Goal: Information Seeking & Learning: Learn about a topic

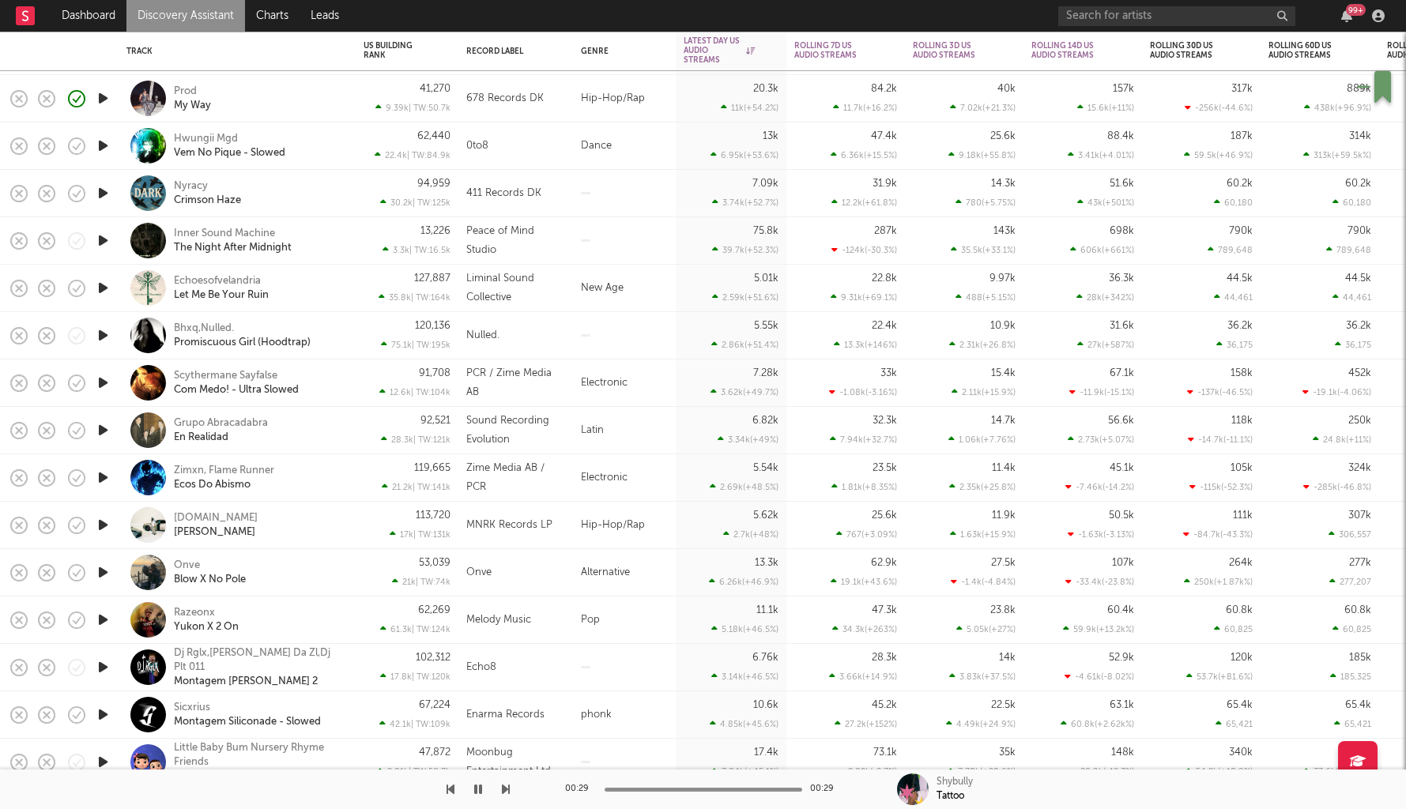
click at [104, 195] on icon "button" at bounding box center [103, 193] width 17 height 20
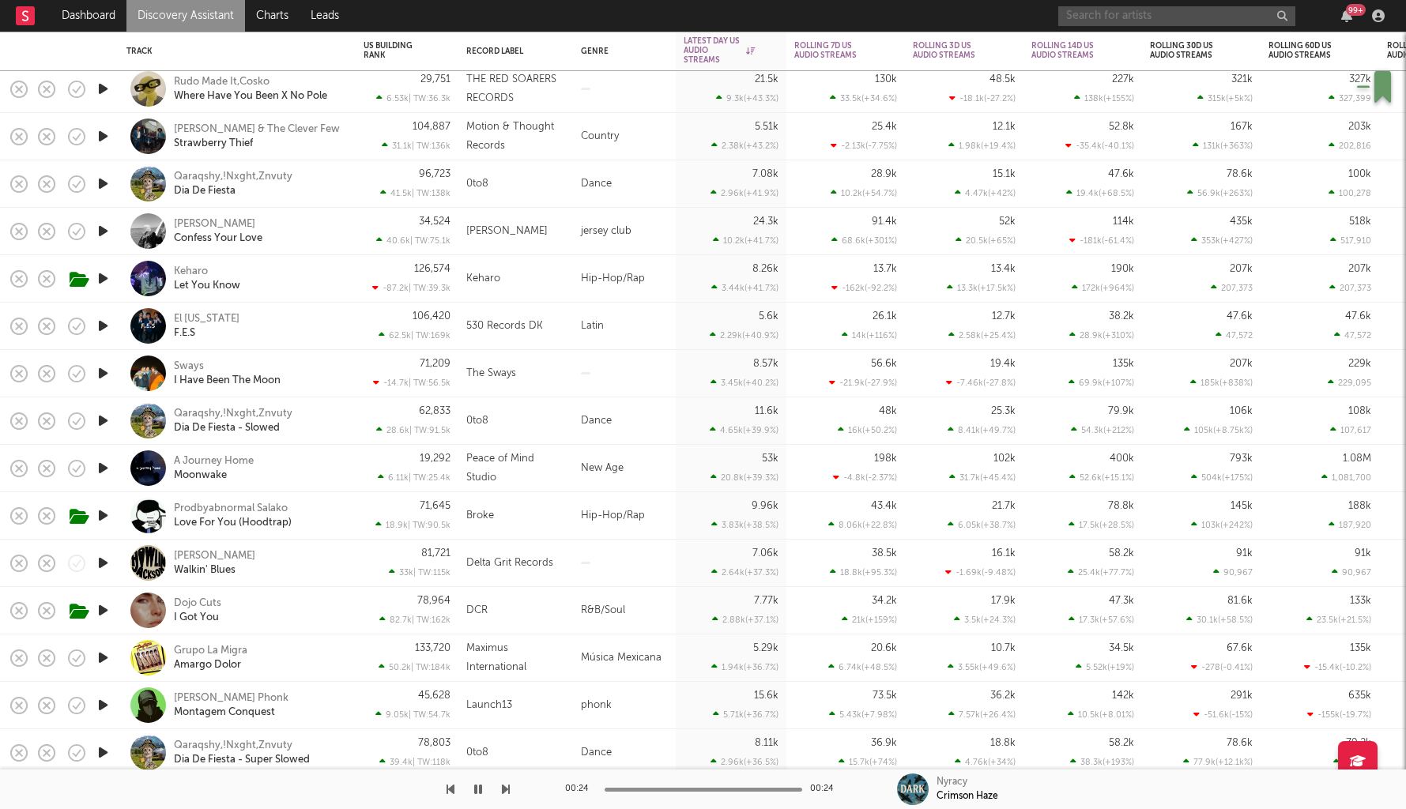
click at [1129, 12] on input "text" at bounding box center [1176, 16] width 237 height 20
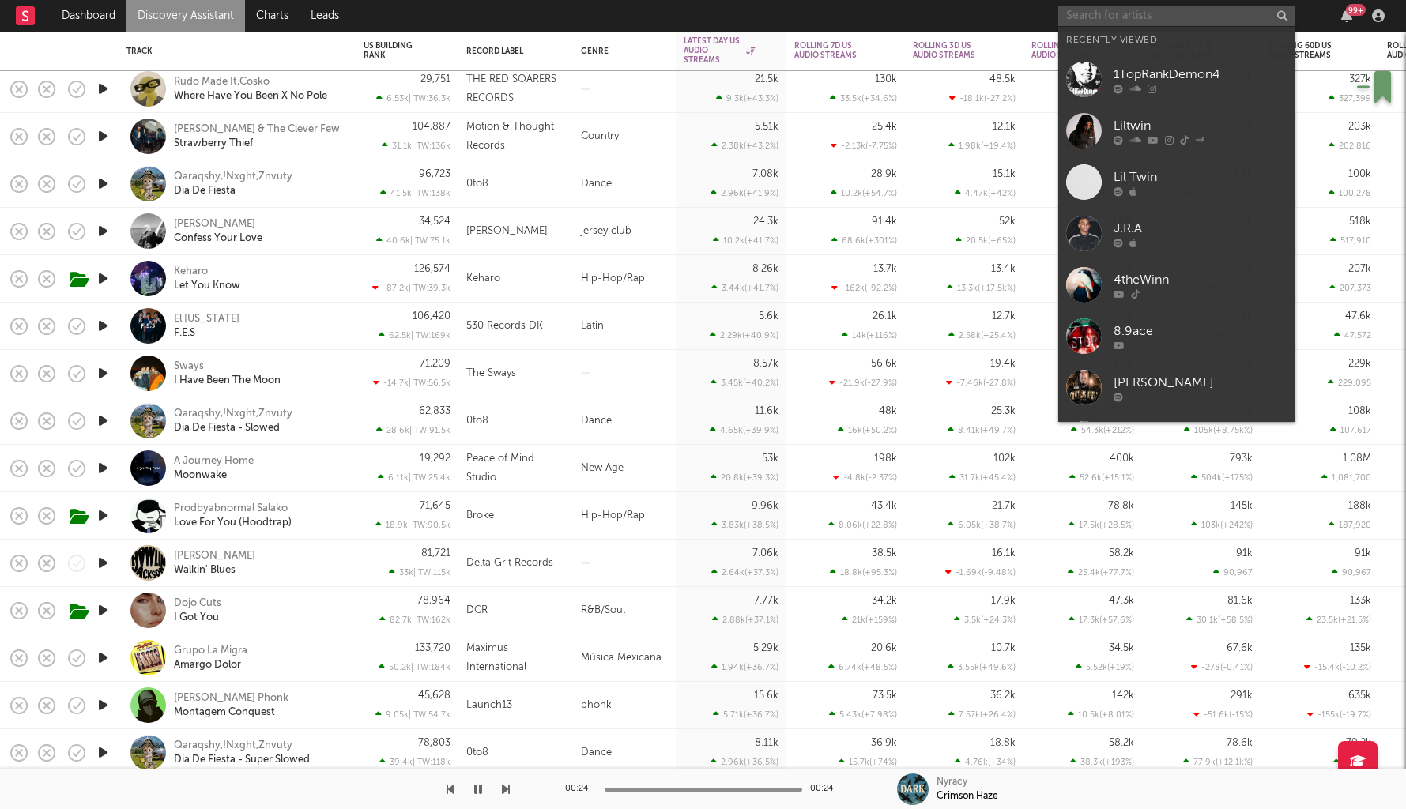
paste input "https://soundcloud.com/vengeancefor17"
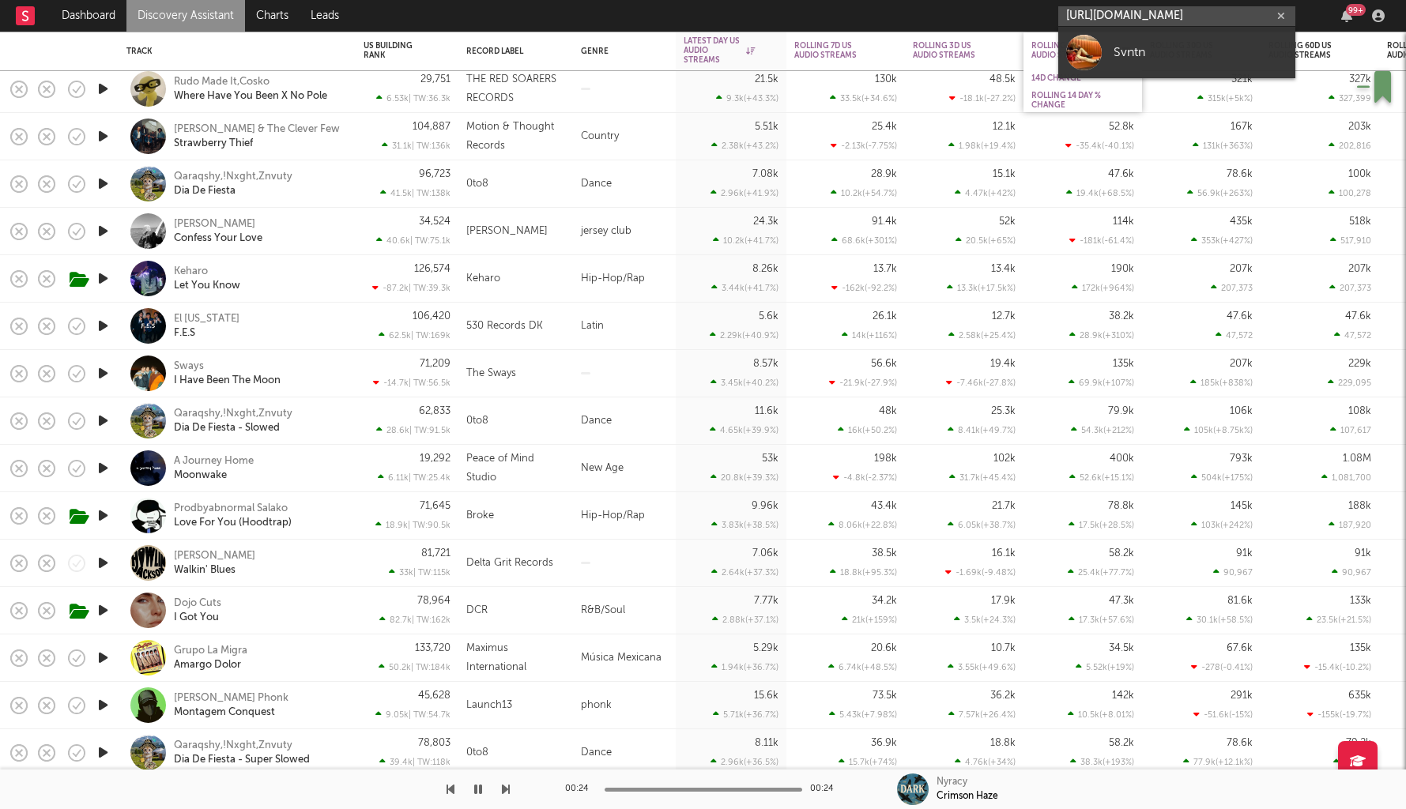
type input "https://soundcloud.com/vengeancefor17"
click at [1126, 57] on div "Svntn" at bounding box center [1201, 52] width 174 height 19
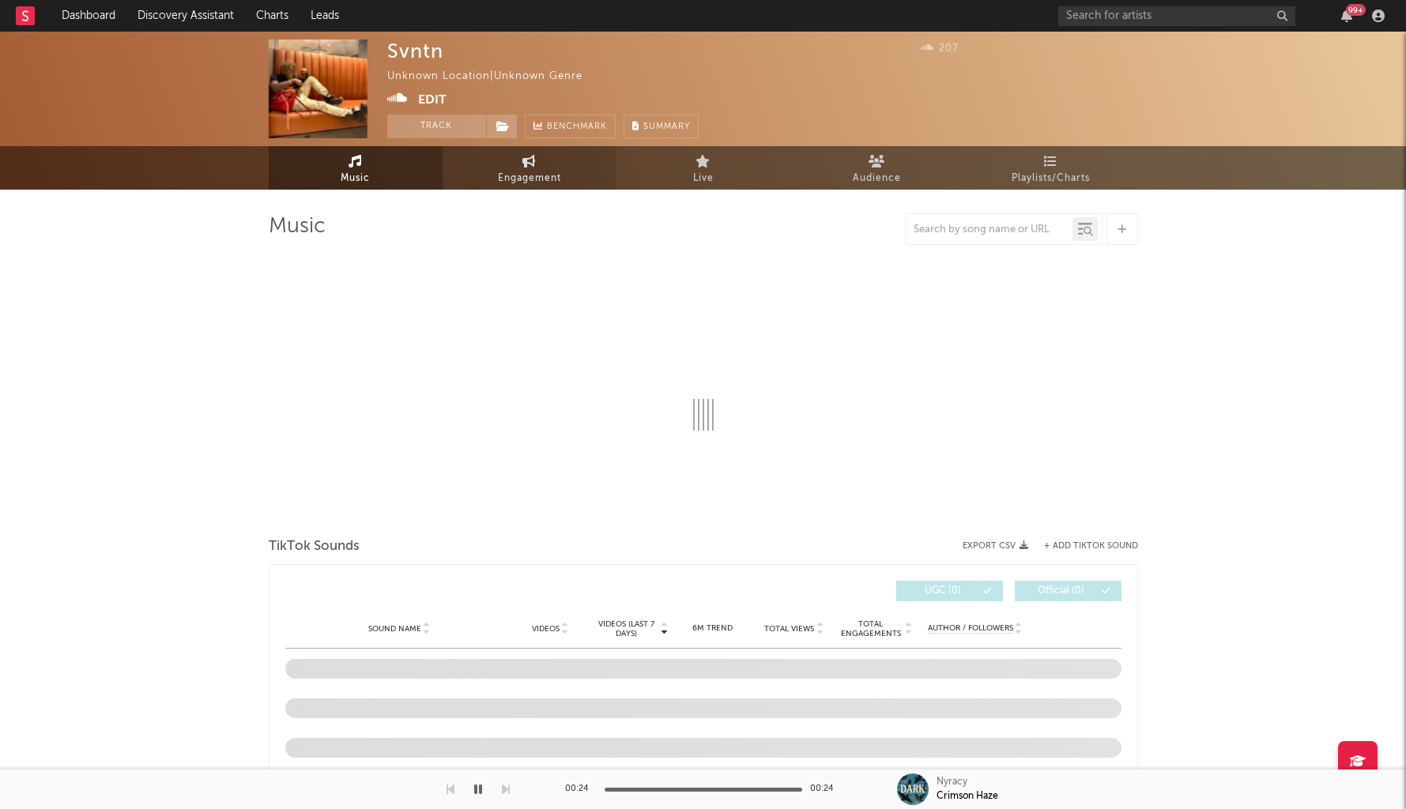
select select "1w"
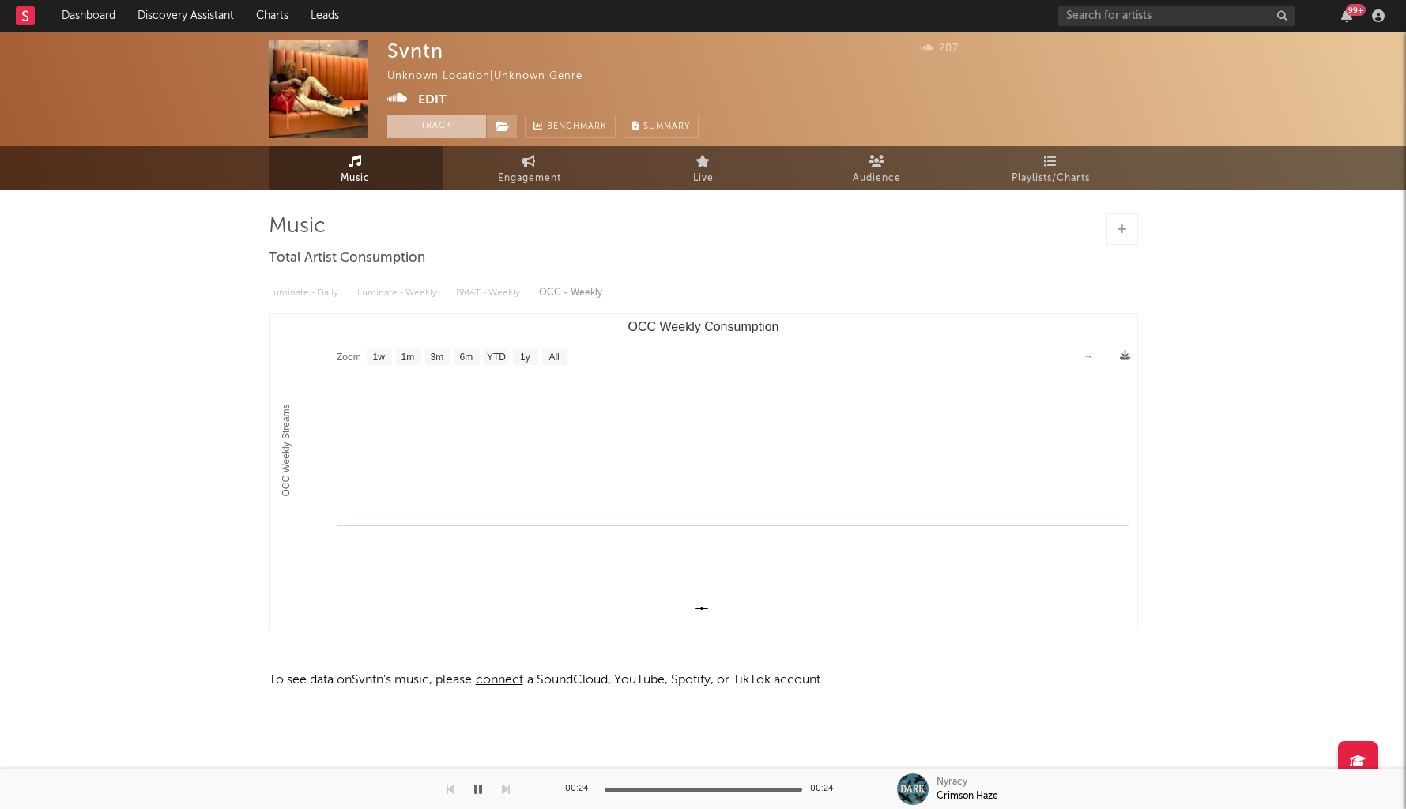
click at [438, 121] on button "Track" at bounding box center [436, 127] width 99 height 24
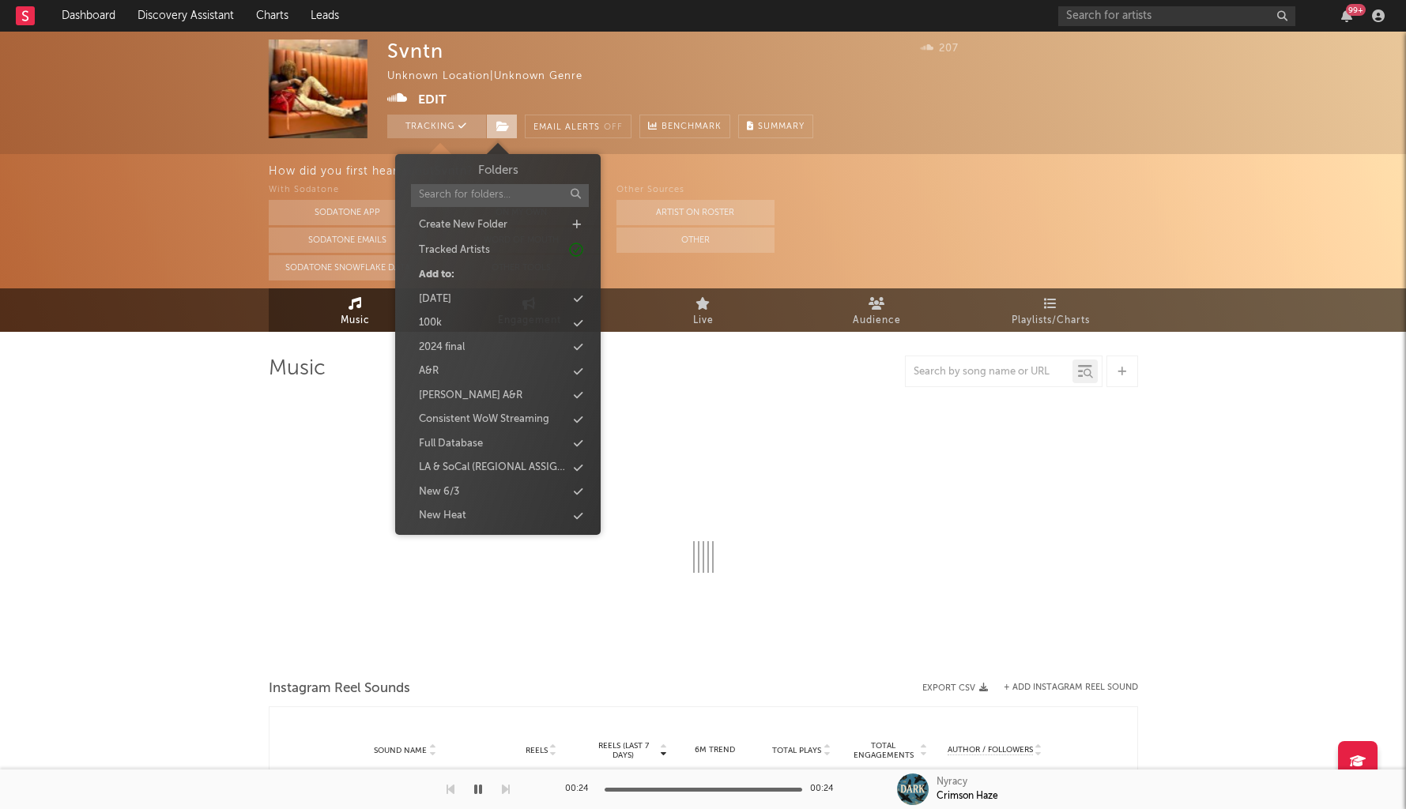
click at [500, 129] on icon at bounding box center [502, 126] width 13 height 11
select select "1w"
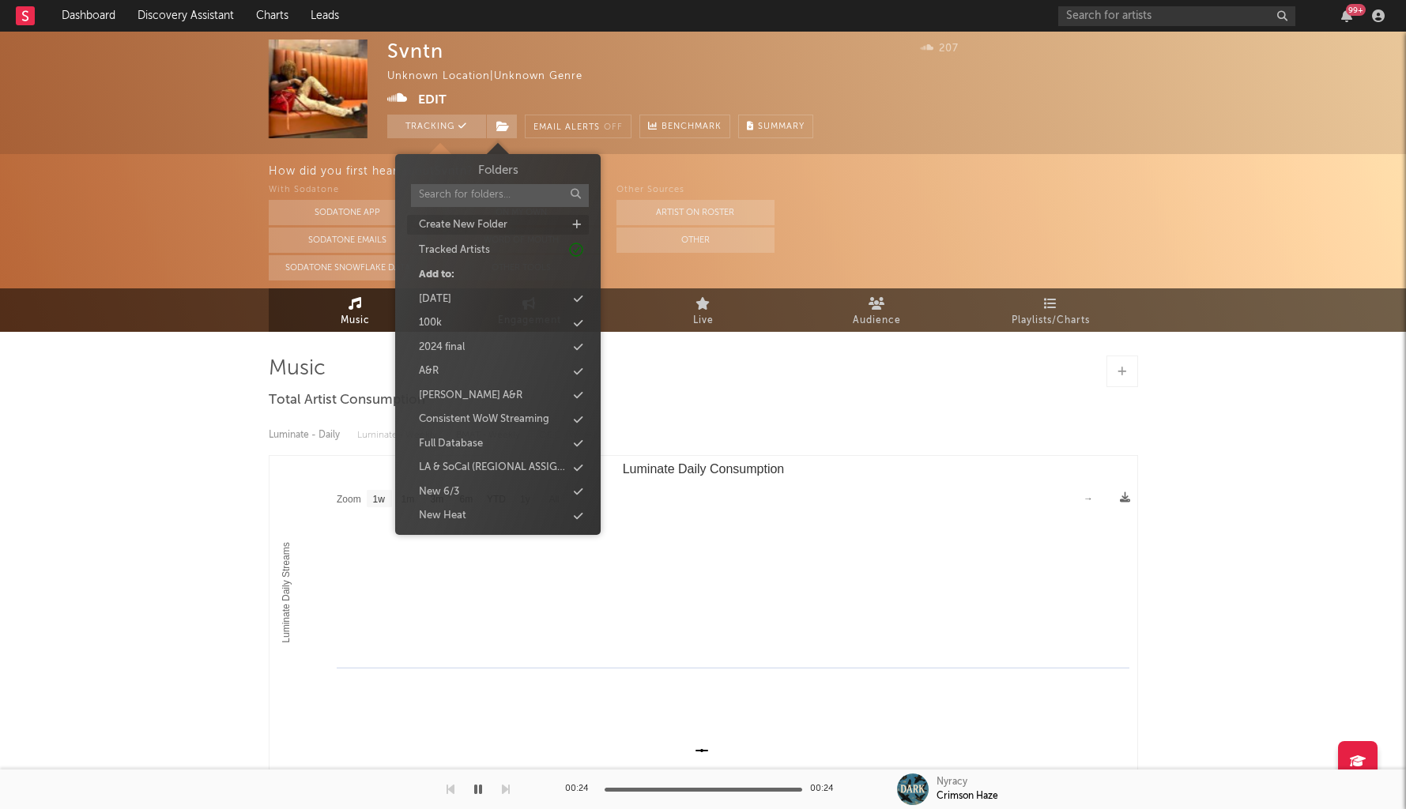
click at [579, 225] on icon at bounding box center [576, 225] width 9 height 10
type input "new 9/9"
click at [462, 415] on div "new 9/9" at bounding box center [498, 416] width 182 height 21
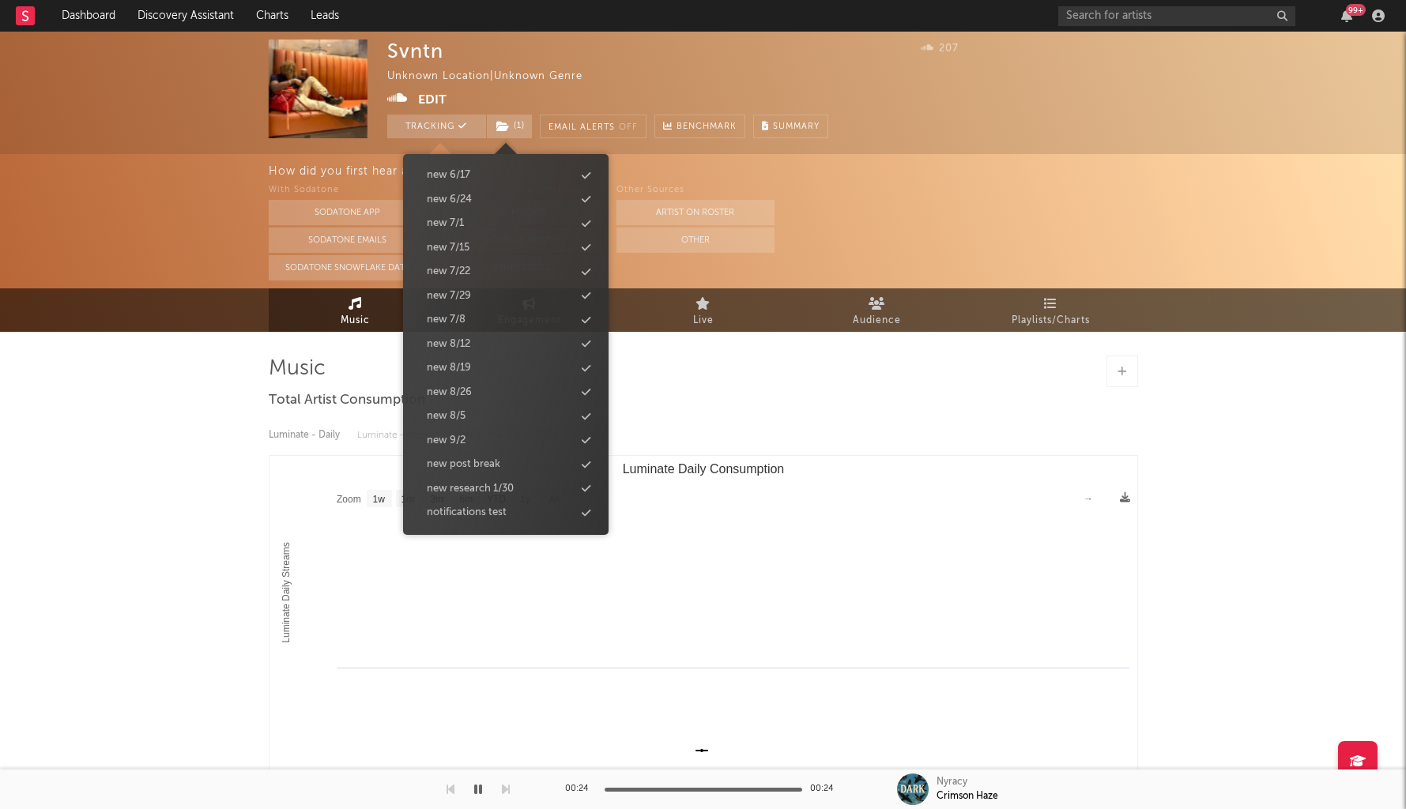
scroll to position [1521, 0]
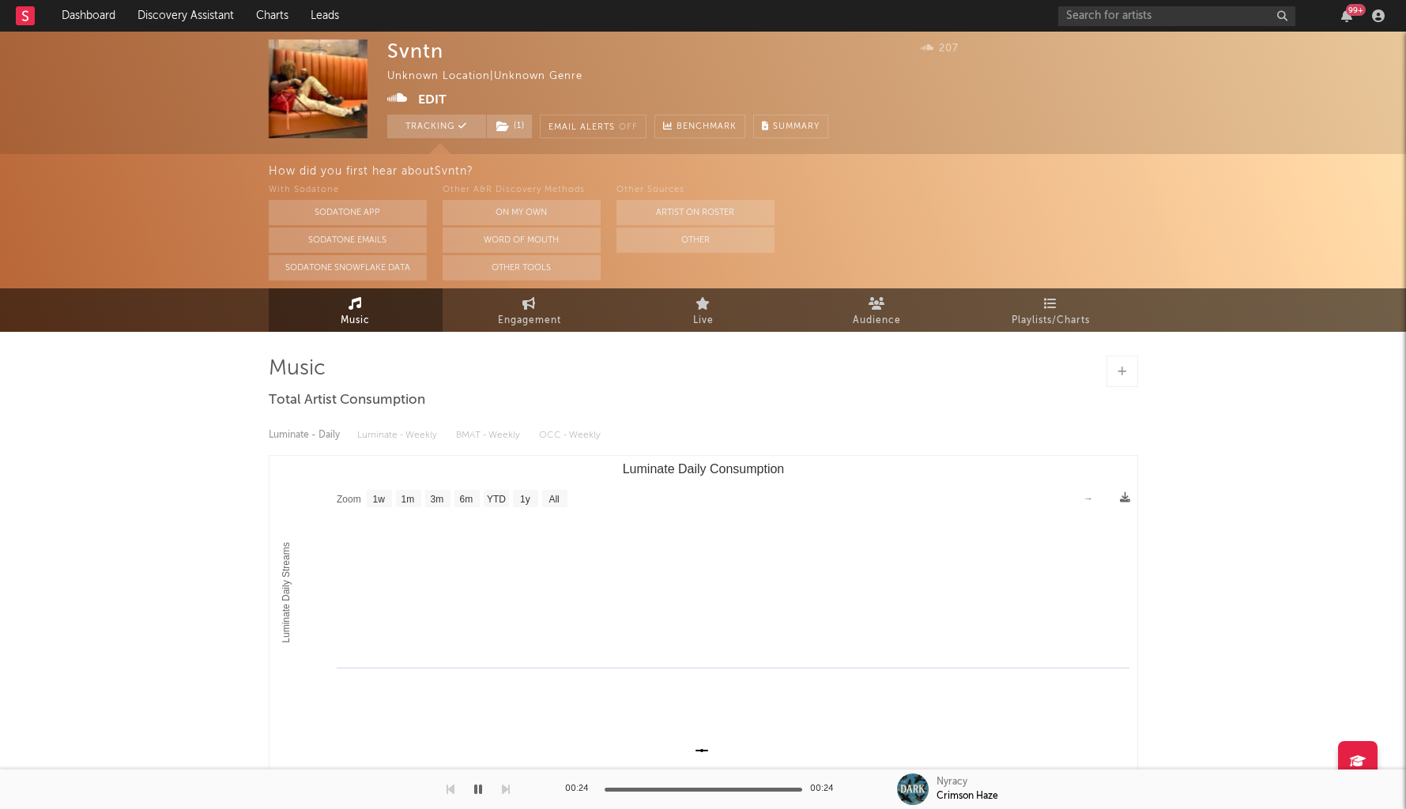
click at [130, 364] on div "Svntn Unknown Location | Unknown Genre Edit Tracking ( 1 ) Email Alerts Off Ben…" at bounding box center [703, 474] width 1406 height 884
click at [528, 134] on span "( 1 )" at bounding box center [509, 127] width 47 height 24
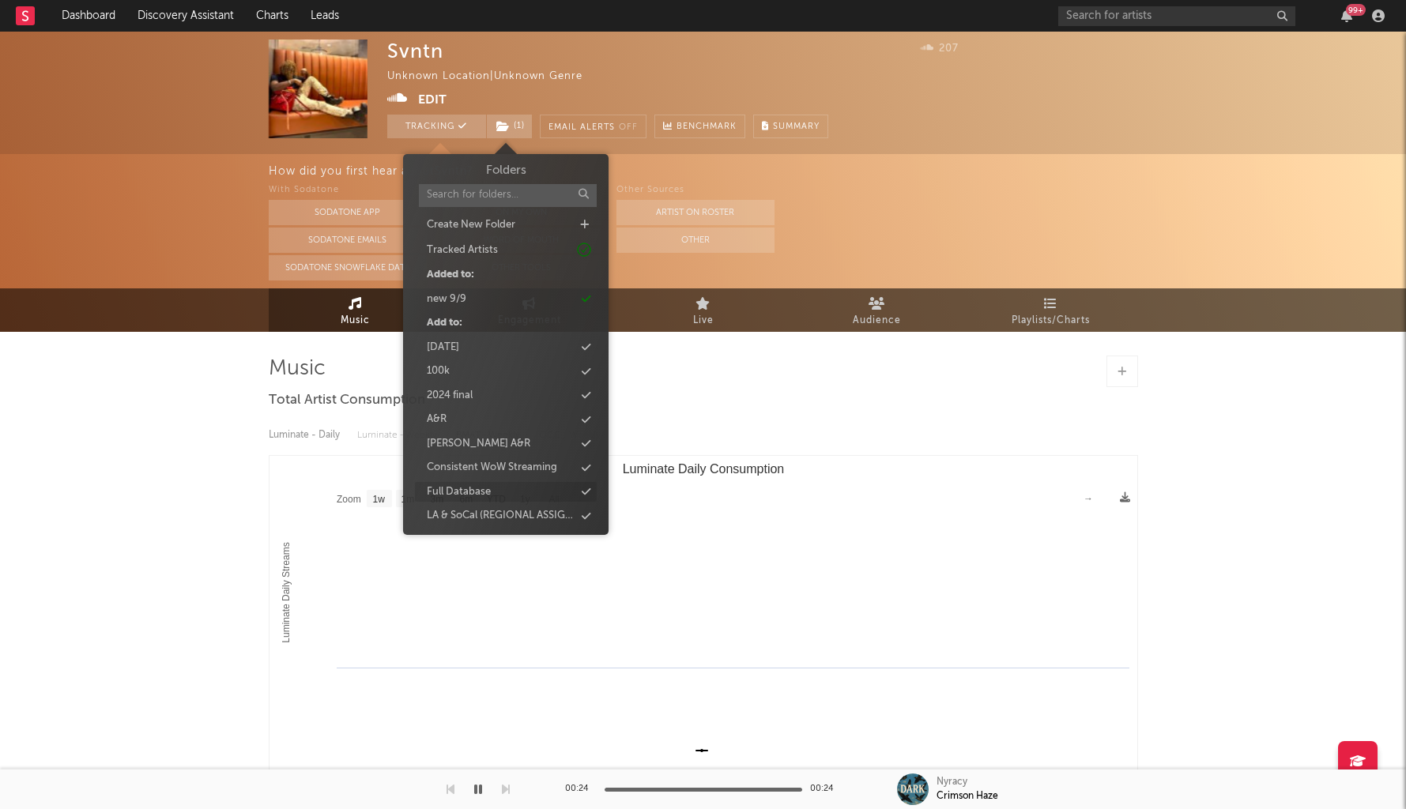
click at [464, 490] on div "Full Database" at bounding box center [459, 492] width 64 height 16
click at [1132, 29] on div "99 +" at bounding box center [1224, 16] width 332 height 32
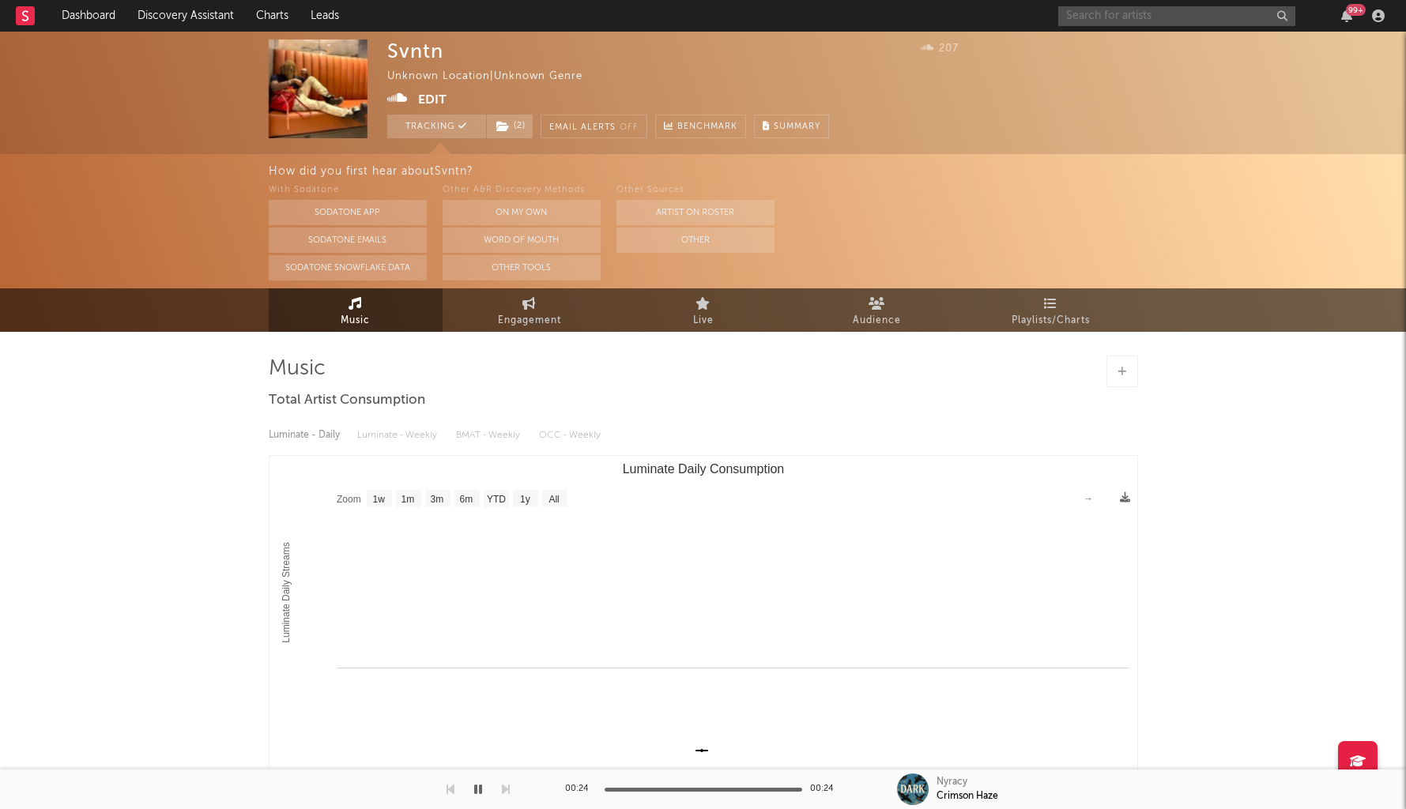
click at [1126, 21] on input "text" at bounding box center [1176, 16] width 237 height 20
type input "ib mattic"
click at [196, 217] on div "How did you first hear about Svntn ? With Sodatone Sodatone App Sodatone Emails…" at bounding box center [703, 221] width 1406 height 134
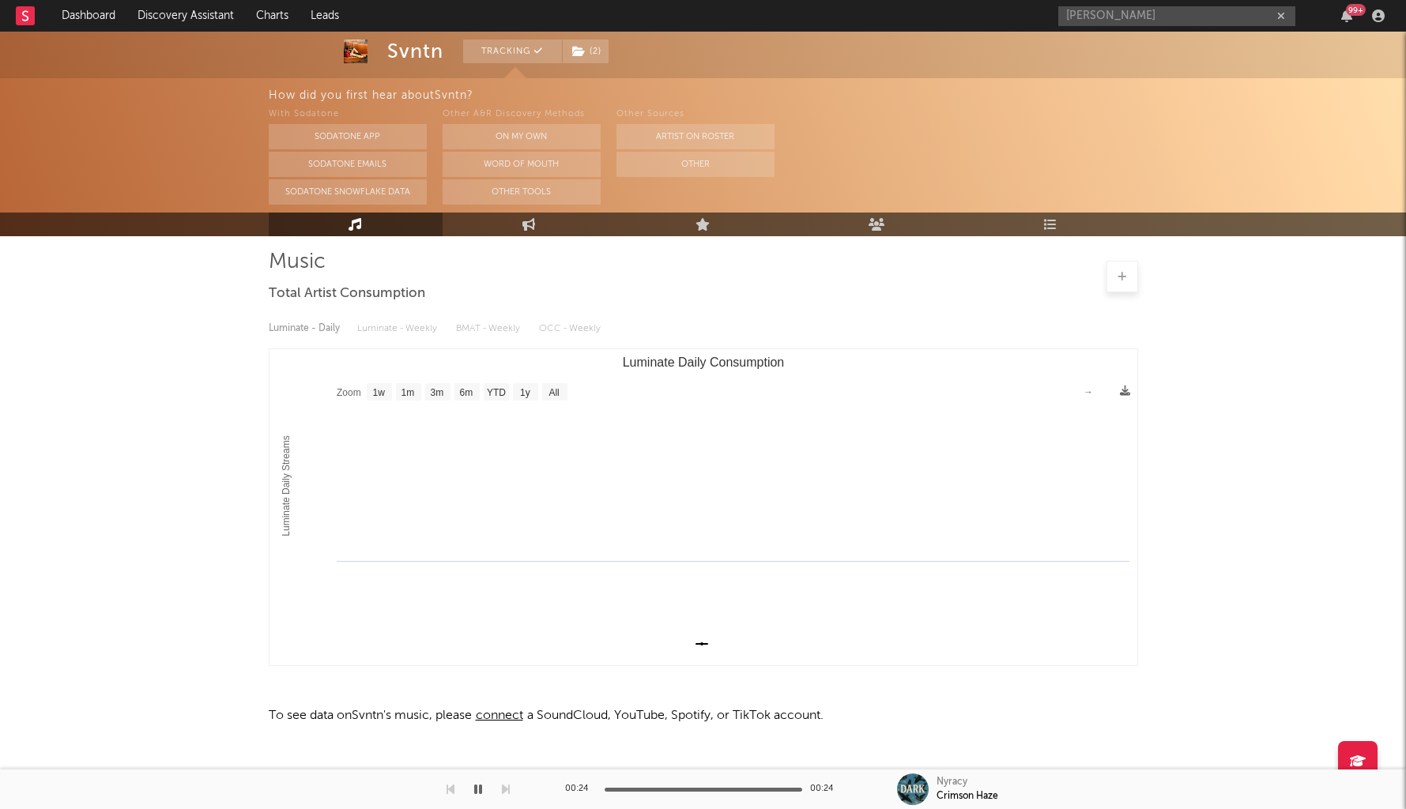
scroll to position [0, 0]
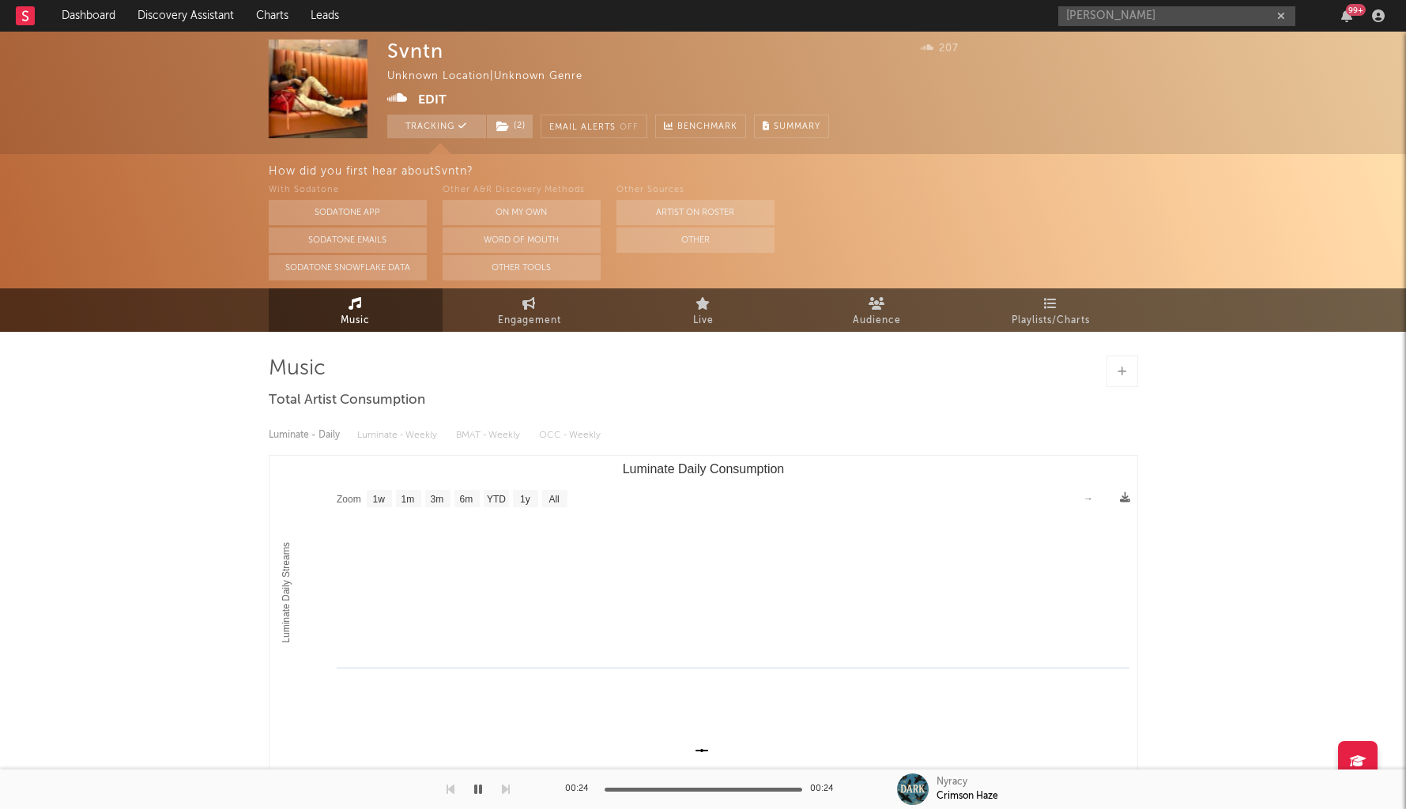
click at [397, 95] on icon at bounding box center [397, 98] width 21 height 16
click at [437, 100] on button "Edit" at bounding box center [432, 100] width 28 height 20
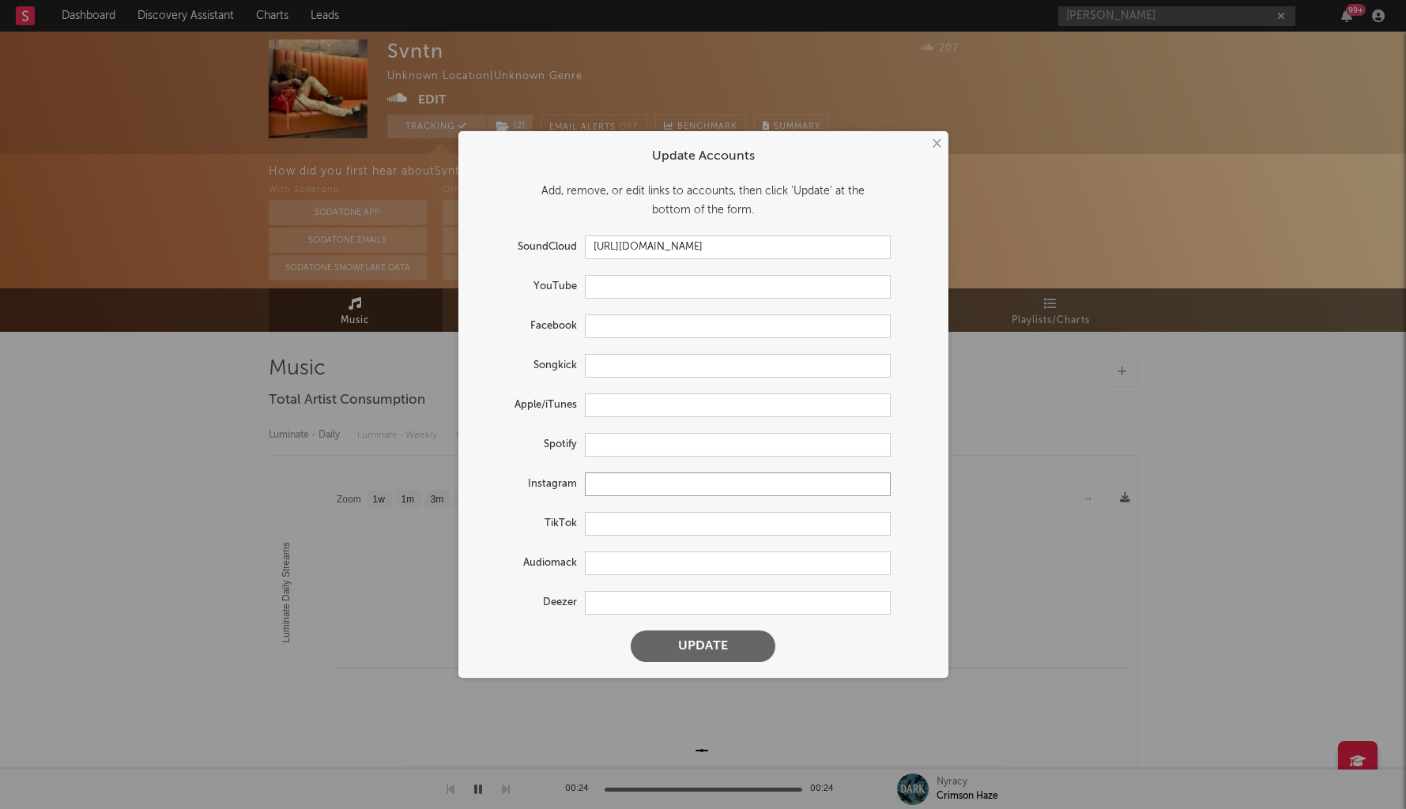
click at [616, 489] on input "text" at bounding box center [738, 485] width 306 height 24
paste input "https://www.instagram.com/vengeancefor17"
click at [687, 647] on button "Update" at bounding box center [703, 647] width 145 height 32
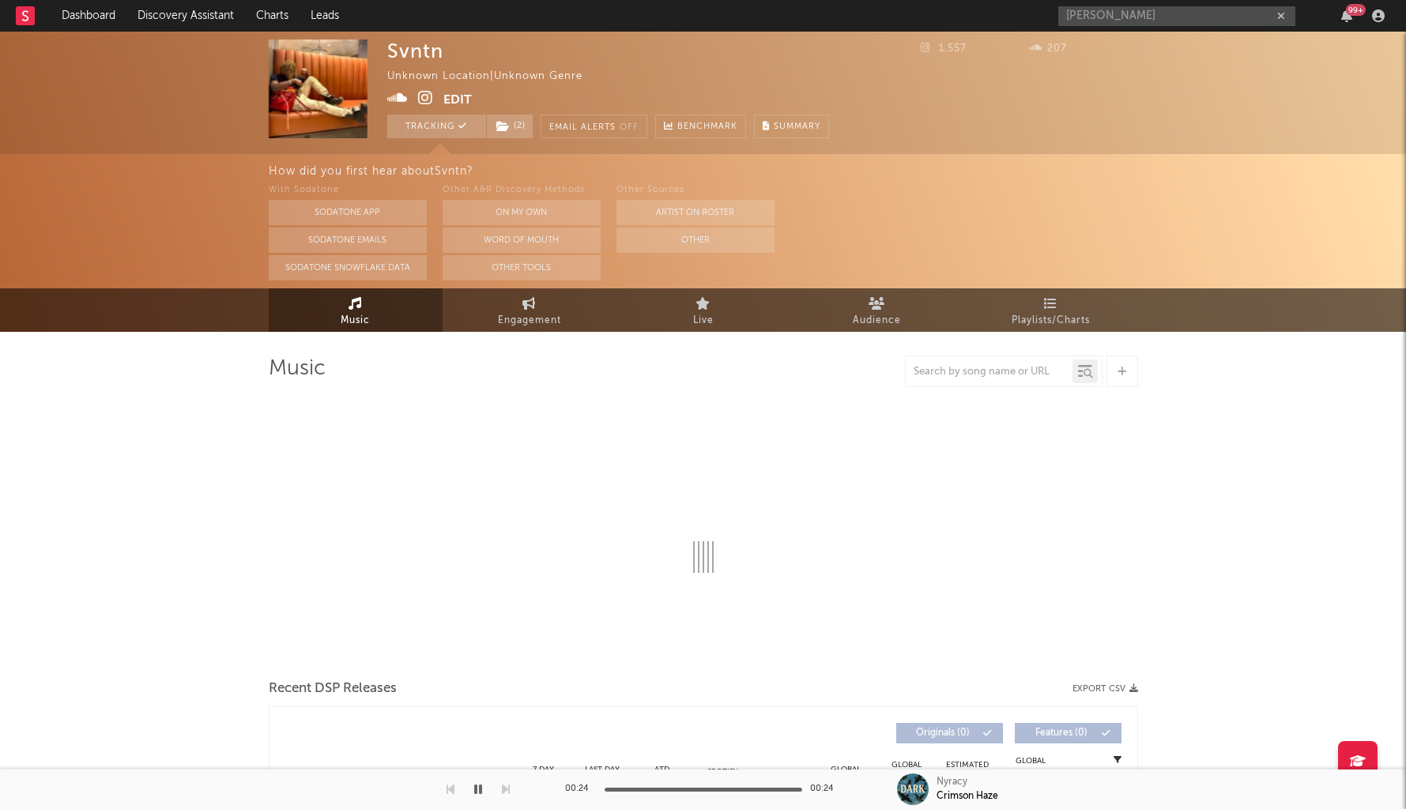
type input "https://www.instagram.com/vengeancefor17/"
select select "1w"
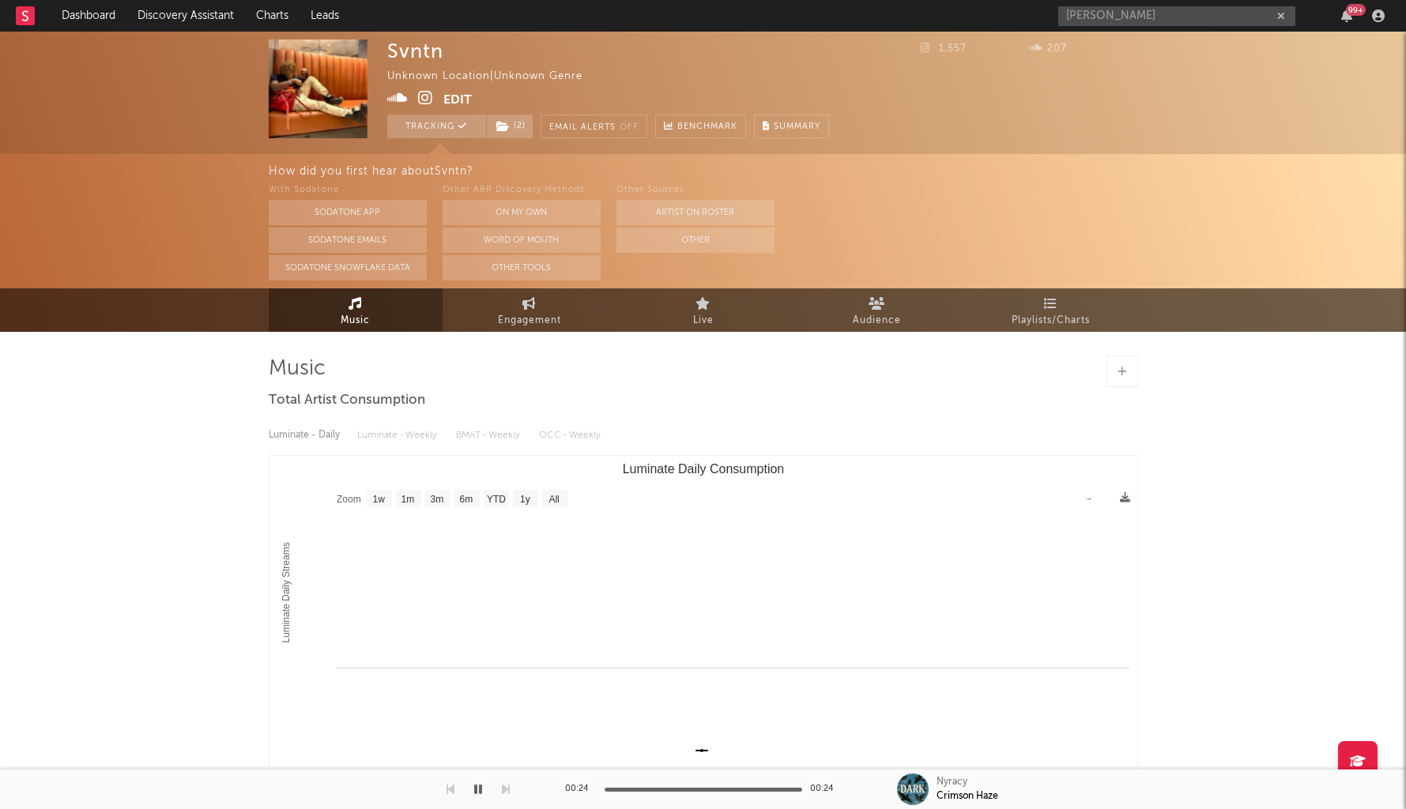
click at [454, 106] on button "Edit" at bounding box center [457, 100] width 28 height 20
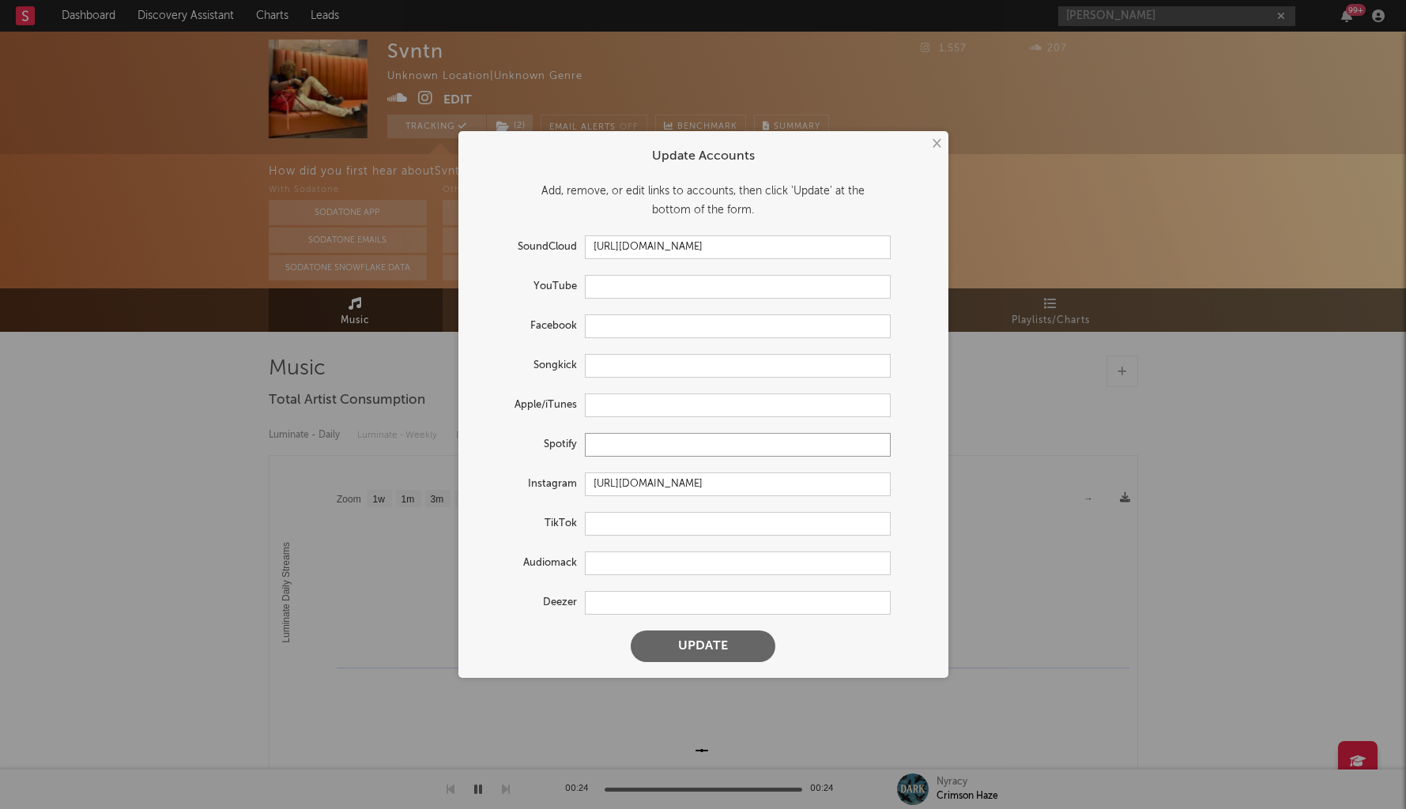
click at [622, 453] on input "text" at bounding box center [738, 445] width 306 height 24
paste input "https://open.spotify.com/artist/2tojqqG8DDlpKmueMgmkI1?si=0Ubk_X52RmalB0Ezxfy6Gw"
type input "https://open.spotify.com/artist/2tojqqG8DDlpKmueMgmkI1?si=0Ubk_X52RmalB0Ezxfy6Gw"
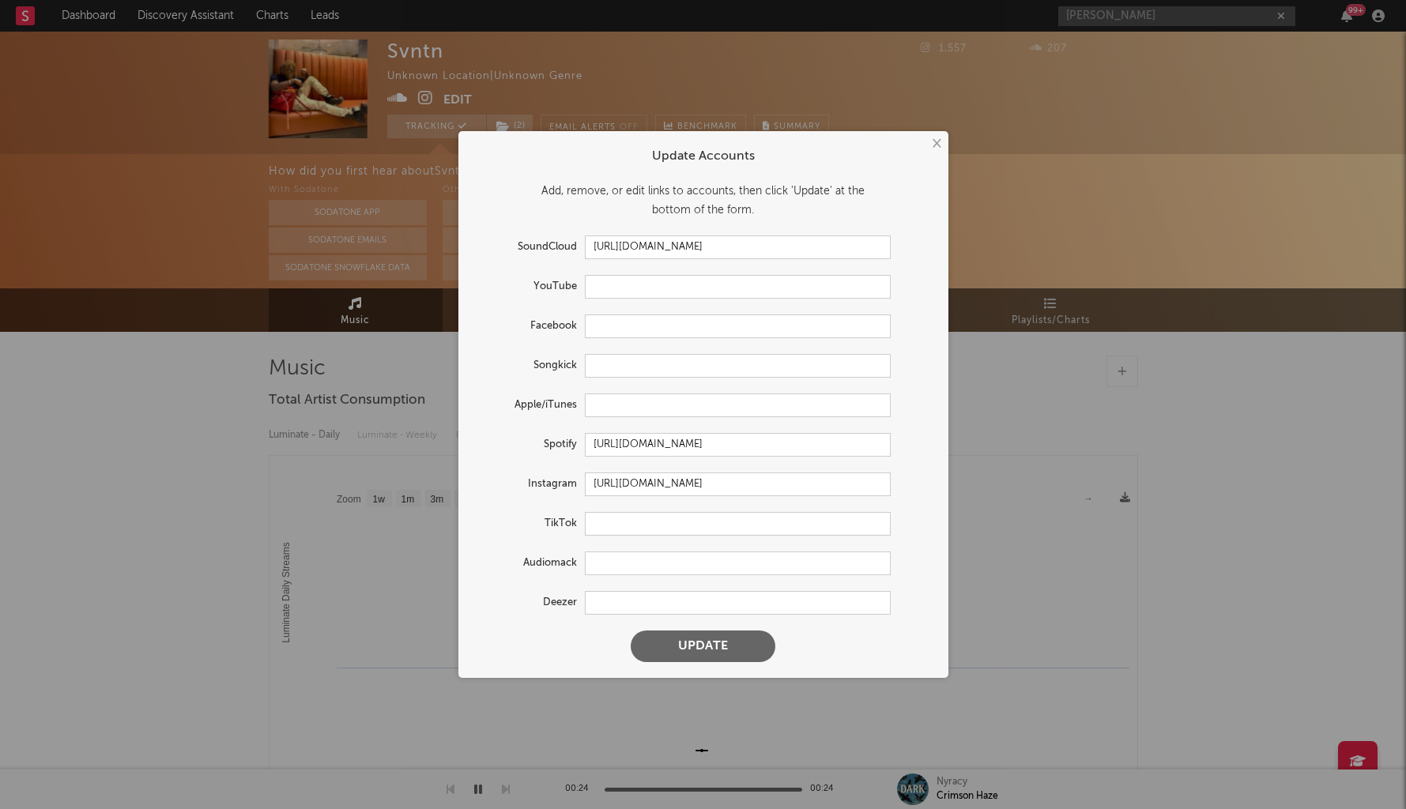
click at [674, 644] on button "Update" at bounding box center [703, 647] width 145 height 32
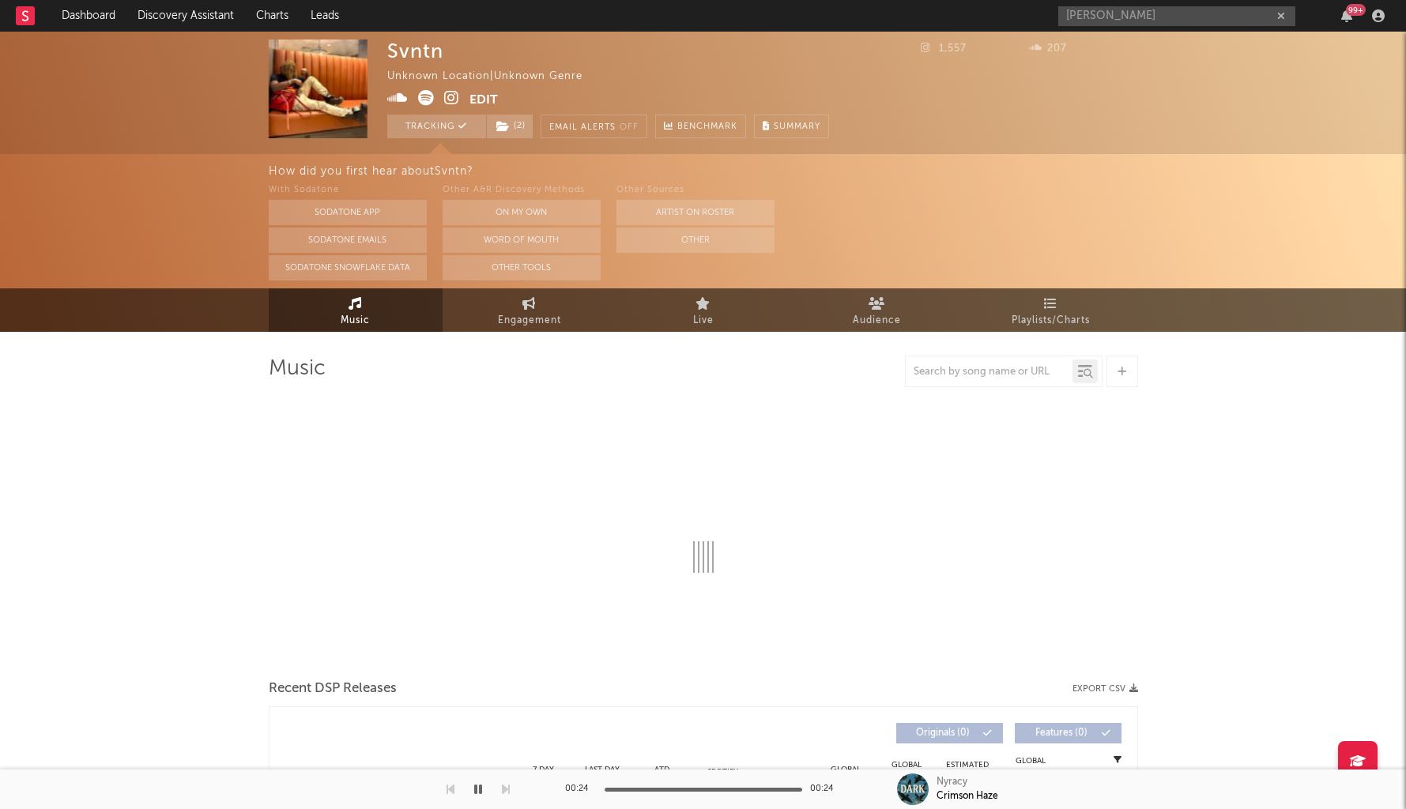
select select "1w"
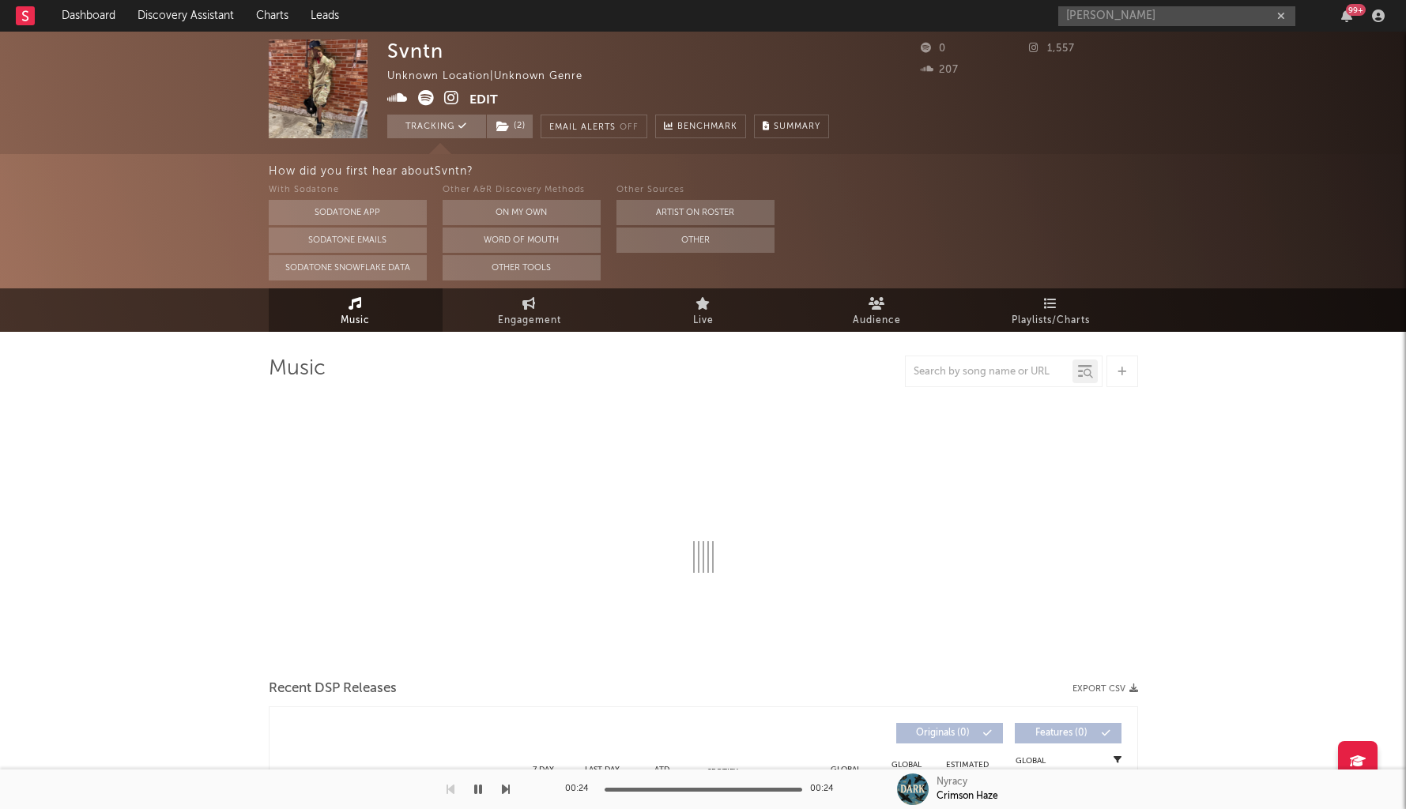
select select "1w"
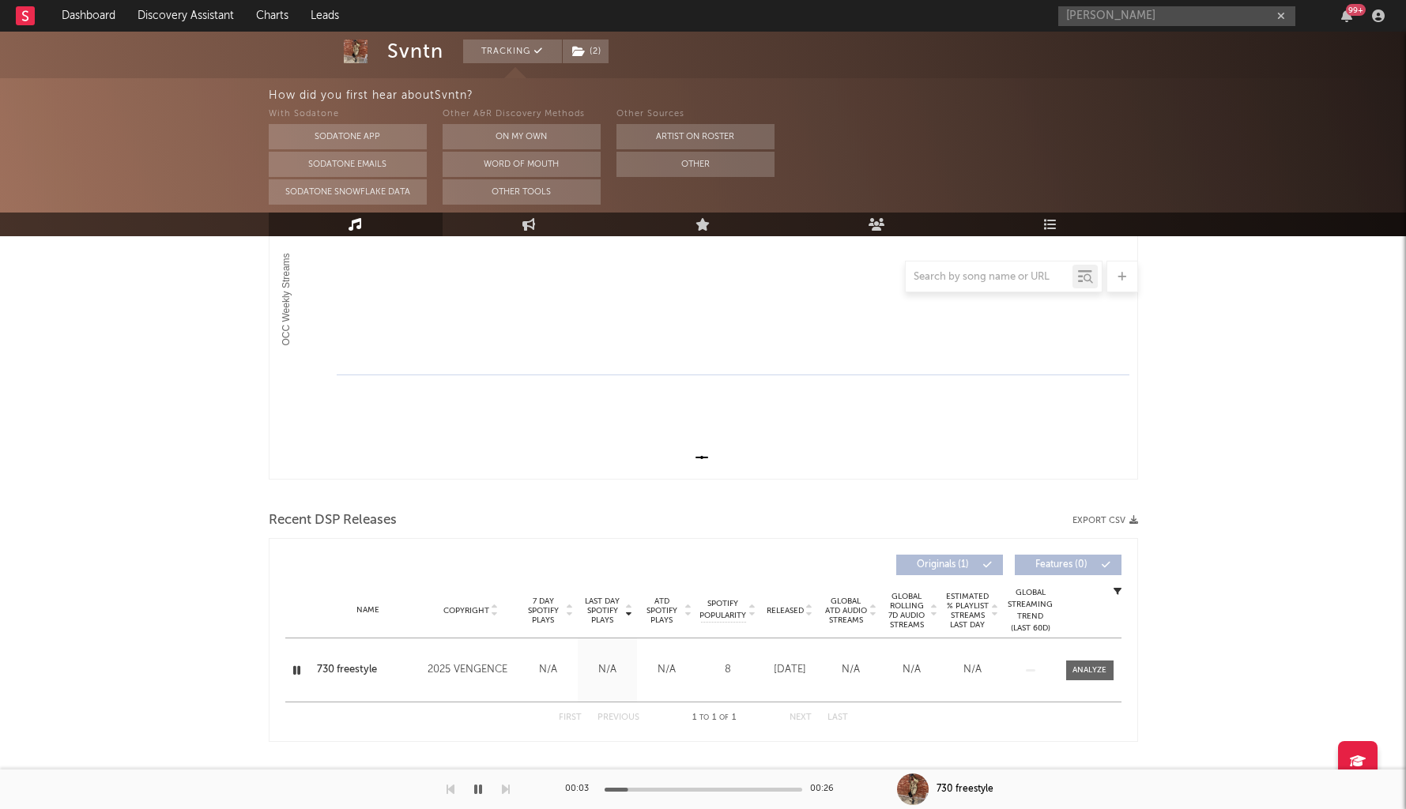
scroll to position [301, 0]
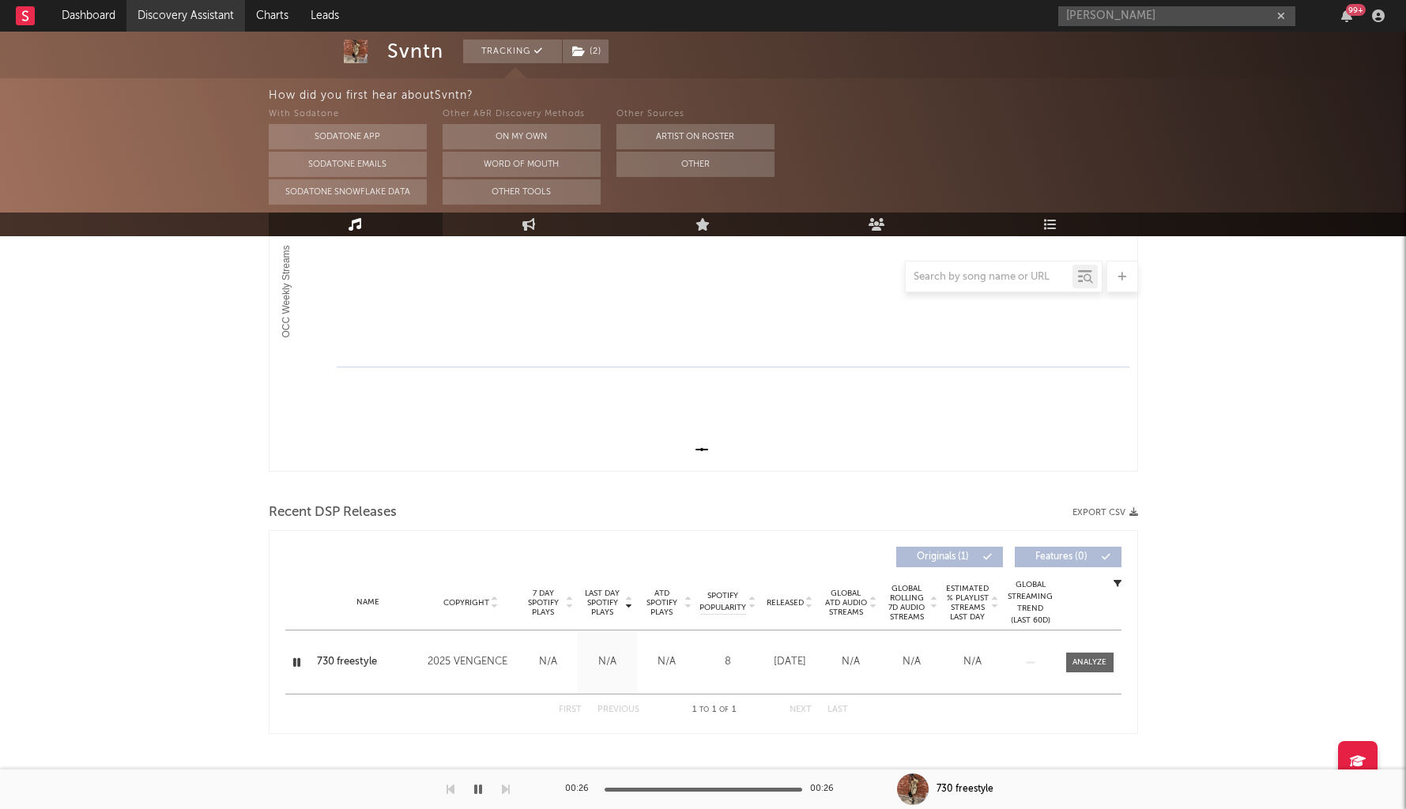
click at [185, 11] on link "Discovery Assistant" at bounding box center [185, 16] width 119 height 32
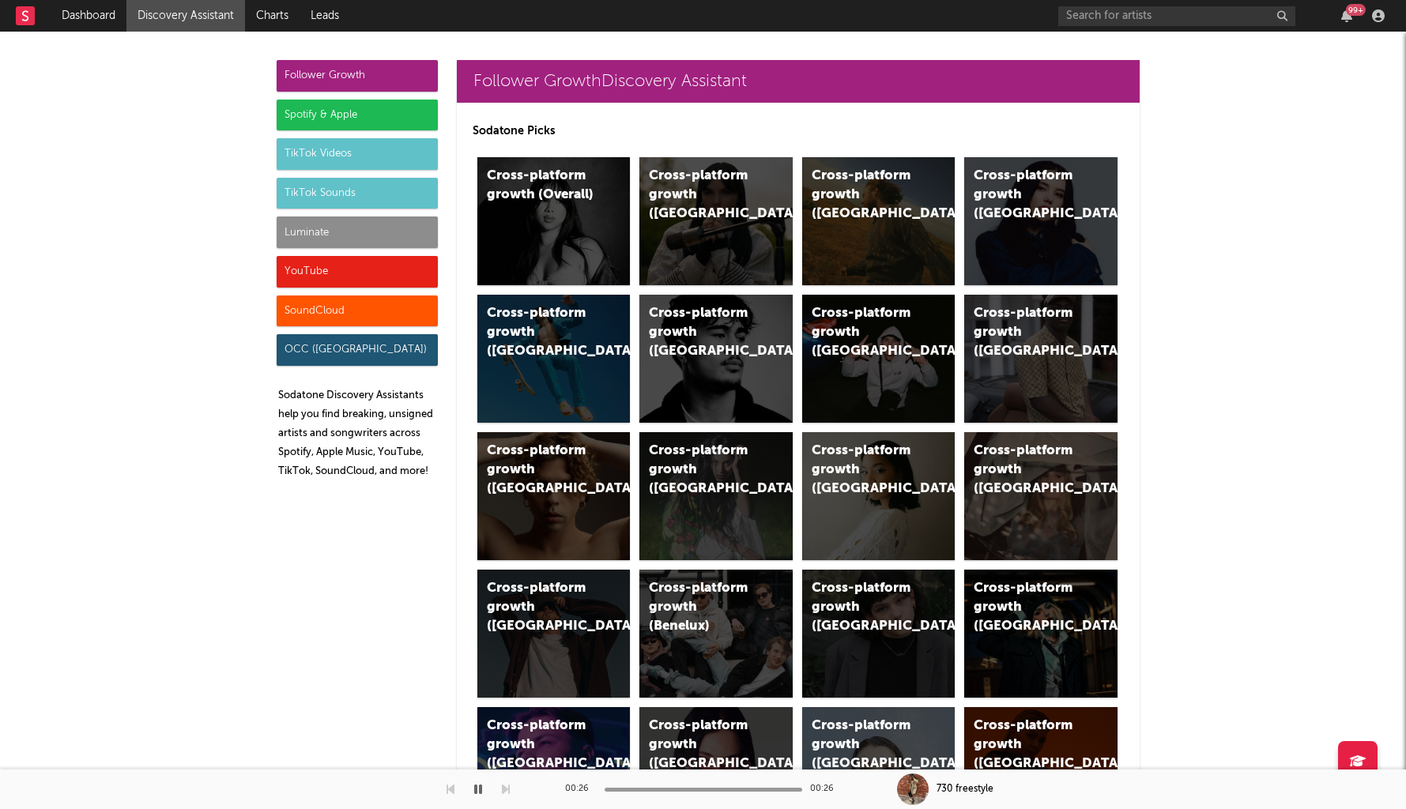
click at [356, 226] on div "Luminate" at bounding box center [357, 233] width 161 height 32
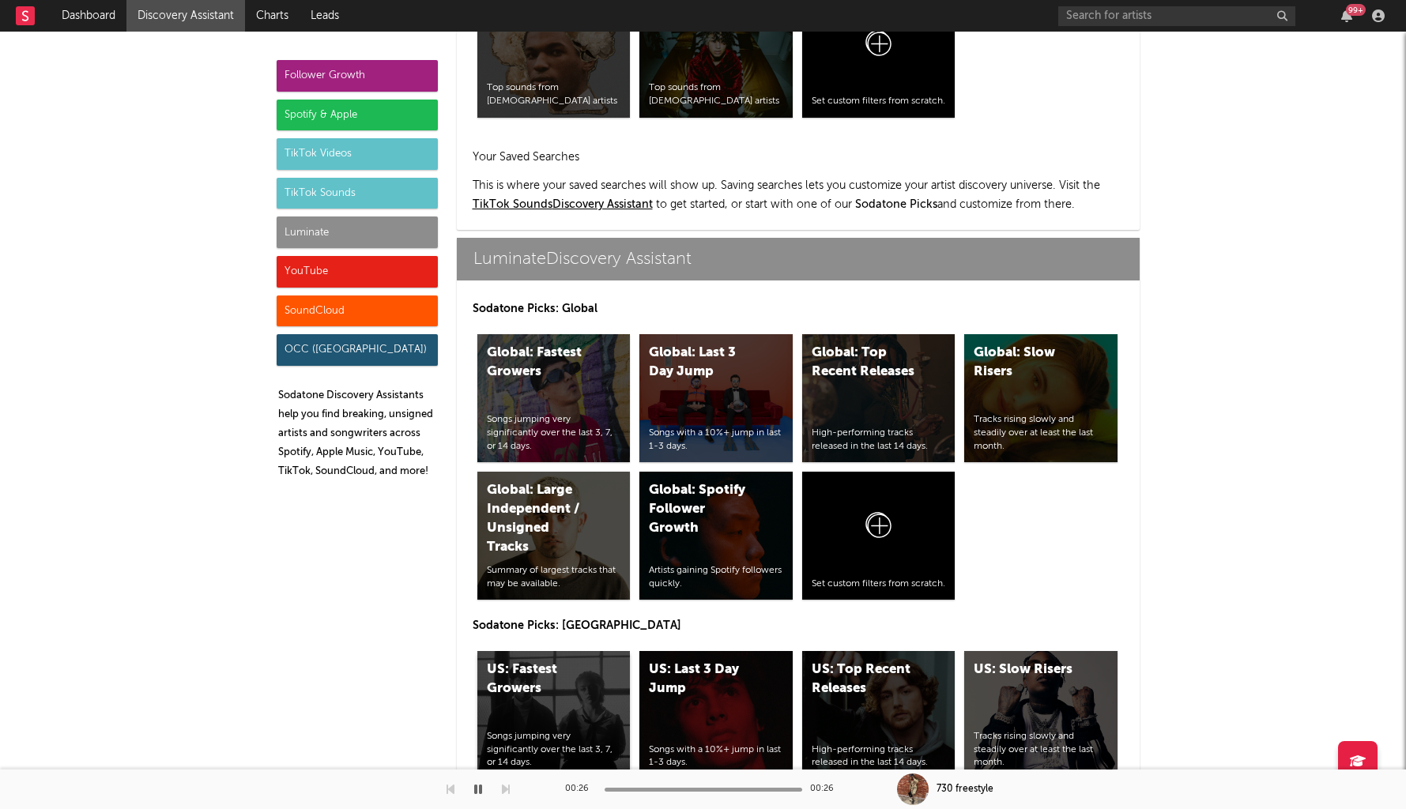
scroll to position [7016, 0]
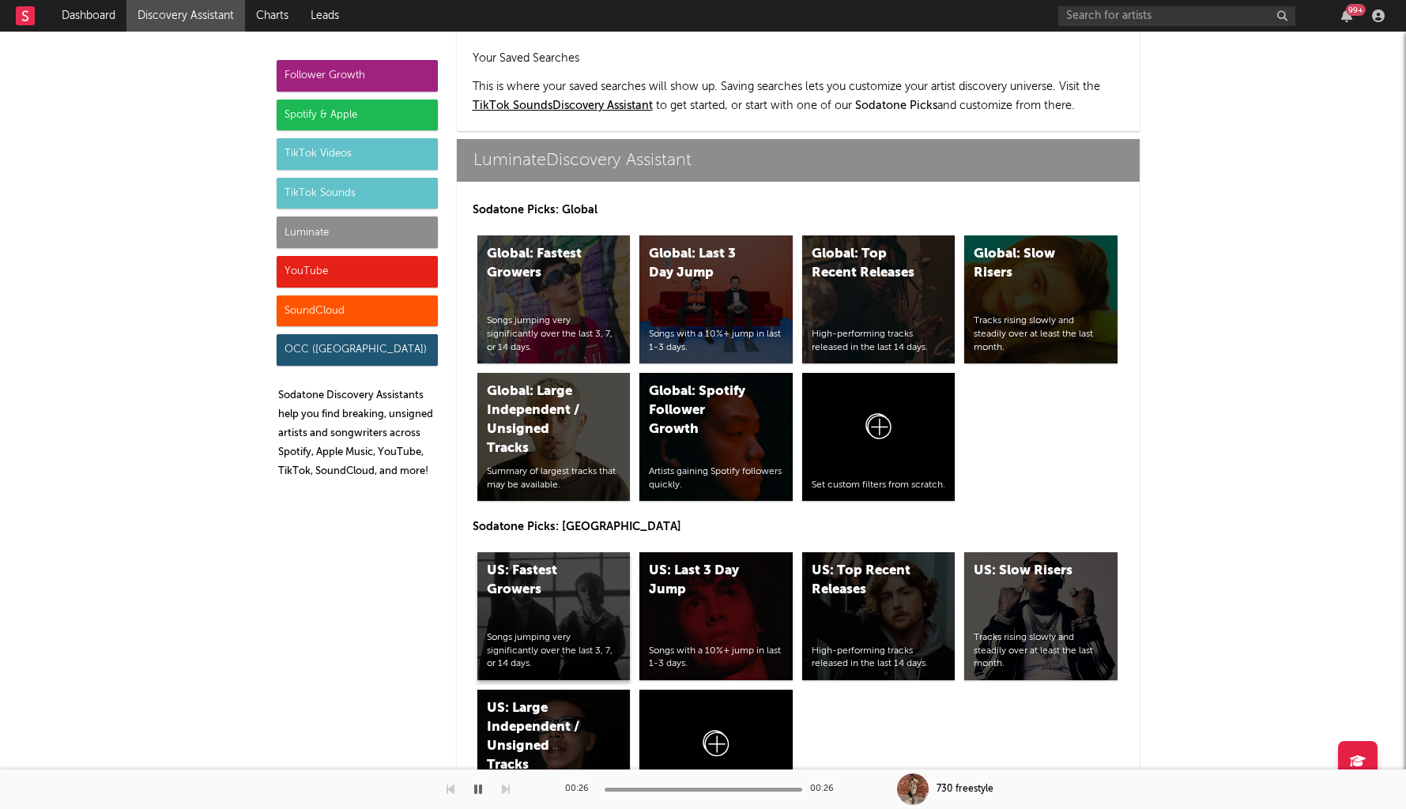
click at [544, 552] on div "US: Fastest Growers Songs jumping very significantly over the last 3, 7, or 14 …" at bounding box center [553, 616] width 153 height 128
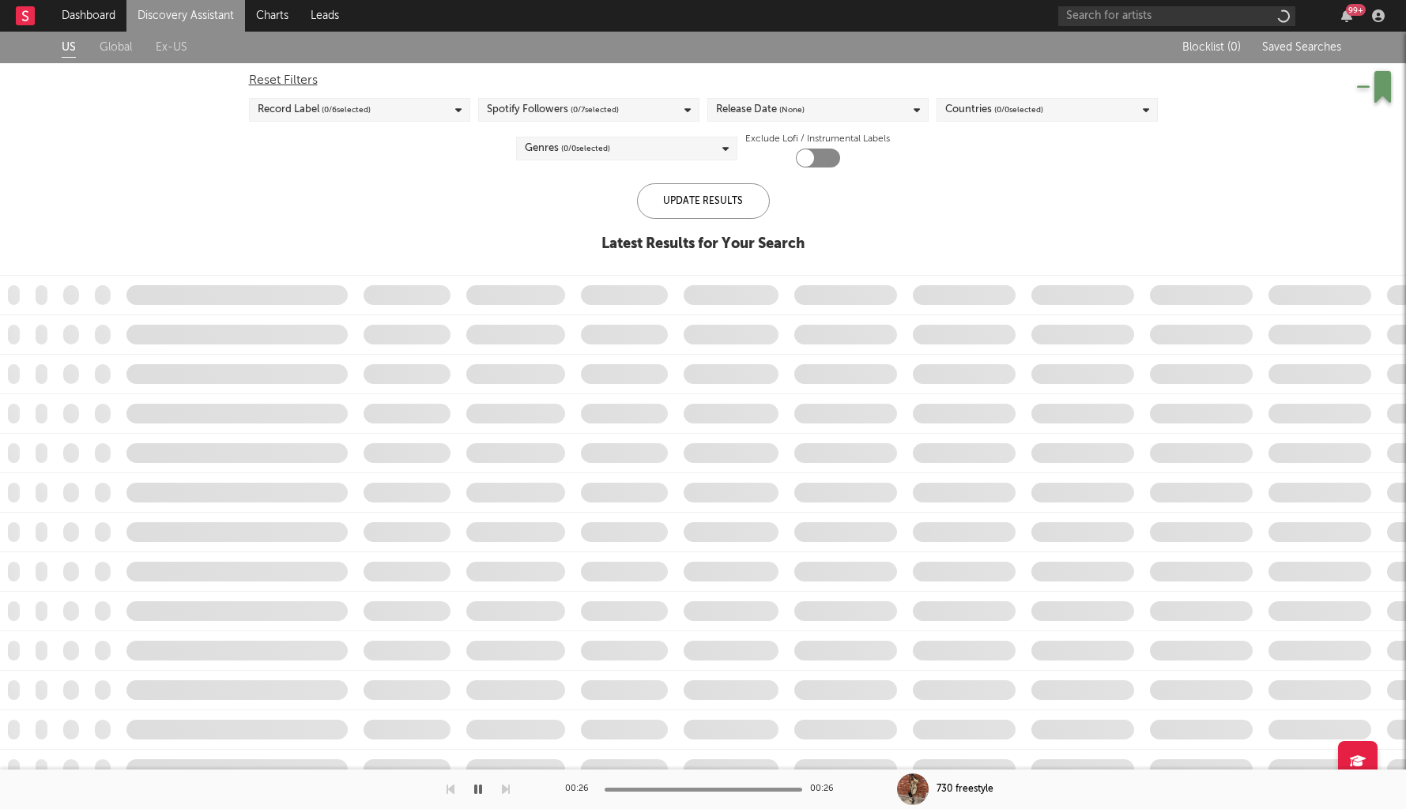
checkbox input "true"
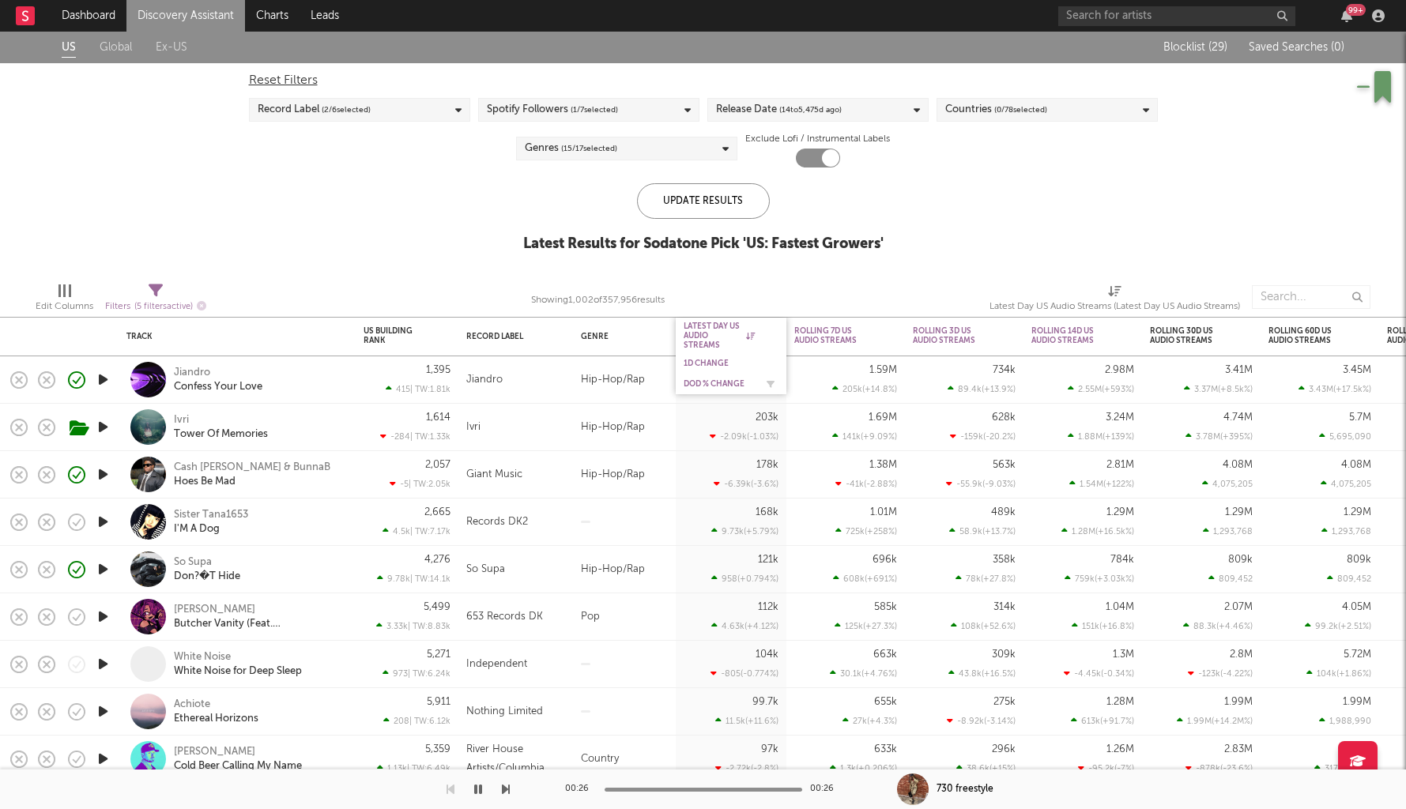
click at [718, 380] on div "DoD % Change" at bounding box center [719, 383] width 71 height 9
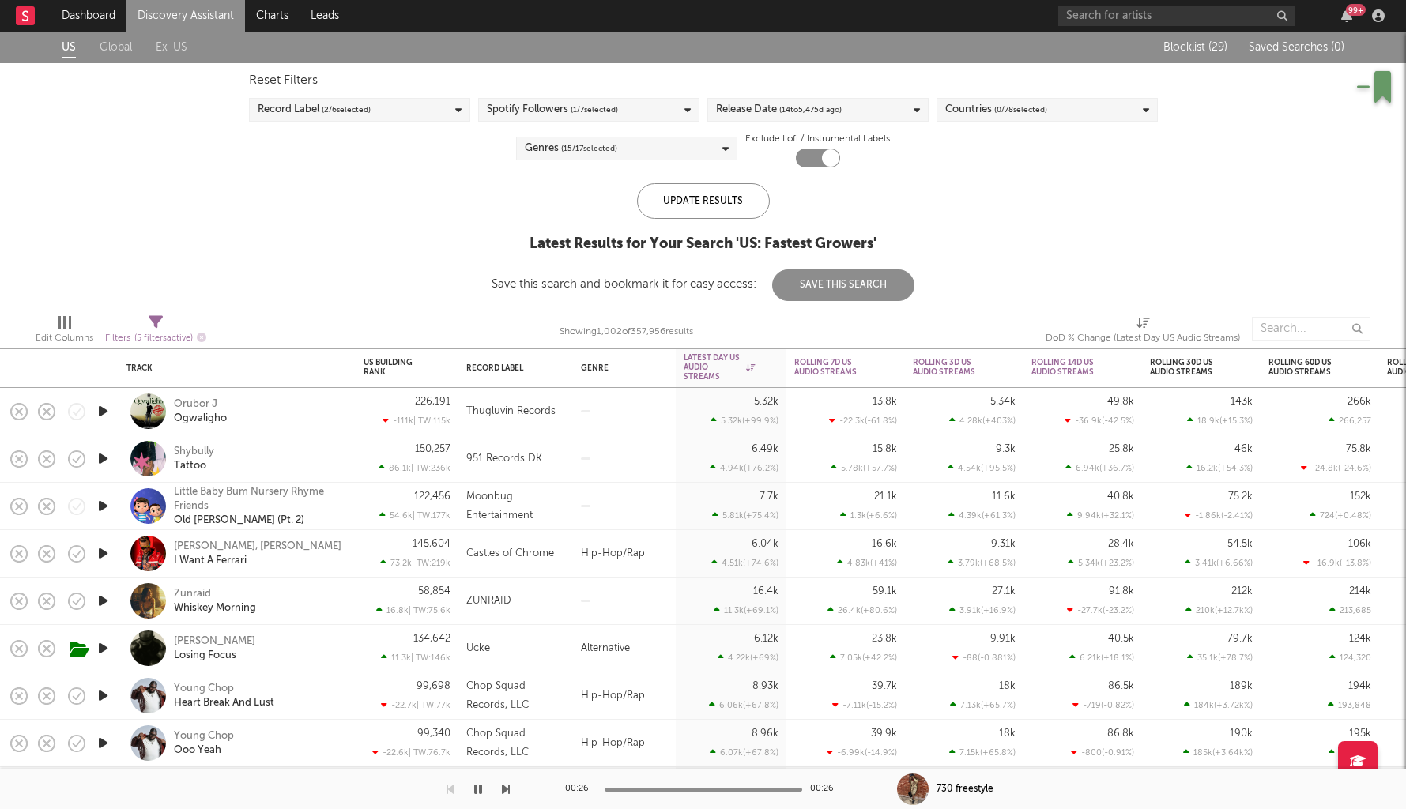
click at [100, 458] on icon "button" at bounding box center [103, 459] width 17 height 20
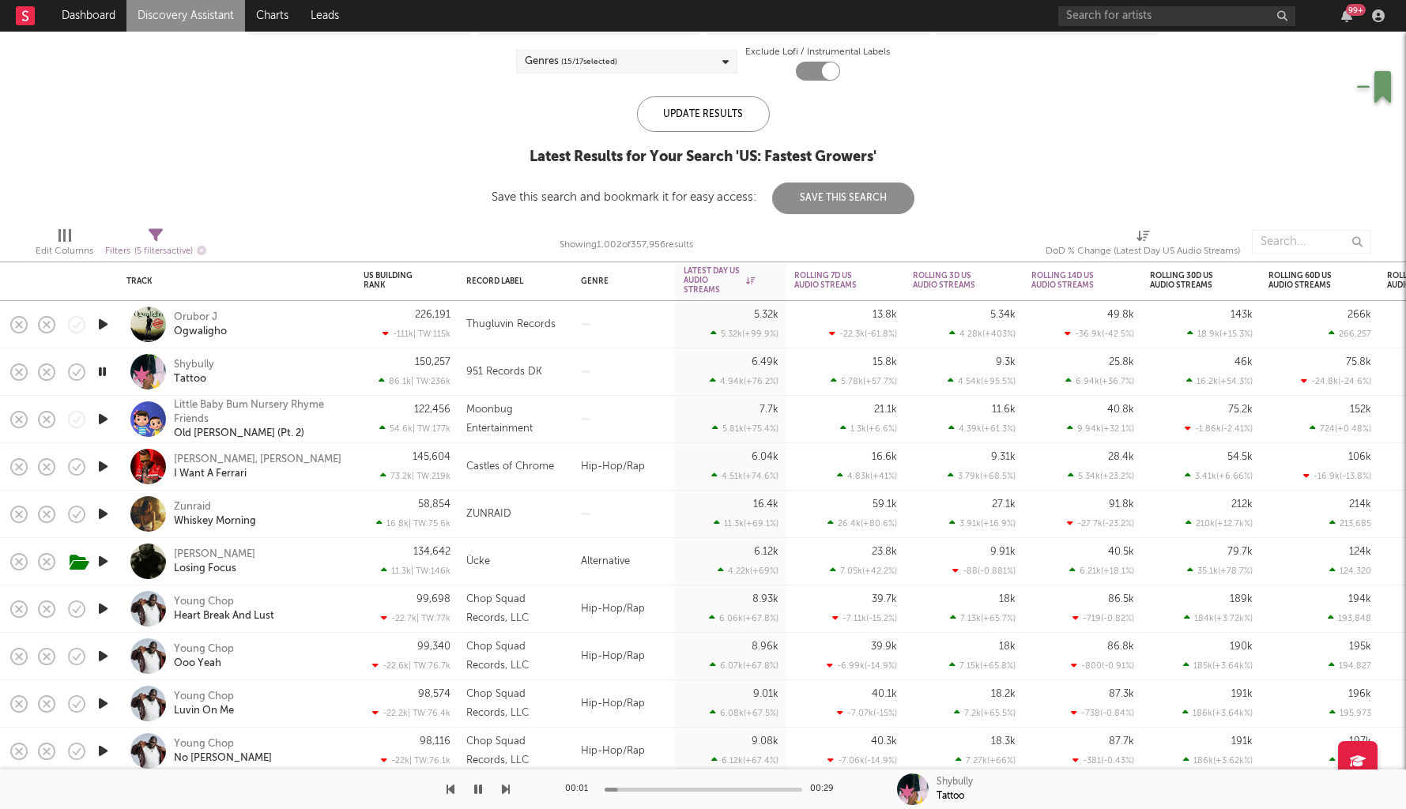
click at [103, 516] on icon "button" at bounding box center [103, 514] width 17 height 20
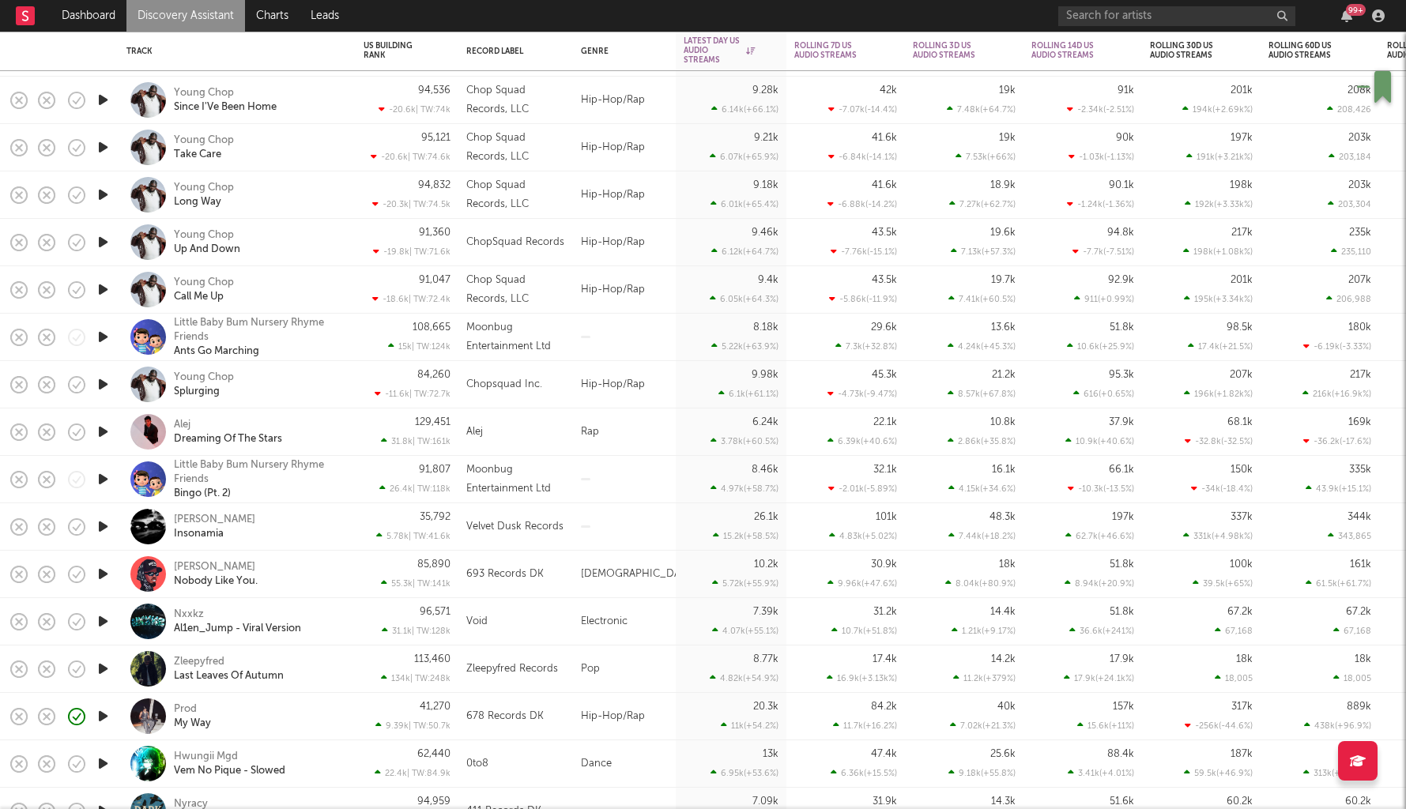
click at [100, 669] on icon "button" at bounding box center [103, 669] width 17 height 20
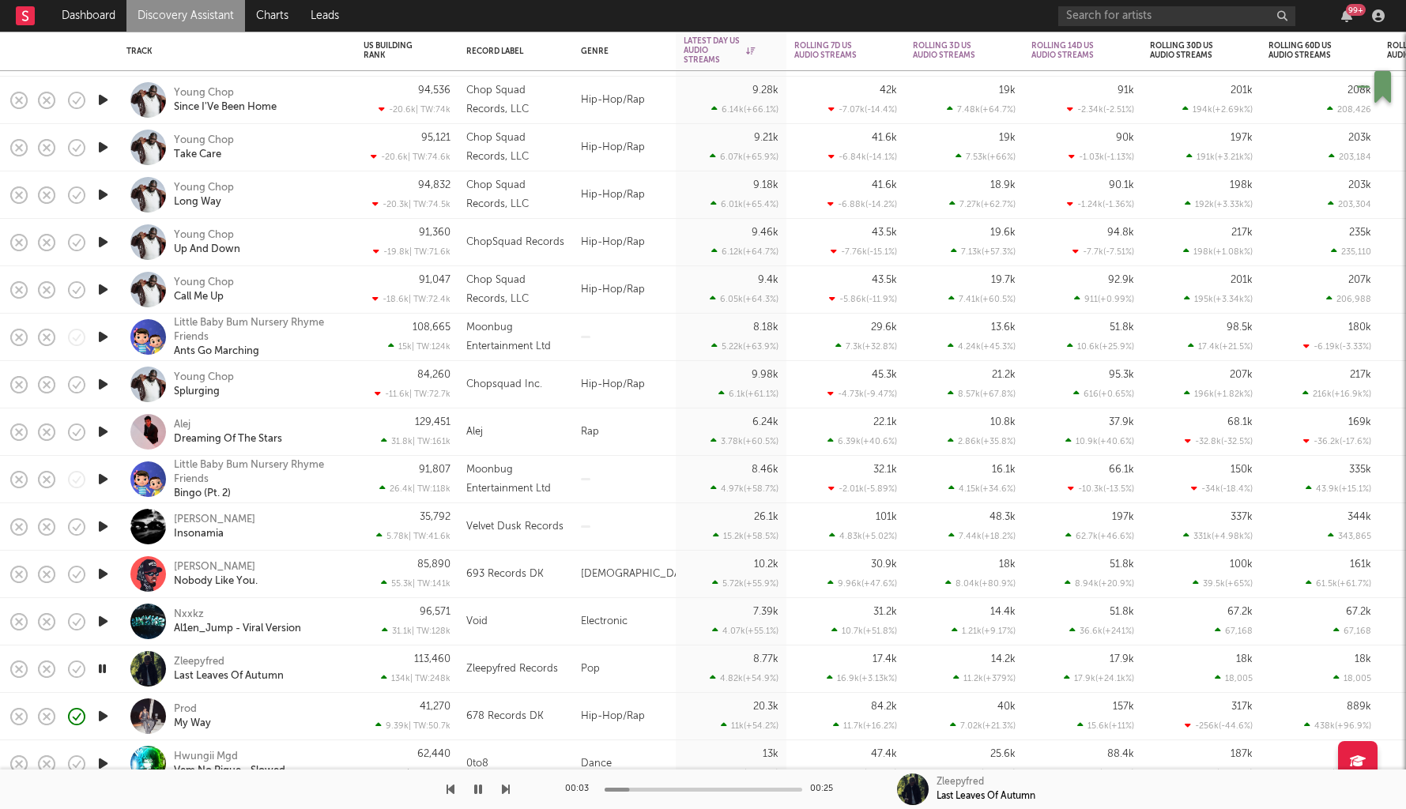
click at [334, 703] on div "Prod My Way" at bounding box center [259, 717] width 170 height 28
select select "6m"
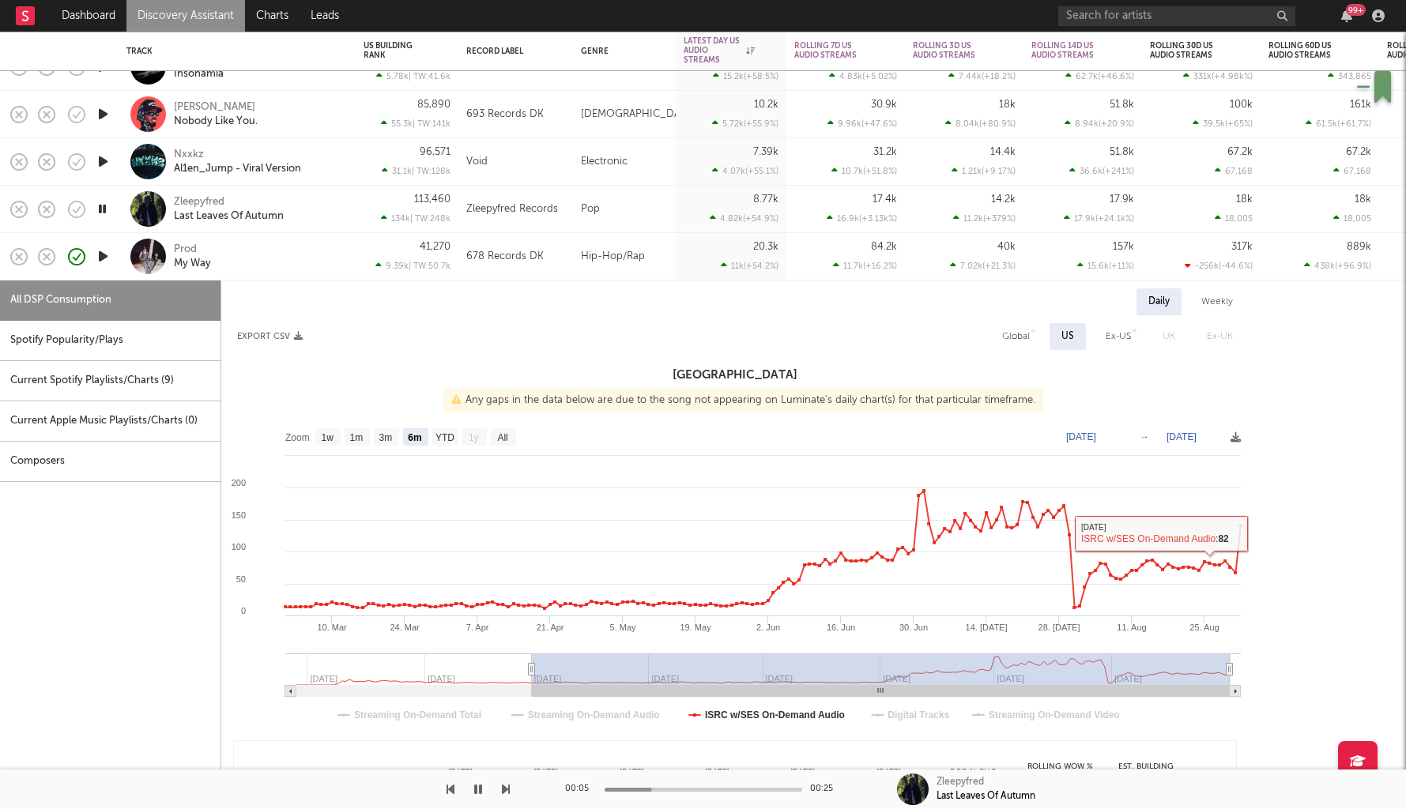
click at [1255, 521] on div "Daily Weekly Export CSV Global US Ex-US UK Ex-UK United States Any gaps in the …" at bounding box center [805, 643] width 1169 height 710
click at [103, 254] on icon "button" at bounding box center [103, 257] width 17 height 20
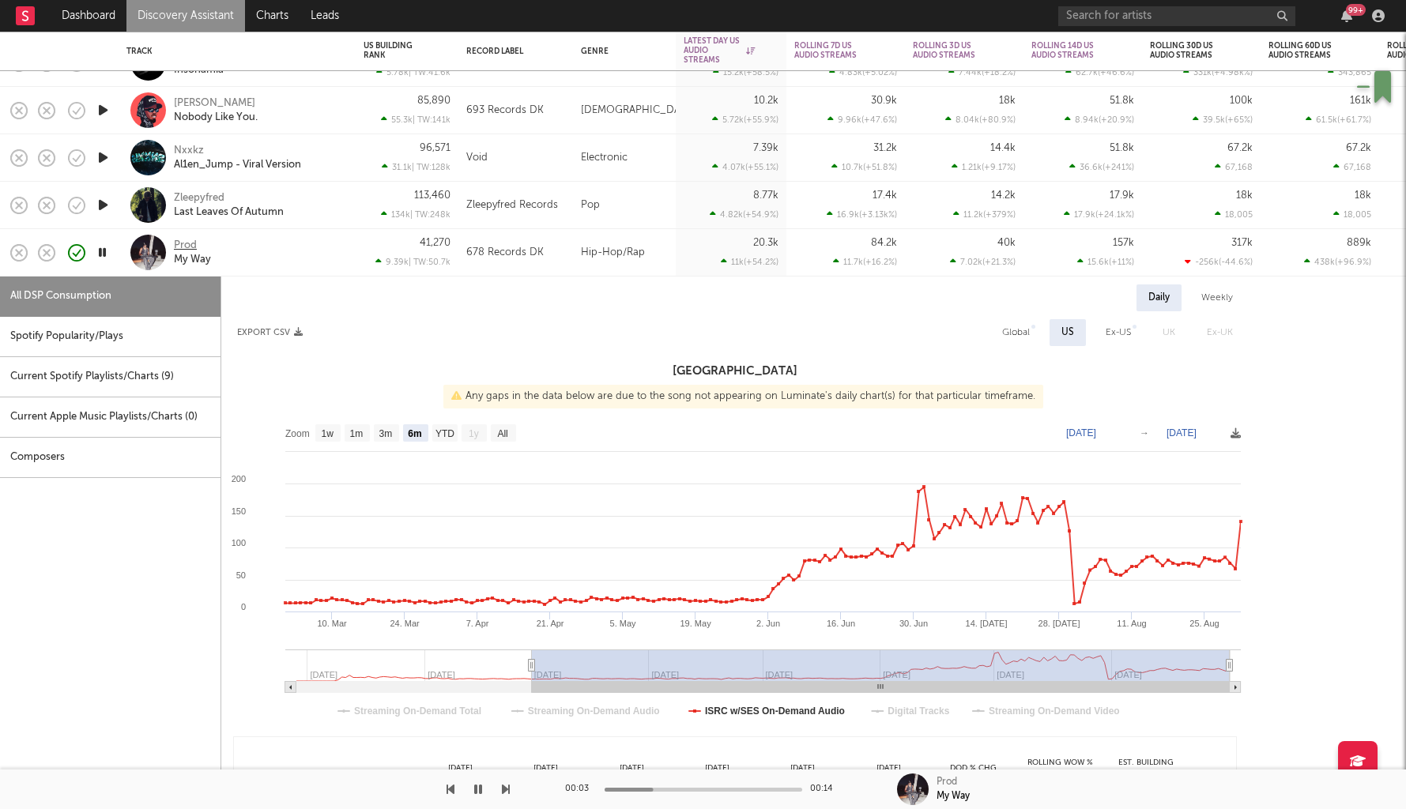
click at [181, 243] on div "Prod" at bounding box center [185, 246] width 23 height 14
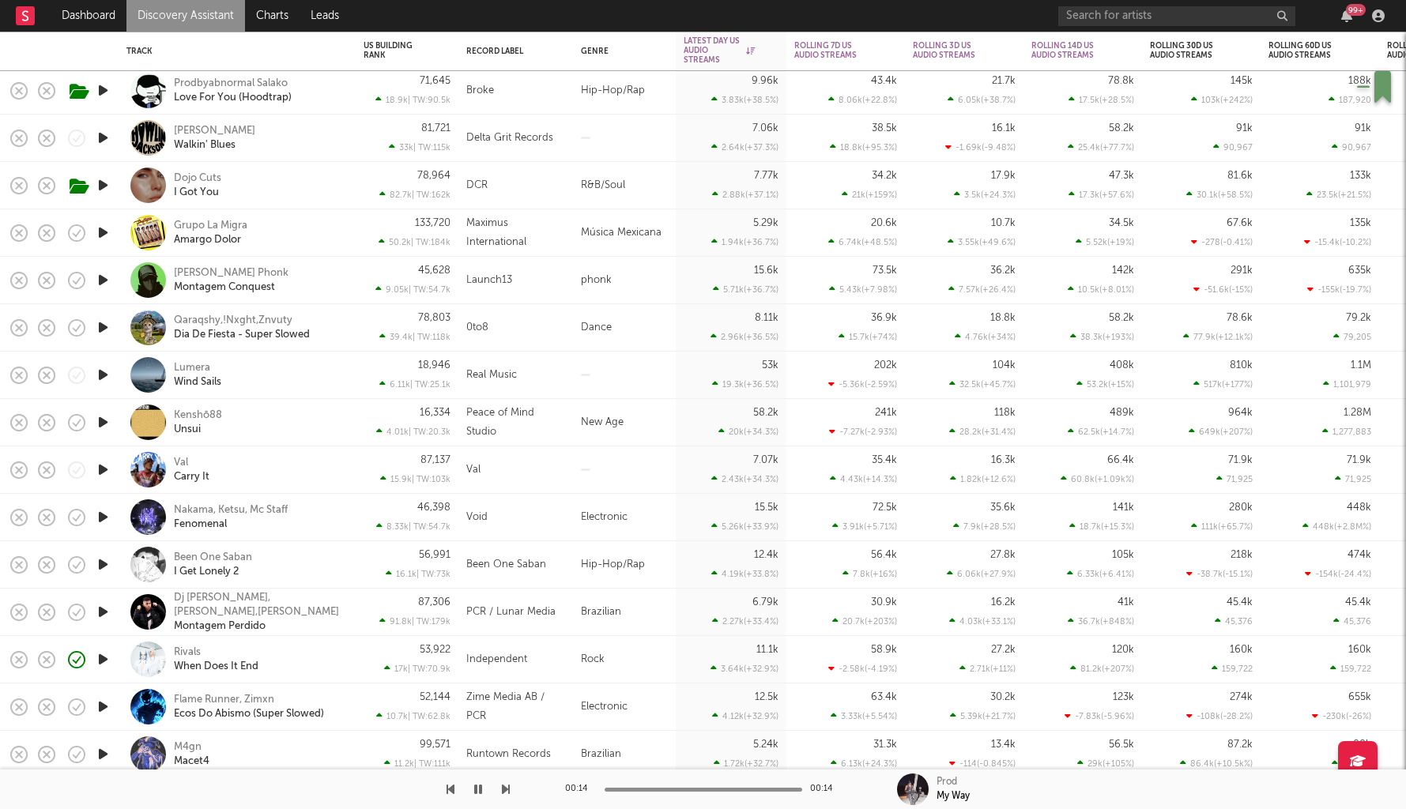
click at [106, 563] on icon "button" at bounding box center [103, 565] width 17 height 20
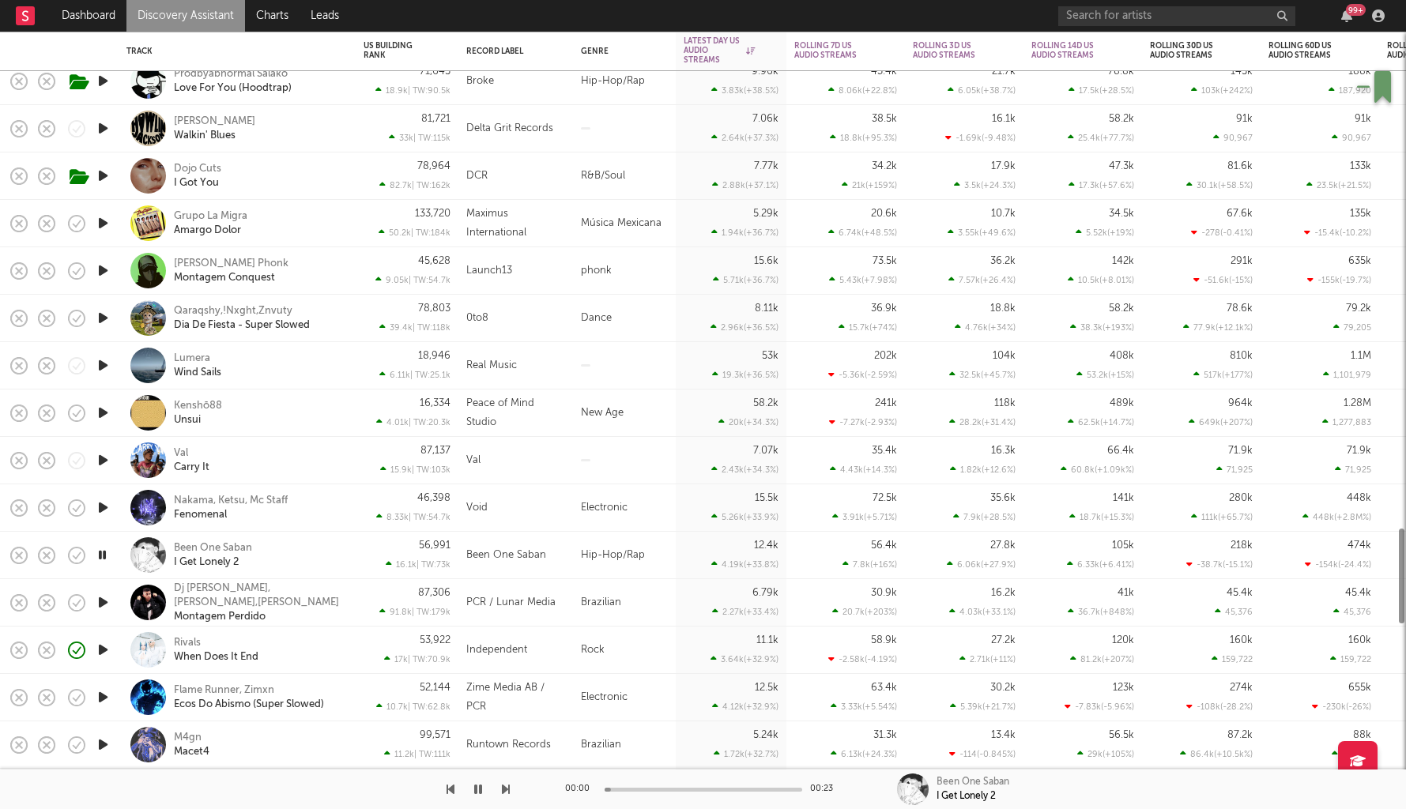
click at [344, 543] on div "Been One Saban I Get Lonely 2" at bounding box center [236, 555] width 221 height 47
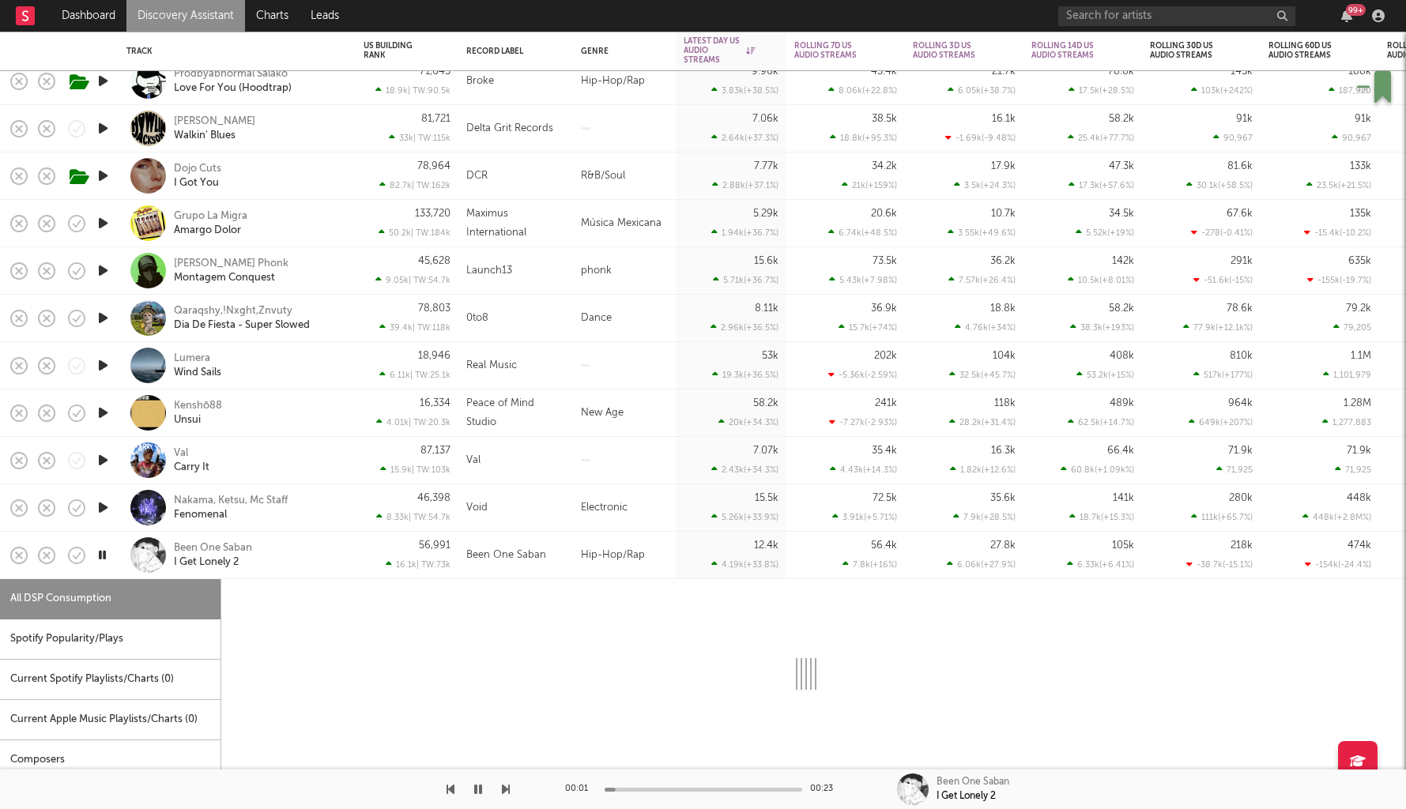
select select "6m"
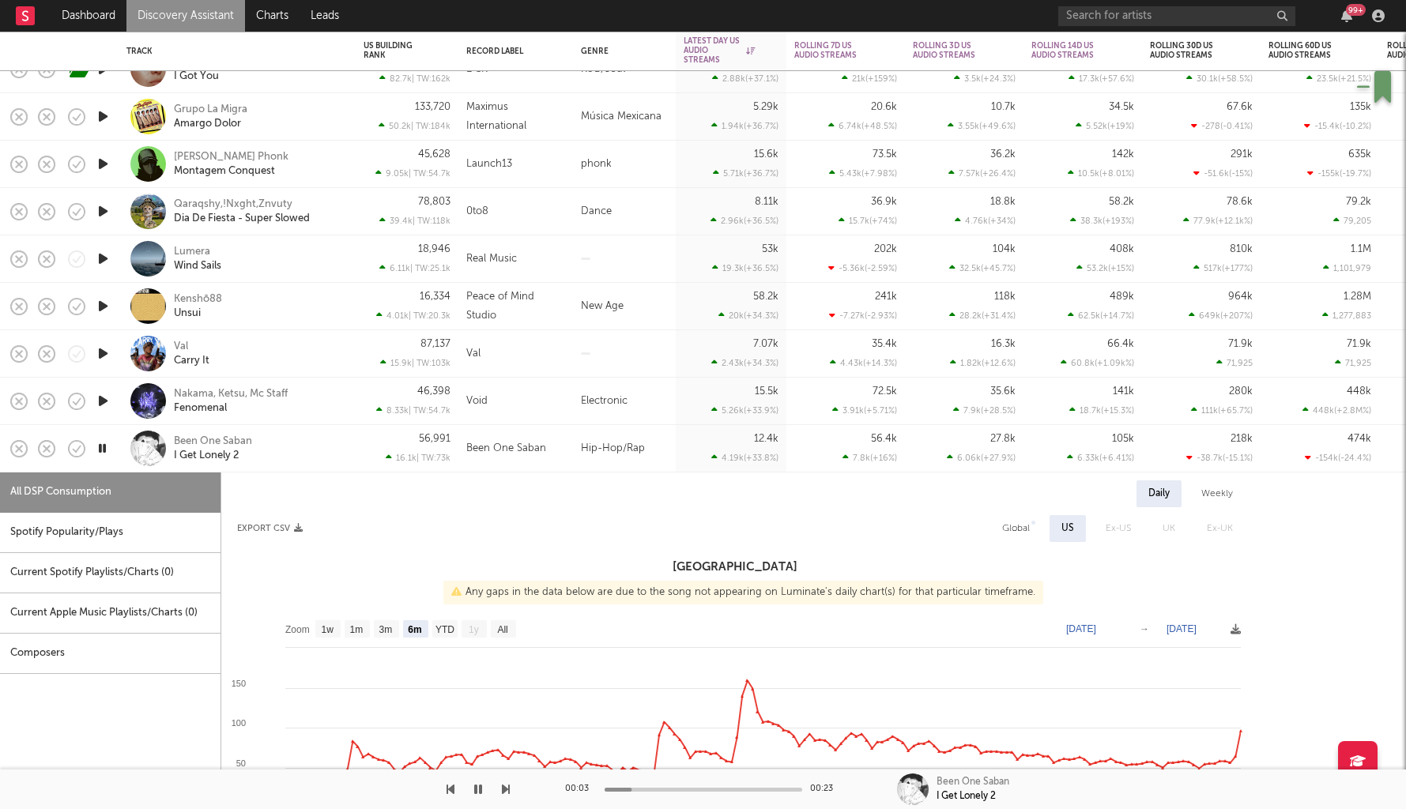
click at [104, 352] on icon "button" at bounding box center [103, 354] width 17 height 20
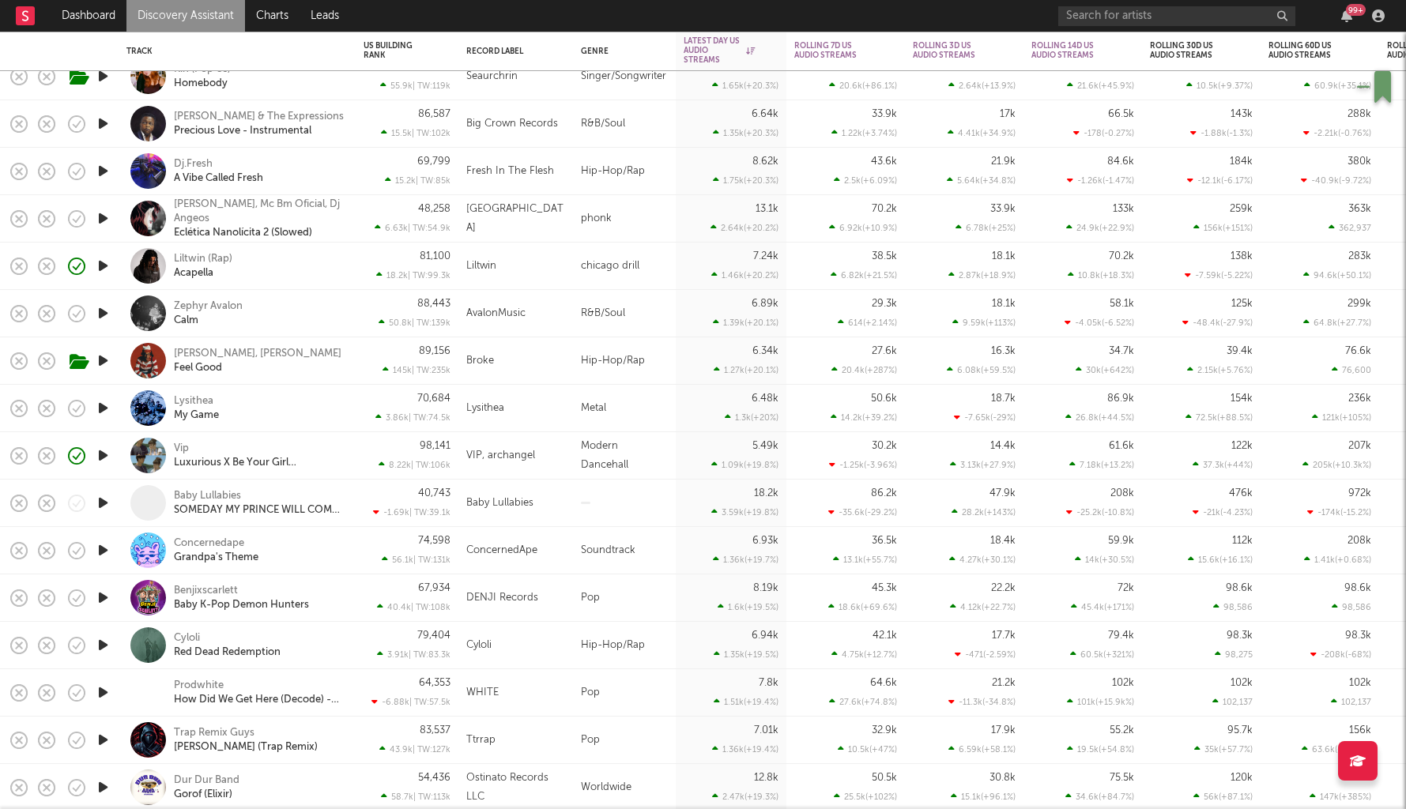
click at [101, 455] on icon "button" at bounding box center [103, 456] width 17 height 20
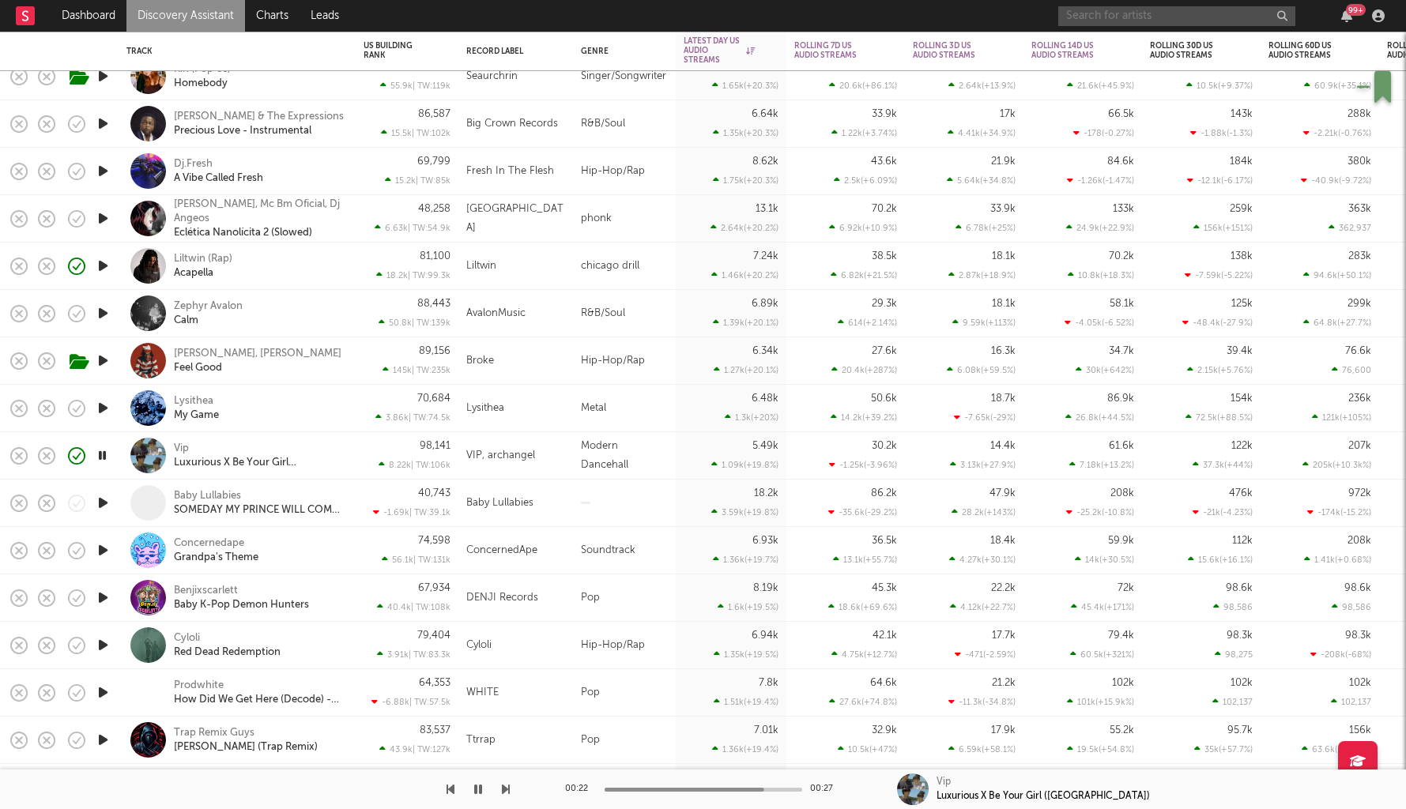
click at [1117, 8] on input "text" at bounding box center [1176, 16] width 237 height 20
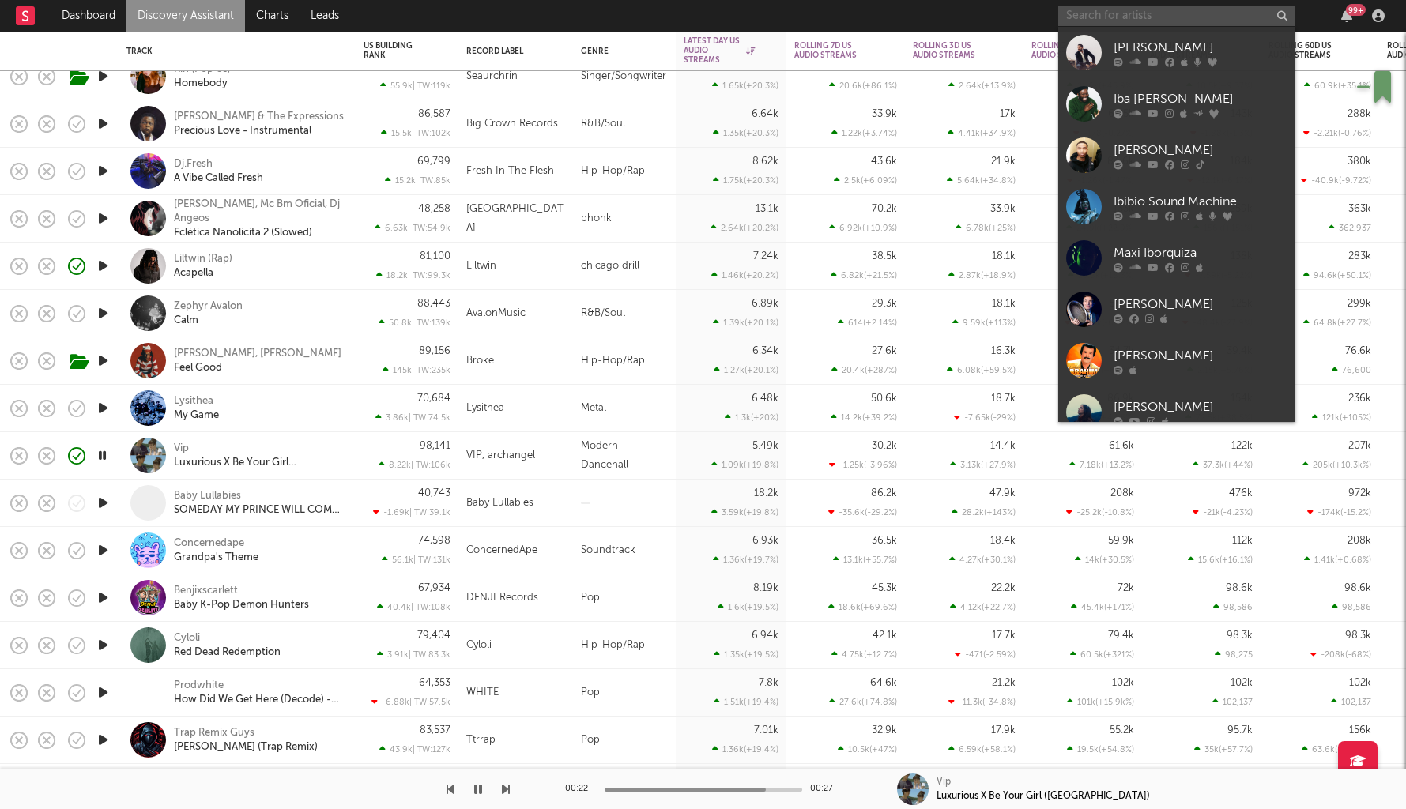
paste input "https://www.instagram.com/siruntre/"
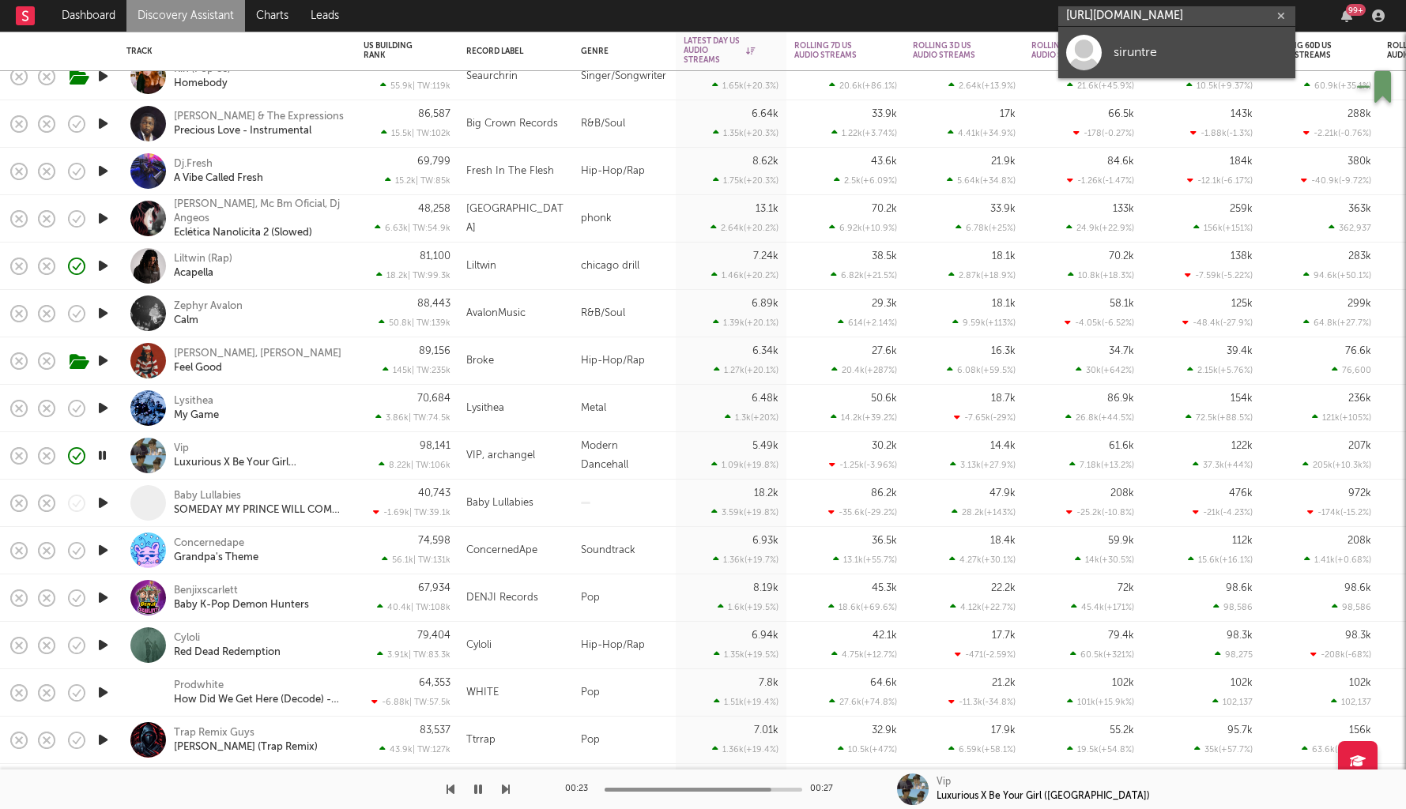
type input "https://www.instagram.com/siruntre/"
click at [1147, 60] on div "siruntre" at bounding box center [1201, 52] width 174 height 19
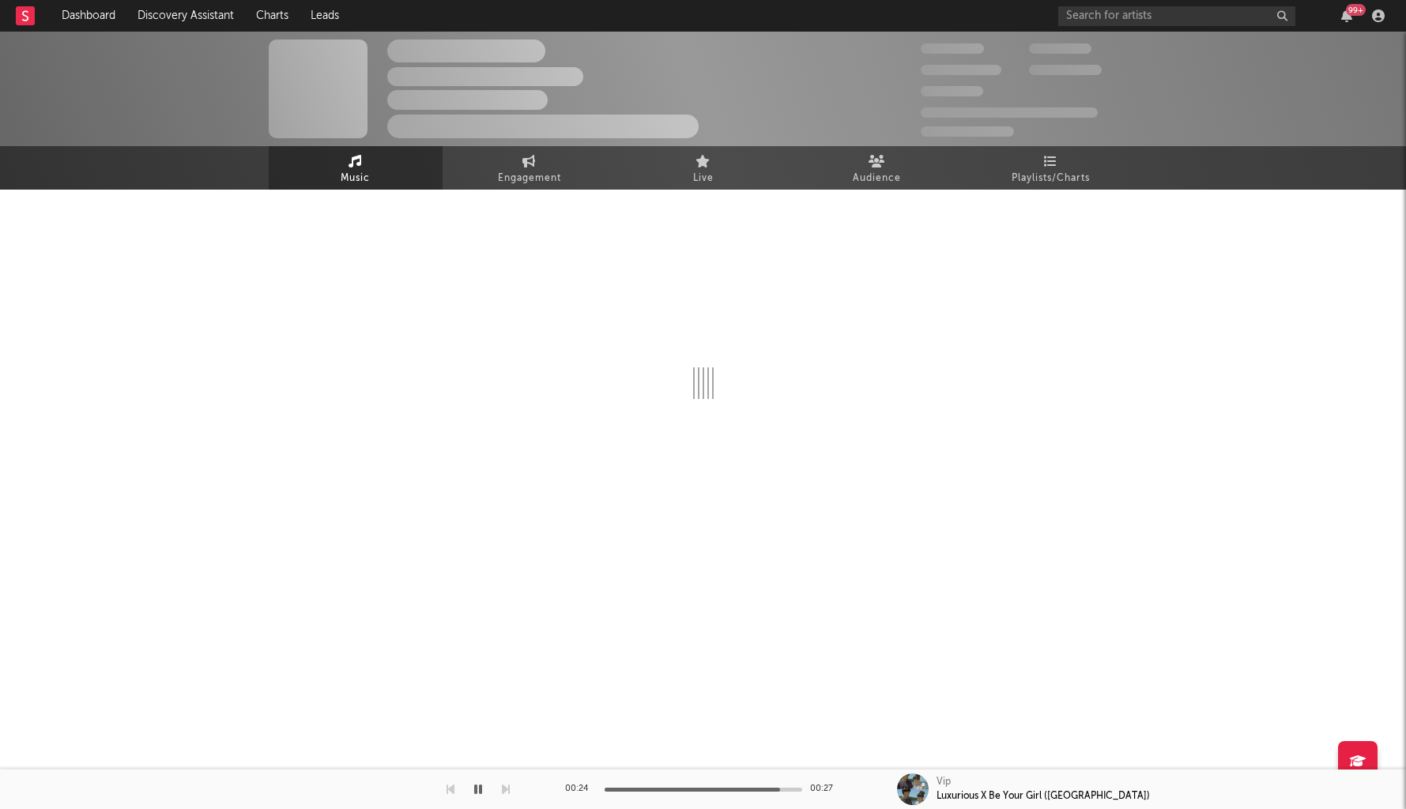
select select "1w"
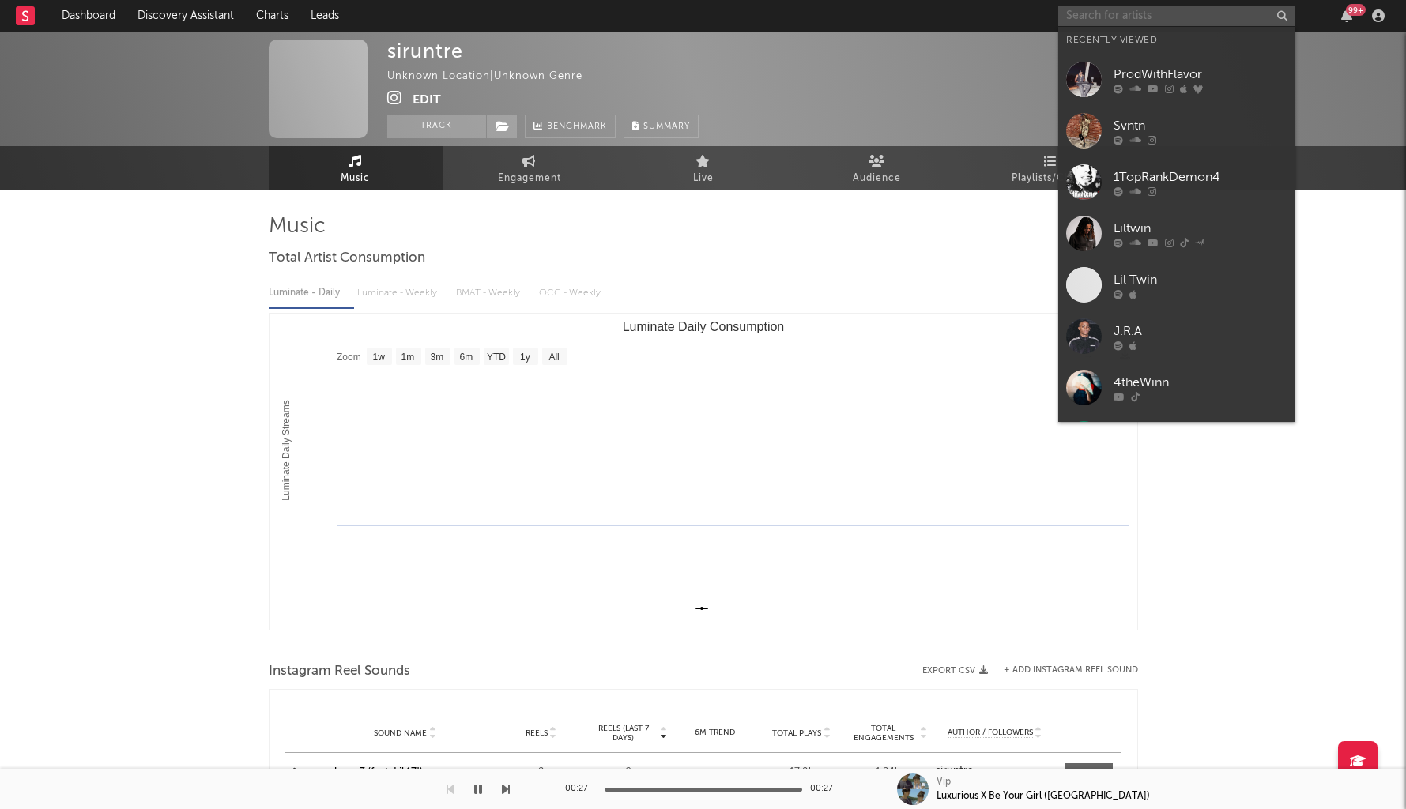
click at [1172, 17] on input "text" at bounding box center [1176, 16] width 237 height 20
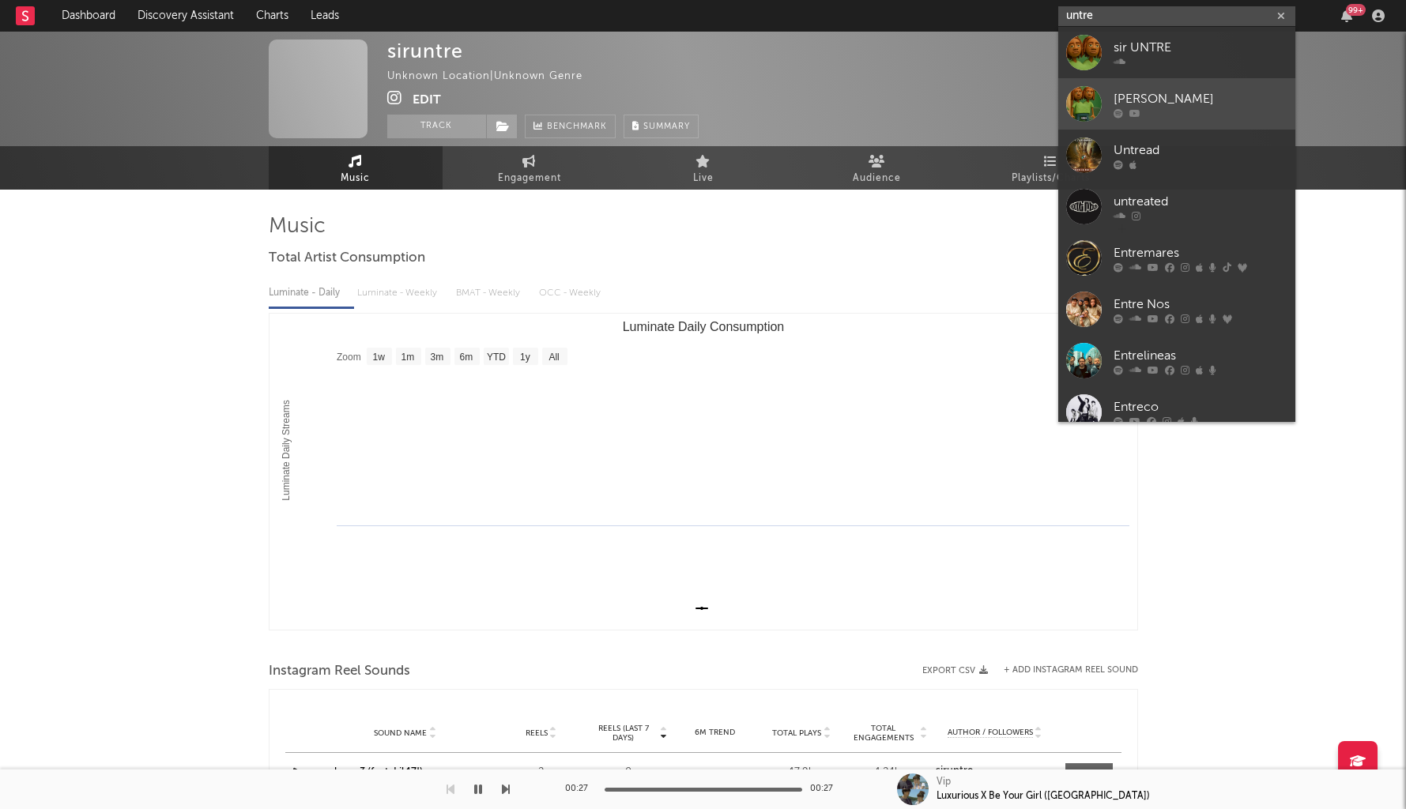
type input "untre"
click at [1171, 104] on div "[PERSON_NAME]" at bounding box center [1201, 98] width 174 height 19
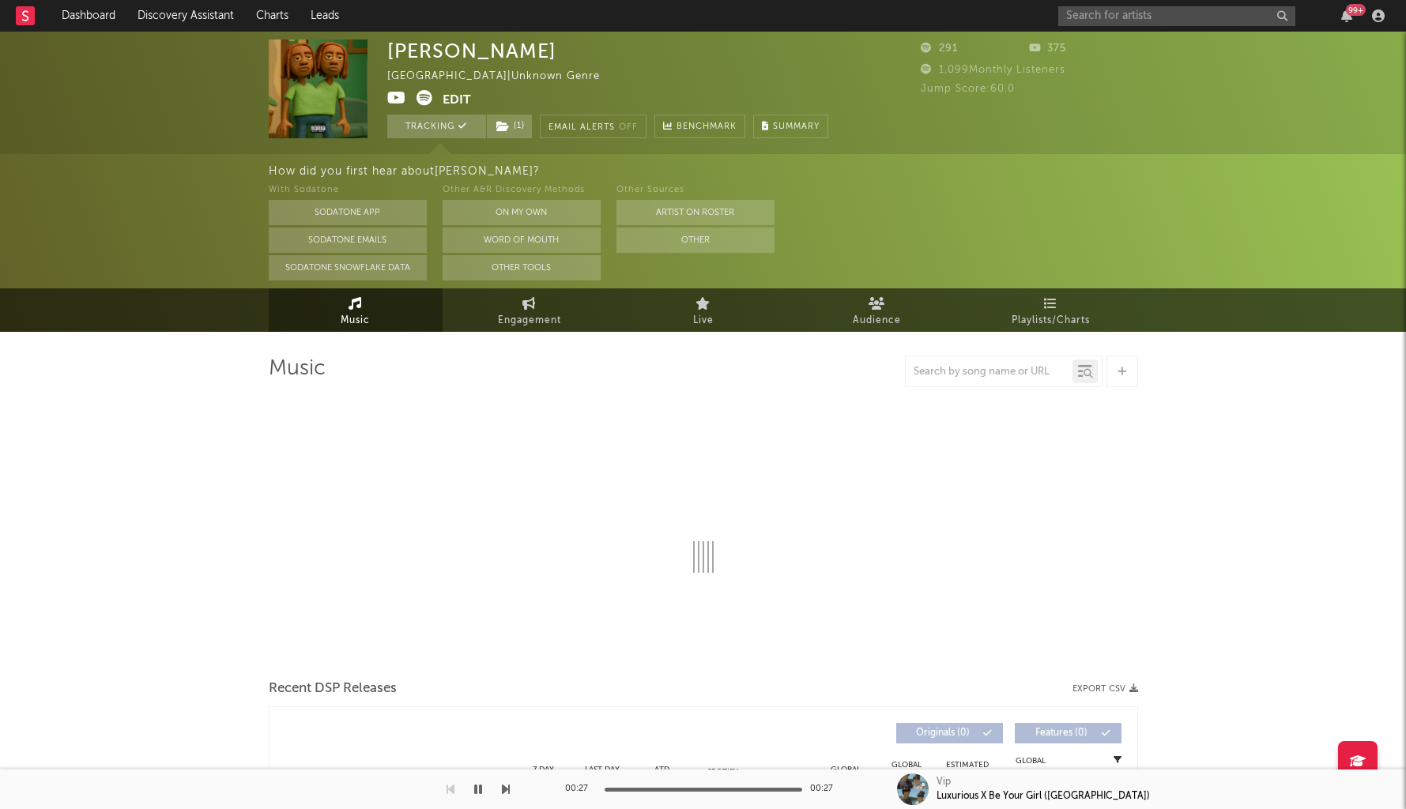
select select "1w"
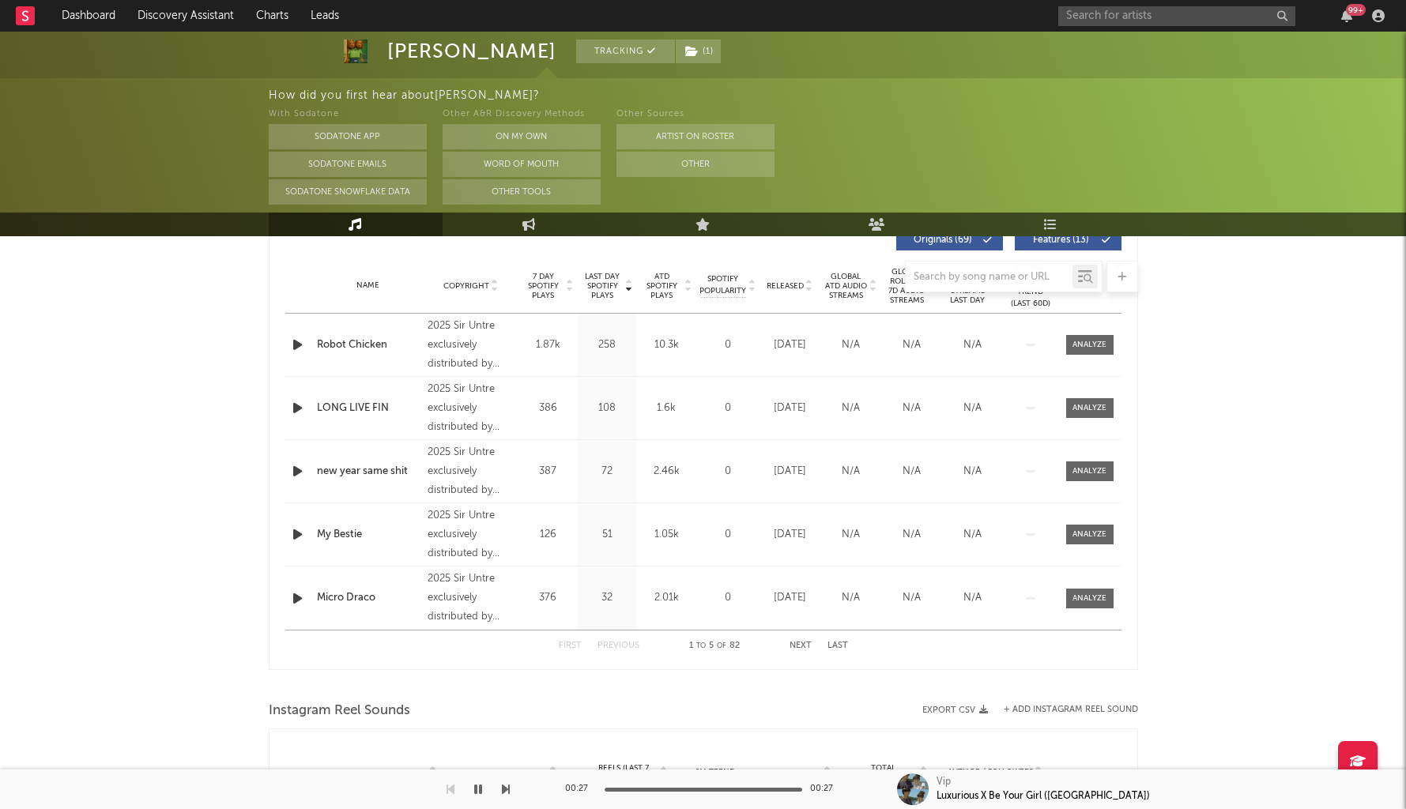
scroll to position [704, 0]
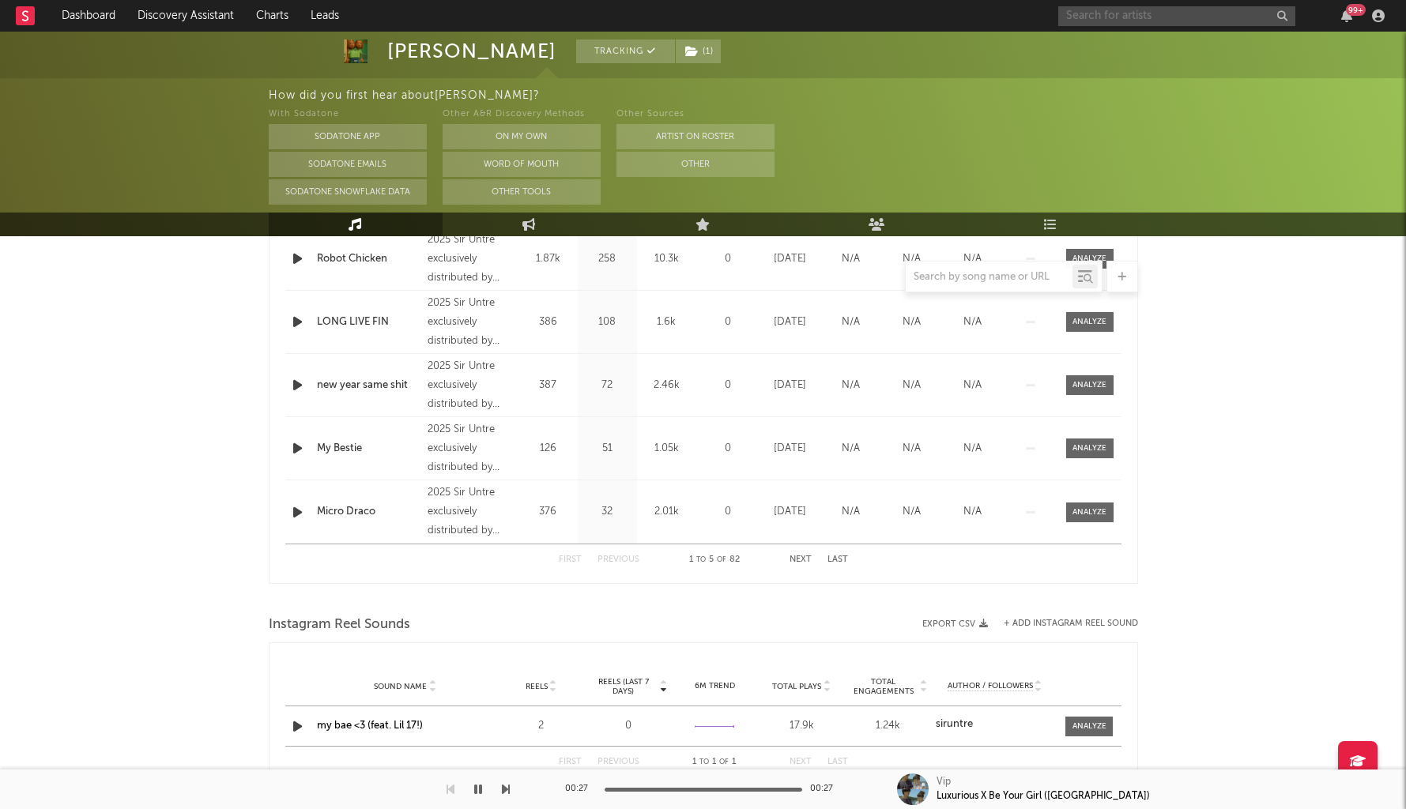
click at [1171, 16] on input "text" at bounding box center [1176, 16] width 237 height 20
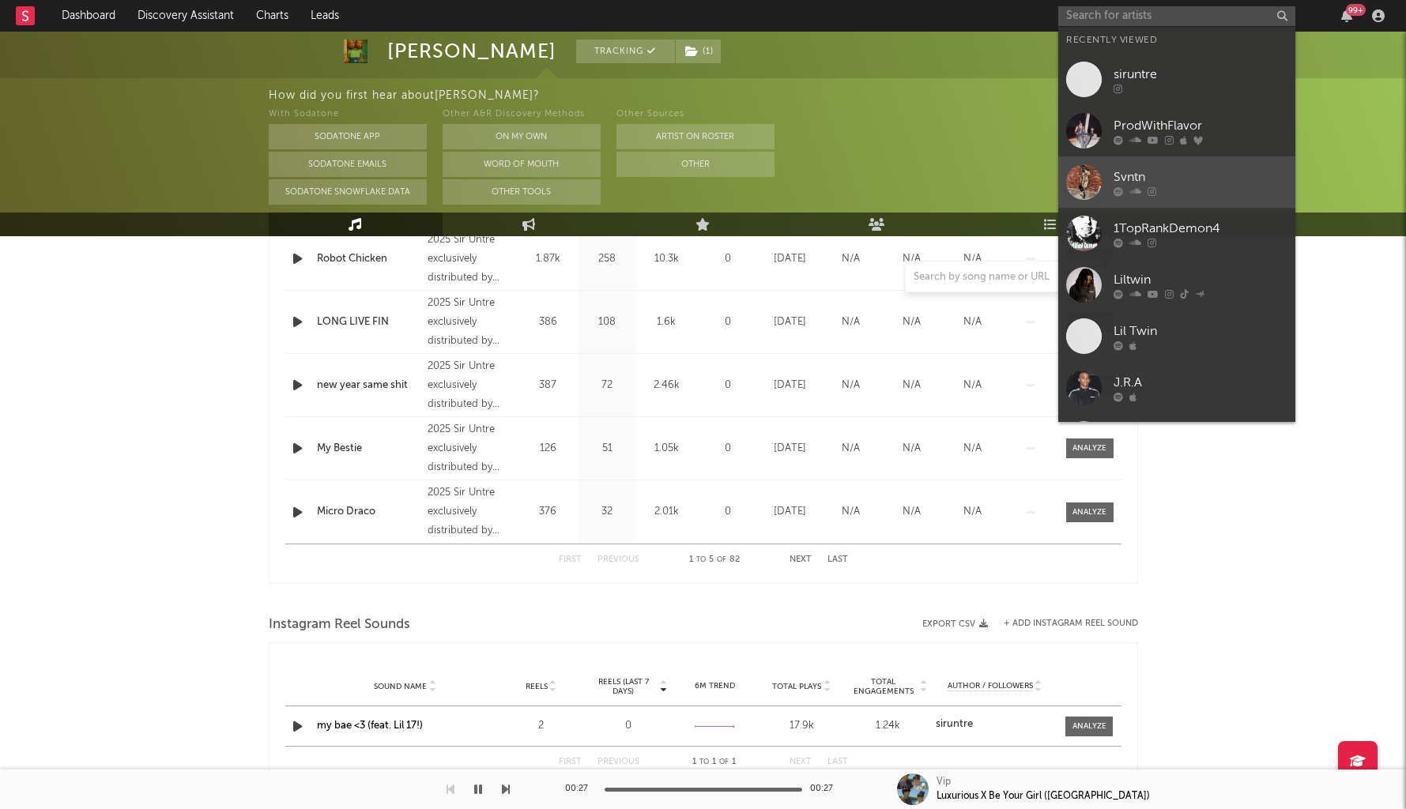
click at [1155, 177] on div "Svntn" at bounding box center [1201, 177] width 174 height 19
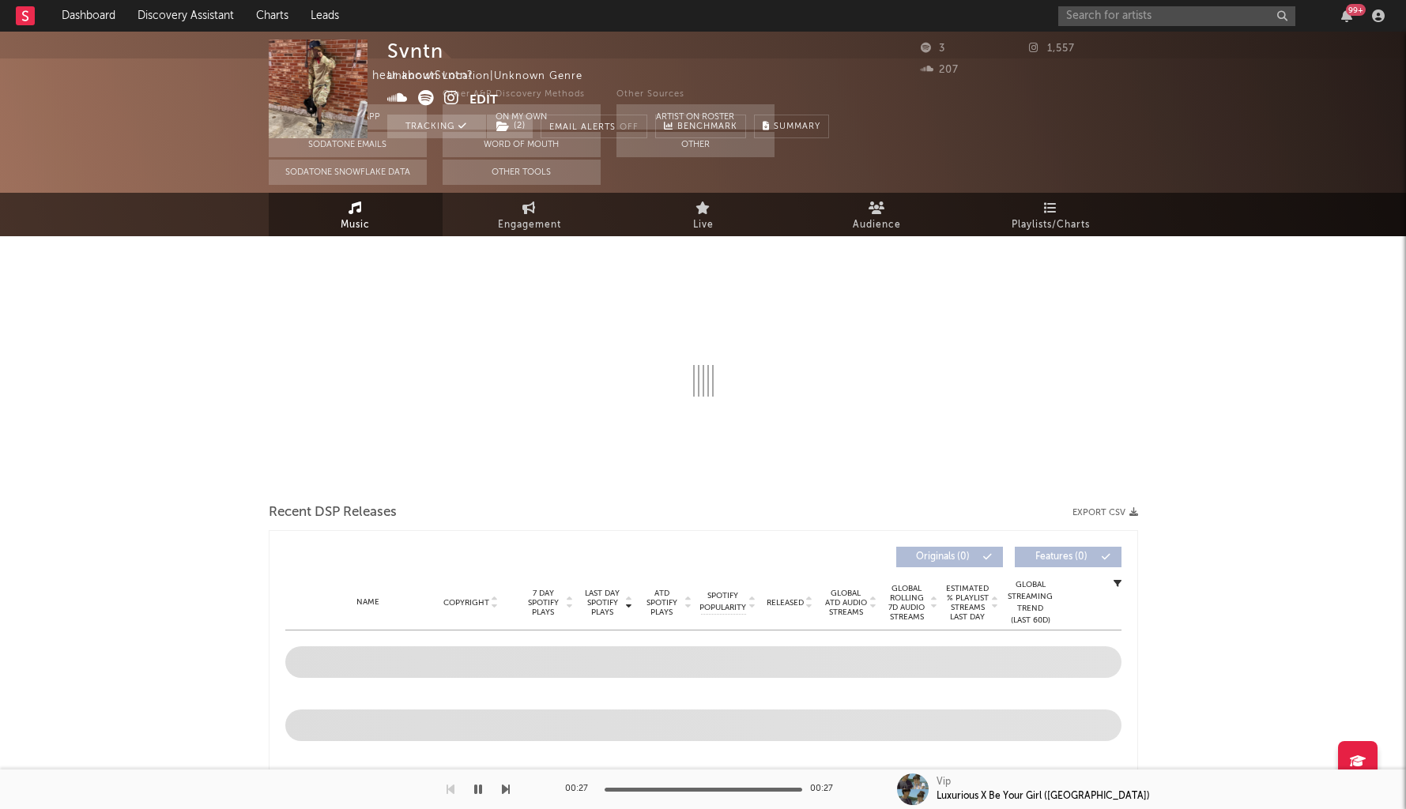
select select "1w"
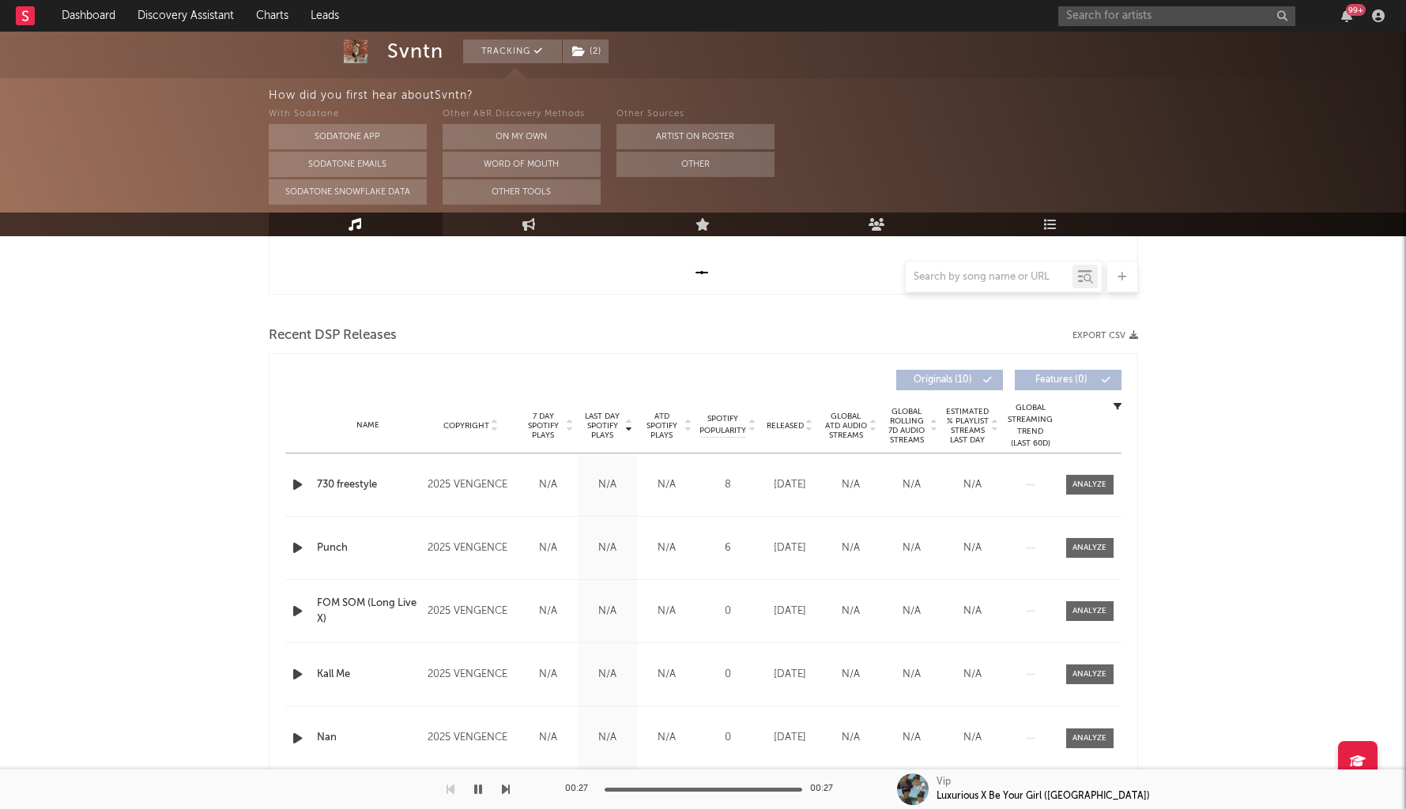
scroll to position [554, 0]
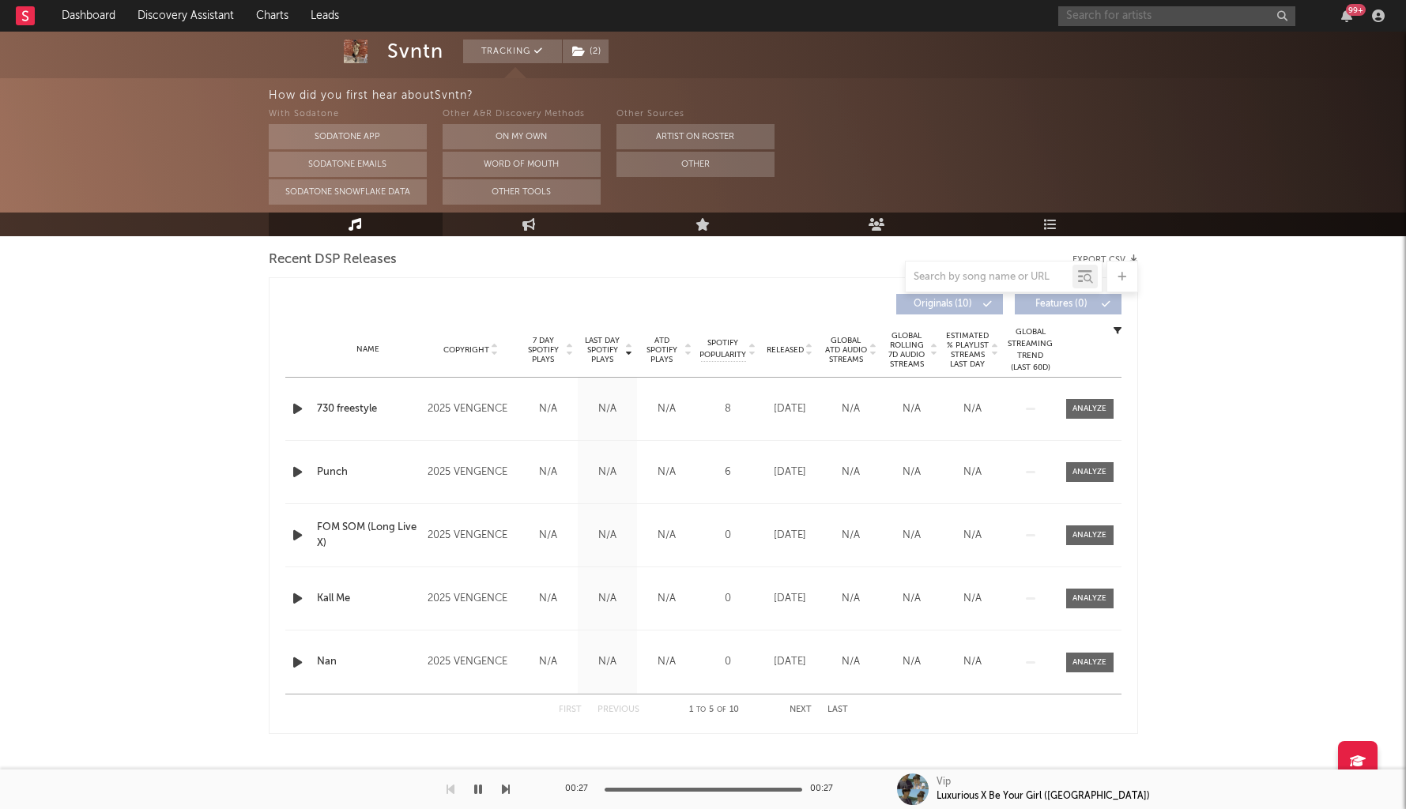
click at [1107, 18] on input "text" at bounding box center [1176, 16] width 237 height 20
paste input "https://www.tiktok.com/@robbwyaa"
type input "https://www.tiktok.com/@robbwyaa"
click at [1144, 56] on div "robbwyaa" at bounding box center [1201, 52] width 174 height 19
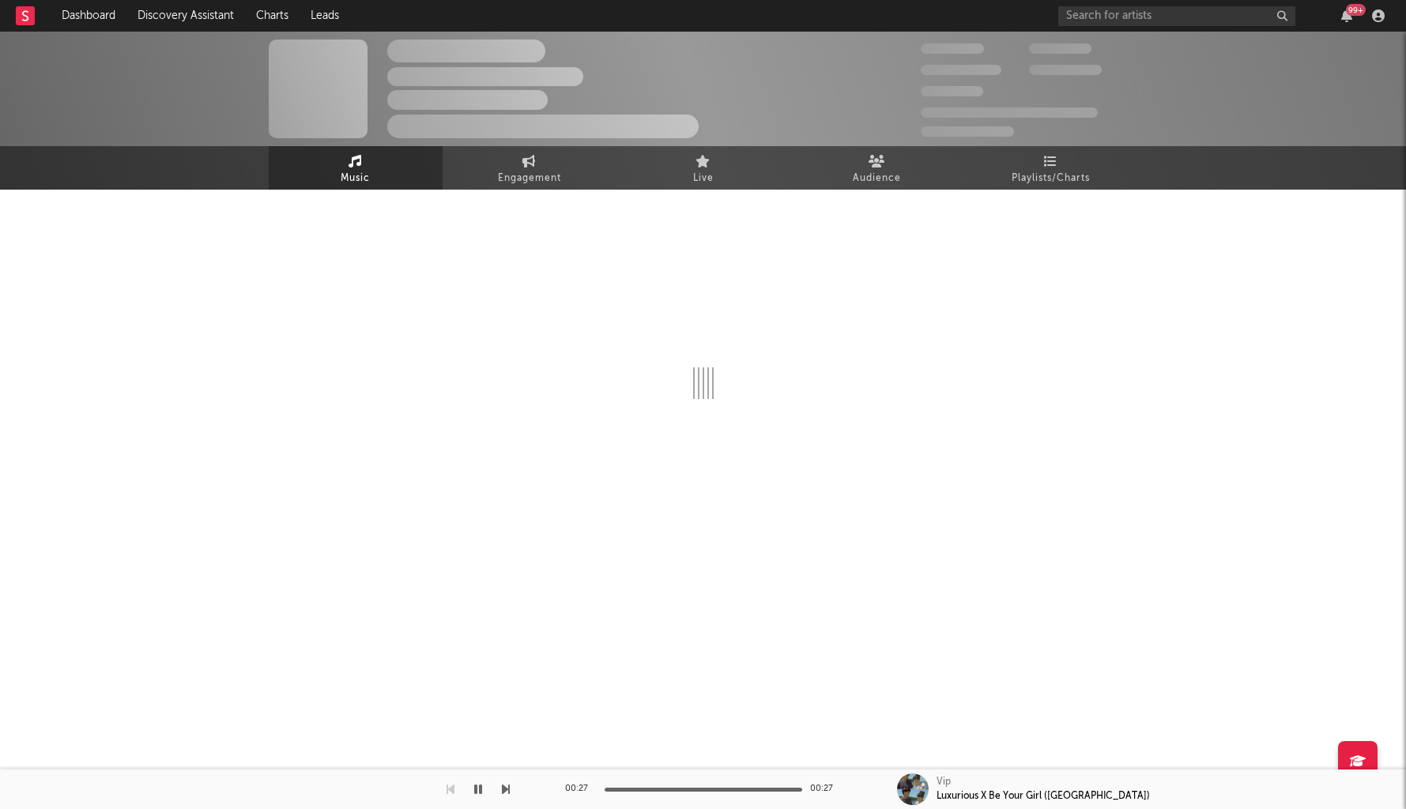
select select "1w"
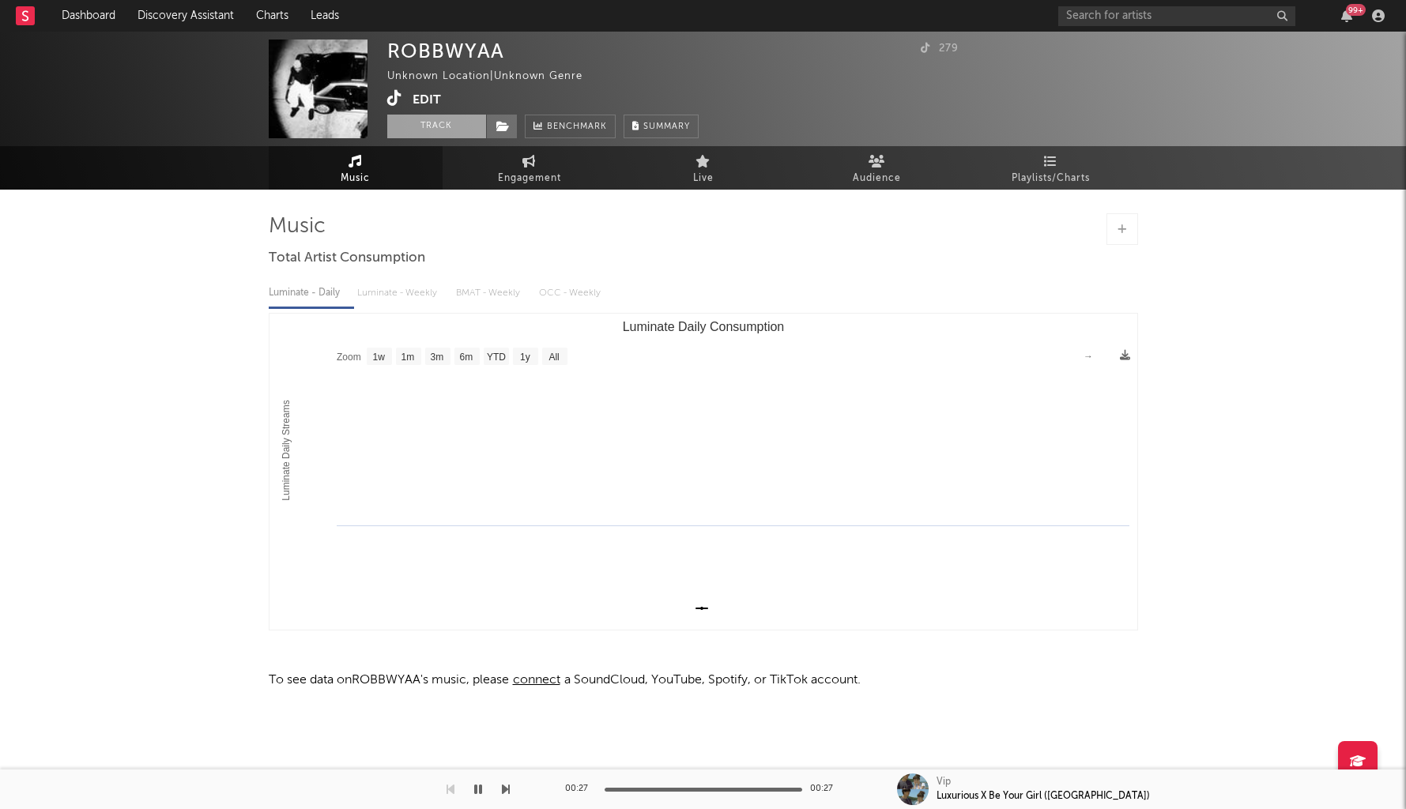
click at [415, 131] on button "Track" at bounding box center [436, 127] width 99 height 24
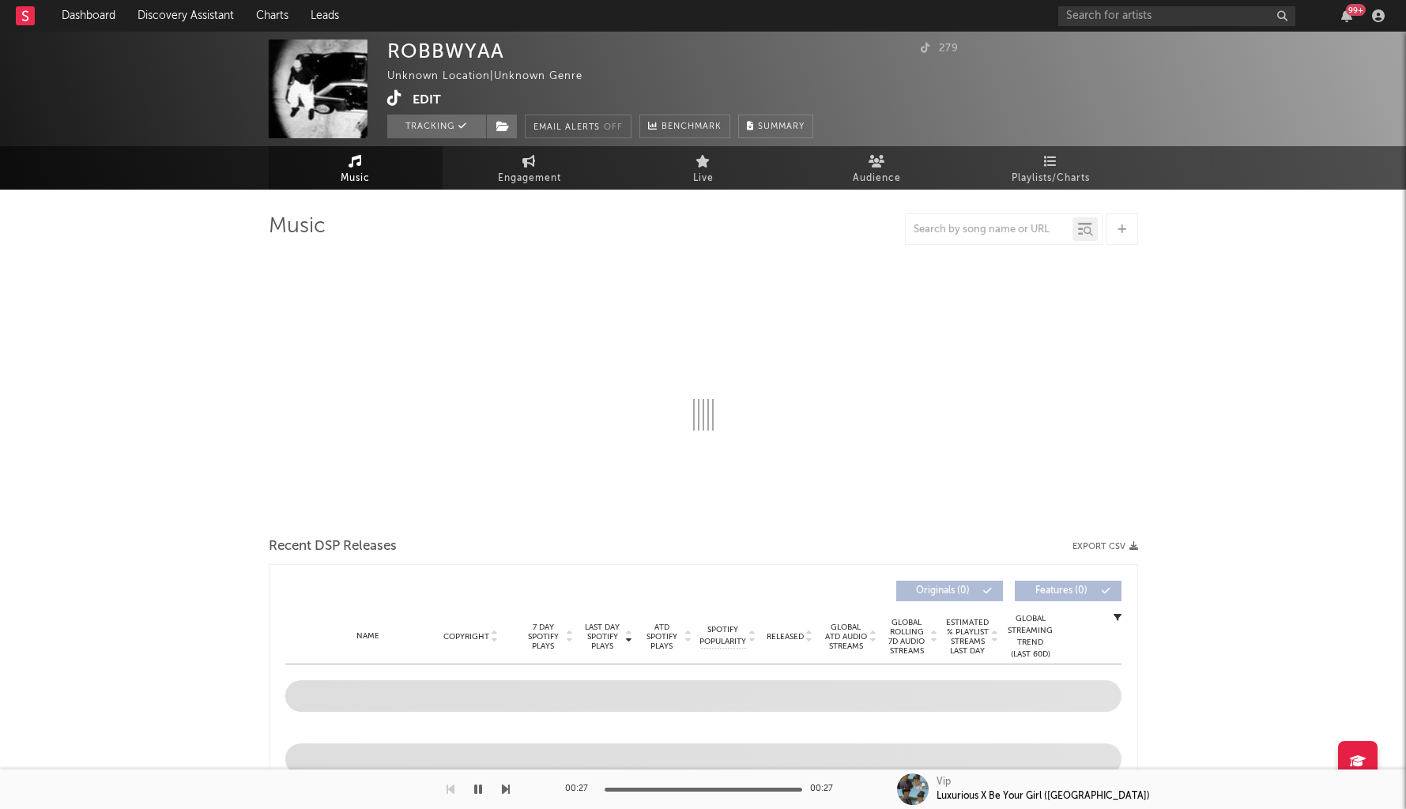
select select "1w"
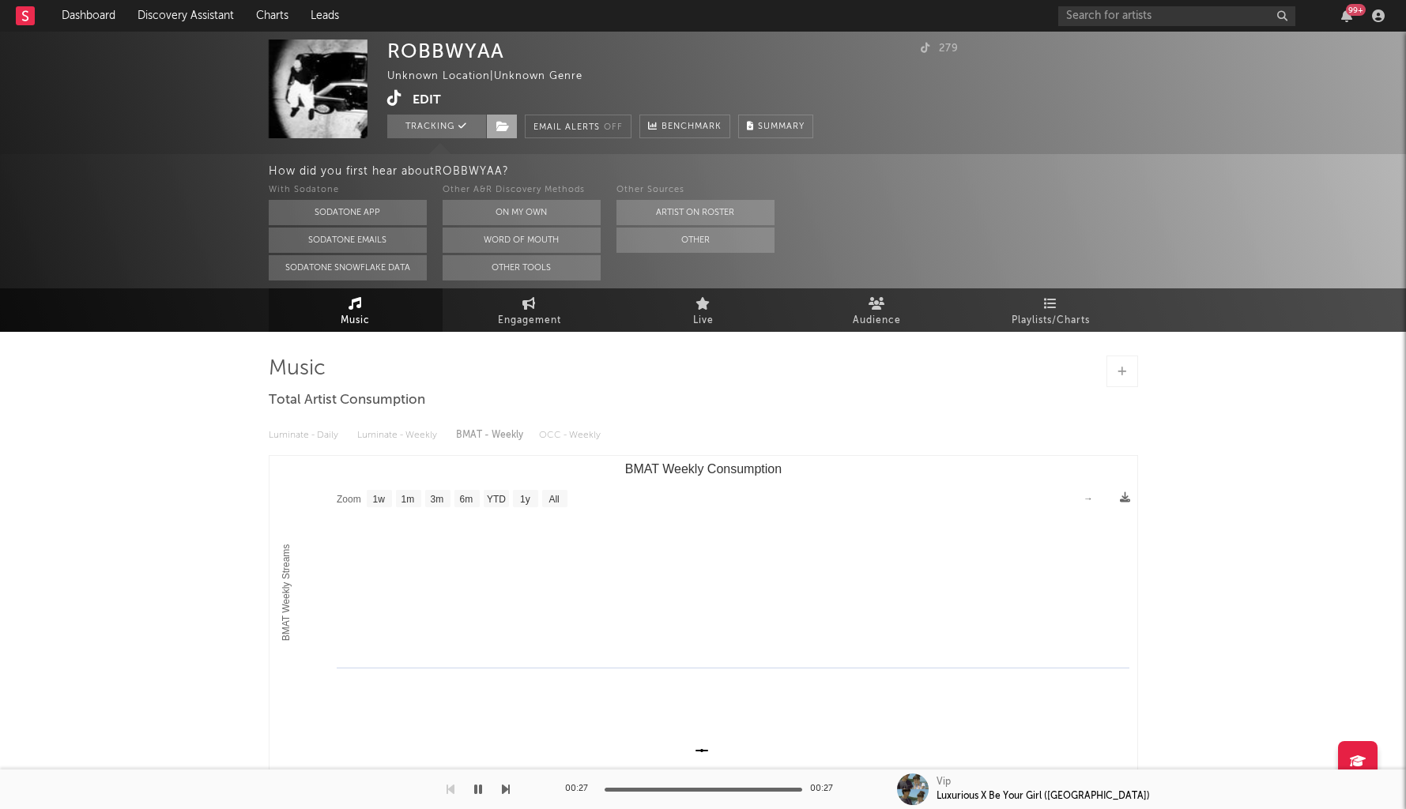
click at [502, 132] on span at bounding box center [502, 127] width 32 height 24
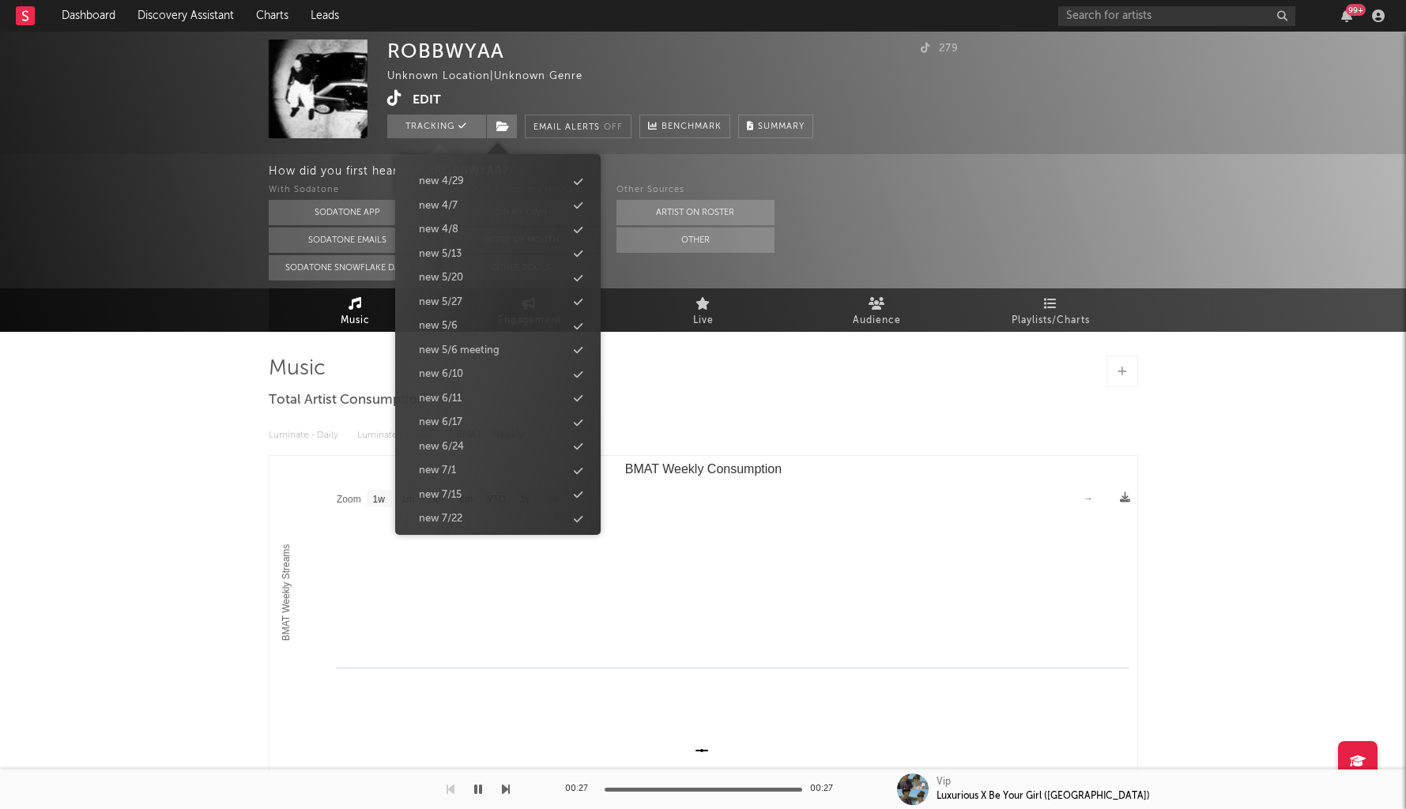
scroll to position [1498, 0]
click at [465, 411] on div "new 9/9" at bounding box center [498, 416] width 182 height 21
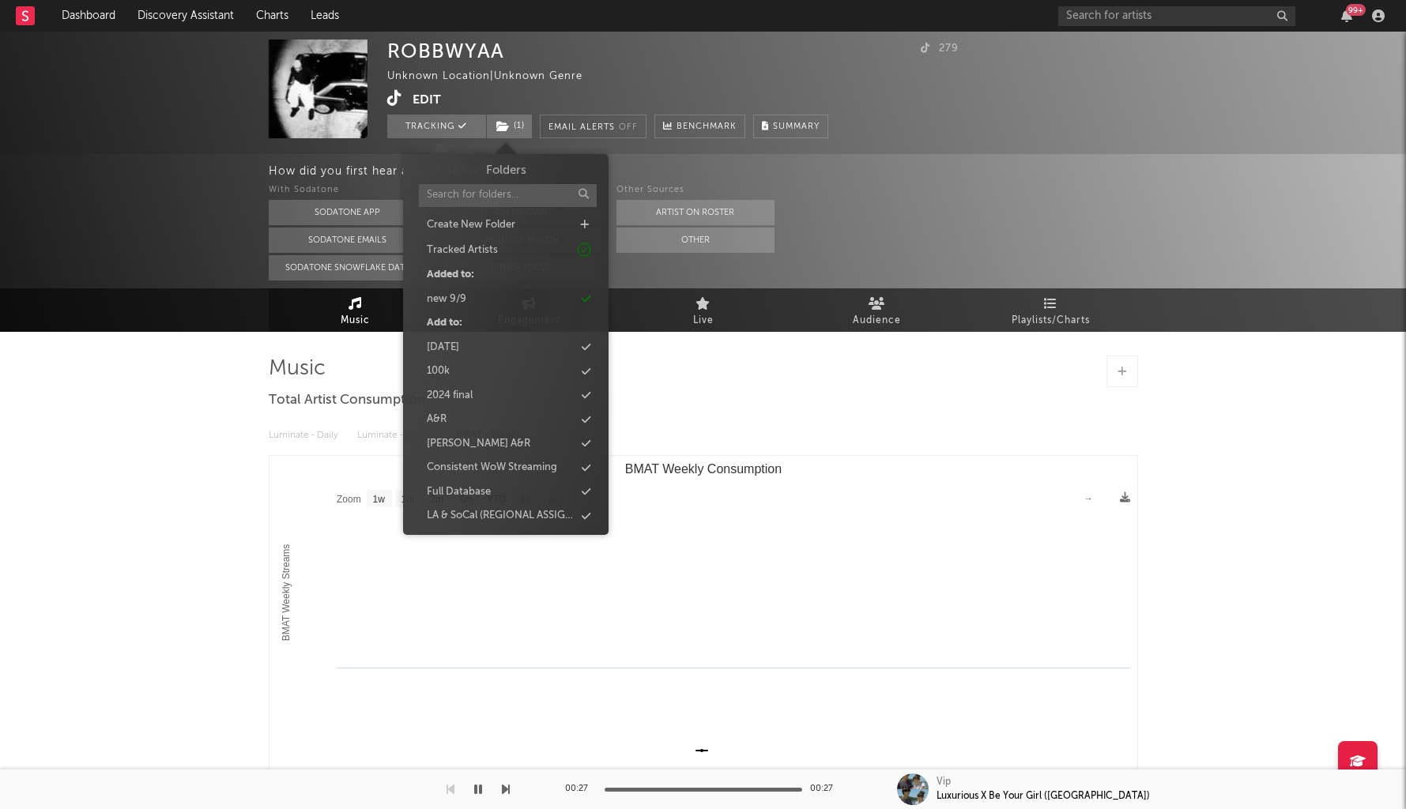
scroll to position [98, 0]
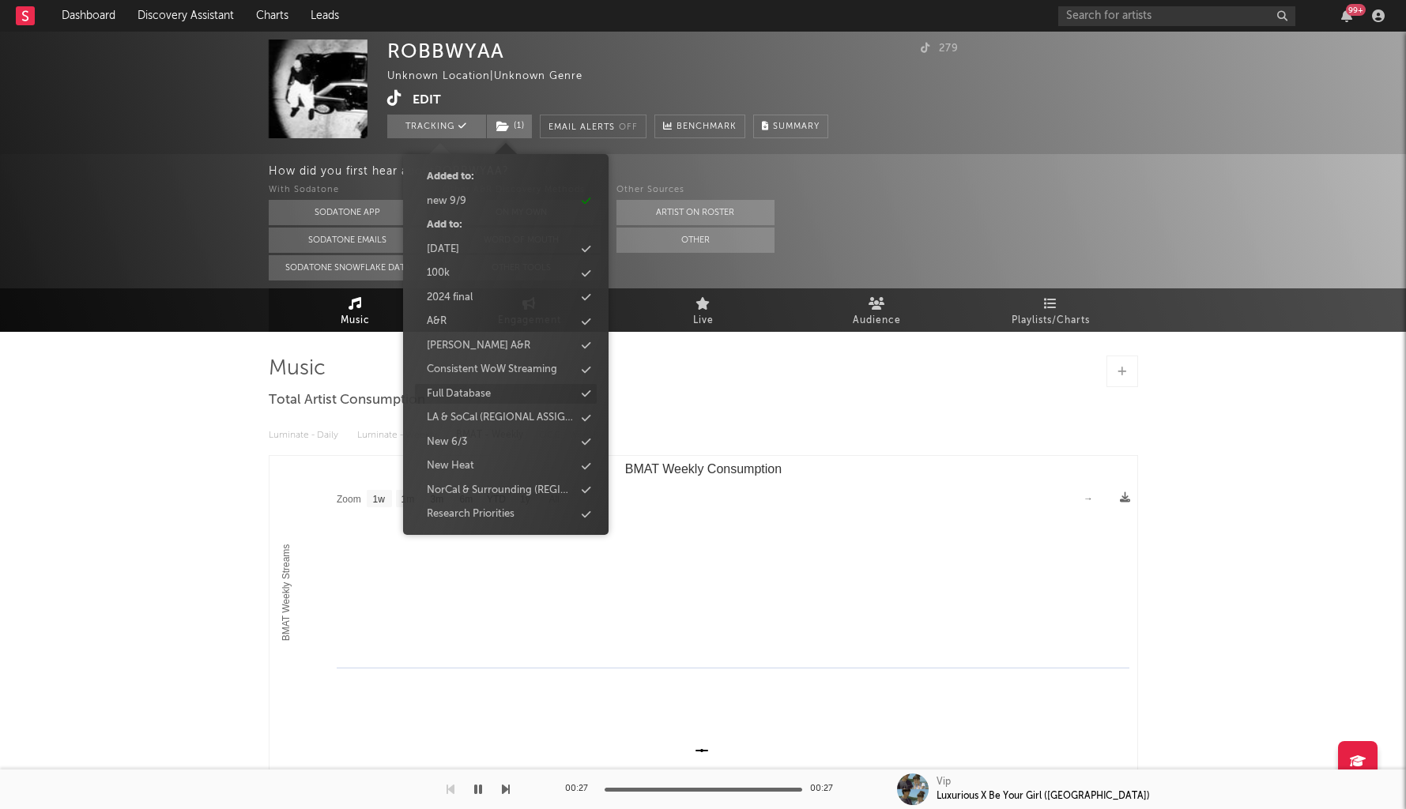
click at [465, 391] on div "Full Database" at bounding box center [459, 394] width 64 height 16
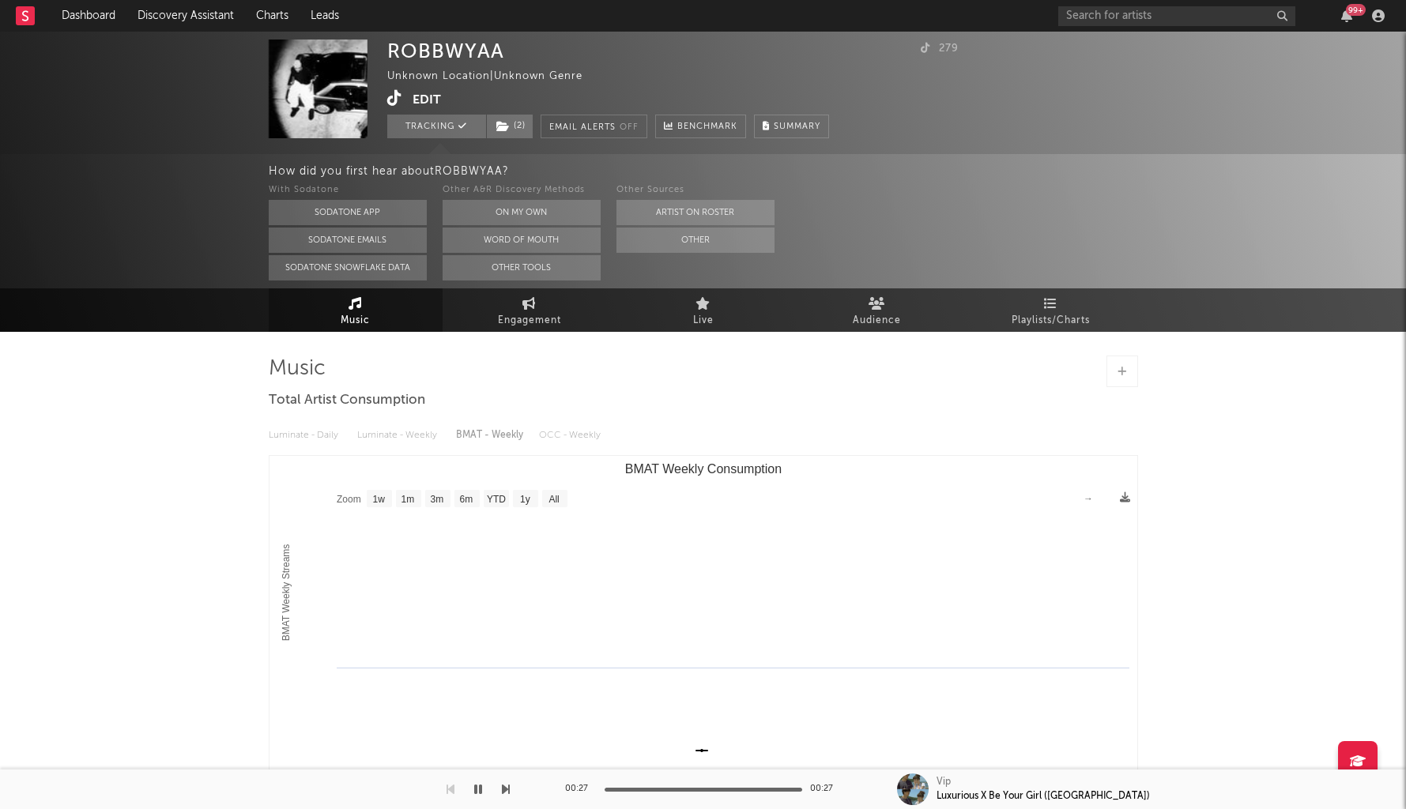
click at [190, 435] on div "ROBBWYAA Unknown Location | Unknown Genre Edit Tracking ( 2 ) Email Alerts Off …" at bounding box center [703, 474] width 1406 height 884
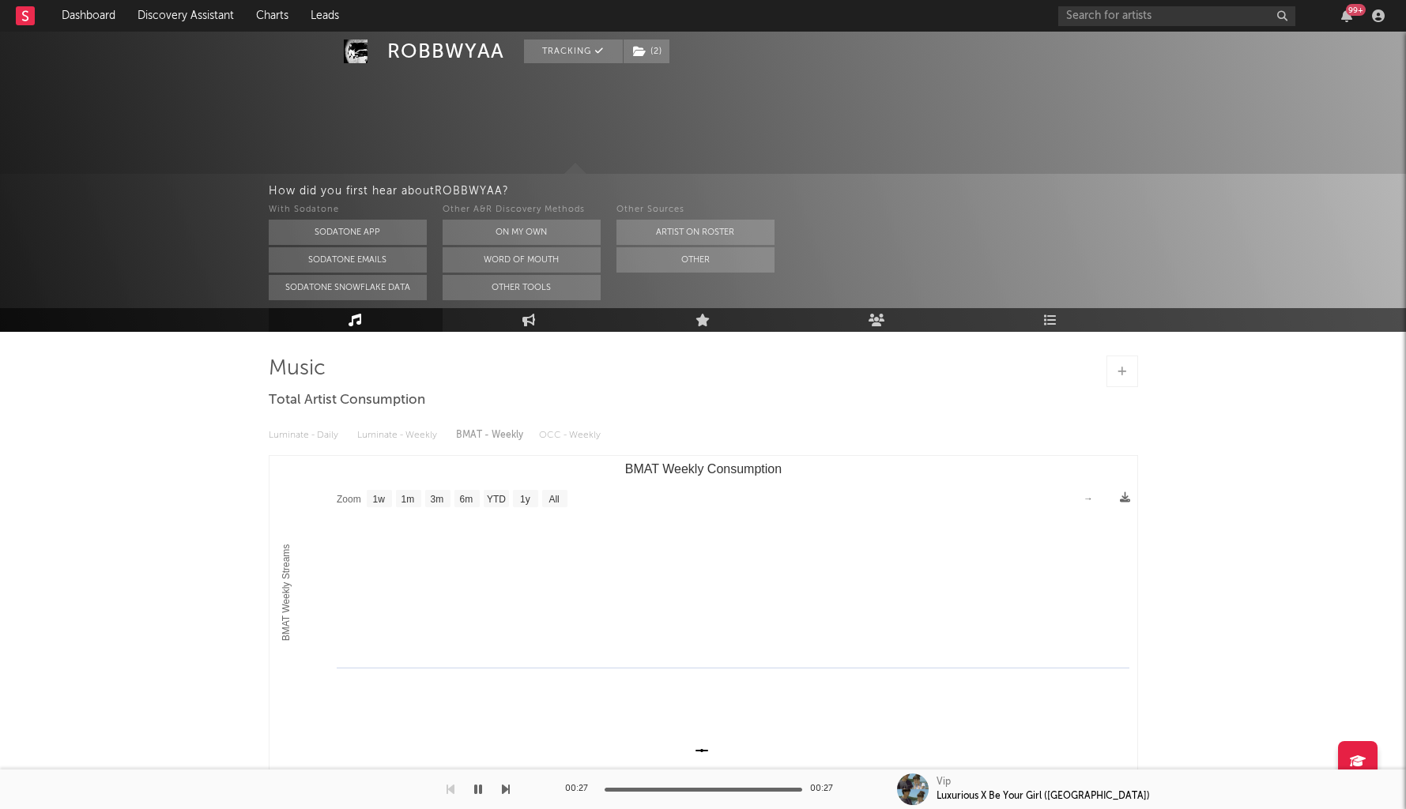
scroll to position [107, 0]
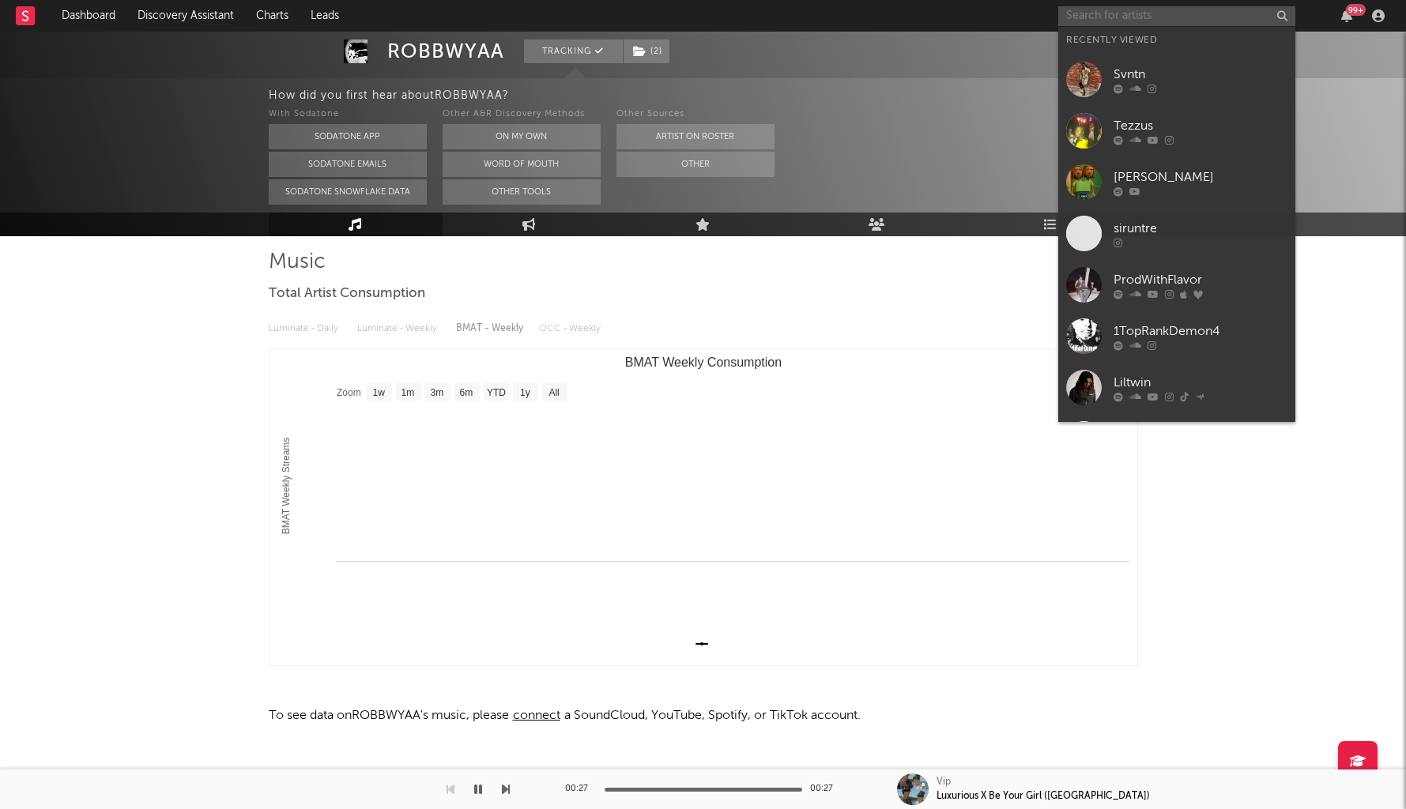
click at [1125, 11] on input "text" at bounding box center [1176, 16] width 237 height 20
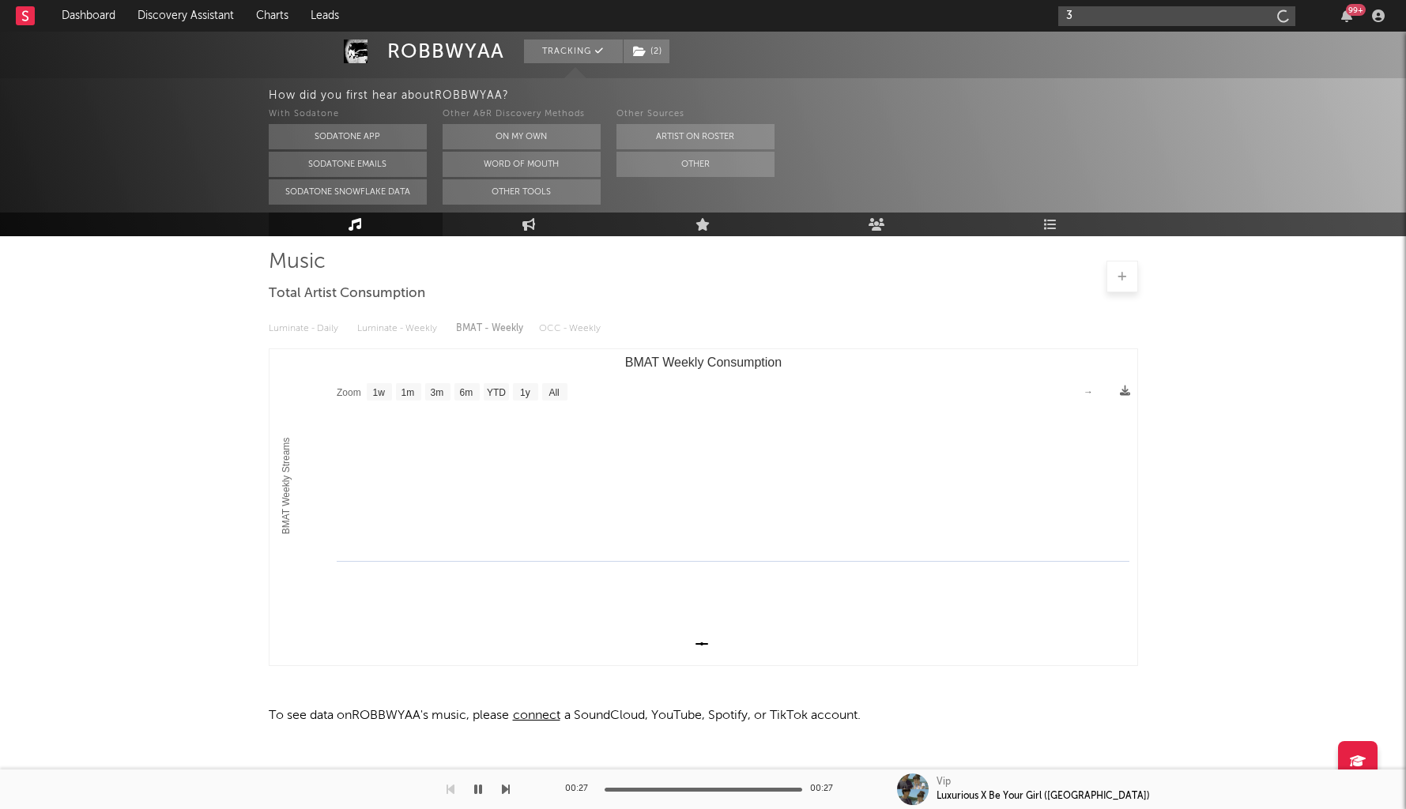
scroll to position [0, 0]
type input "369luhtj"
click at [1185, 50] on div "369luhtj" at bounding box center [1201, 47] width 174 height 19
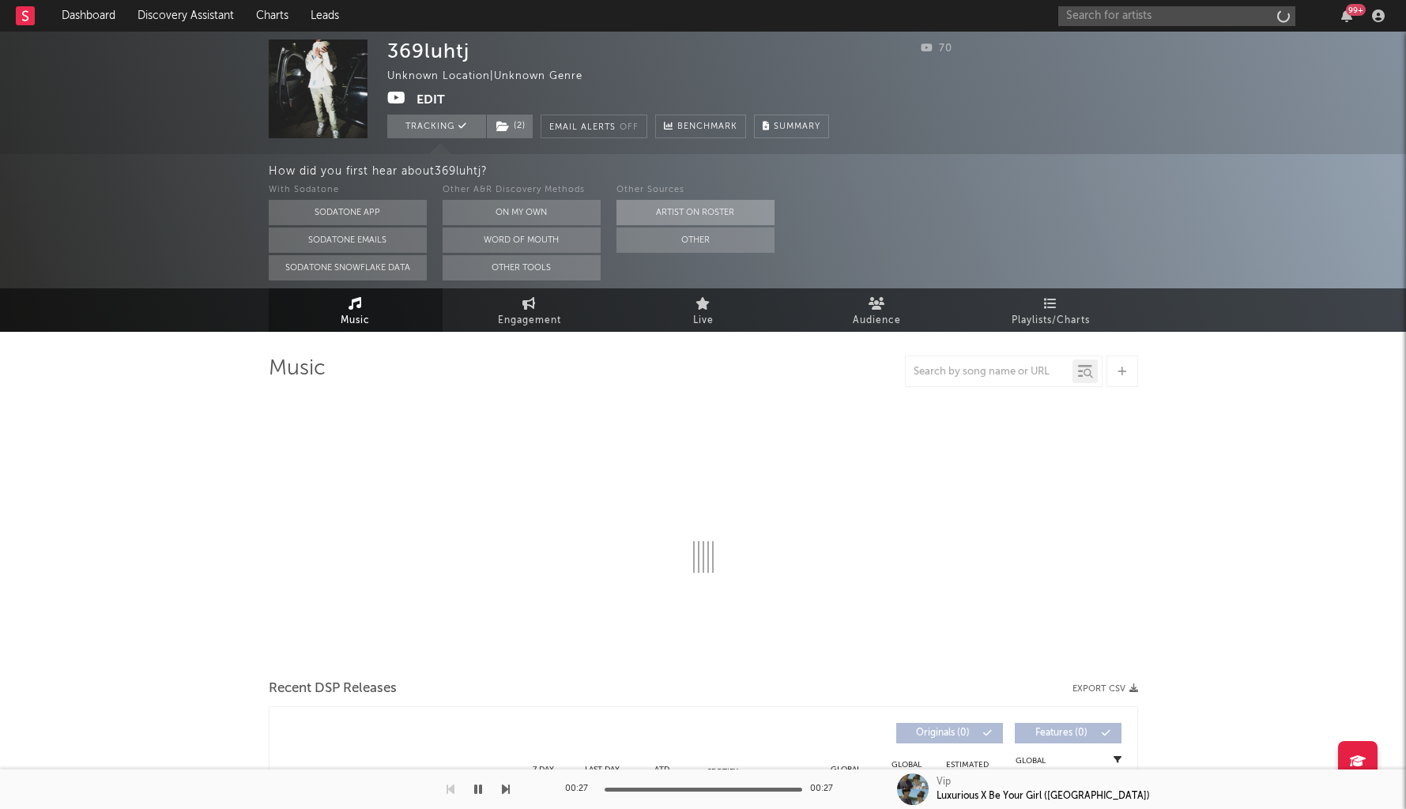
select select "1w"
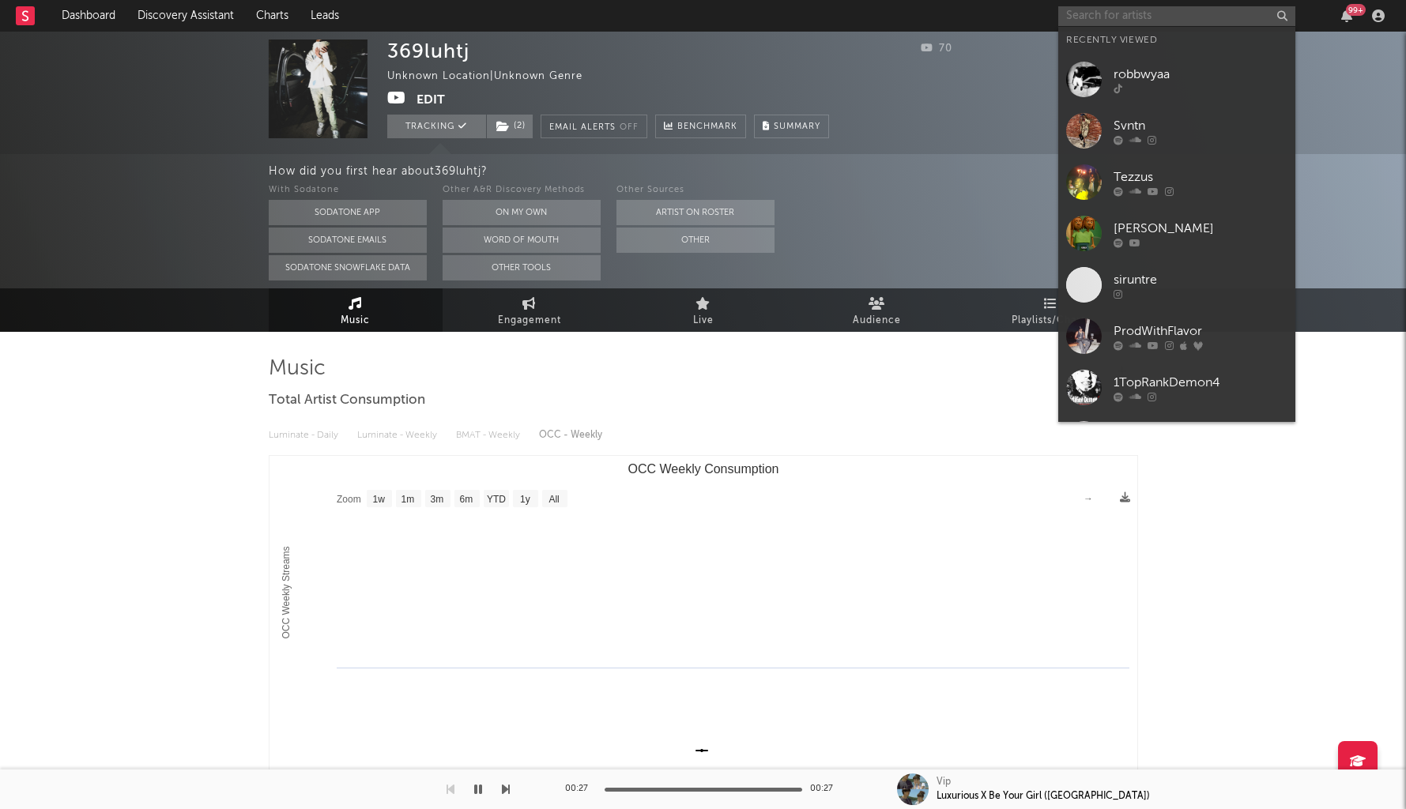
click at [1121, 20] on input "text" at bounding box center [1176, 16] width 237 height 20
paste input "https://www.tiktok.com/music/Ole-let's-do-it-7529996171180279825"
type input "https://www.tiktok.com/music/Ole-let's-do-it-7529996171180279825"
paste input "https://www.tiktok.com/@369luhtj4"
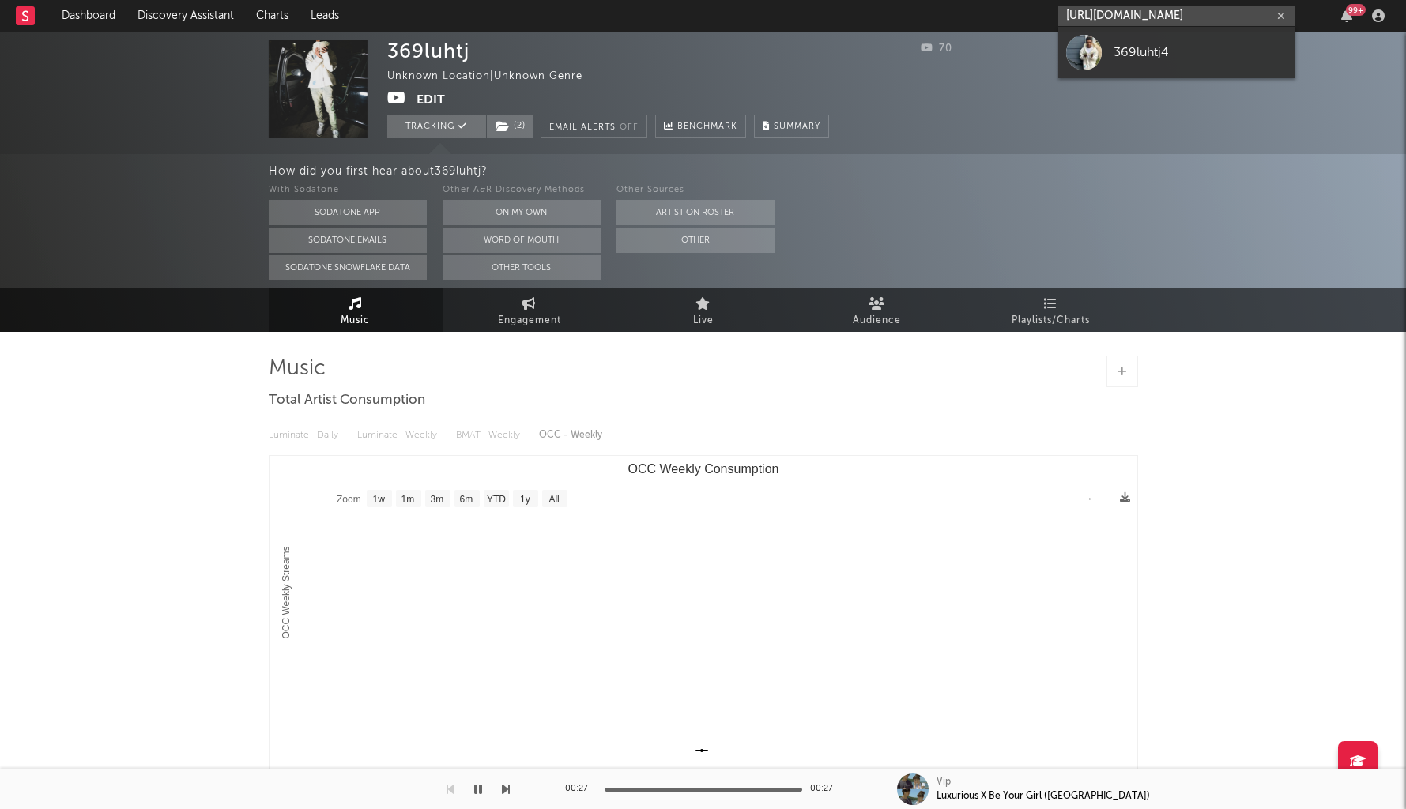
type input "https://www.tiktok.com/@369luhtj4"
click at [1239, 54] on div "369luhtj4" at bounding box center [1201, 52] width 174 height 19
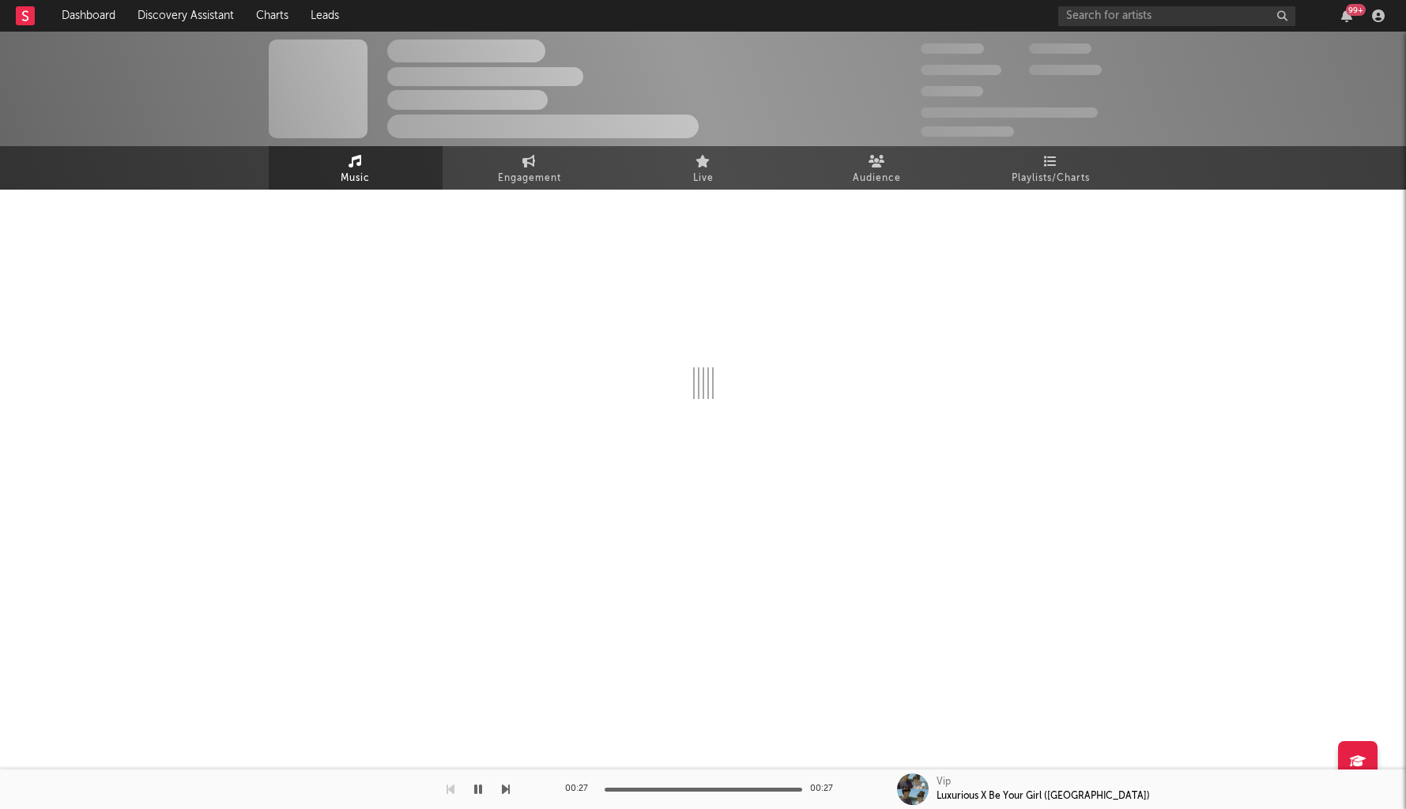
select select "1w"
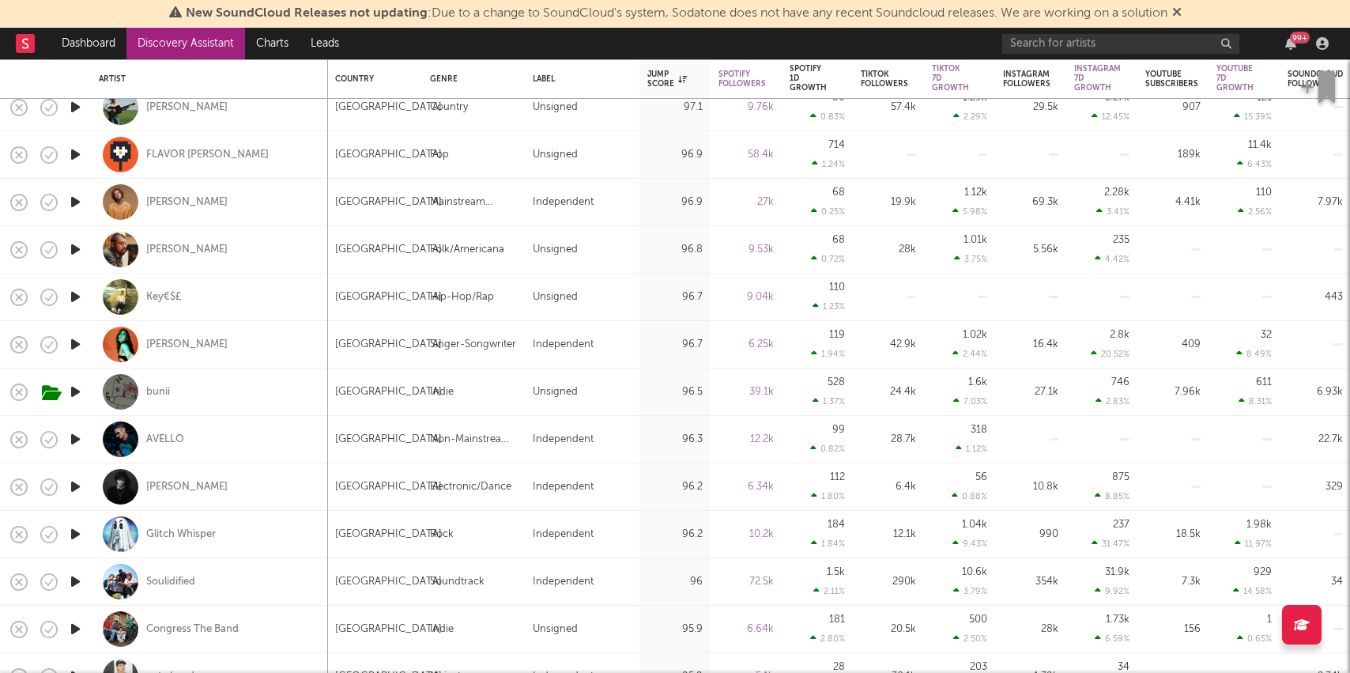
click at [220, 42] on link "Discovery Assistant" at bounding box center [185, 44] width 119 height 32
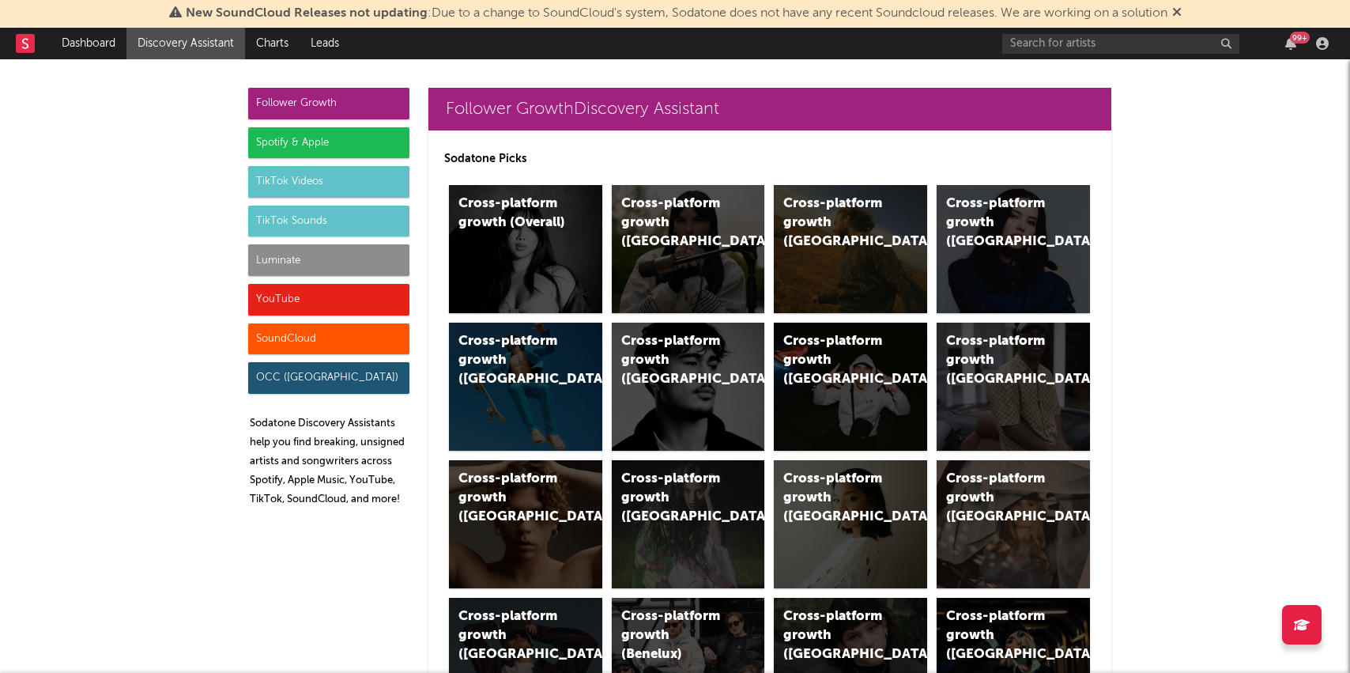
click at [343, 259] on div "Luminate" at bounding box center [328, 260] width 161 height 32
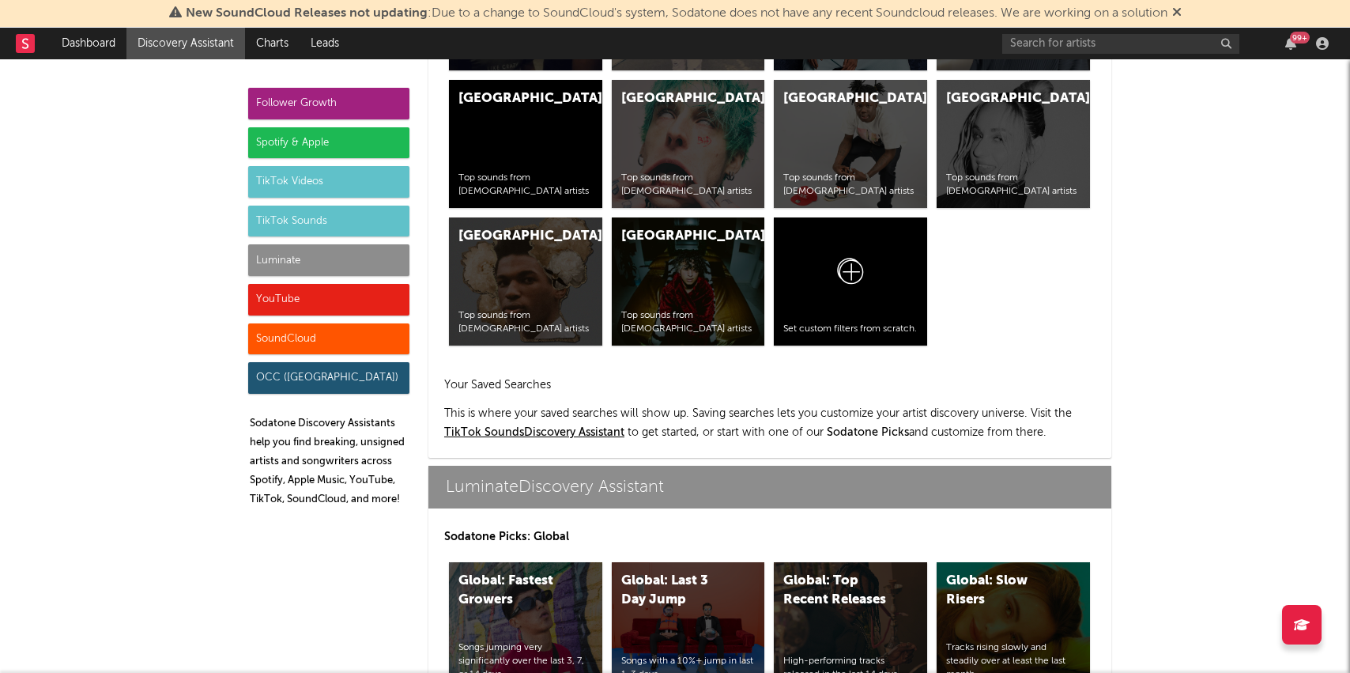
scroll to position [7016, 0]
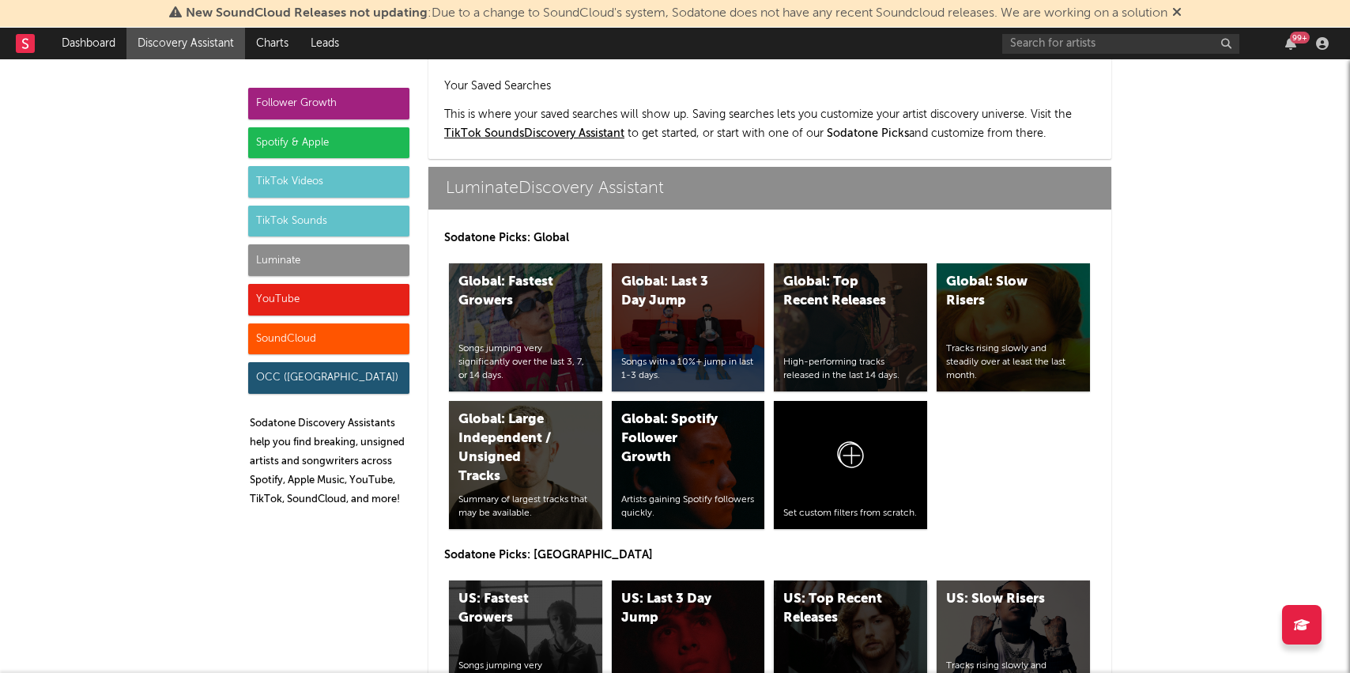
click at [857, 590] on div "US: Top Recent Releases" at bounding box center [836, 609] width 107 height 38
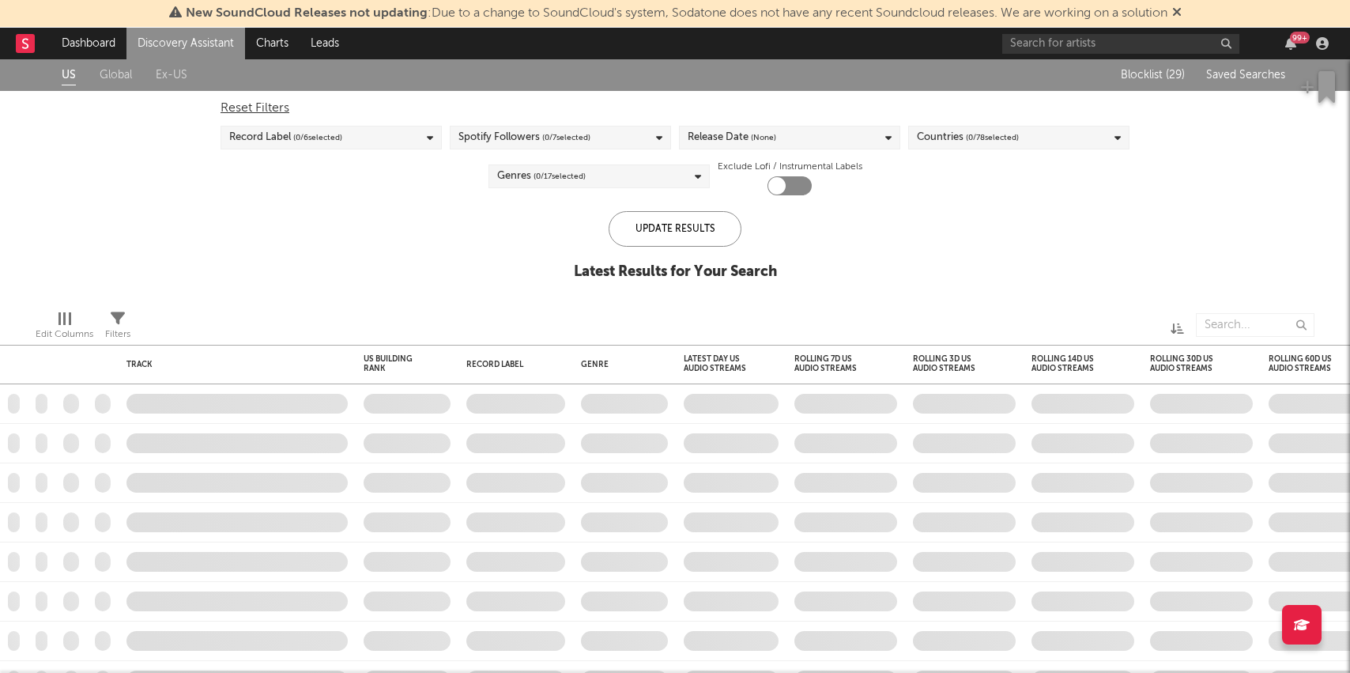
checkbox input "true"
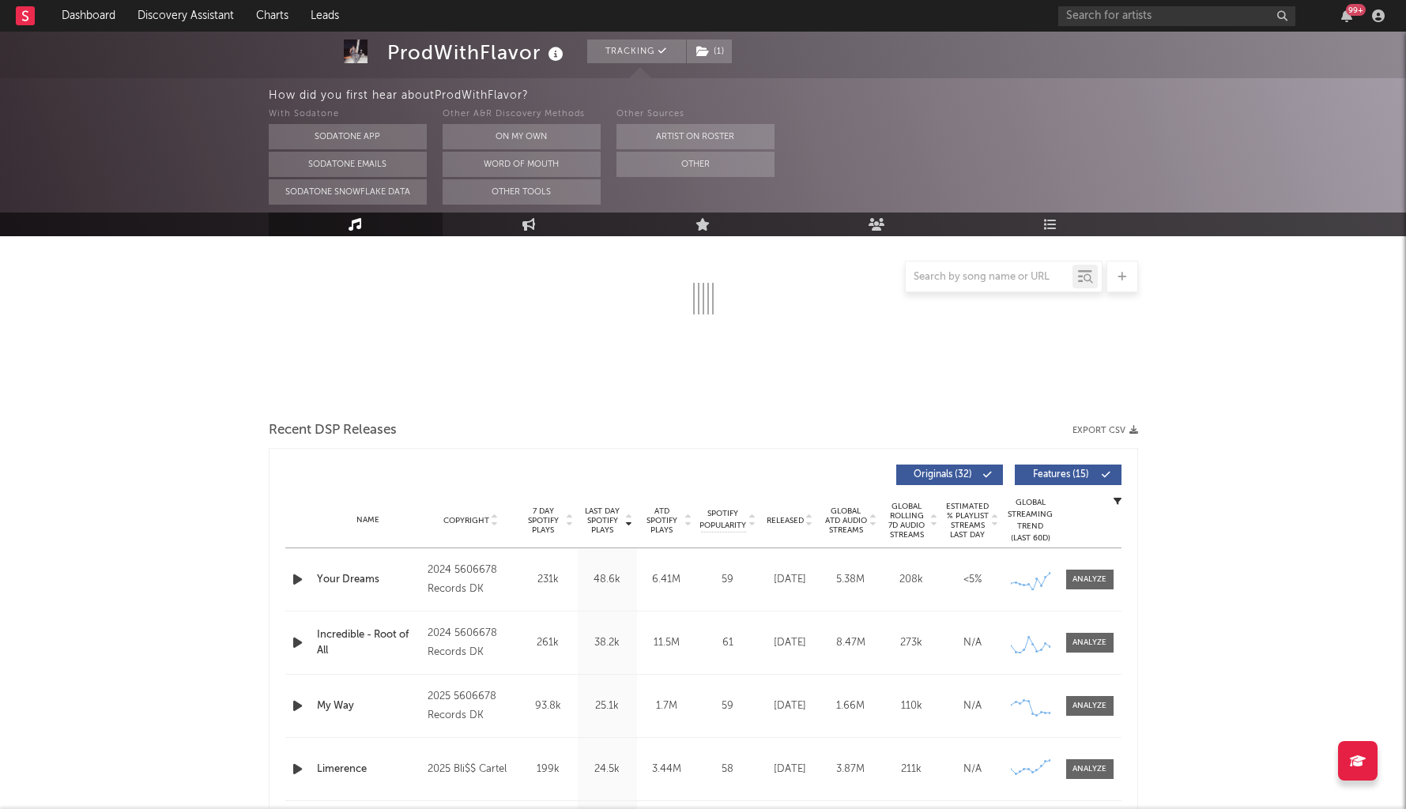
select select "6m"
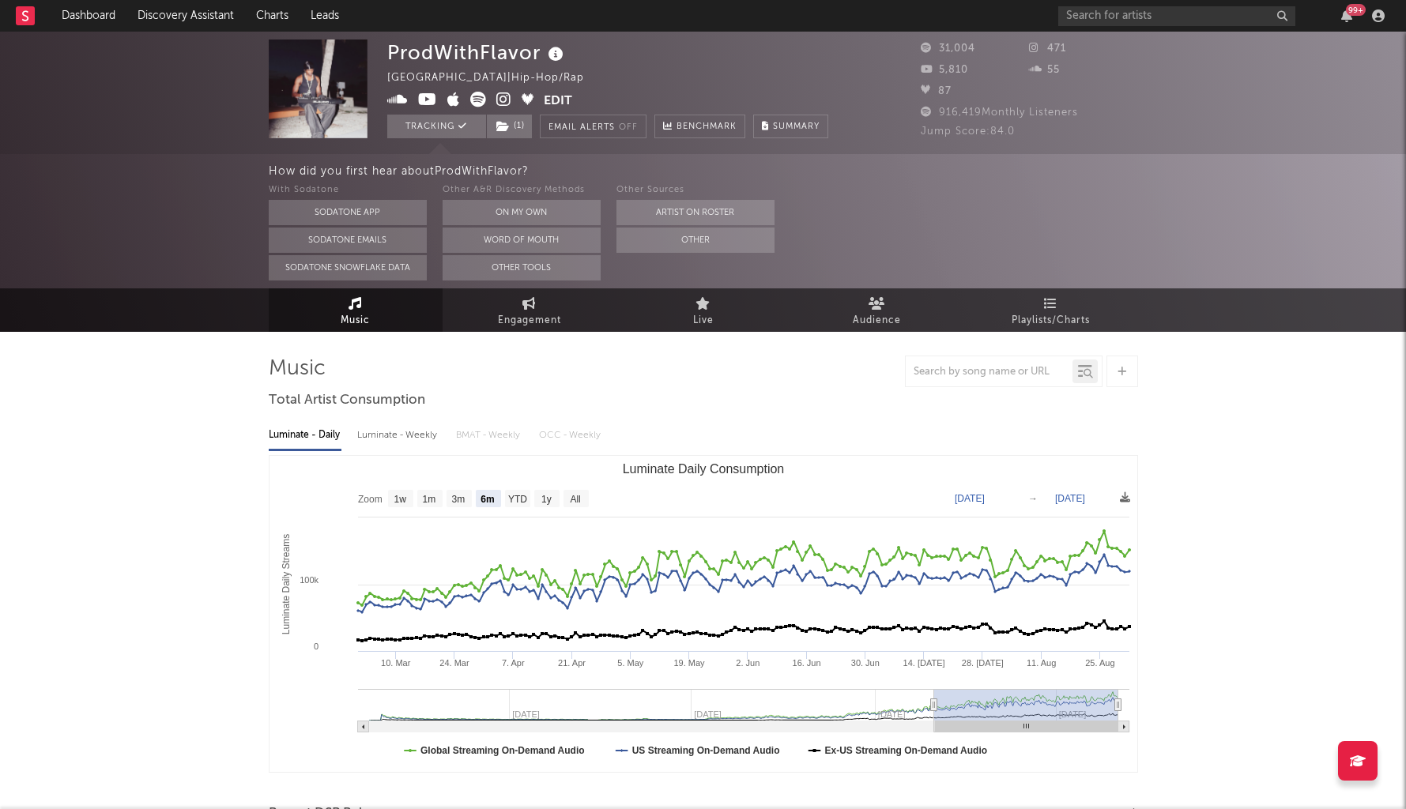
click at [502, 102] on icon at bounding box center [503, 100] width 15 height 16
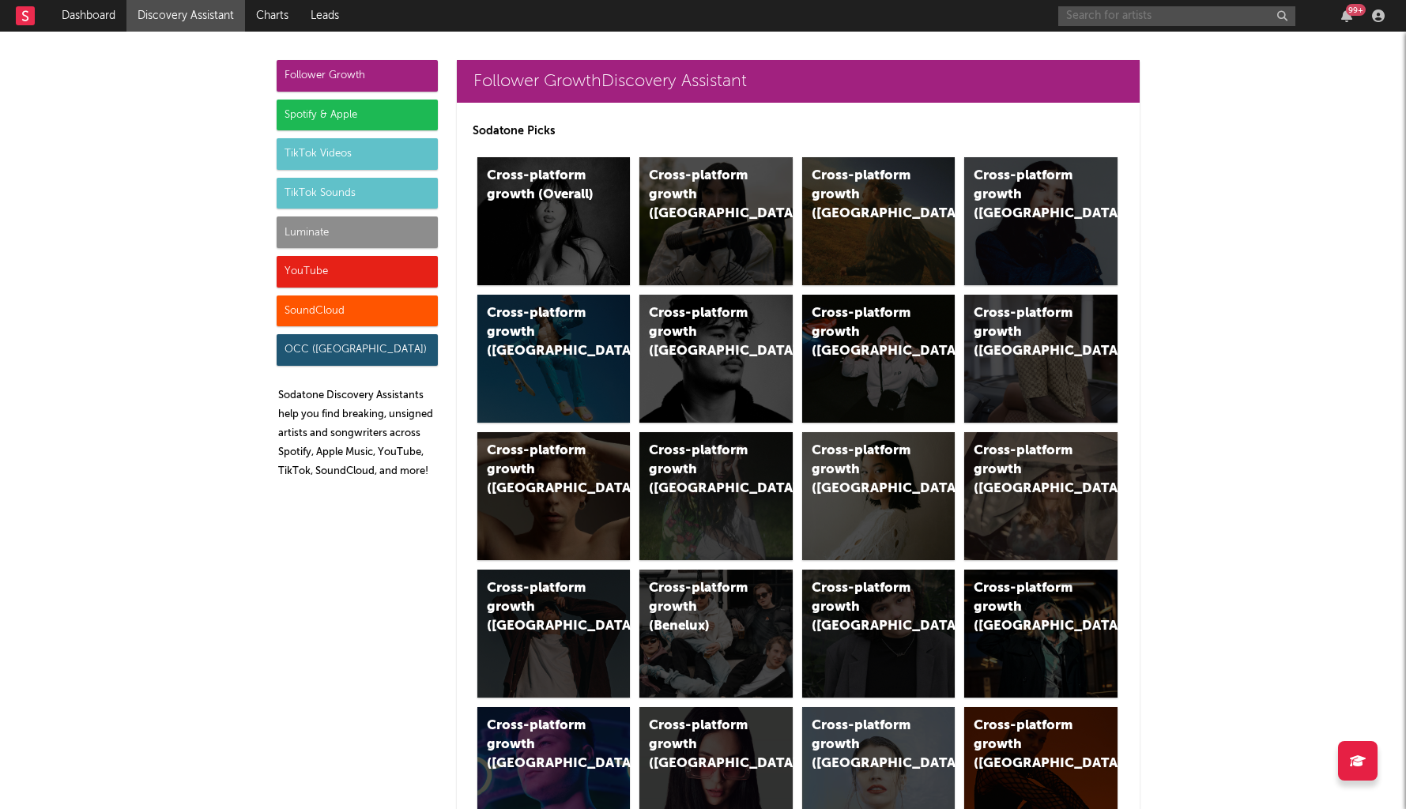
click at [1110, 21] on input "text" at bounding box center [1176, 16] width 237 height 20
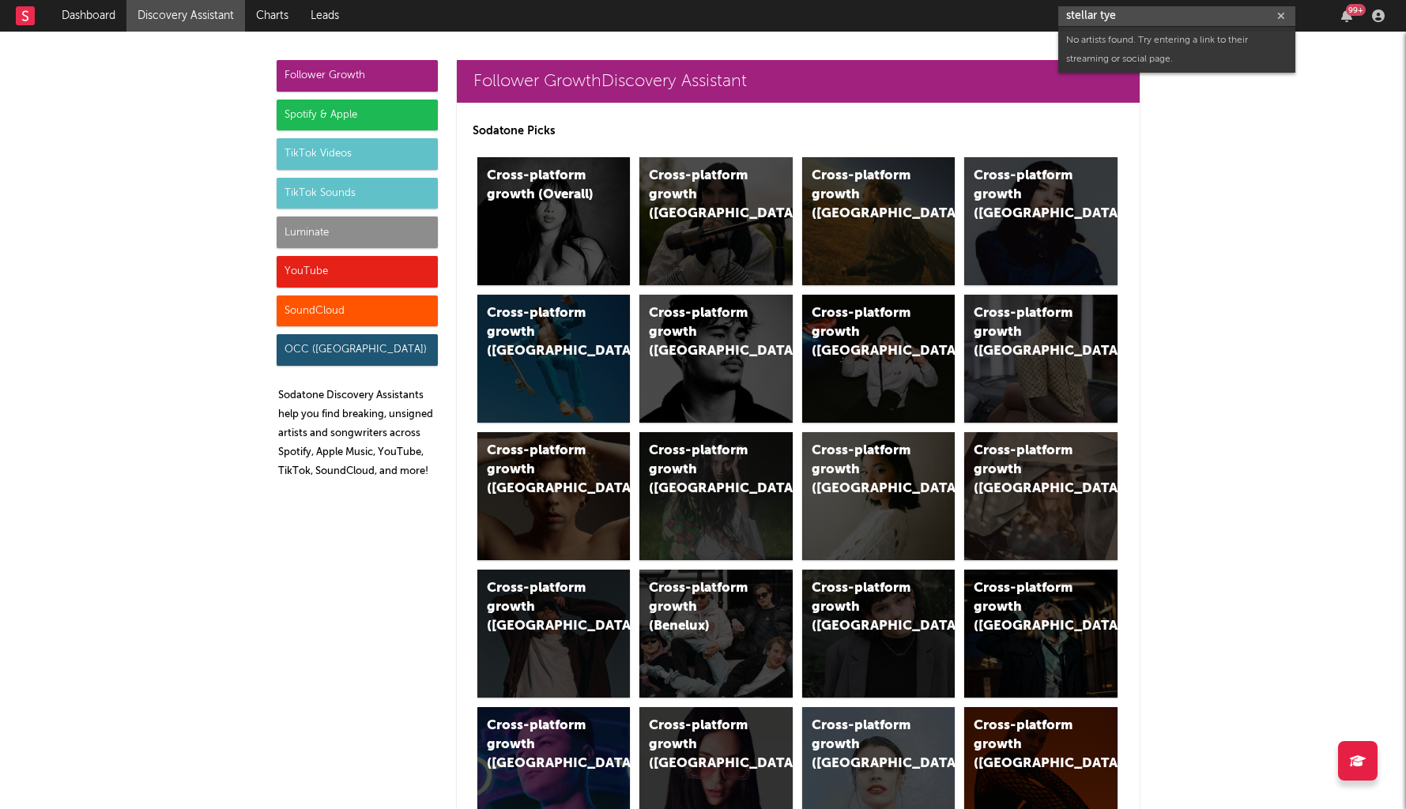
click at [1100, 18] on input "stellar tye" at bounding box center [1176, 16] width 237 height 20
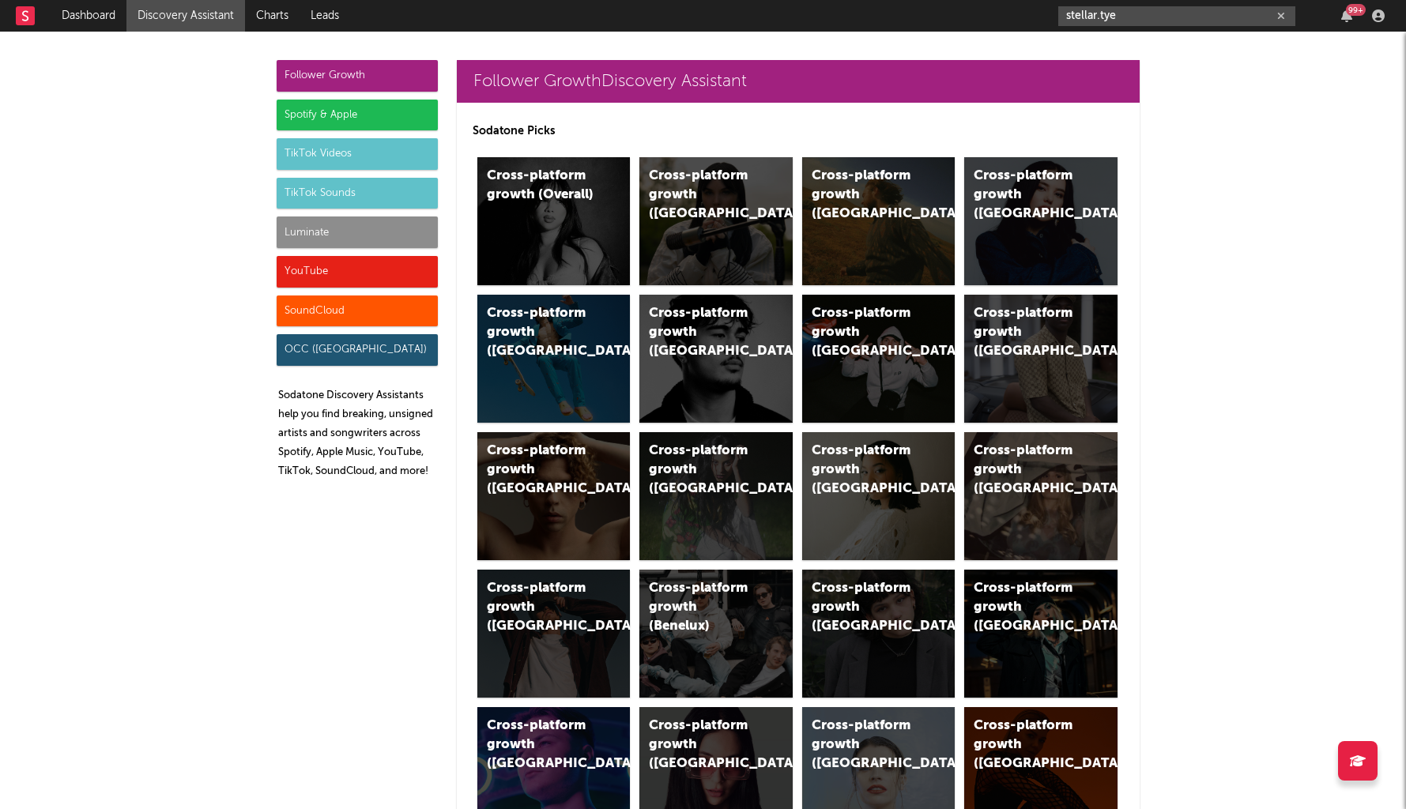
drag, startPoint x: 1136, startPoint y: 19, endPoint x: 998, endPoint y: -9, distance: 141.0
click at [998, 0] on html "Dashboard Discovery Assistant Charts Leads stellar.tye 99 + Notifications Setti…" at bounding box center [703, 404] width 1406 height 809
paste input "https://soundcloud.com/user-787673858"
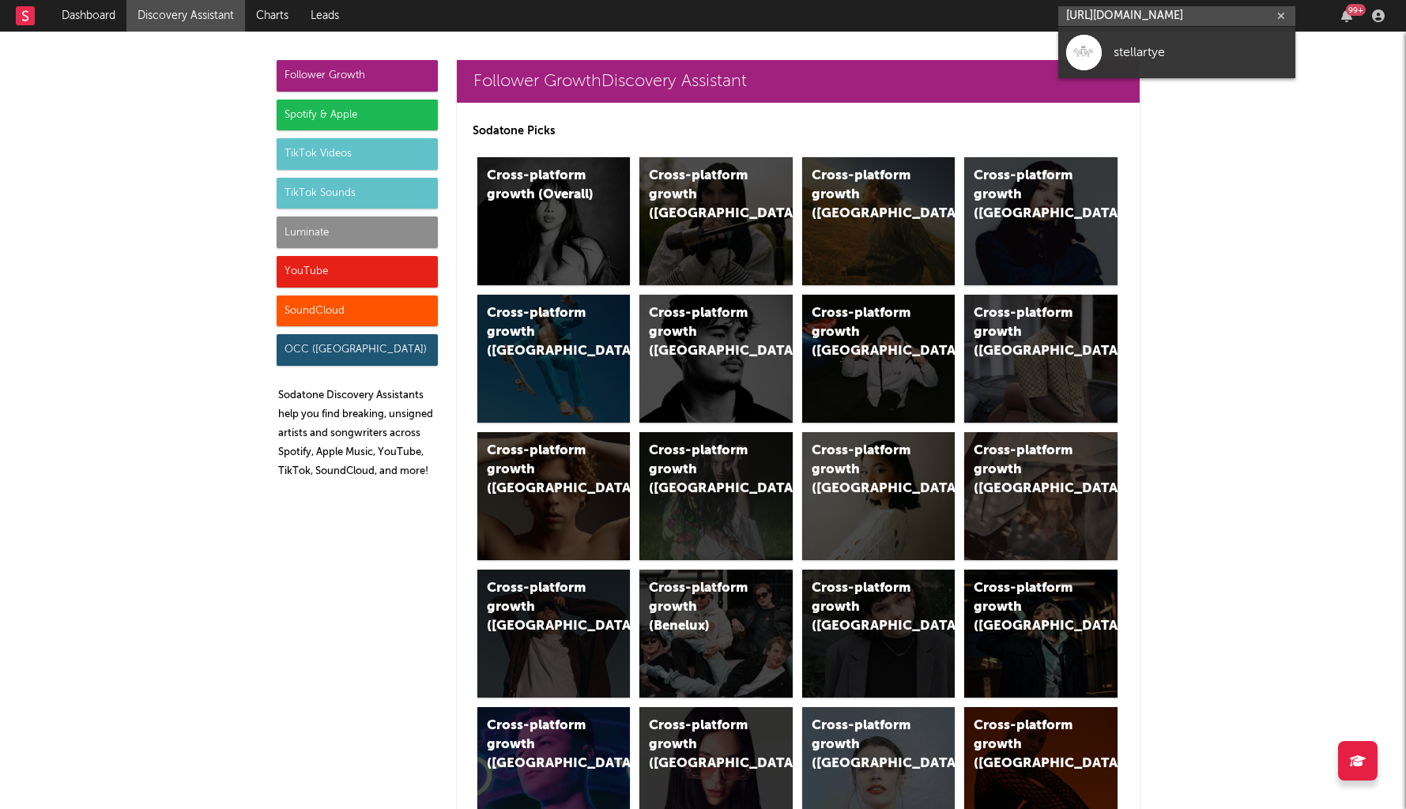
type input "https://soundcloud.com/user-787673858"
click at [1183, 55] on div "stellartye" at bounding box center [1201, 52] width 174 height 19
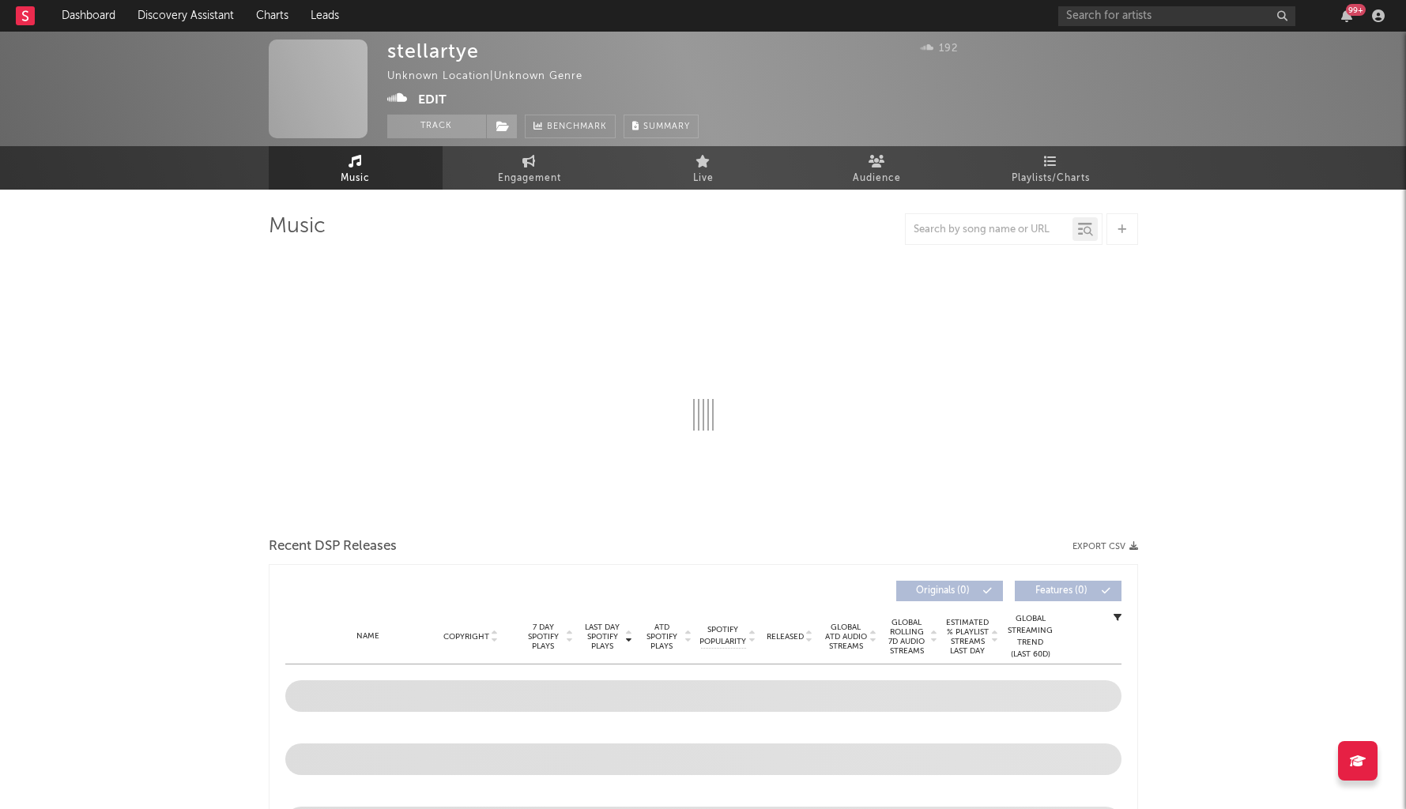
select select "1w"
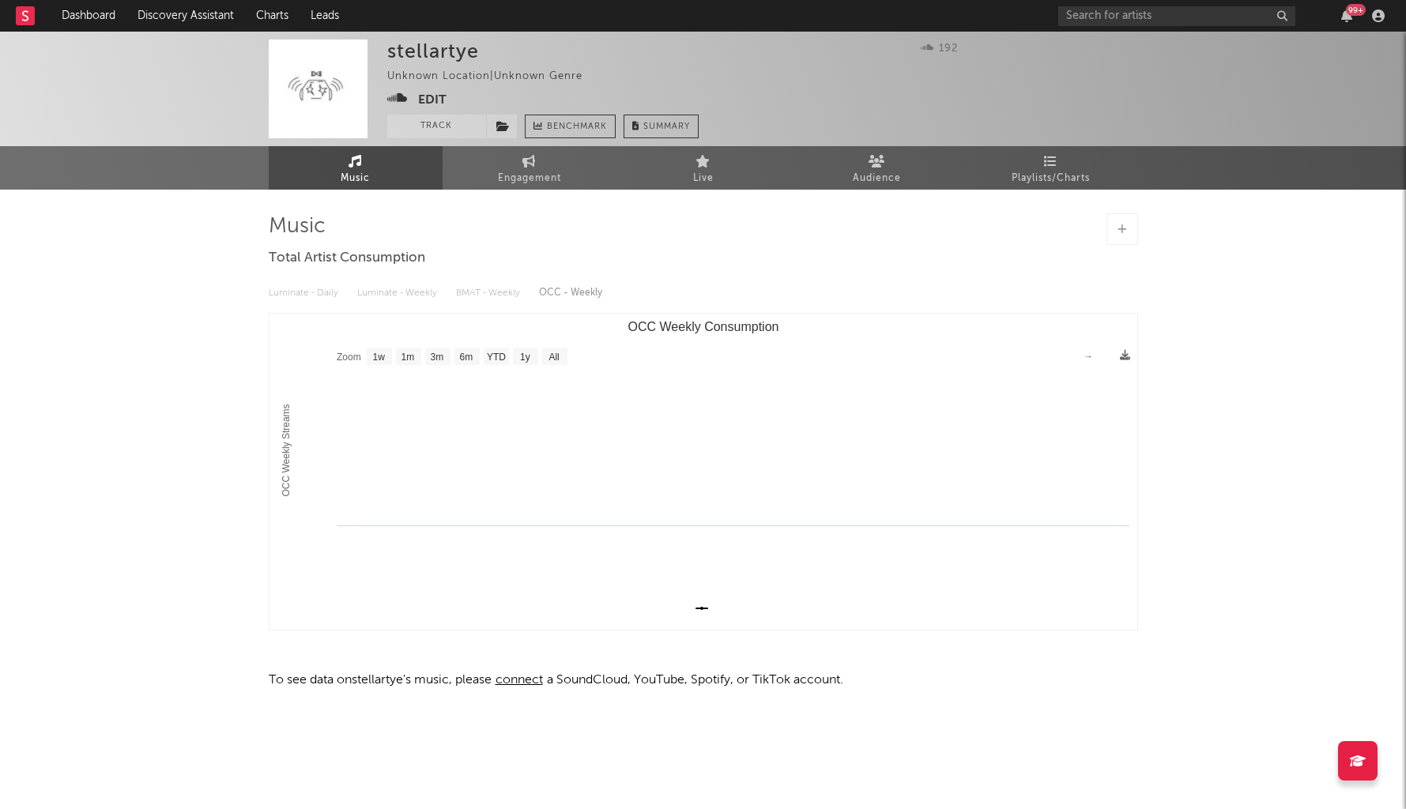
click at [432, 144] on div "stellartye Unknown Location | Unknown Genre Edit Track Benchmark Summary 192" at bounding box center [703, 89] width 1406 height 115
click at [441, 130] on button "Track" at bounding box center [436, 127] width 99 height 24
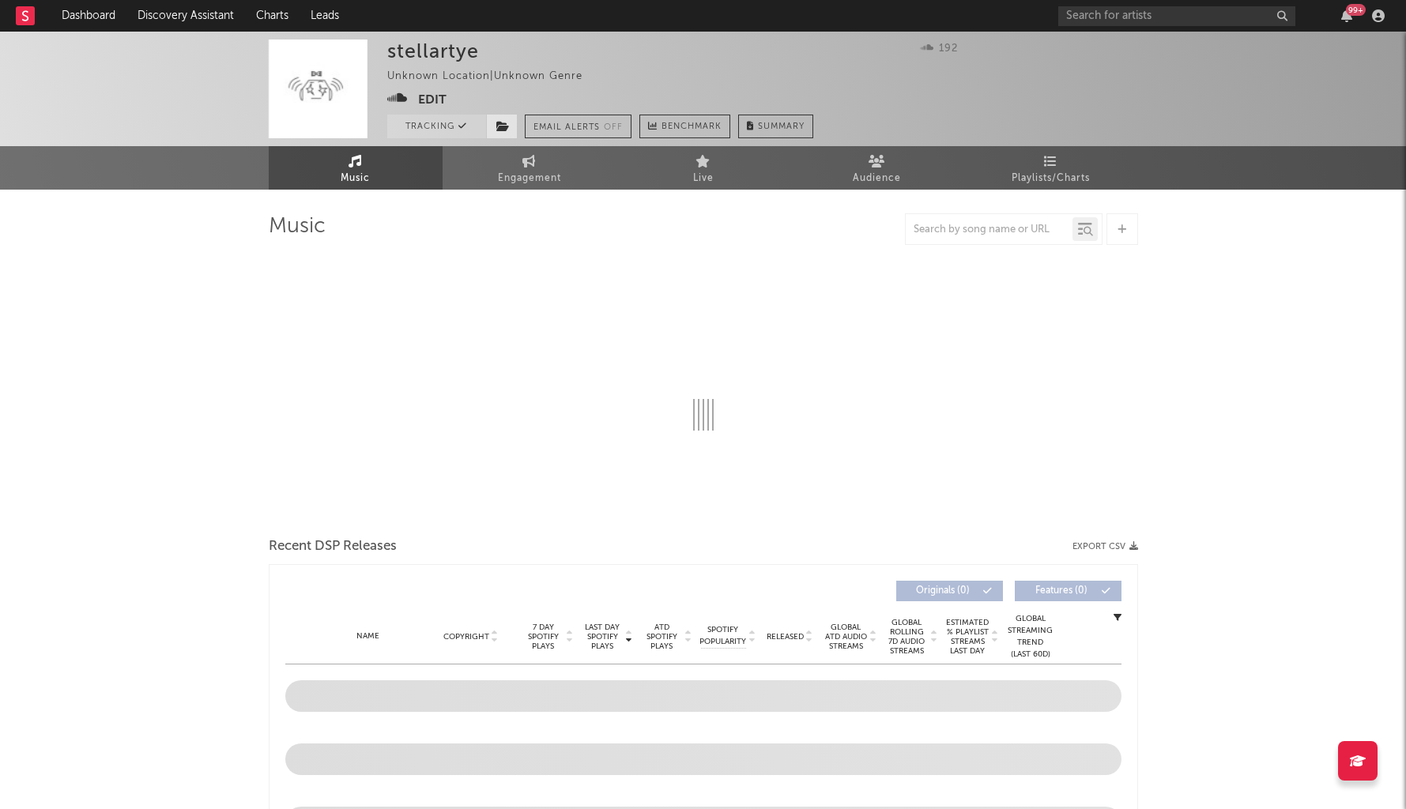
click at [486, 130] on span at bounding box center [502, 127] width 32 height 24
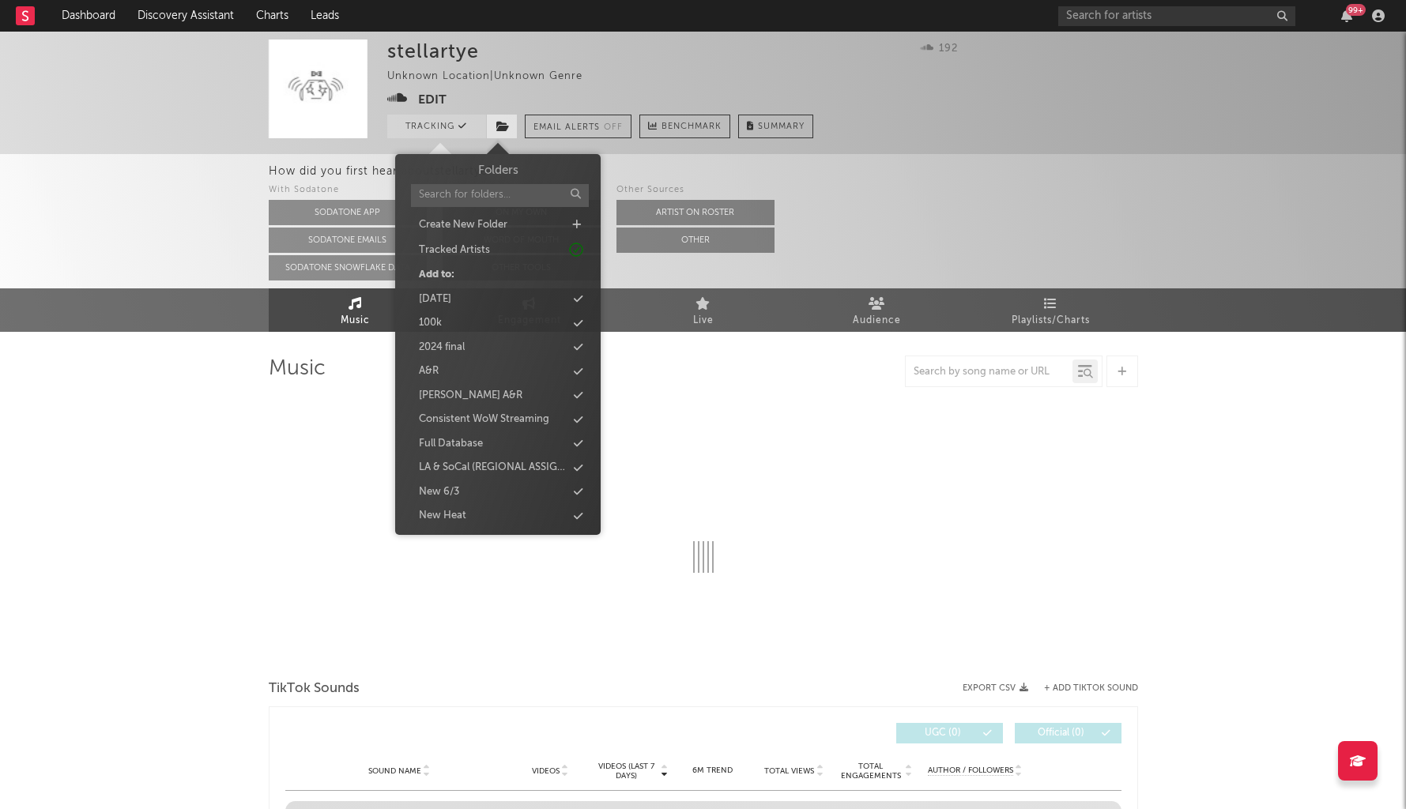
select select "1w"
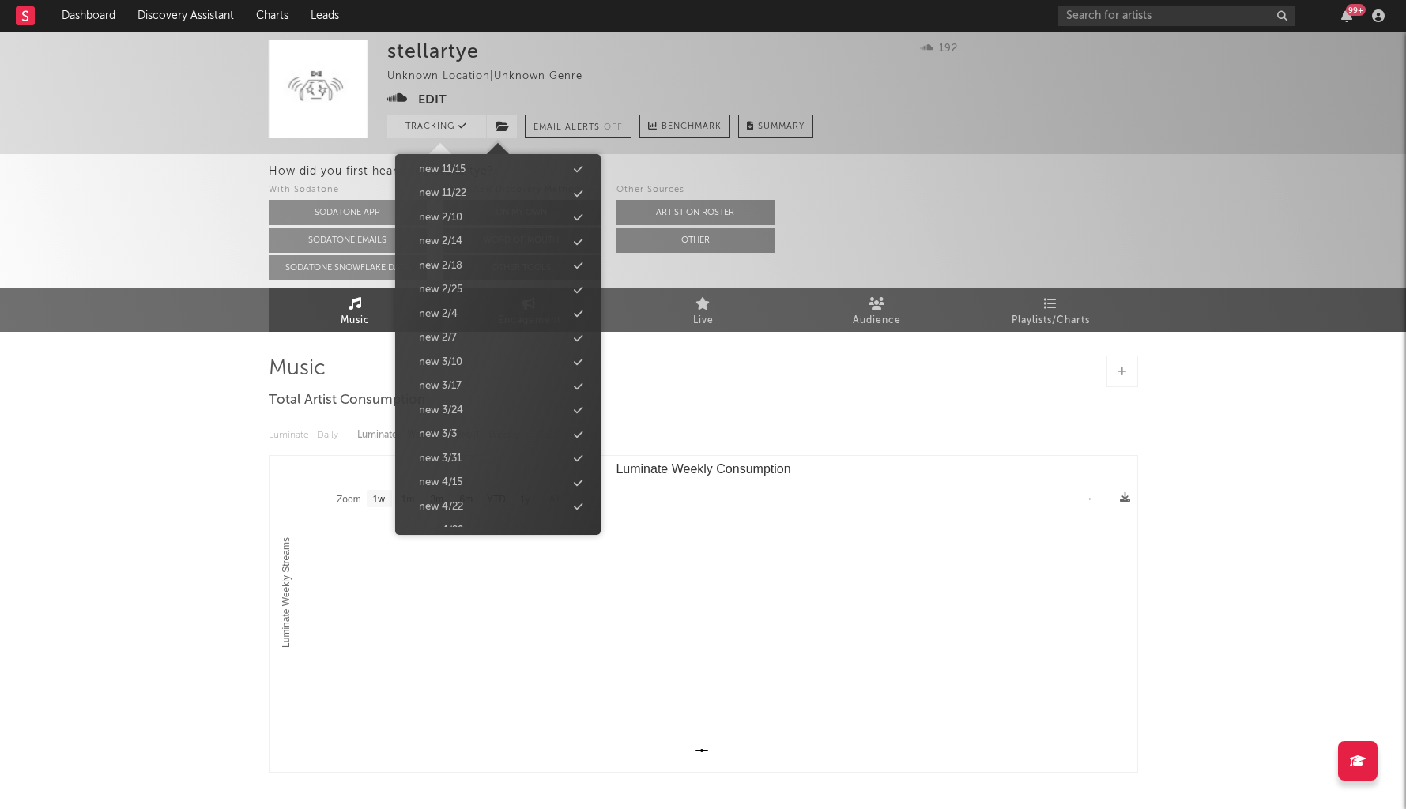
scroll to position [1498, 0]
click at [438, 416] on div "new 9/9" at bounding box center [439, 417] width 40 height 16
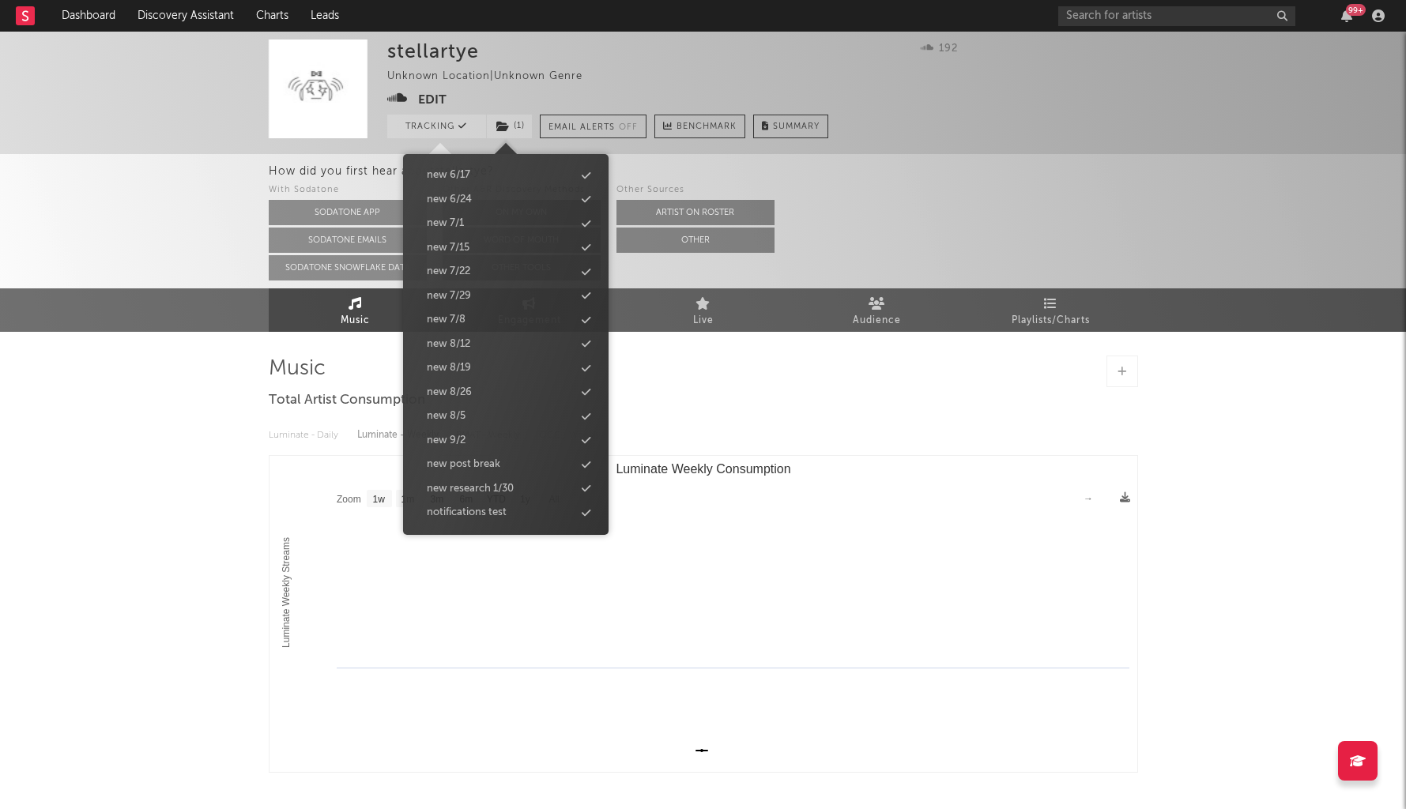
scroll to position [1521, 0]
click at [179, 266] on div "How did you first hear about stellartye ? With Sodatone Sodatone App Sodatone E…" at bounding box center [703, 221] width 1406 height 134
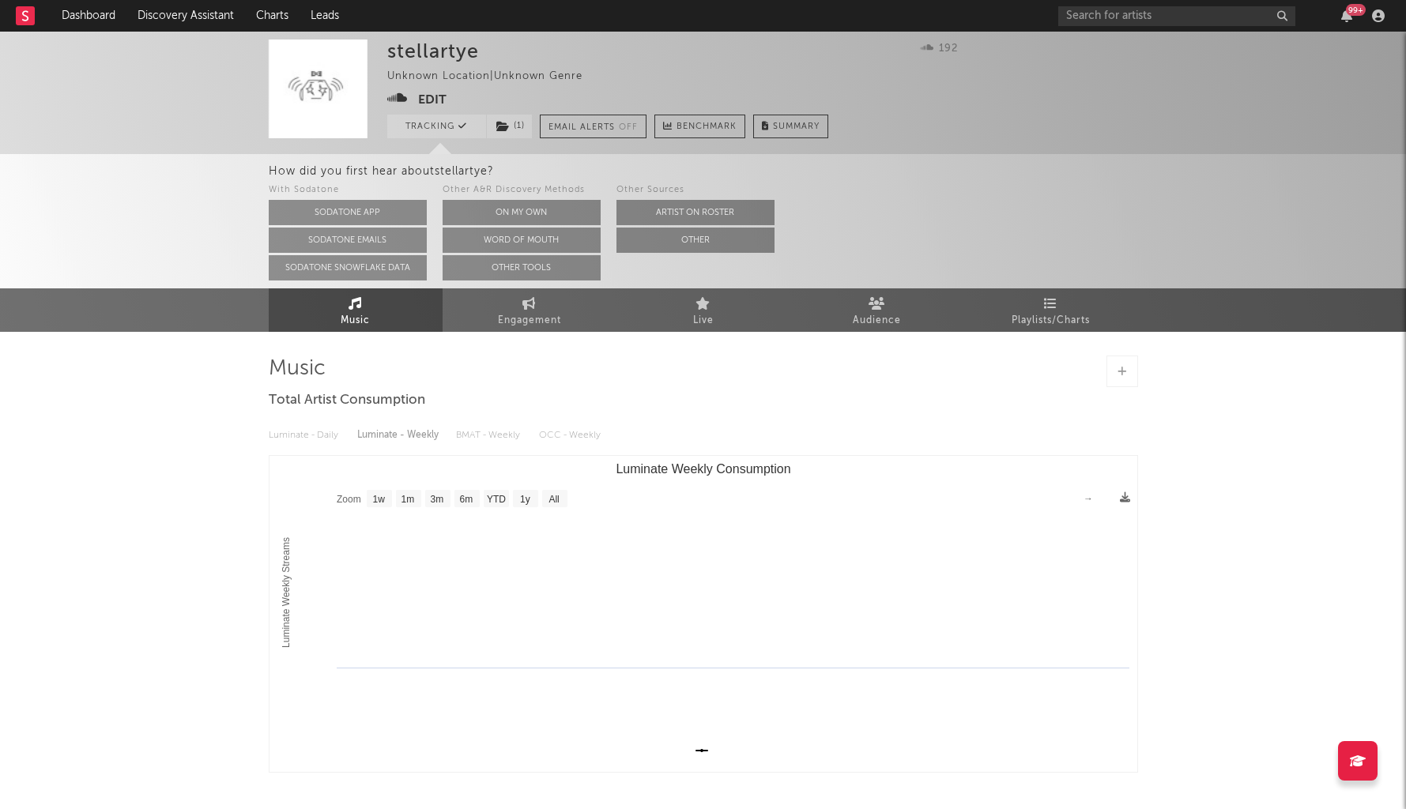
click at [1145, 1] on div "99 +" at bounding box center [1224, 16] width 332 height 32
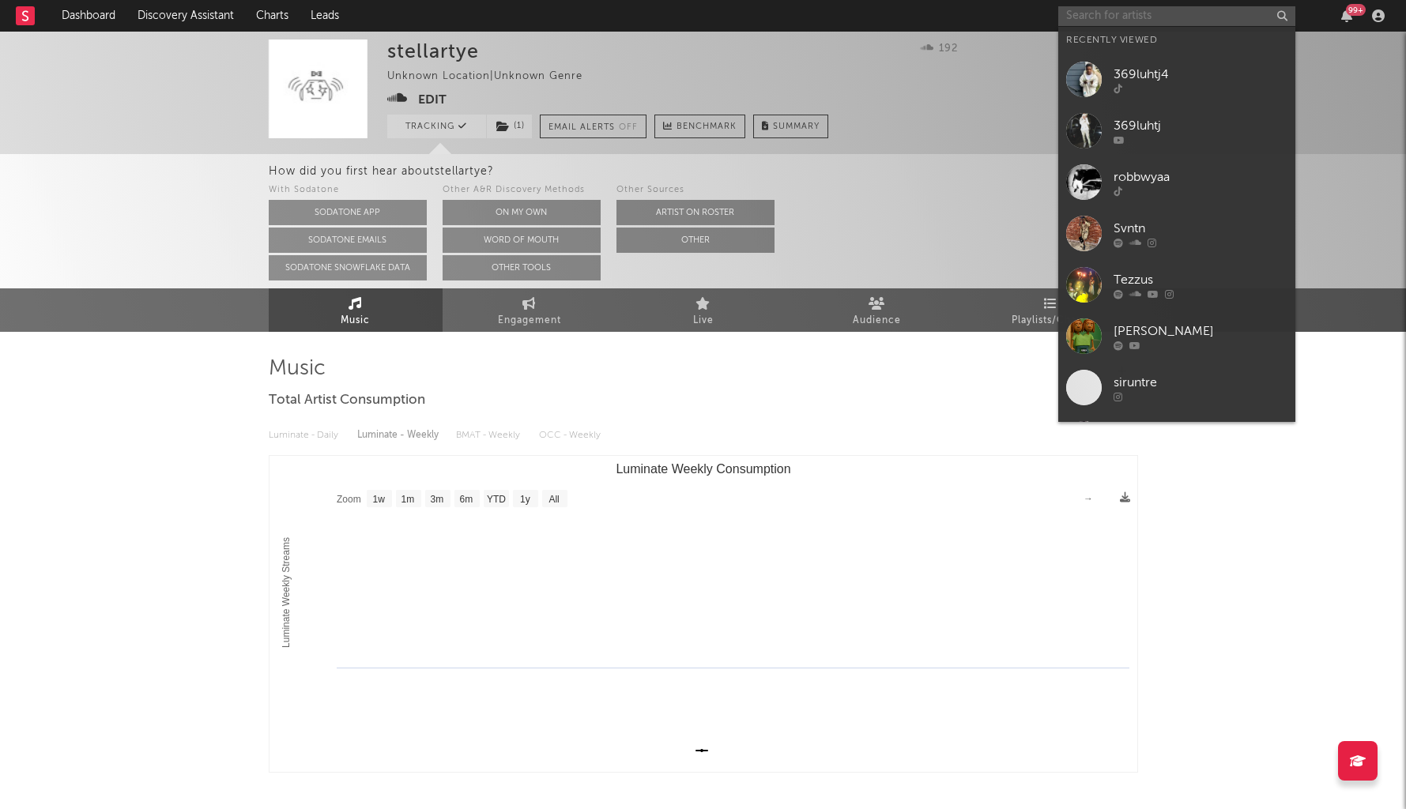
click at [1144, 15] on input "text" at bounding box center [1176, 16] width 237 height 20
paste input "https://www.tiktok.com/@stellar.tye"
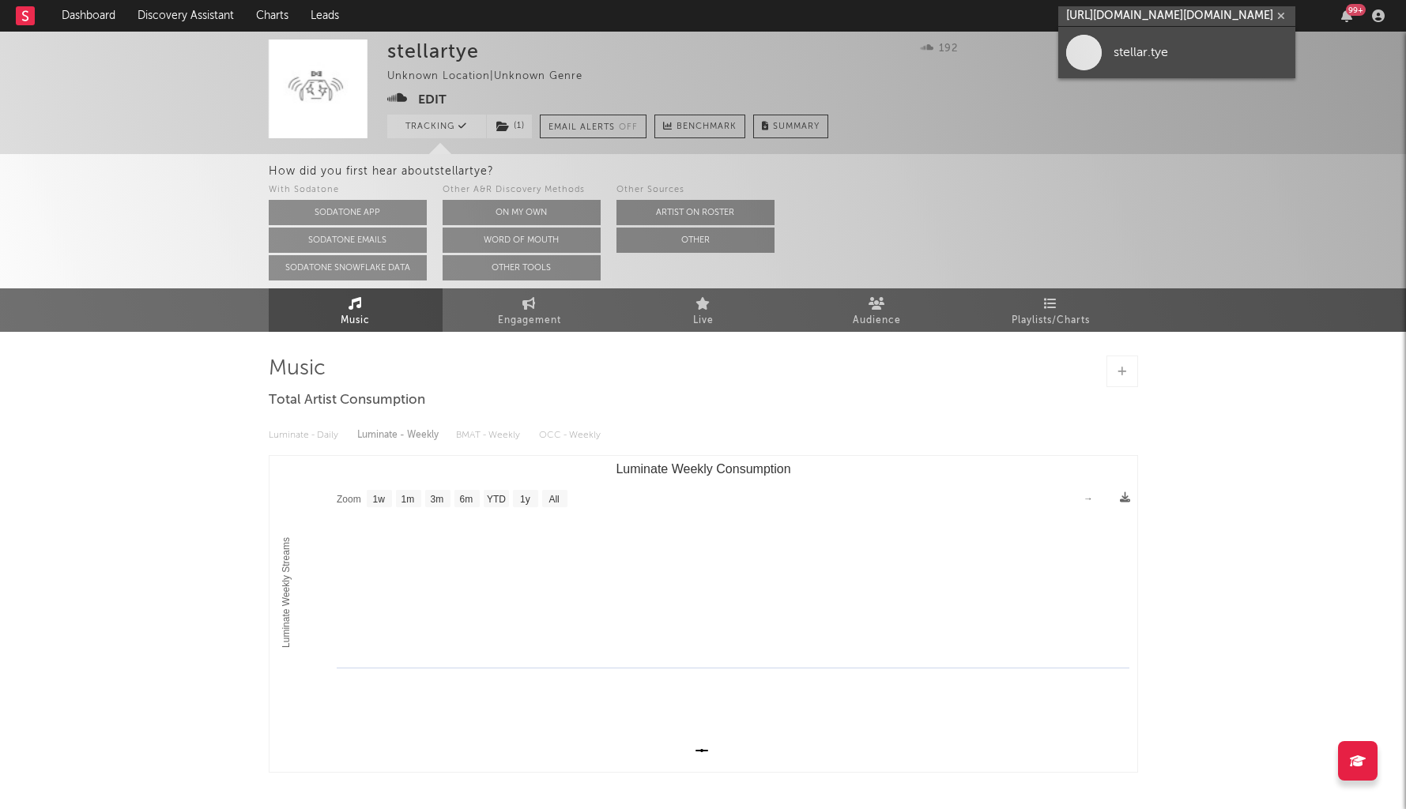
type input "https://www.tiktok.com/@stellar.tye"
click at [1151, 57] on div "stellar.tye" at bounding box center [1201, 52] width 174 height 19
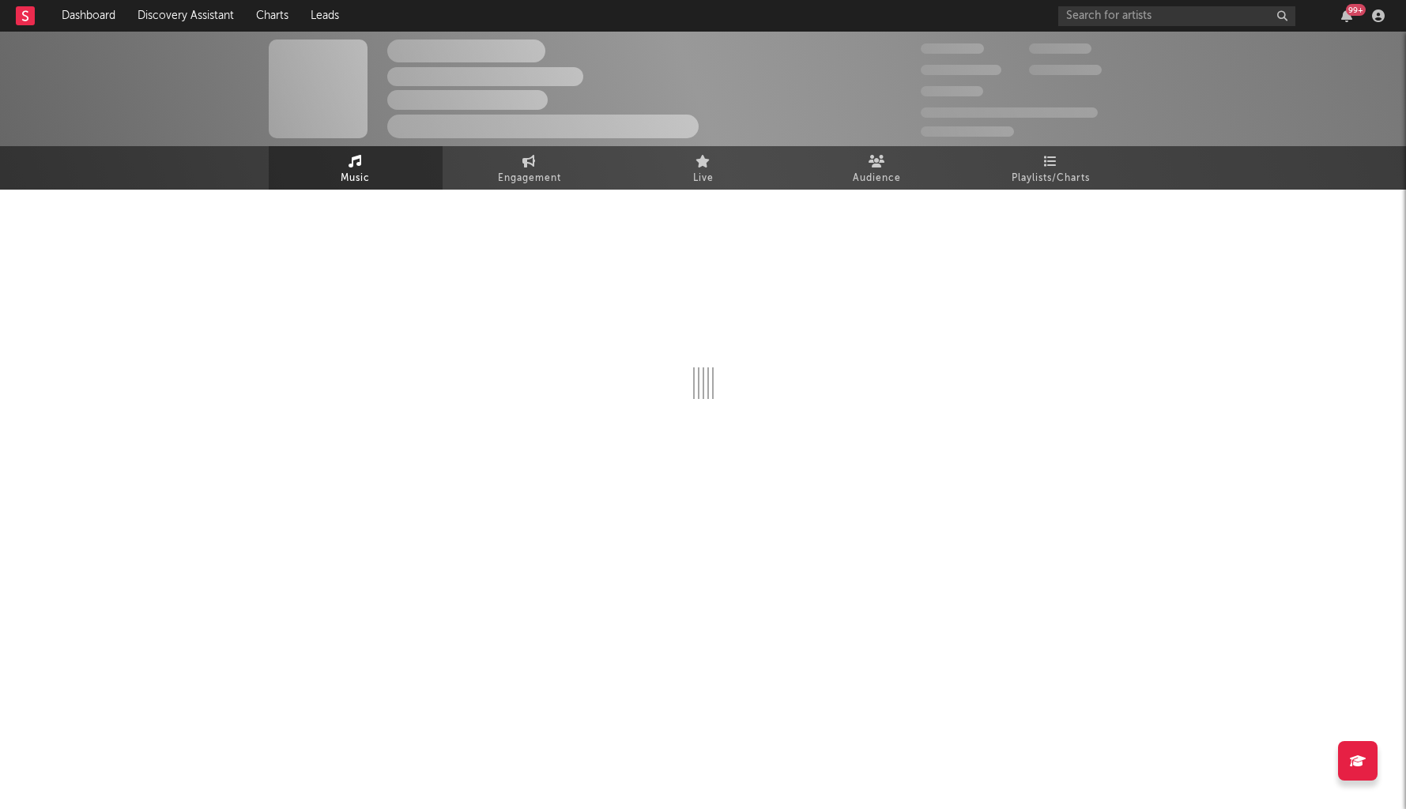
select select "1w"
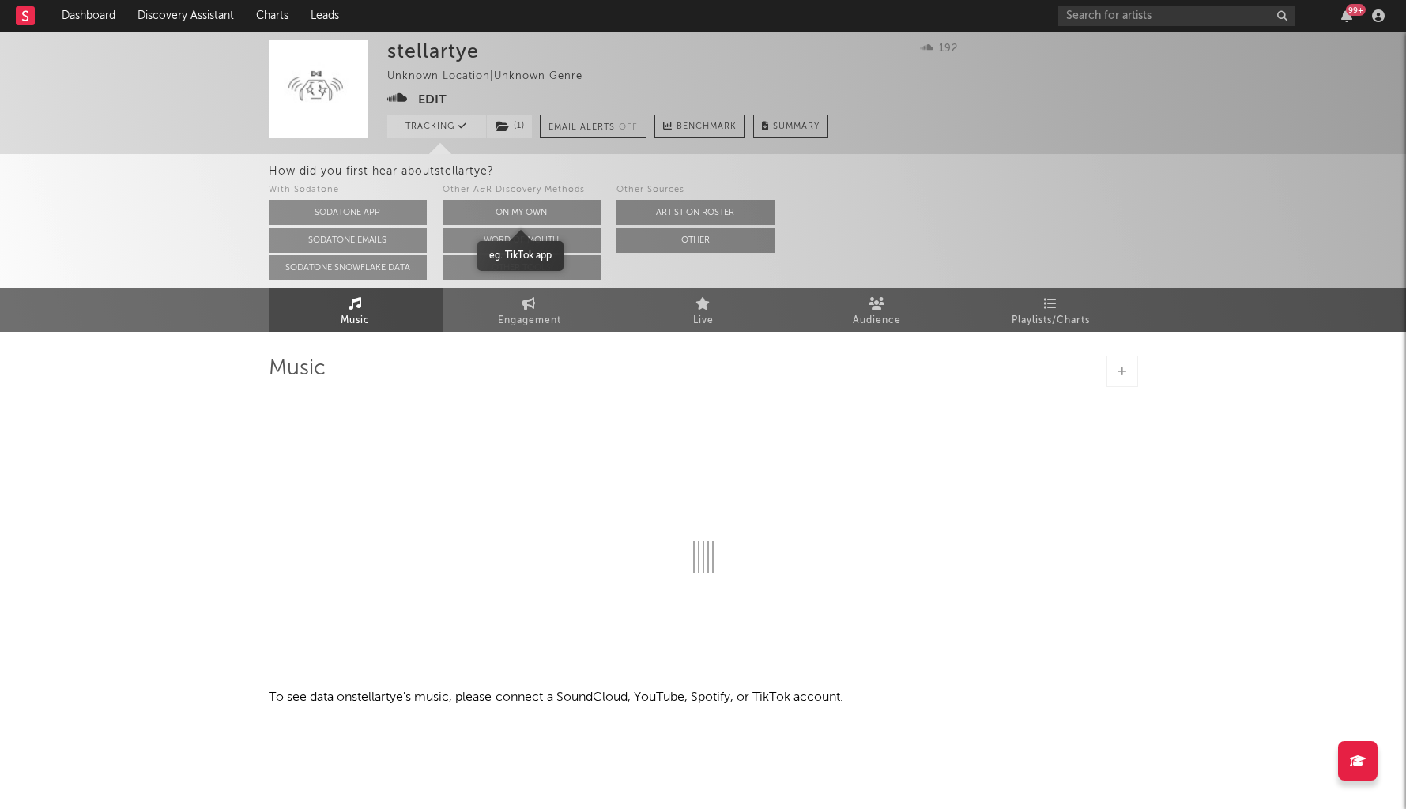
select select "1w"
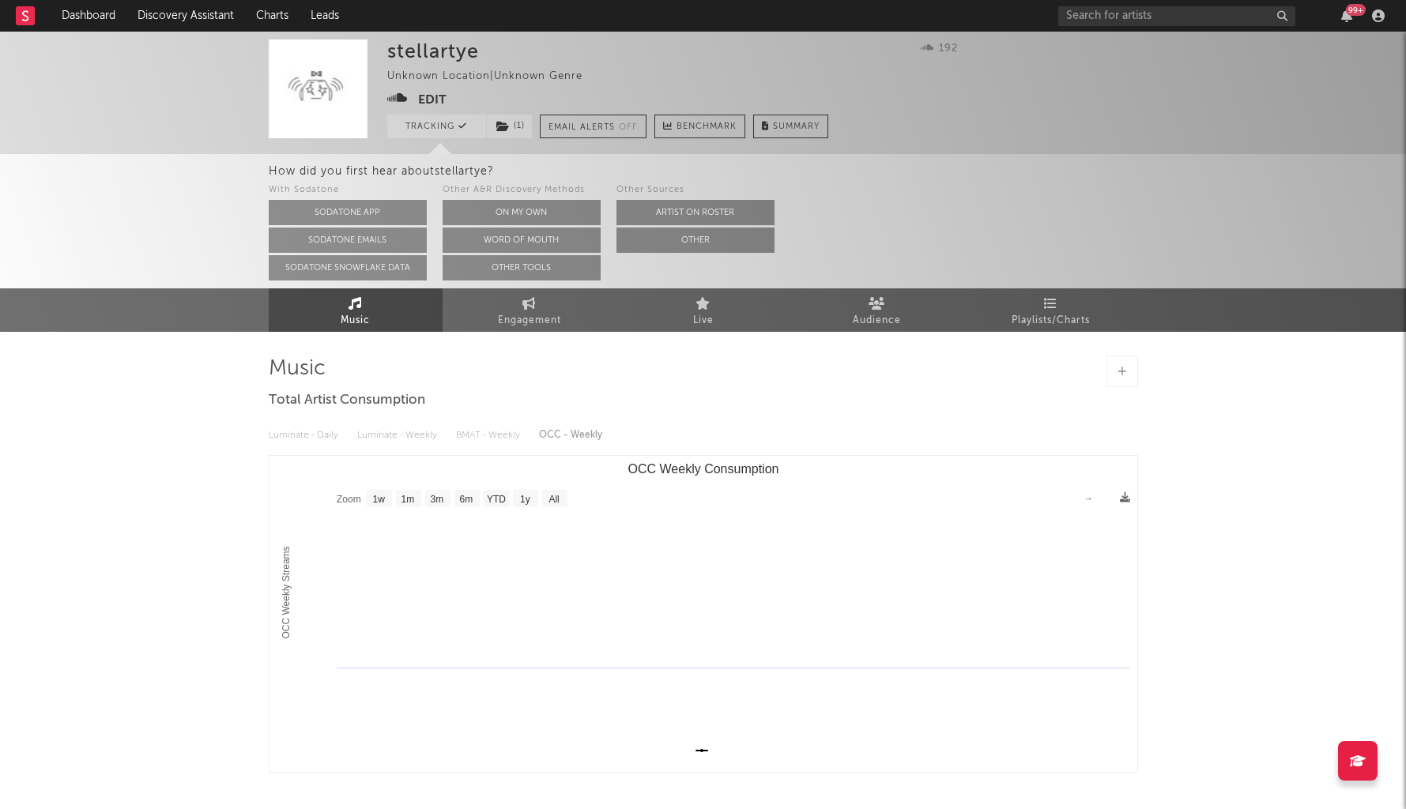
click at [421, 96] on button "Edit" at bounding box center [432, 100] width 28 height 20
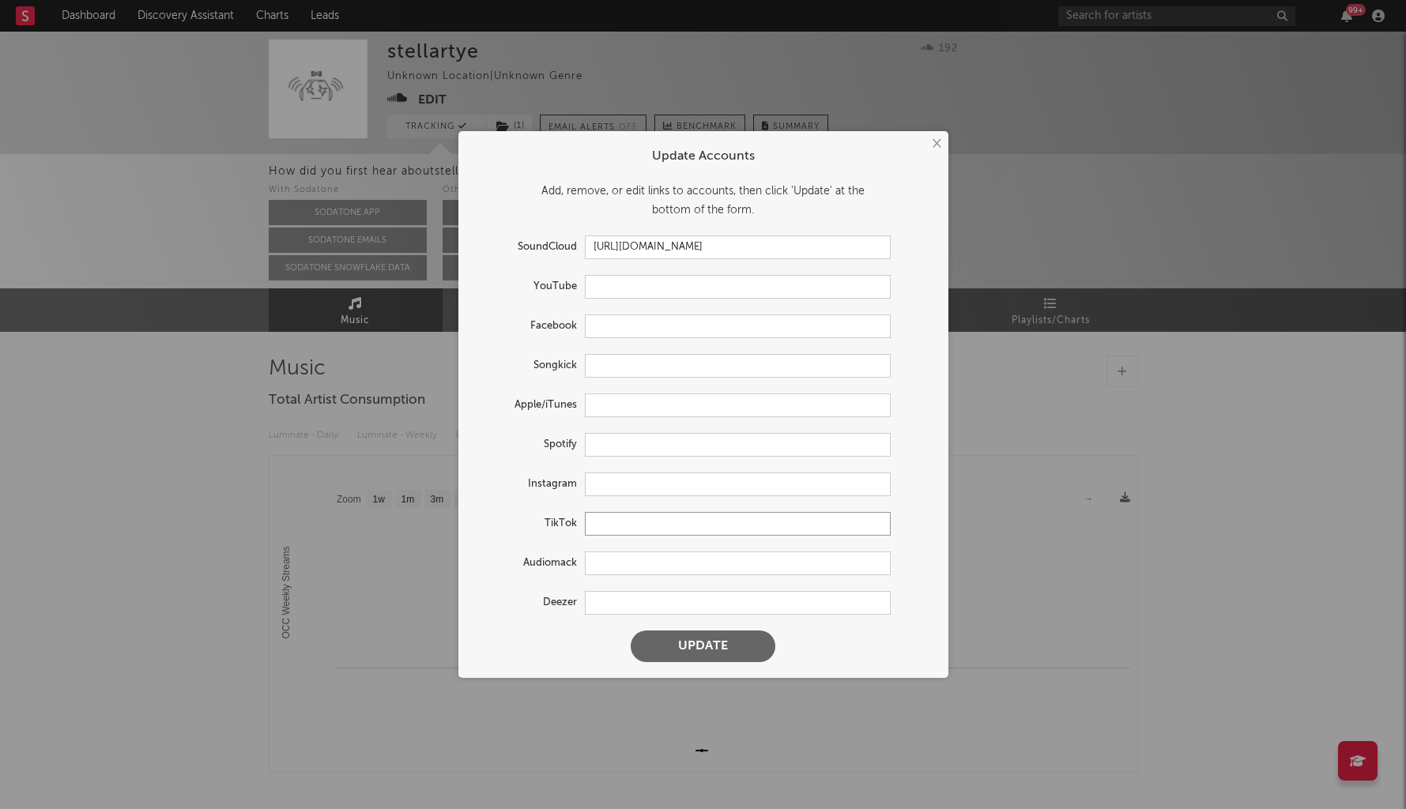
click at [628, 529] on input "text" at bounding box center [738, 524] width 306 height 24
paste input "https://www.tiktok.com/@stellar.tye"
type input "https://www.tiktok.com/@stellar.tye"
click at [689, 655] on button "Update" at bounding box center [703, 647] width 145 height 32
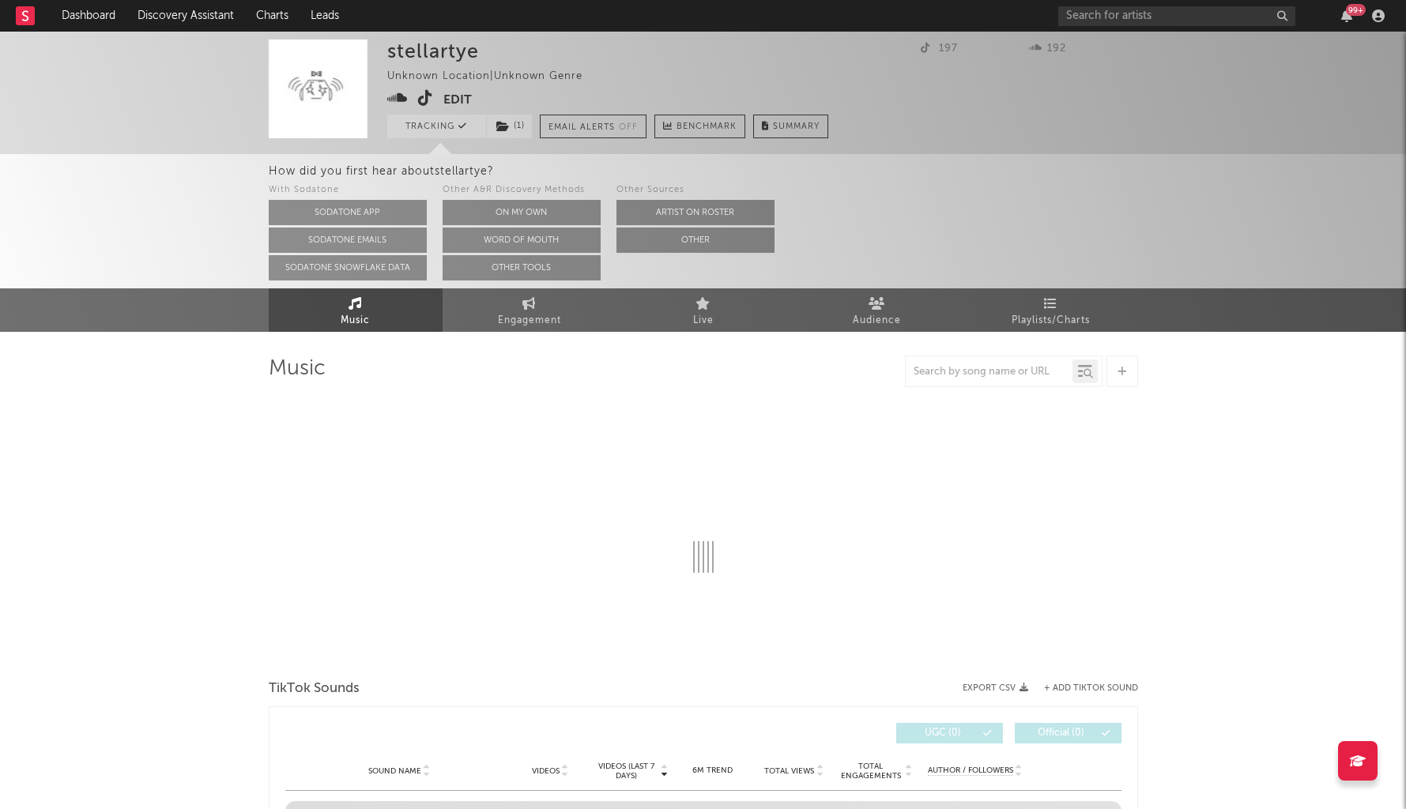
select select "1w"
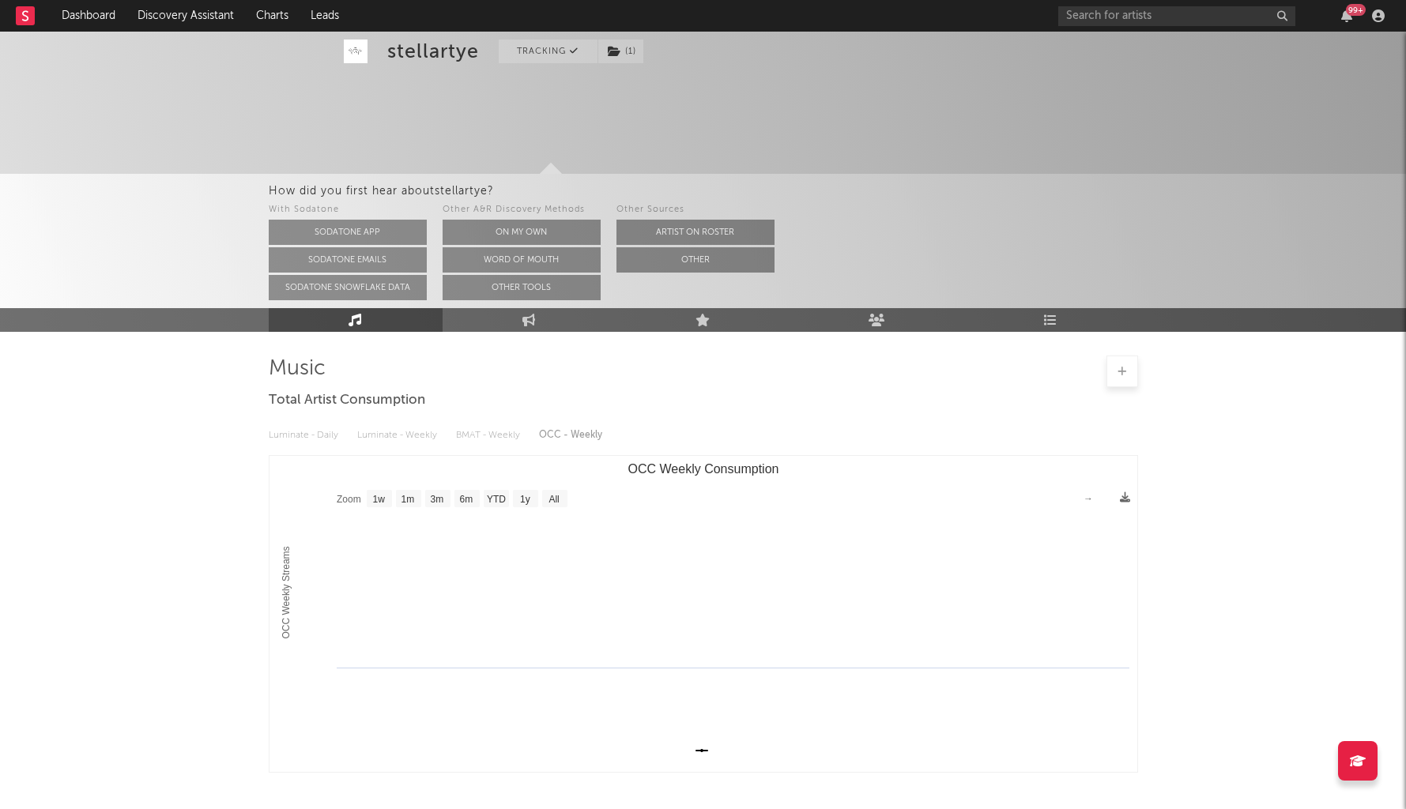
scroll to position [107, 0]
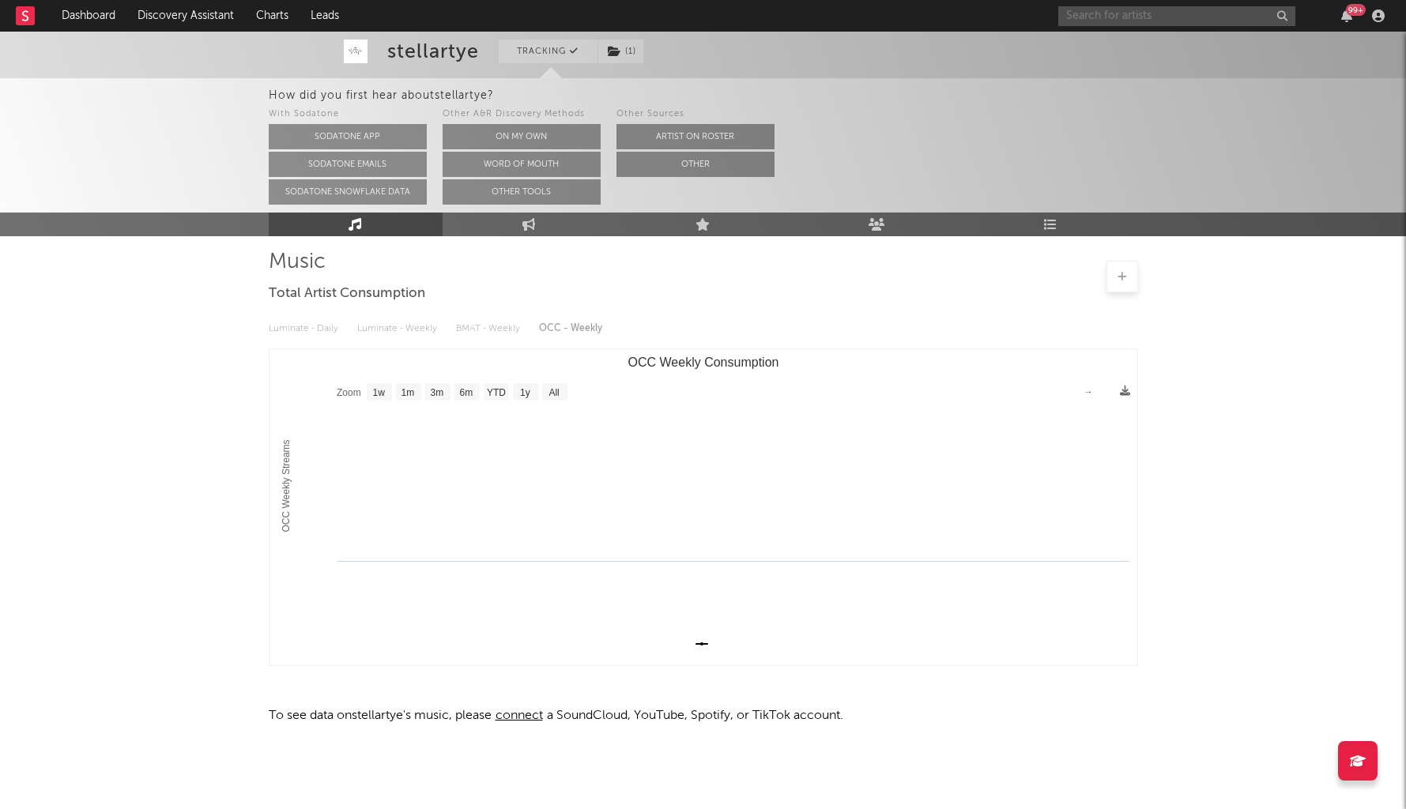
click at [1136, 12] on input "text" at bounding box center [1176, 16] width 237 height 20
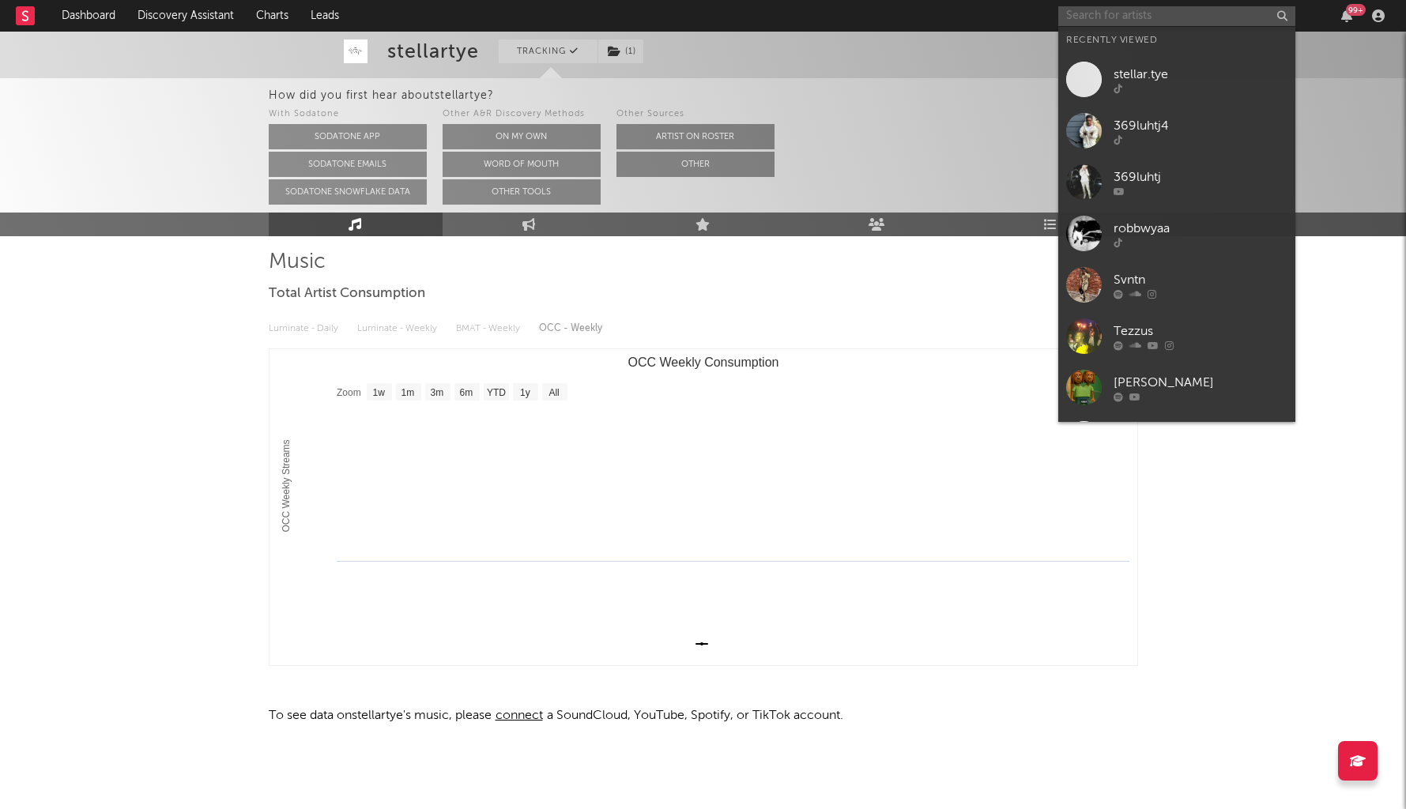
paste input "https://open.spotify.com/artist/58XlHs9HJYUBjiUWTFRJwp?si=QkQoQcx2SBmkKX3l8-4sew"
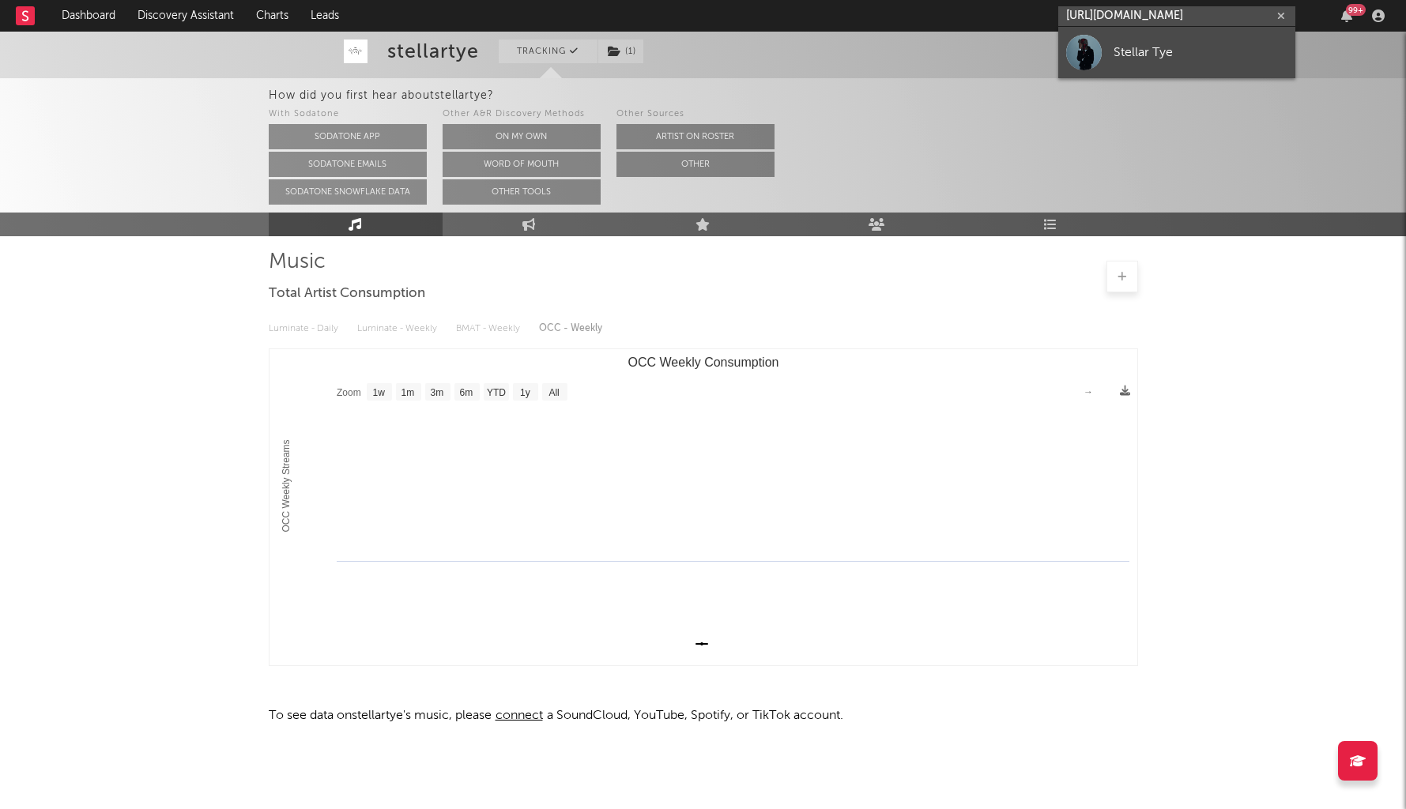
type input "https://open.spotify.com/artist/58XlHs9HJYUBjiUWTFRJwp?si=QkQoQcx2SBmkKX3l8-4sew"
click at [1139, 53] on div "Stellar Tye" at bounding box center [1201, 52] width 174 height 19
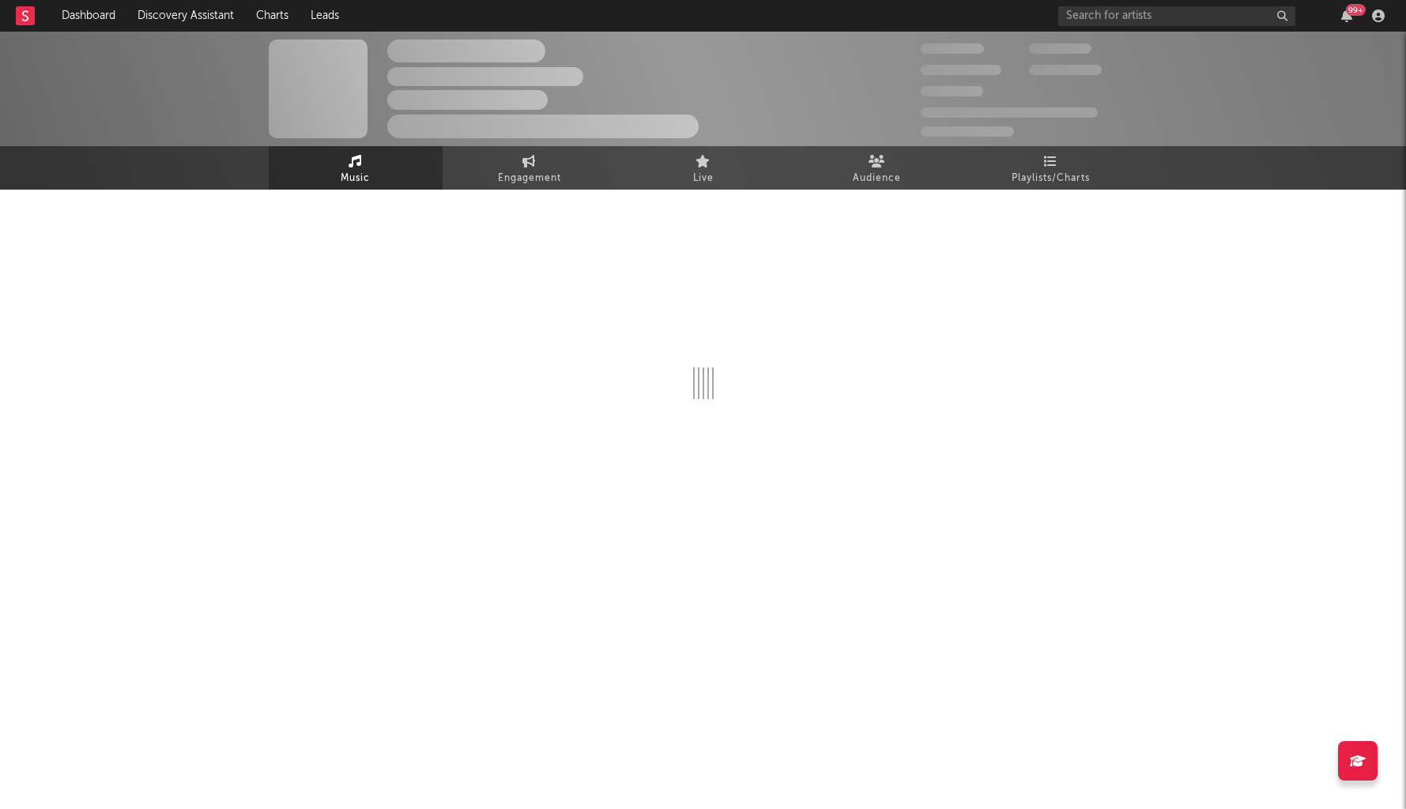
select select "1w"
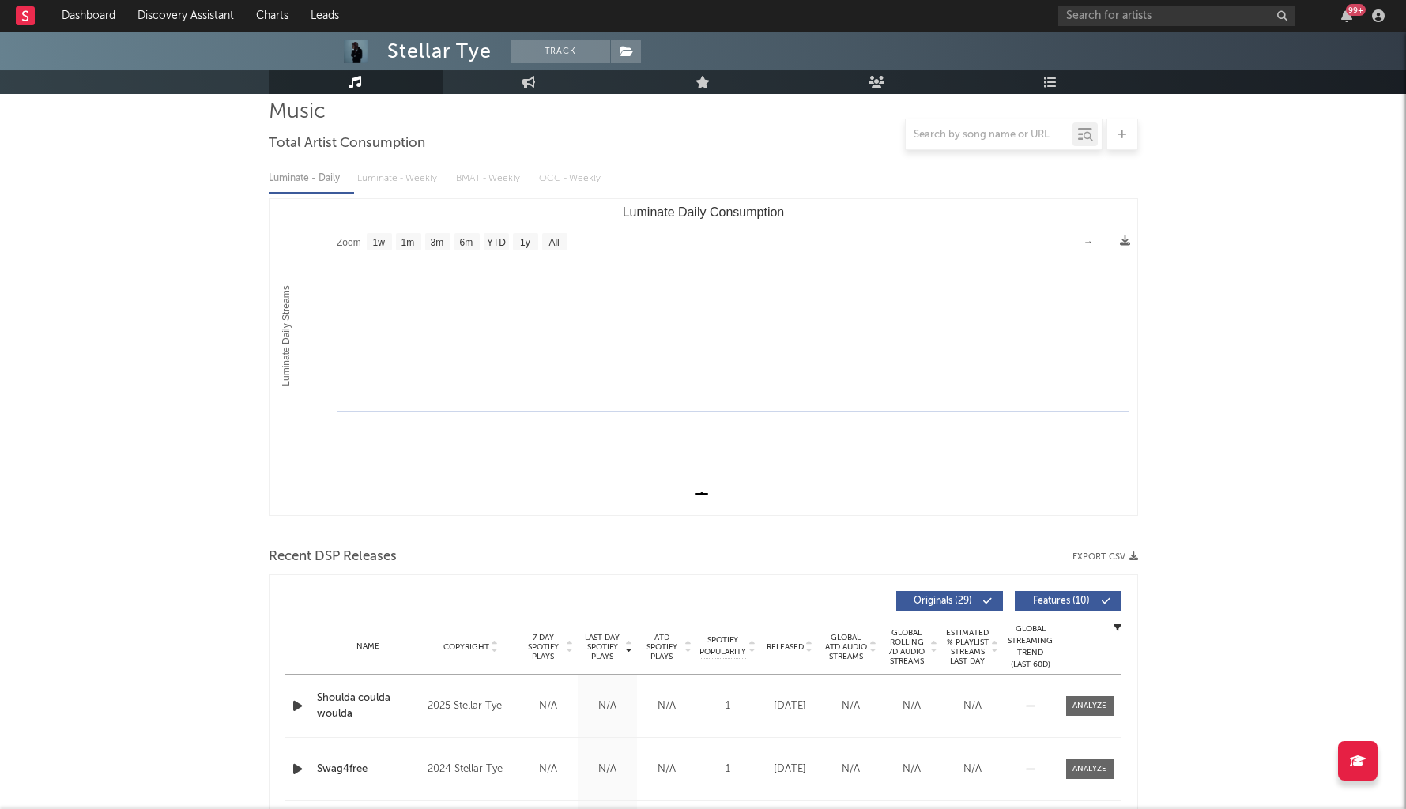
scroll to position [319, 0]
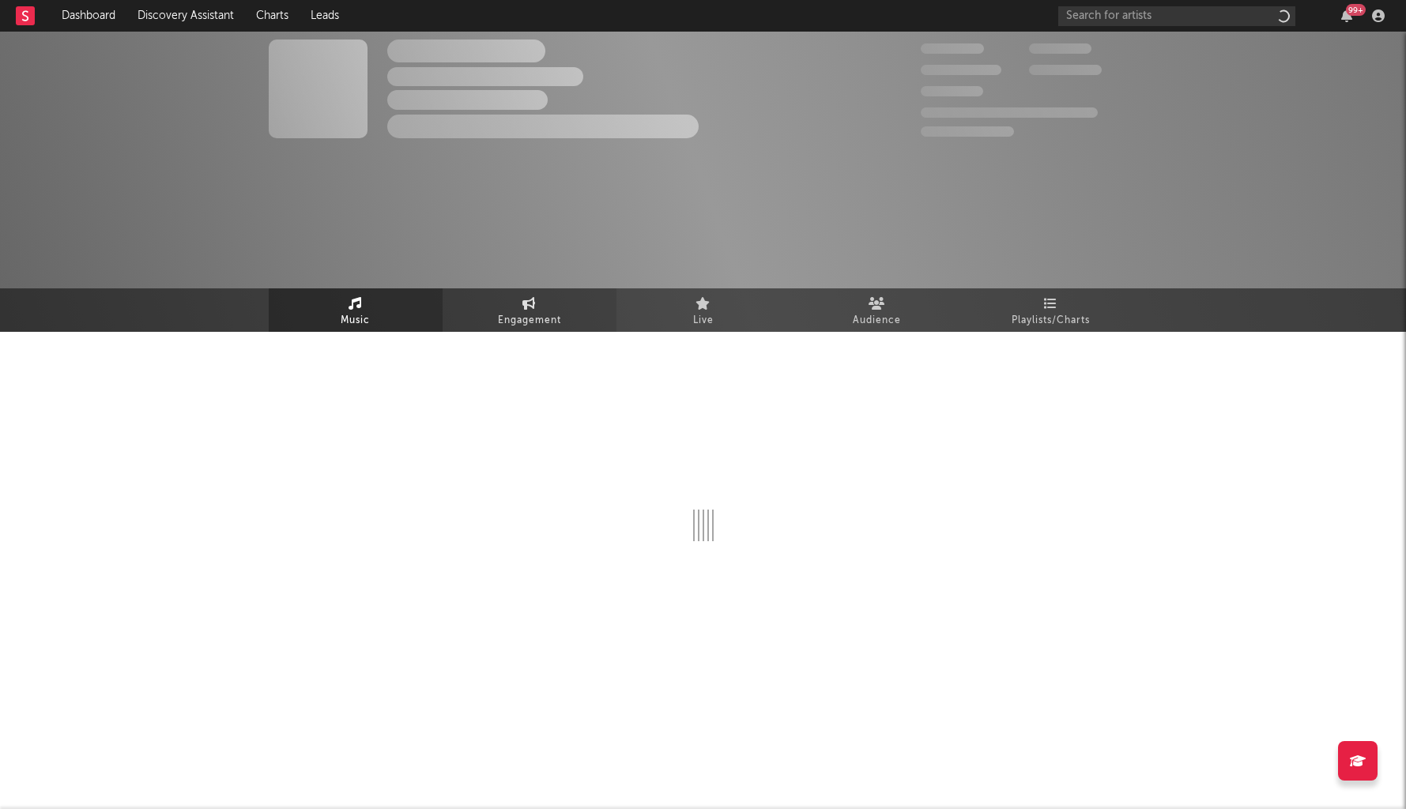
select select "1w"
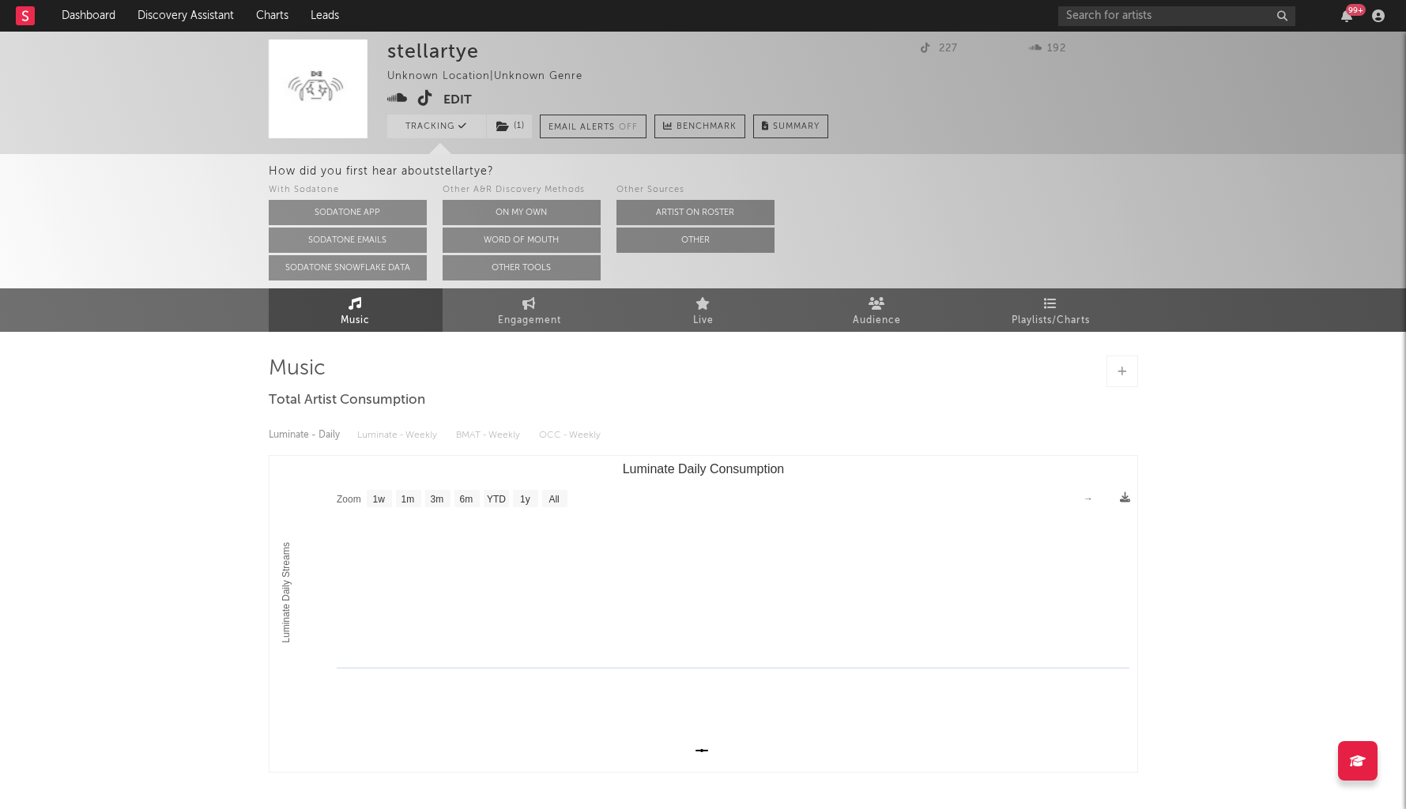
click at [457, 103] on button "Edit" at bounding box center [457, 100] width 28 height 20
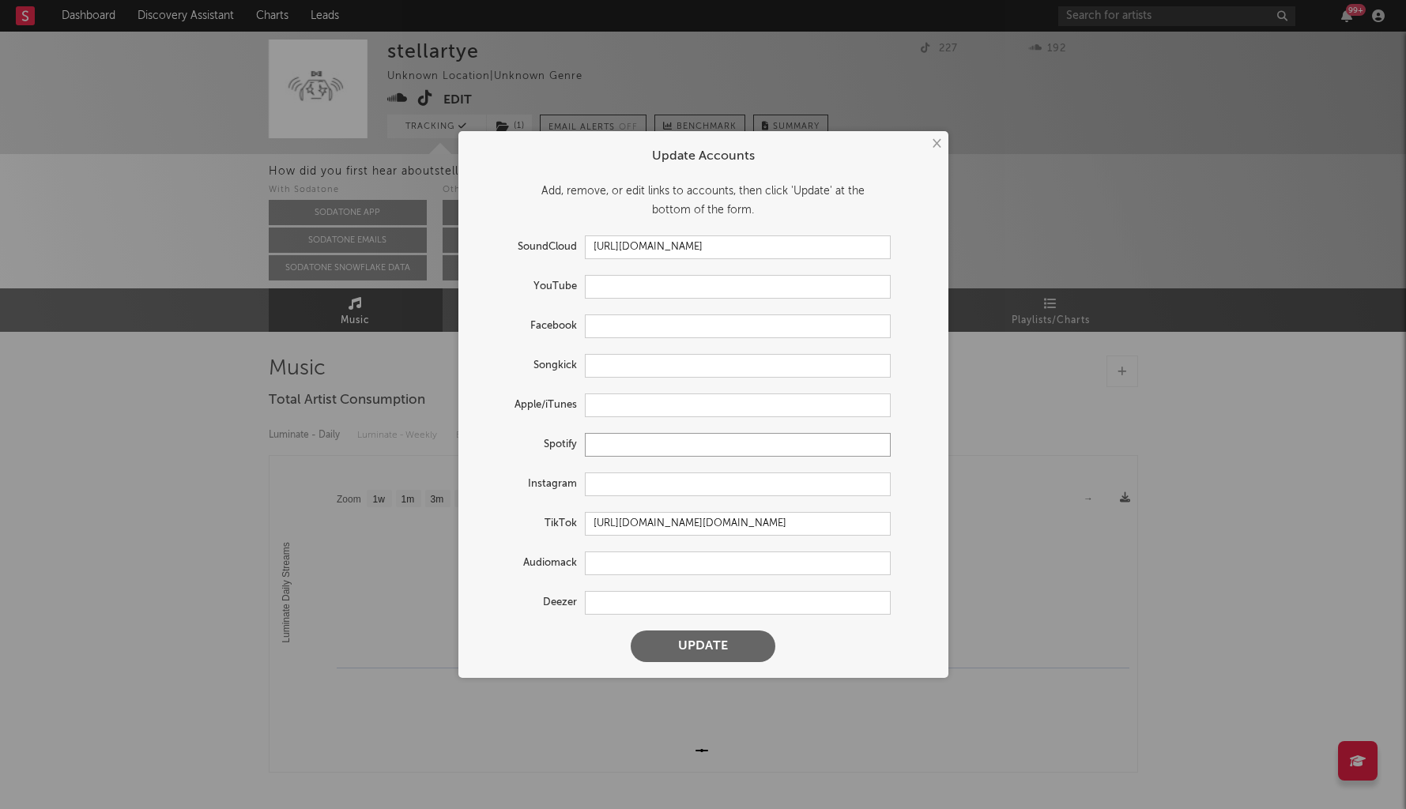
click at [627, 455] on input "text" at bounding box center [738, 445] width 306 height 24
paste input "https://open.spotify.com/artist/58XlHs9HJYUBjiUWTFRJwp?si=QkQoQcx2SBmkKX3l8-4sew"
type input "https://open.spotify.com/artist/58XlHs9HJYUBjiUWTFRJwp?si=QkQoQcx2SBmkKX3l8-4sew"
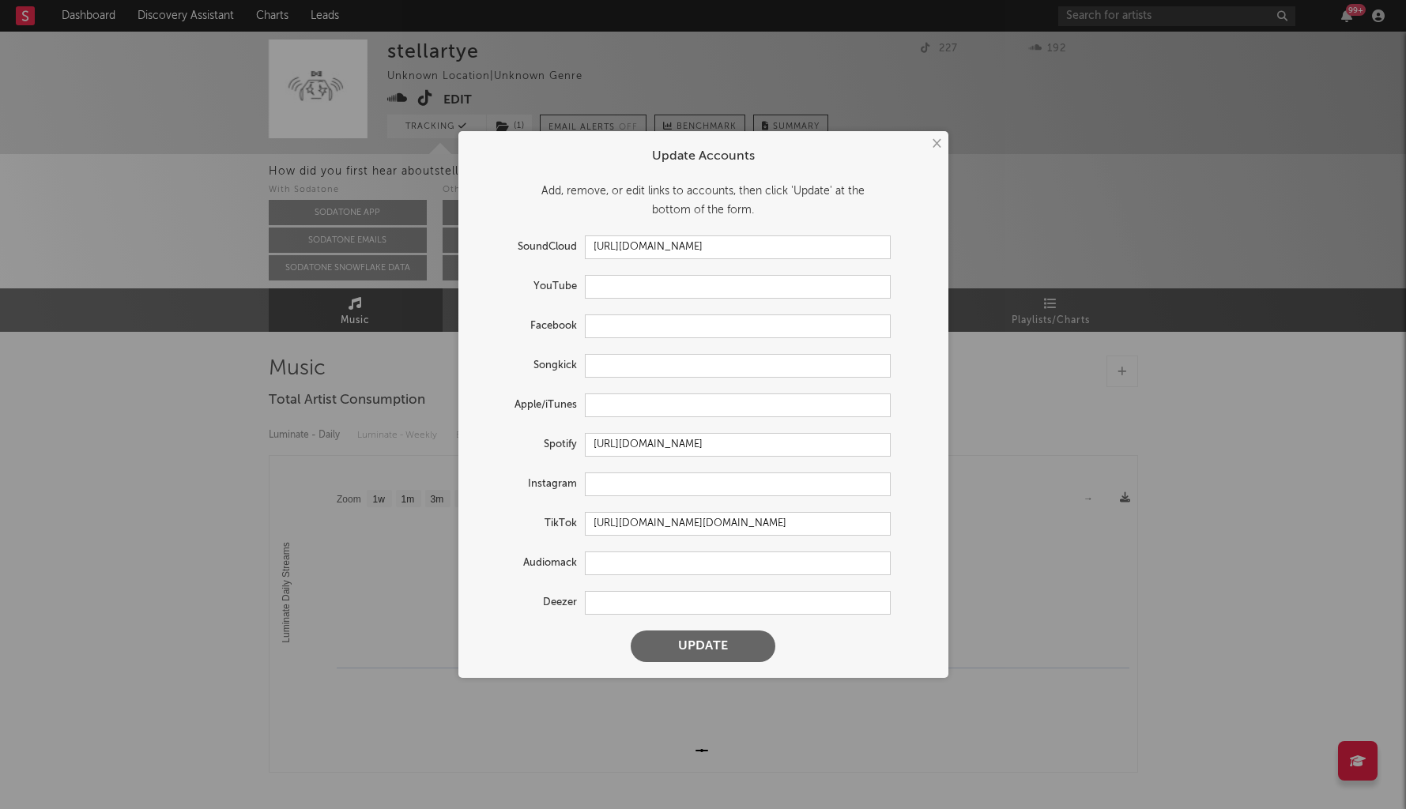
click at [695, 648] on button "Update" at bounding box center [703, 647] width 145 height 32
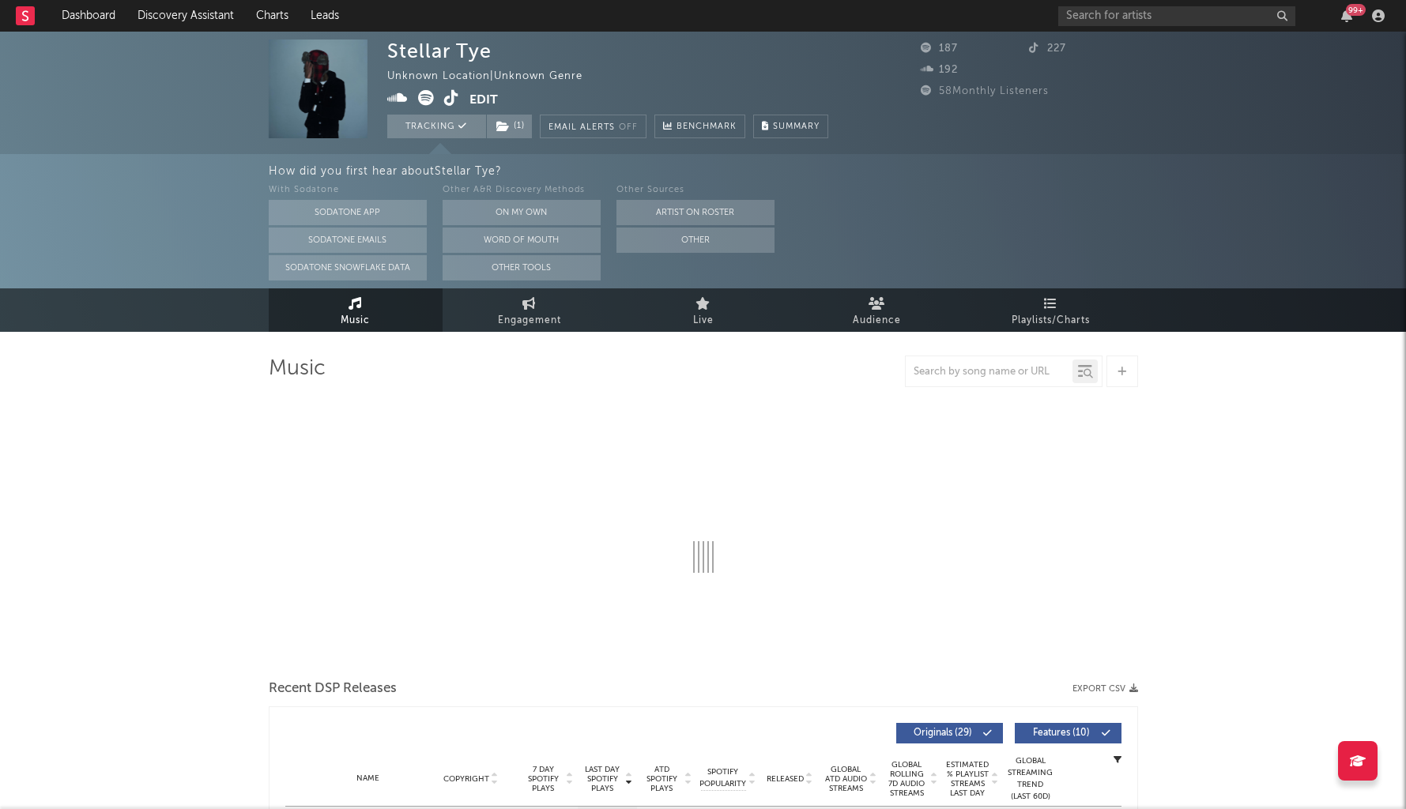
select select "1w"
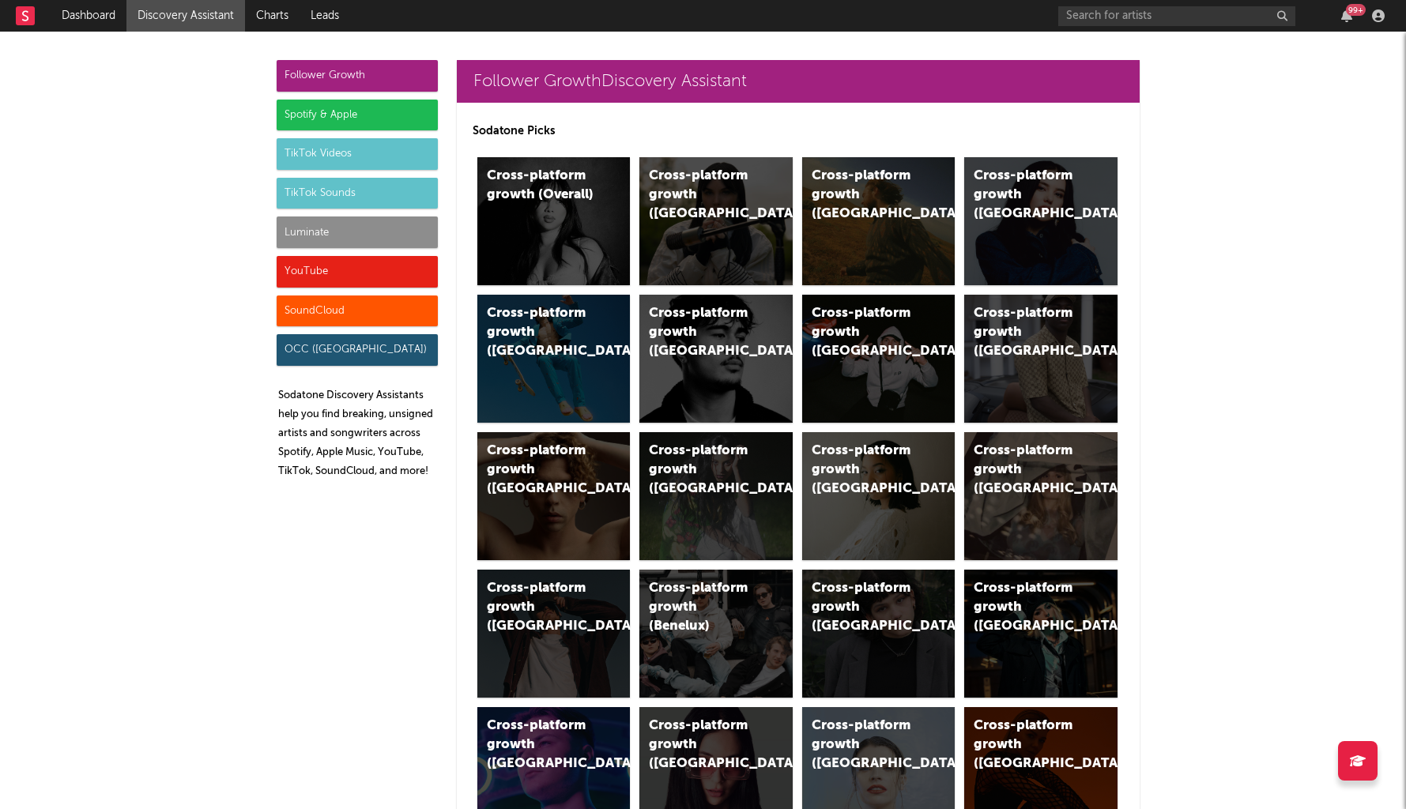
click at [372, 246] on div "Luminate" at bounding box center [357, 233] width 161 height 32
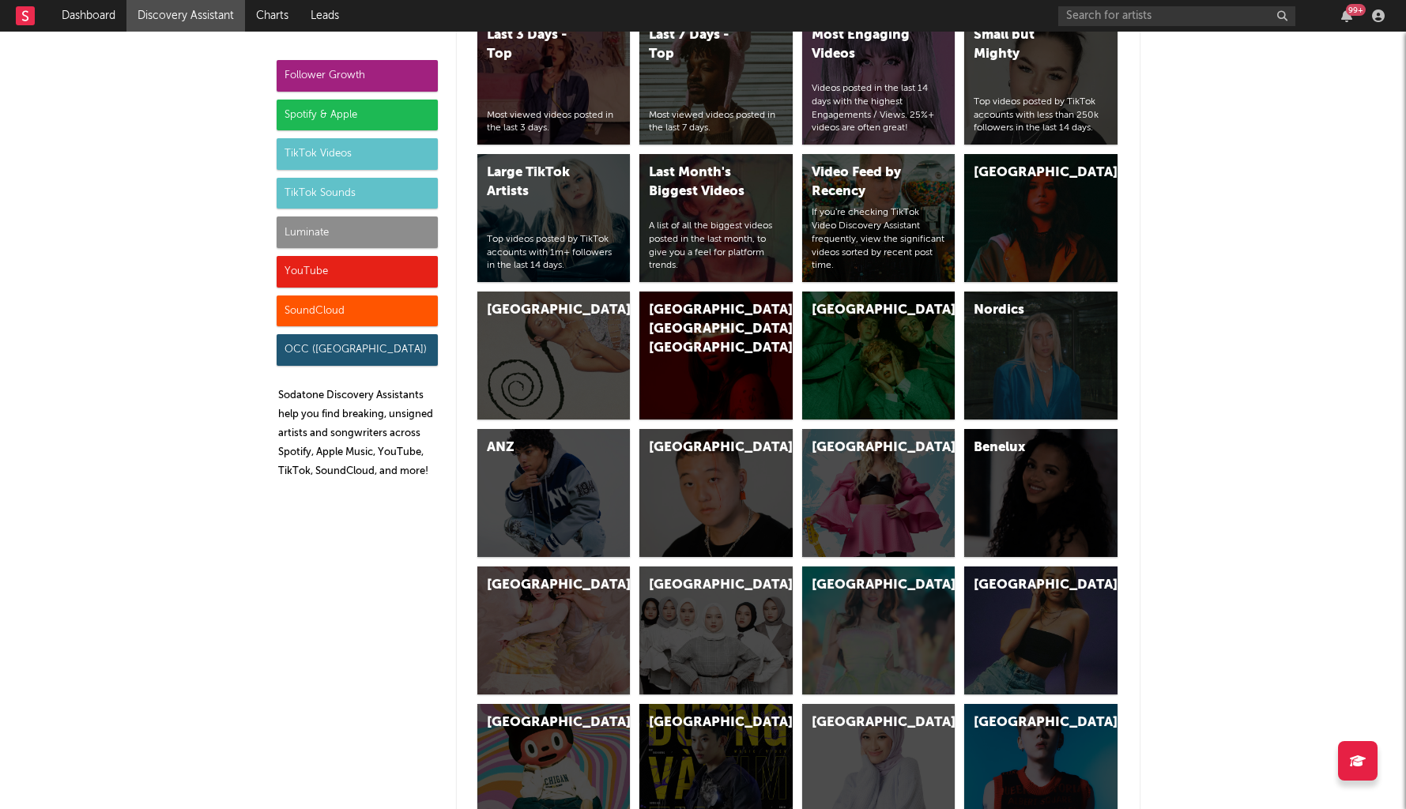
scroll to position [7016, 0]
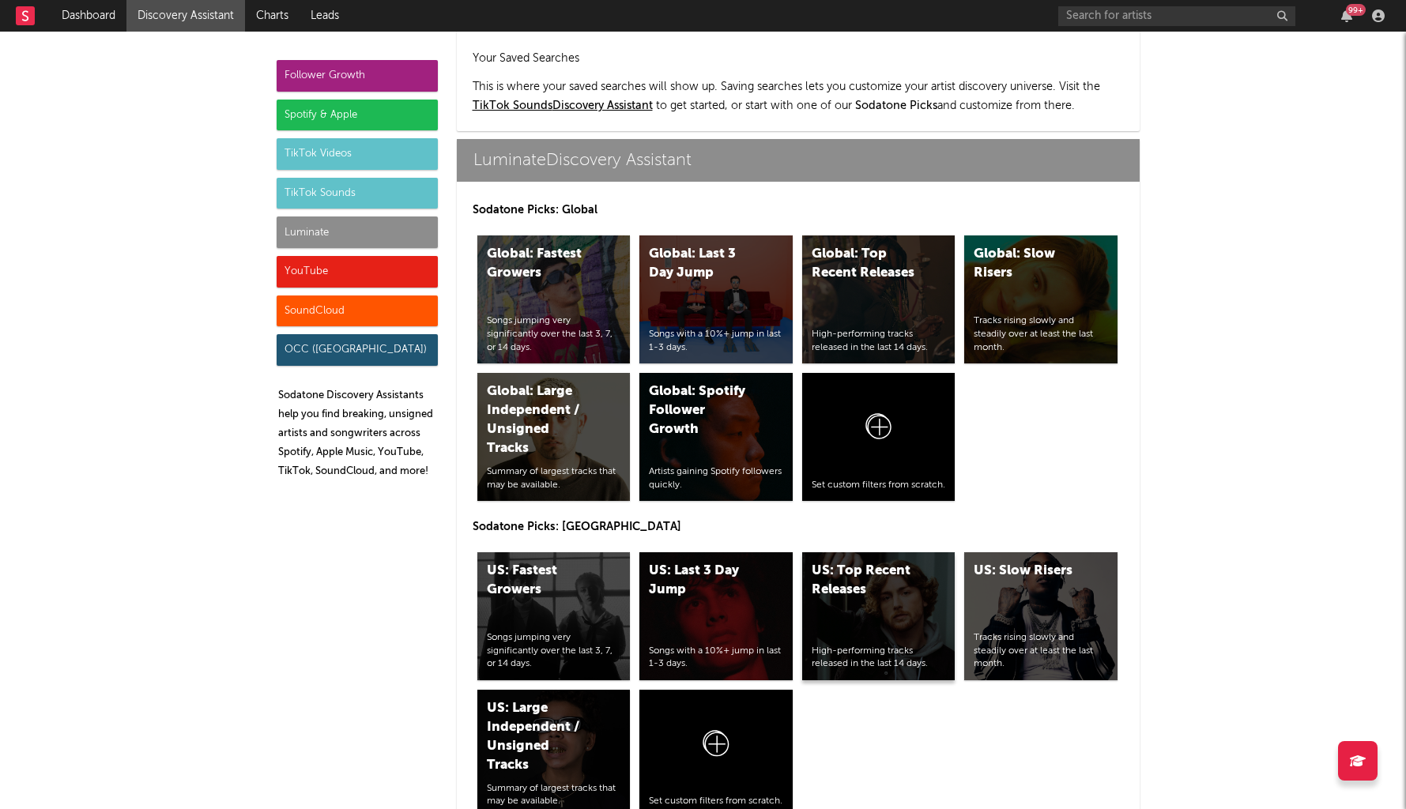
click at [836, 552] on div "US: Top Recent Releases High-performing tracks released in the last 14 days." at bounding box center [878, 616] width 153 height 128
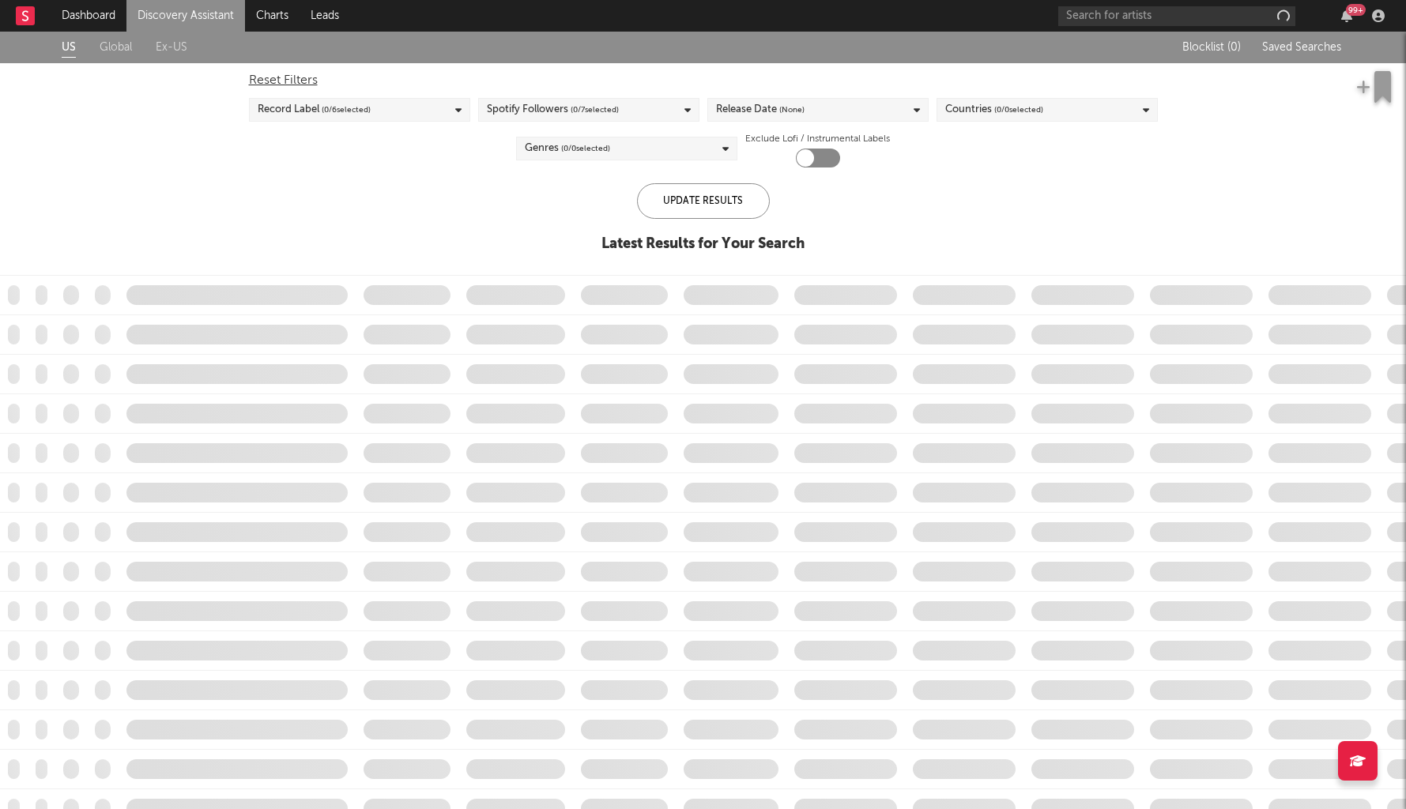
checkbox input "true"
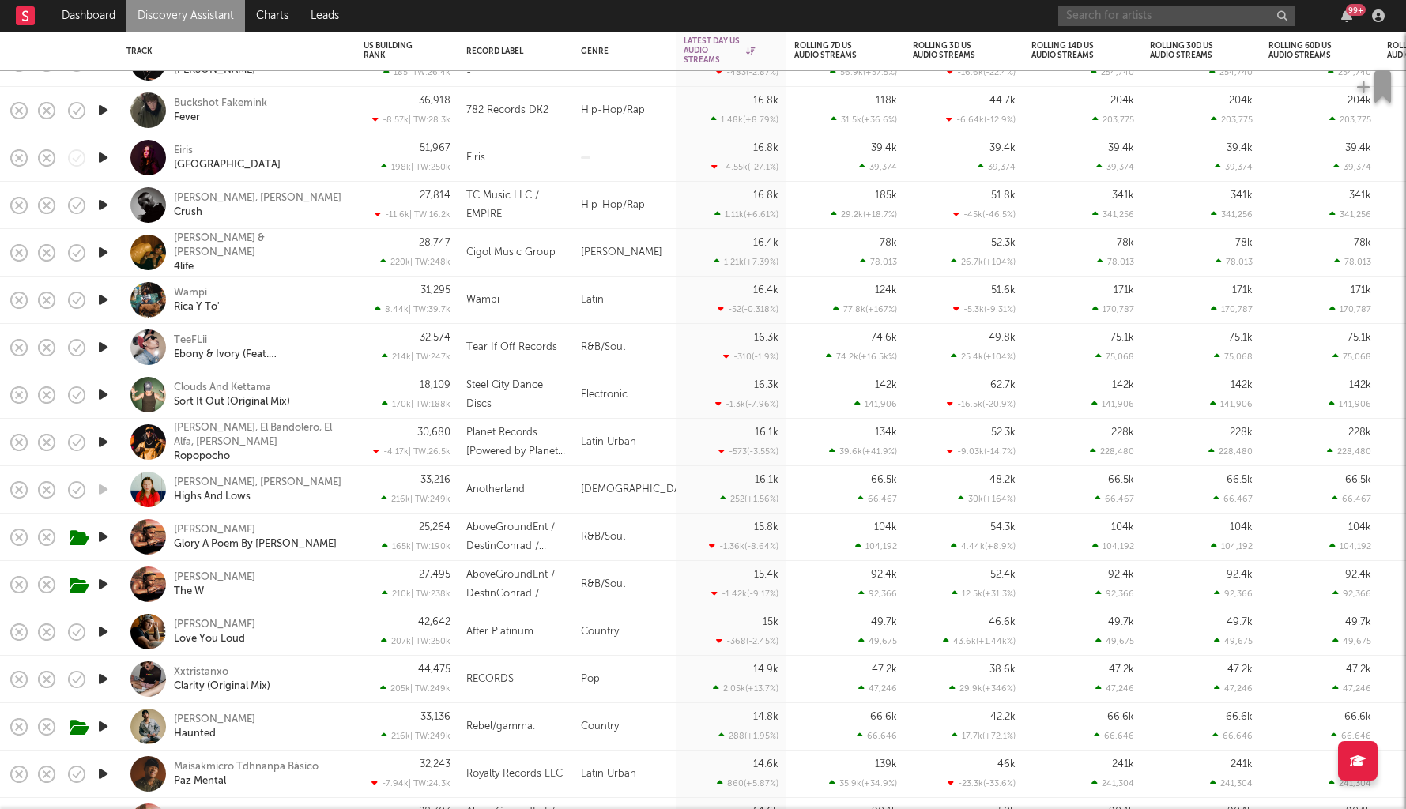
click at [1106, 14] on input "text" at bounding box center [1176, 16] width 237 height 20
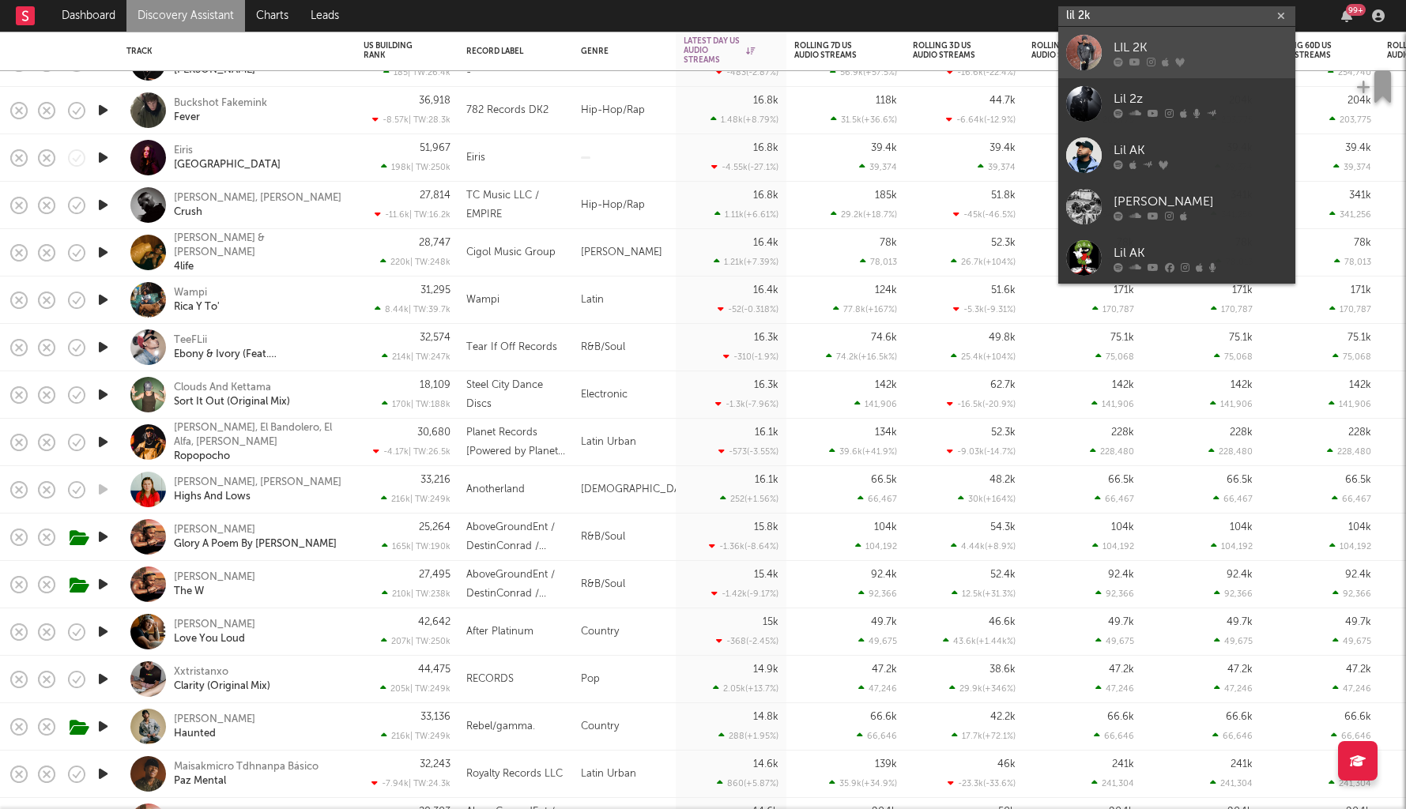
type input "lil 2k"
click at [1140, 64] on div at bounding box center [1201, 61] width 174 height 9
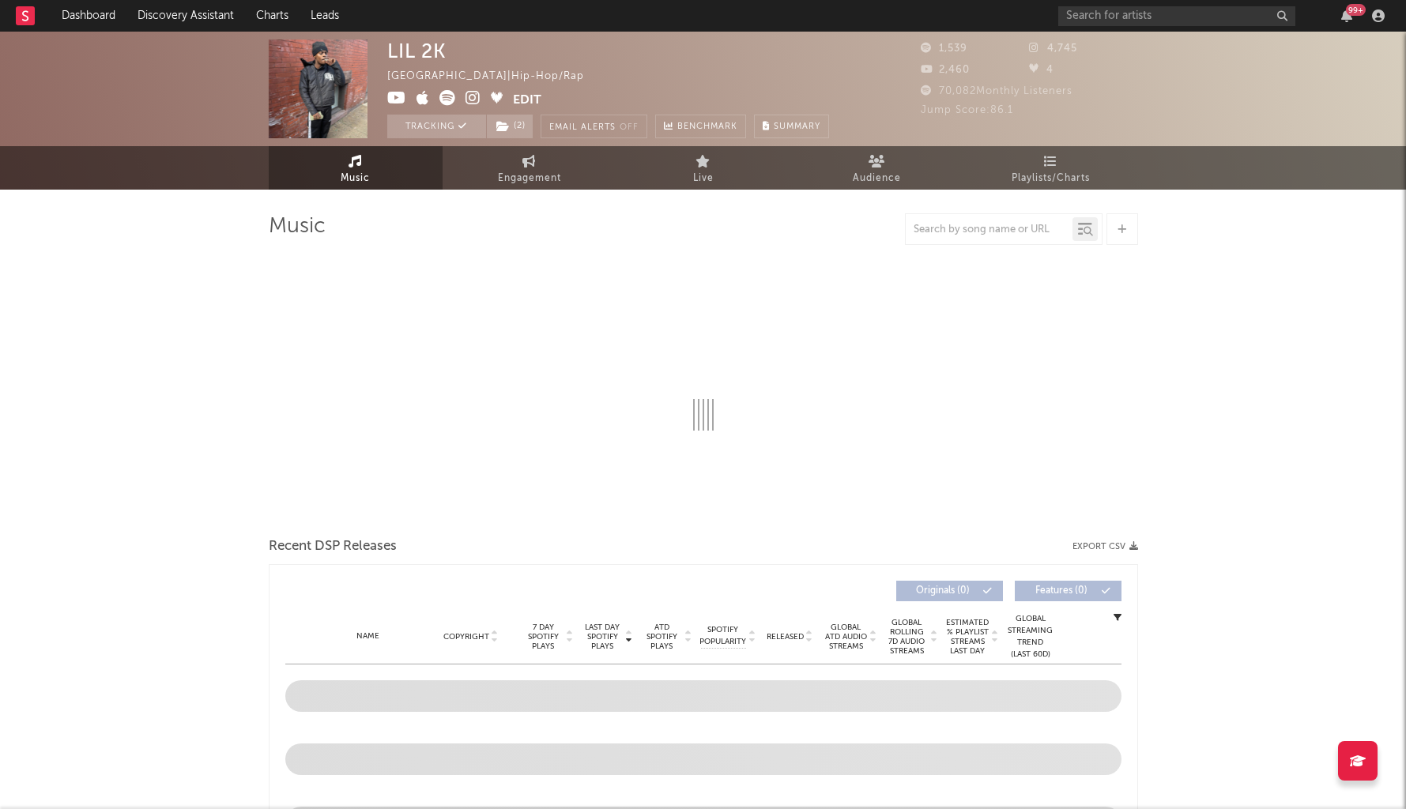
select select "6m"
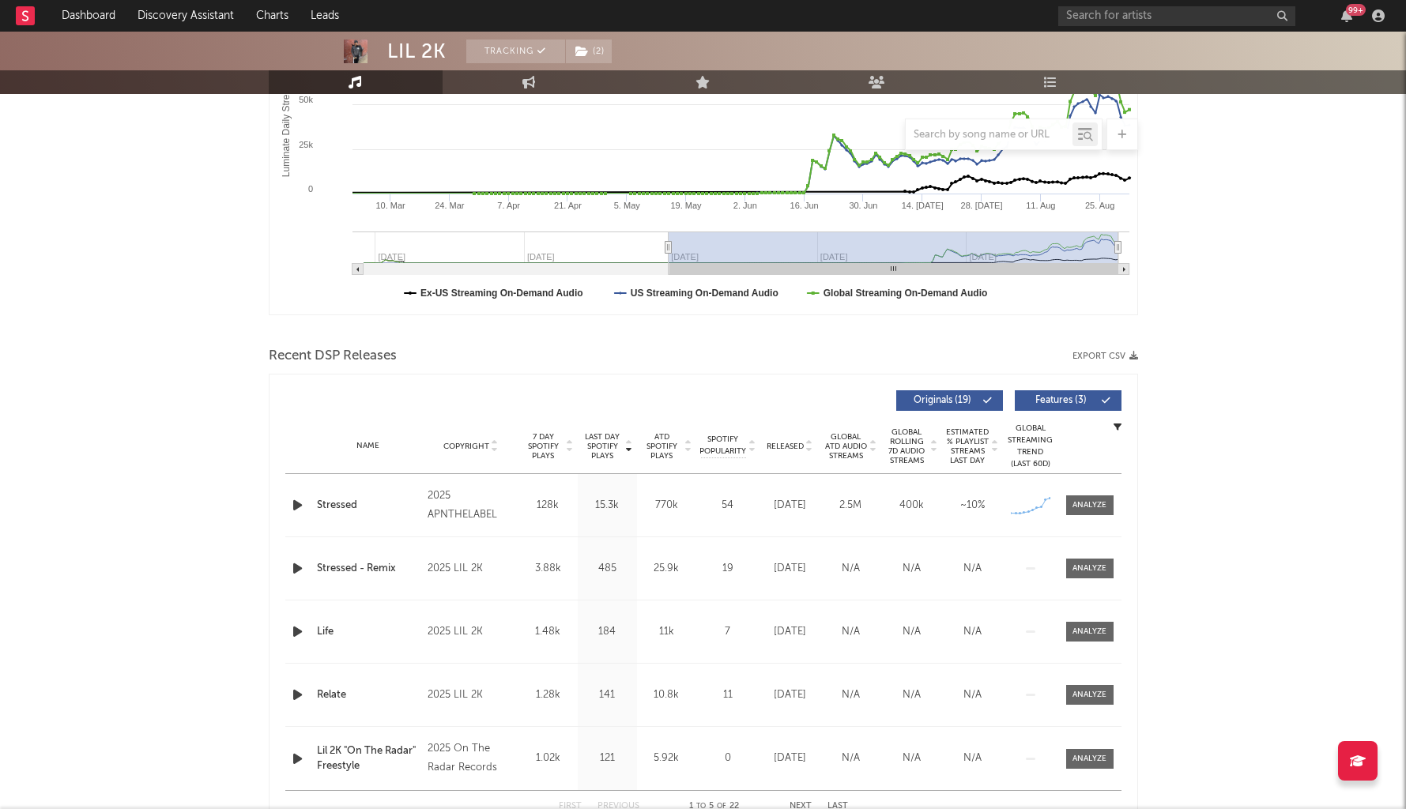
scroll to position [353, 0]
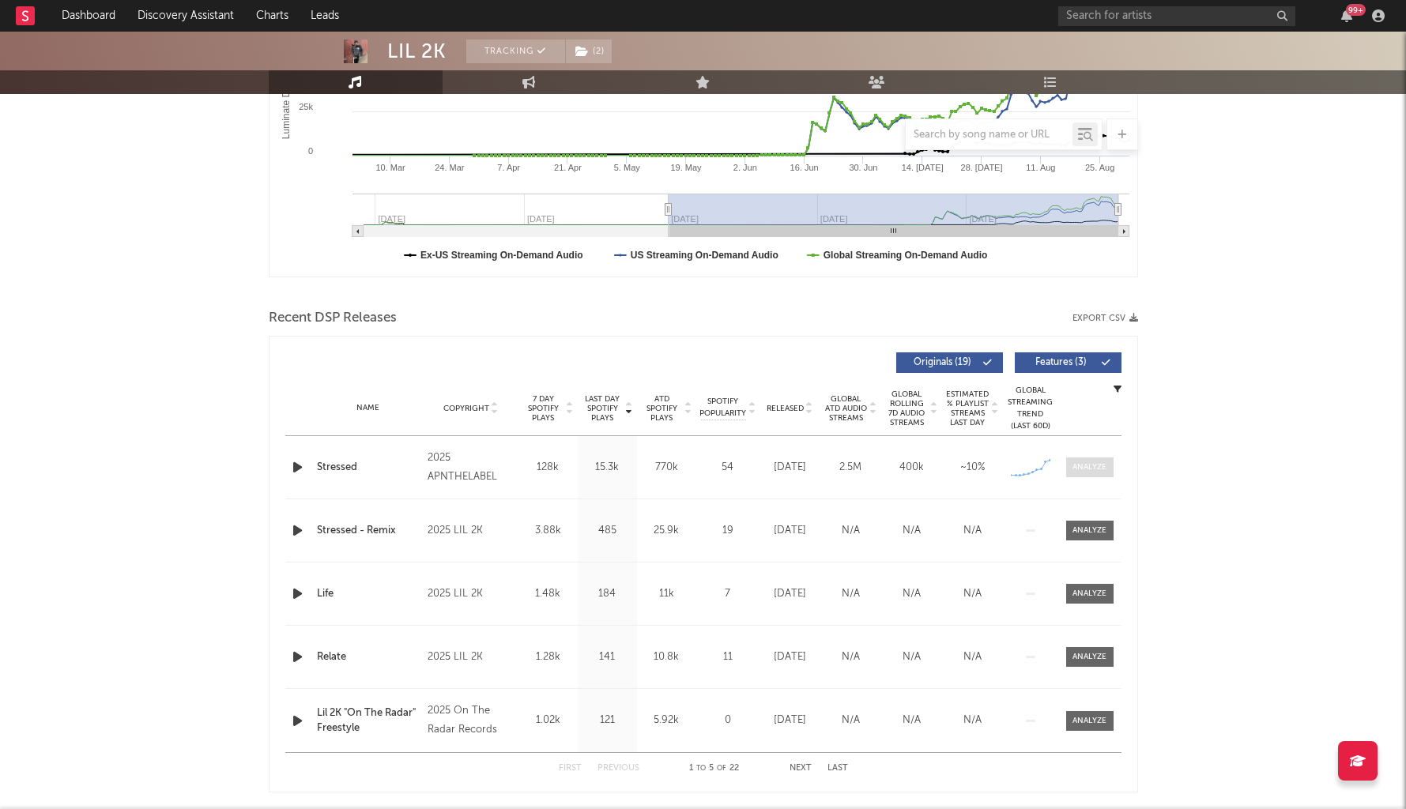
click at [1070, 458] on span at bounding box center [1089, 468] width 47 height 20
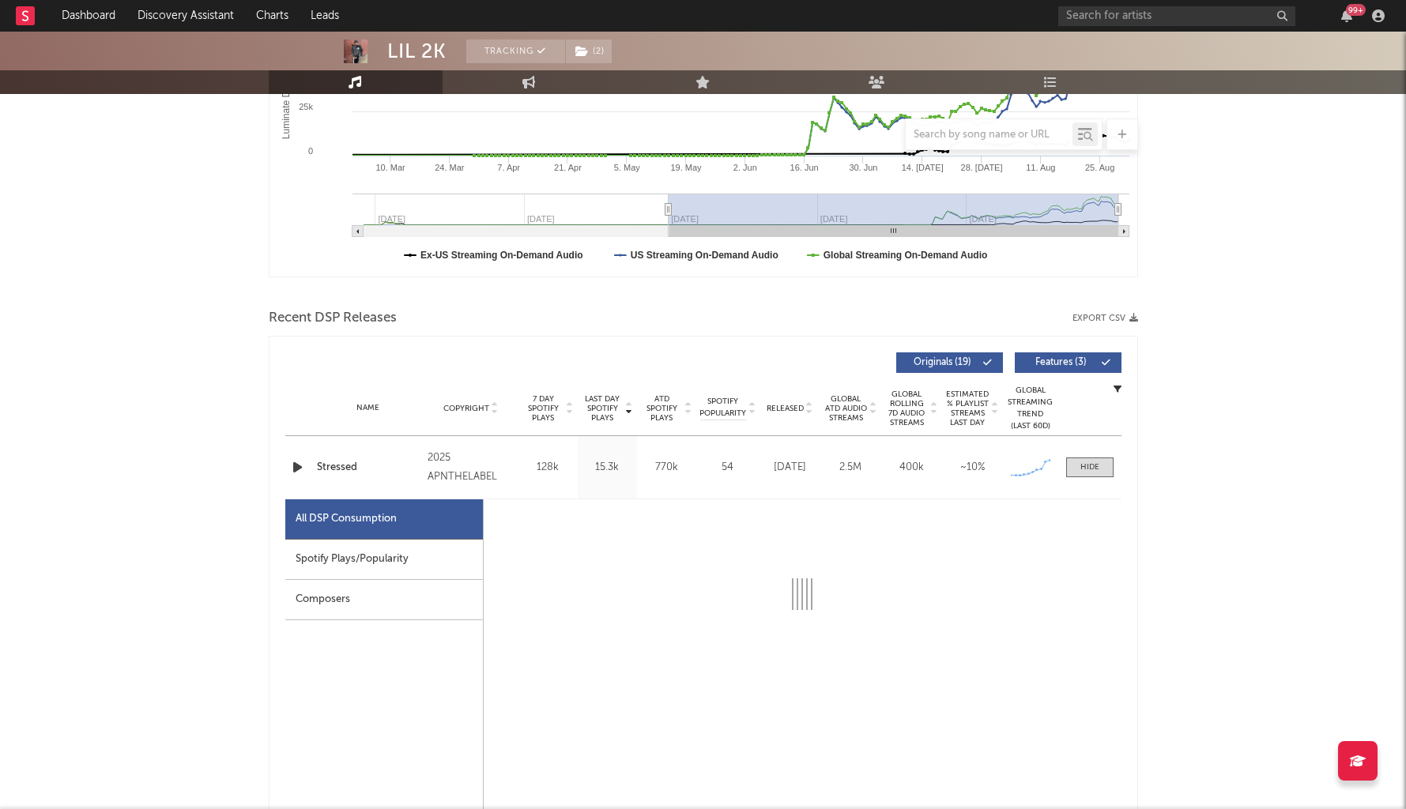
select select "1w"
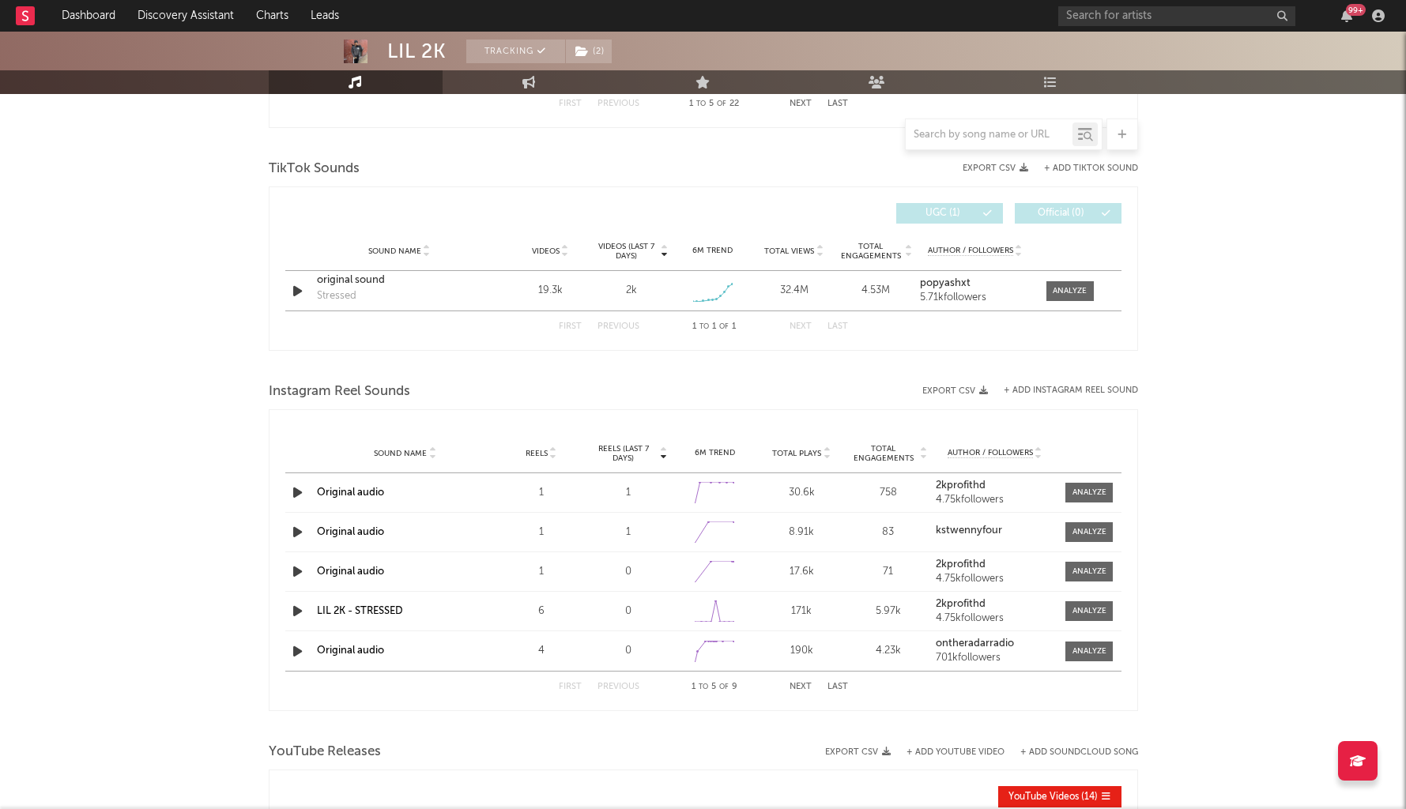
scroll to position [1773, 0]
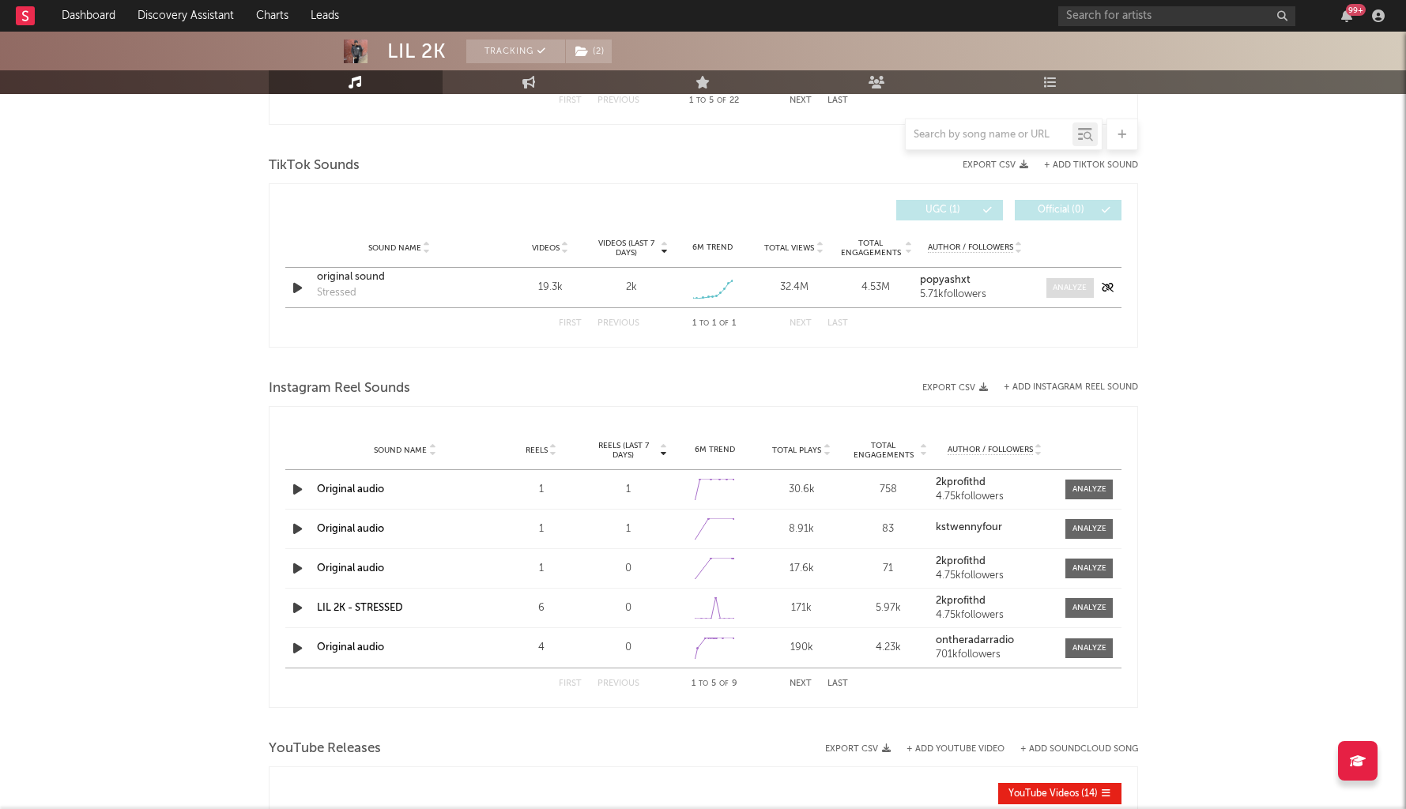
click at [1072, 286] on div at bounding box center [1070, 288] width 34 height 12
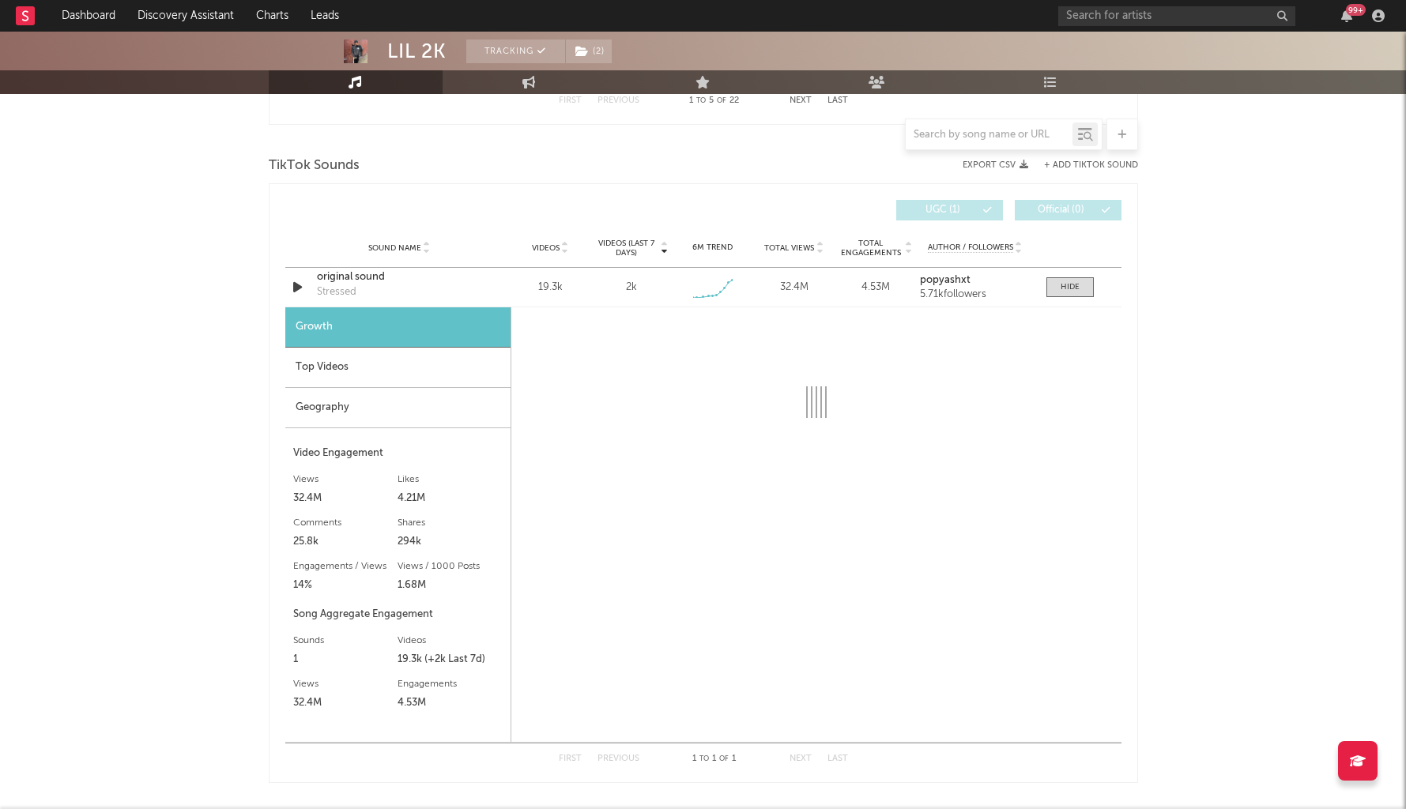
select select "1w"
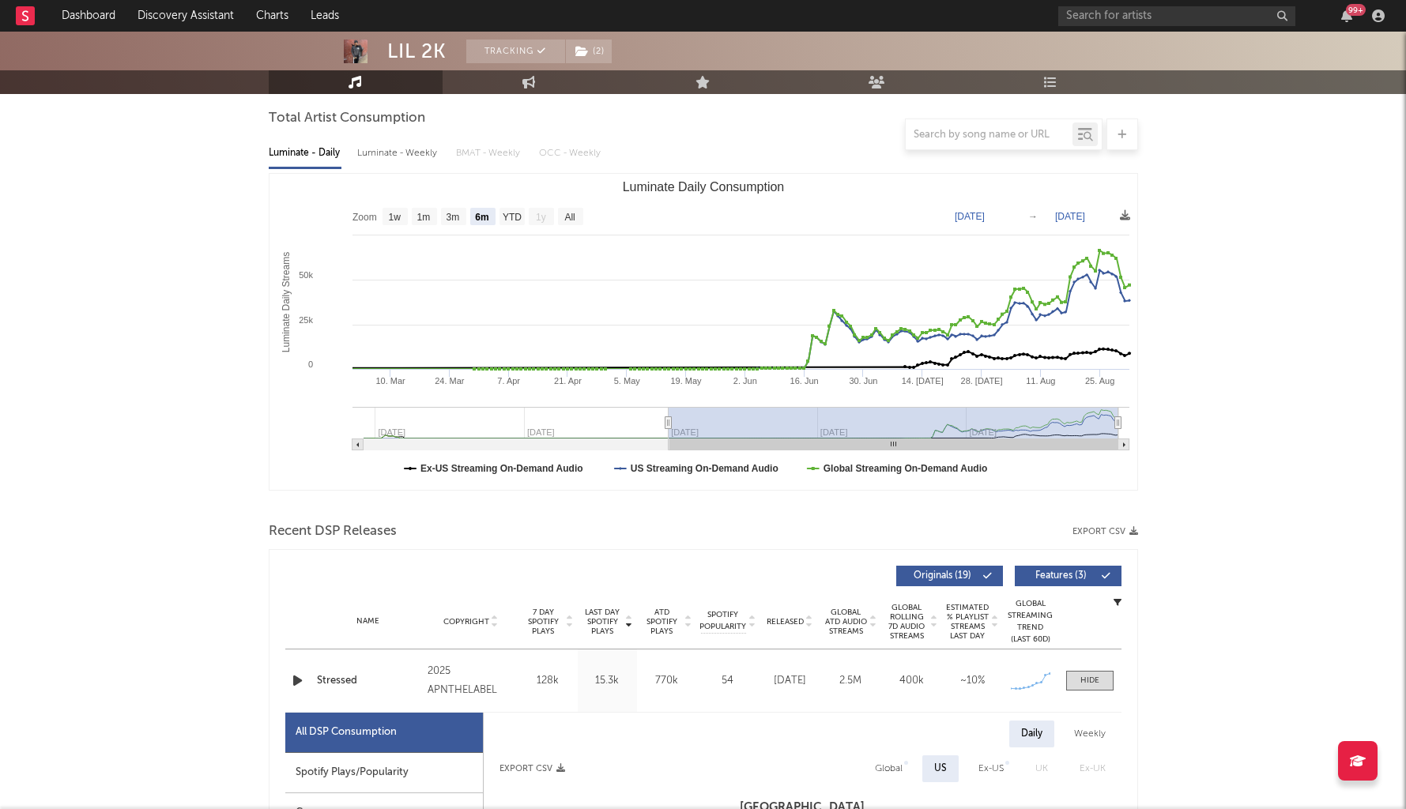
scroll to position [0, 0]
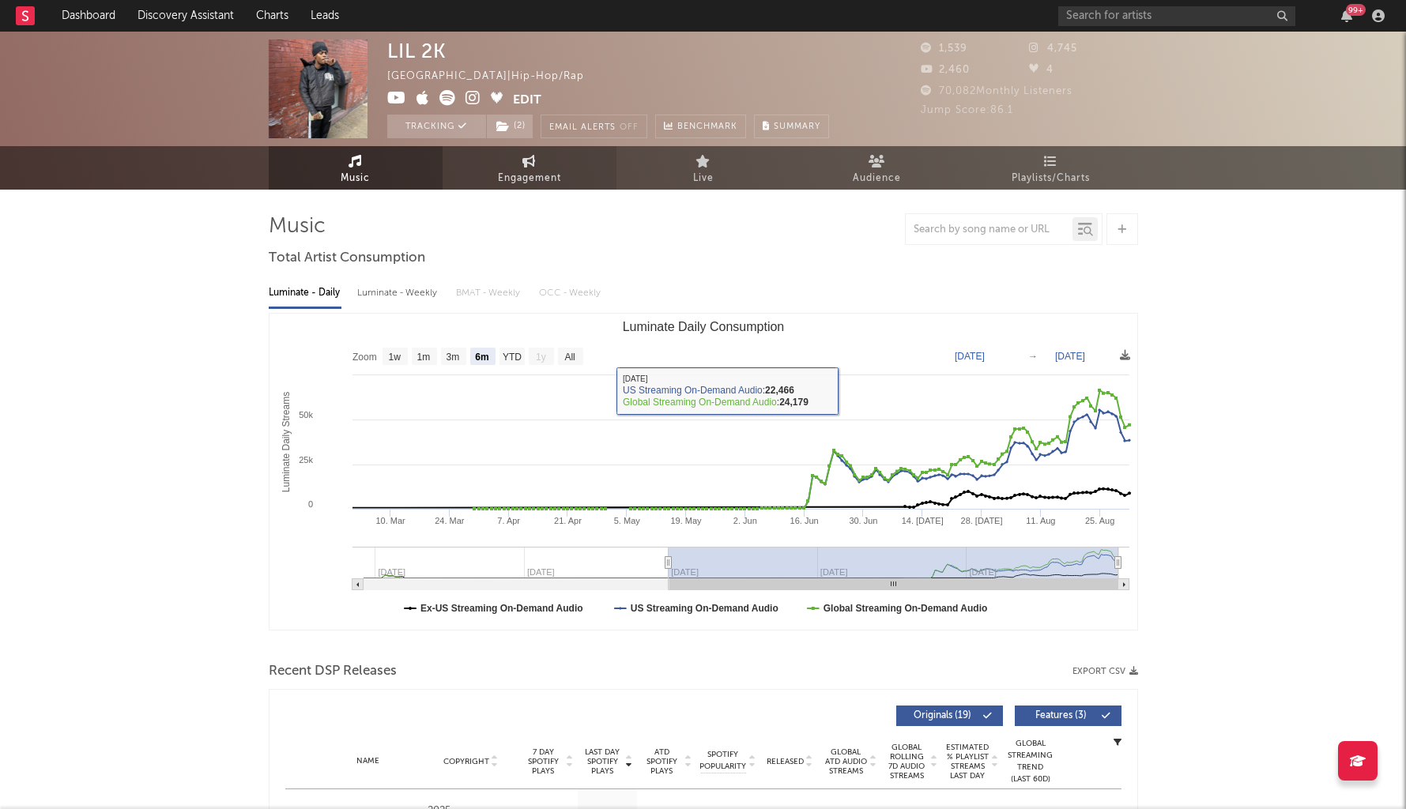
click at [495, 173] on link "Engagement" at bounding box center [530, 167] width 174 height 43
select select "1w"
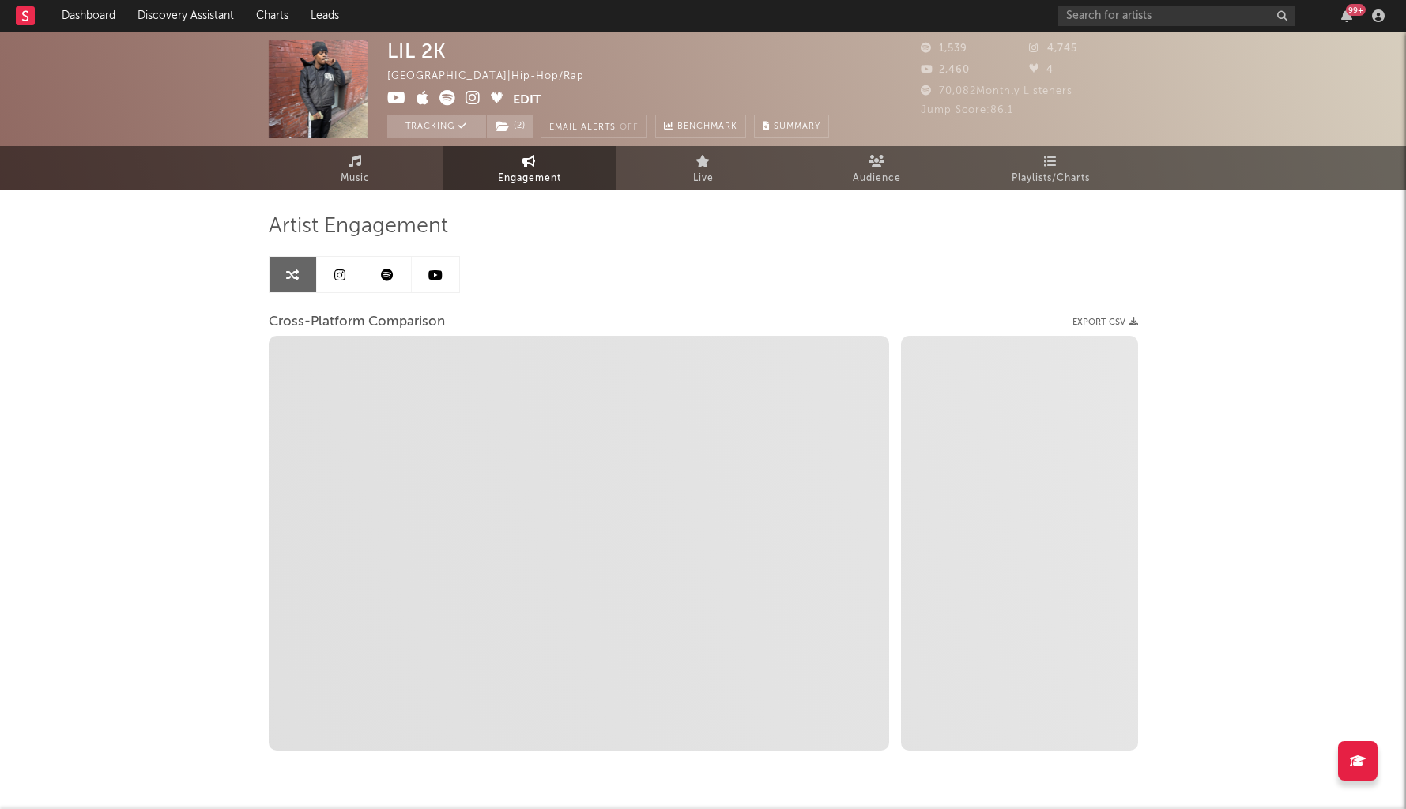
select select "1m"
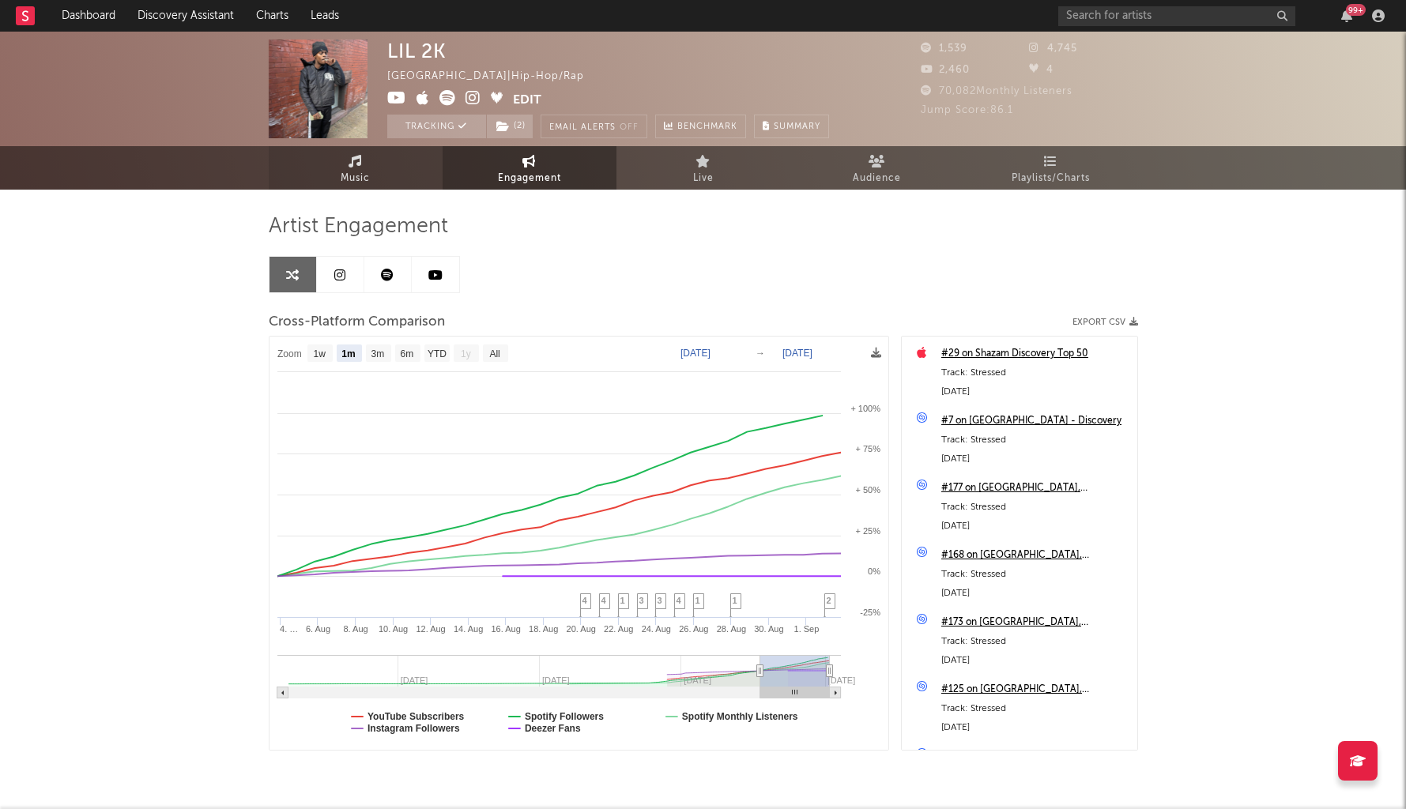
click at [317, 174] on link "Music" at bounding box center [356, 167] width 174 height 43
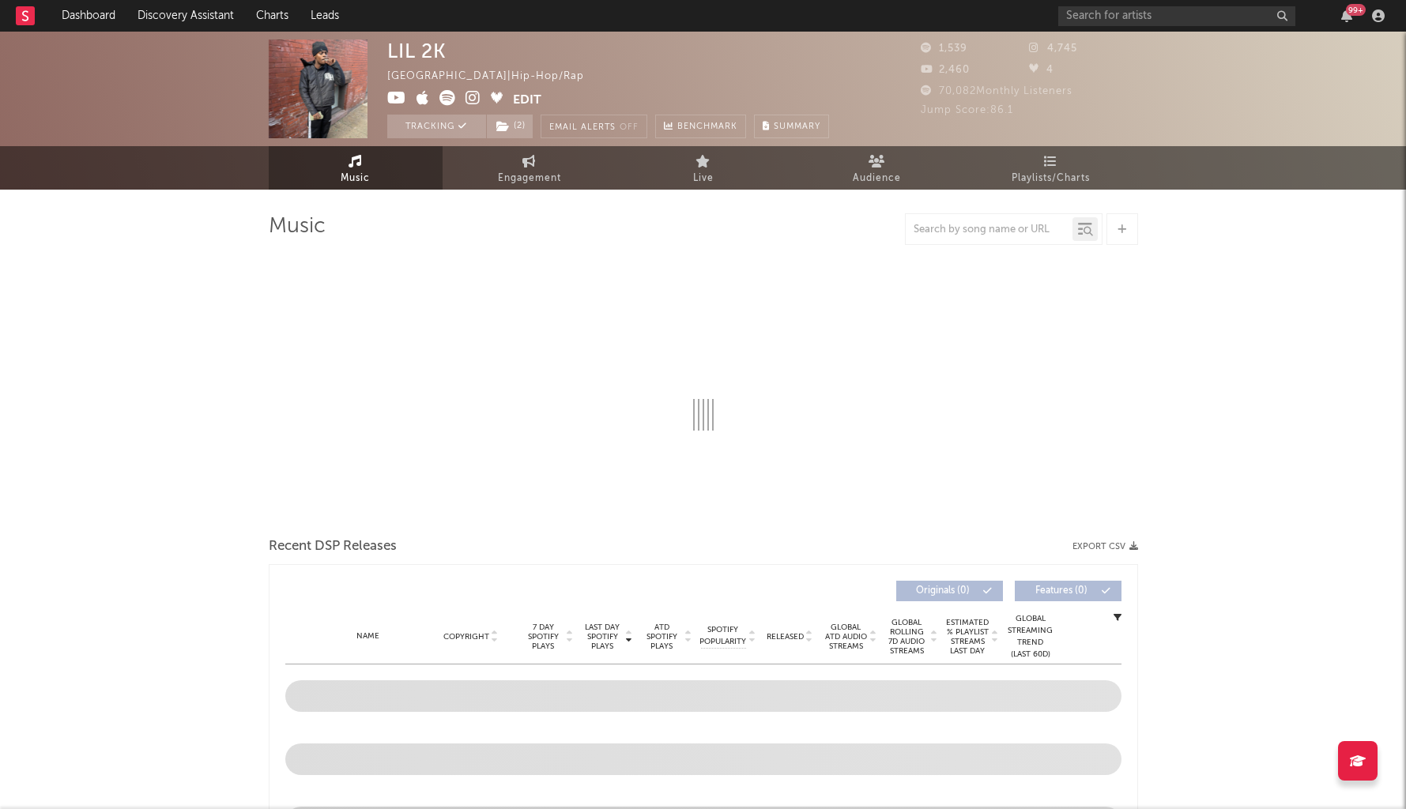
select select "6m"
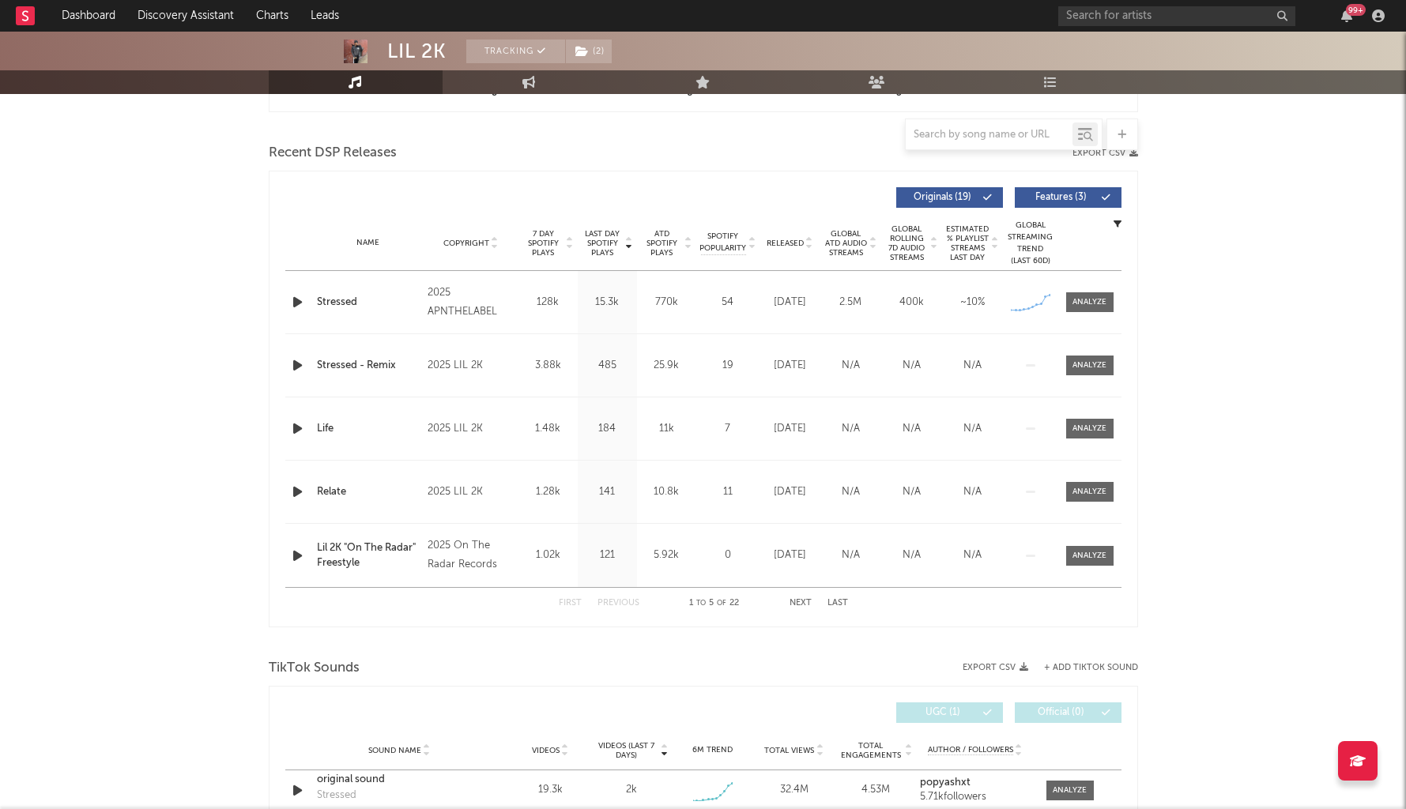
scroll to position [189, 0]
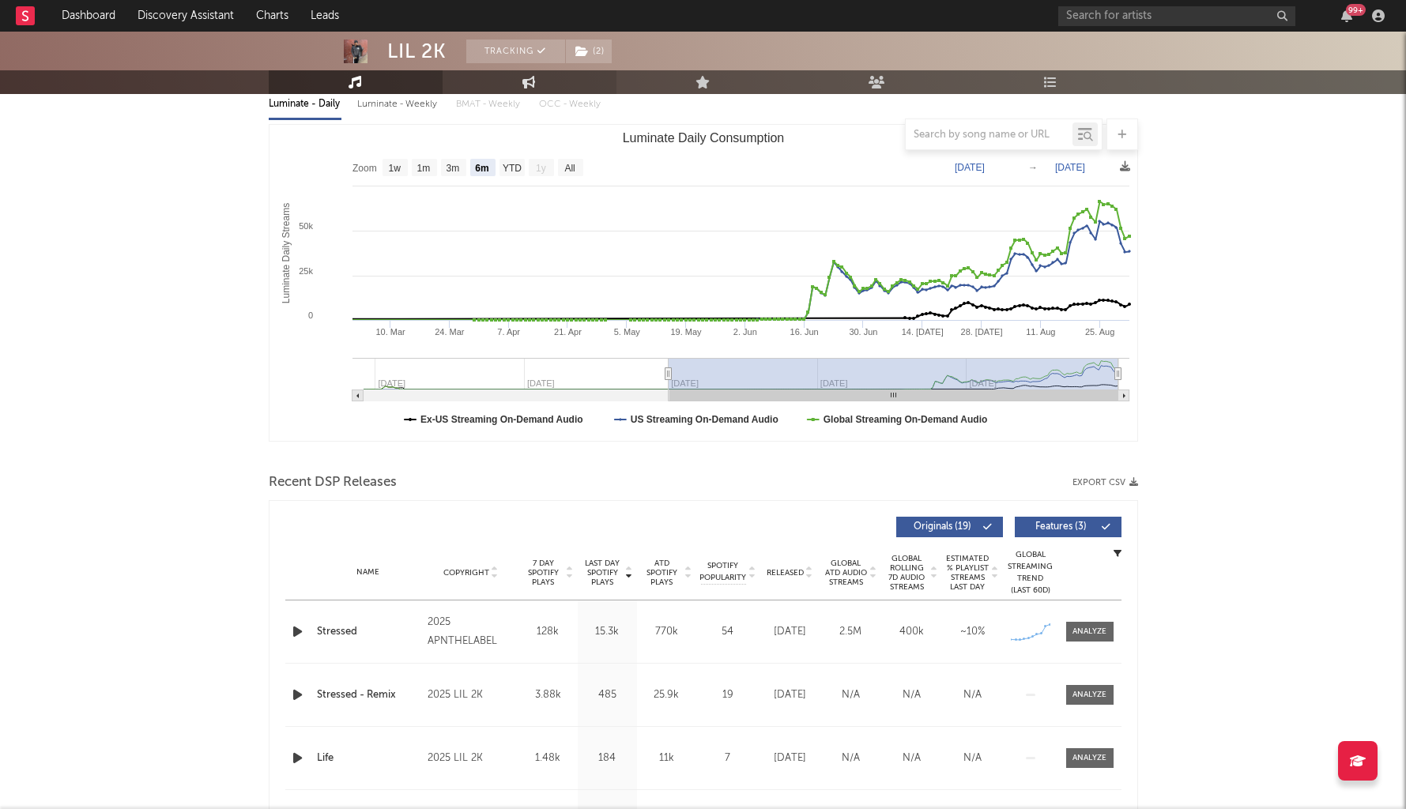
click at [505, 73] on link "Engagement" at bounding box center [530, 82] width 174 height 24
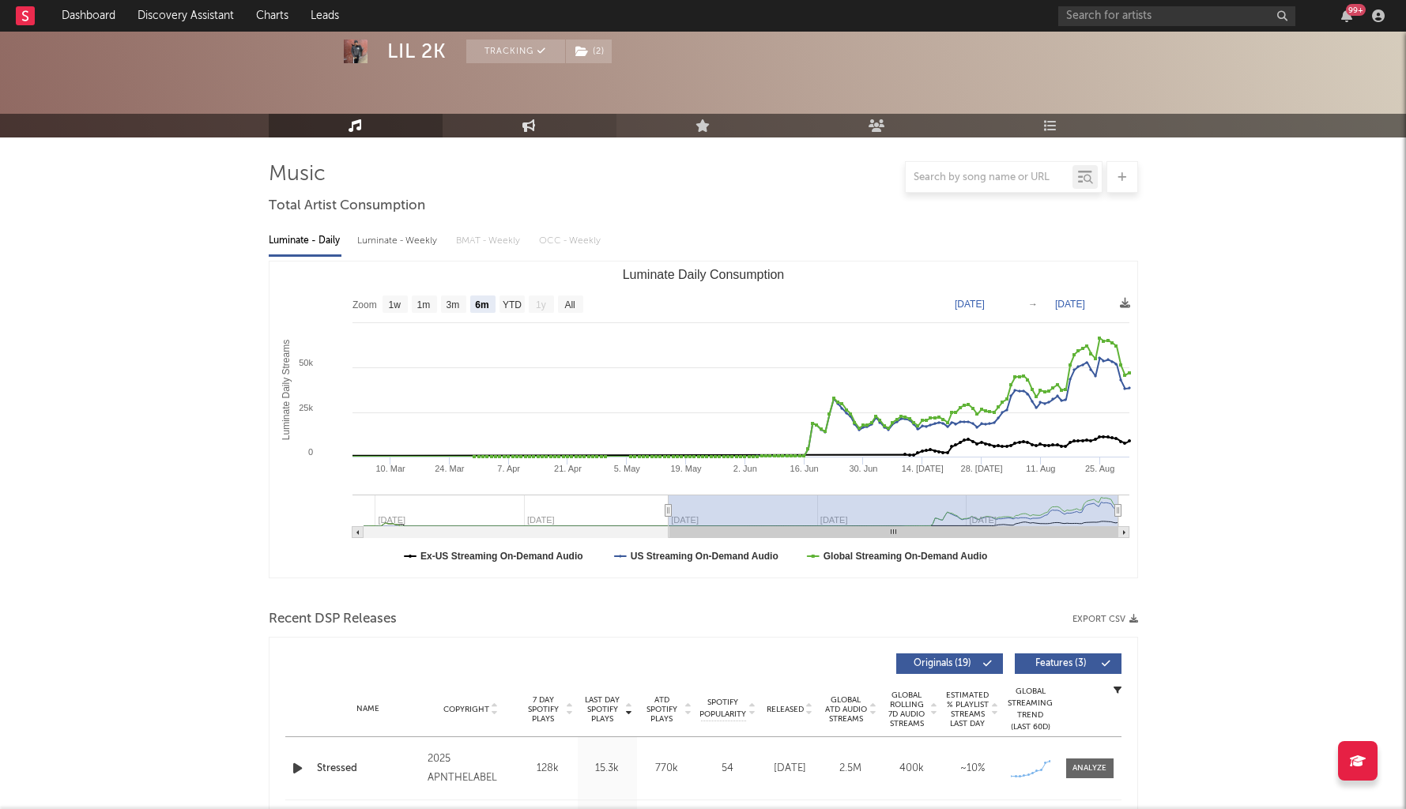
select select "1w"
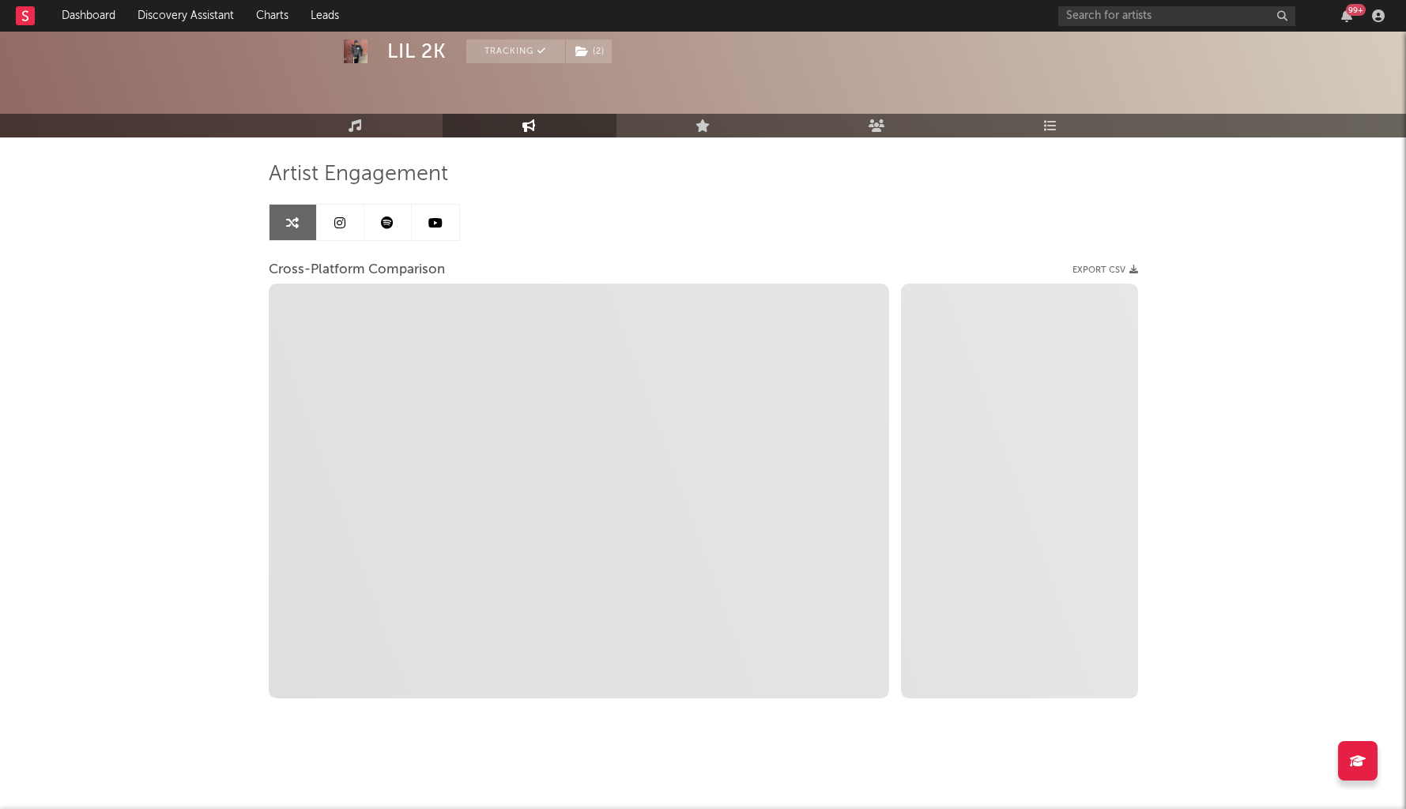
select select "1m"
